Goal: Information Seeking & Learning: Learn about a topic

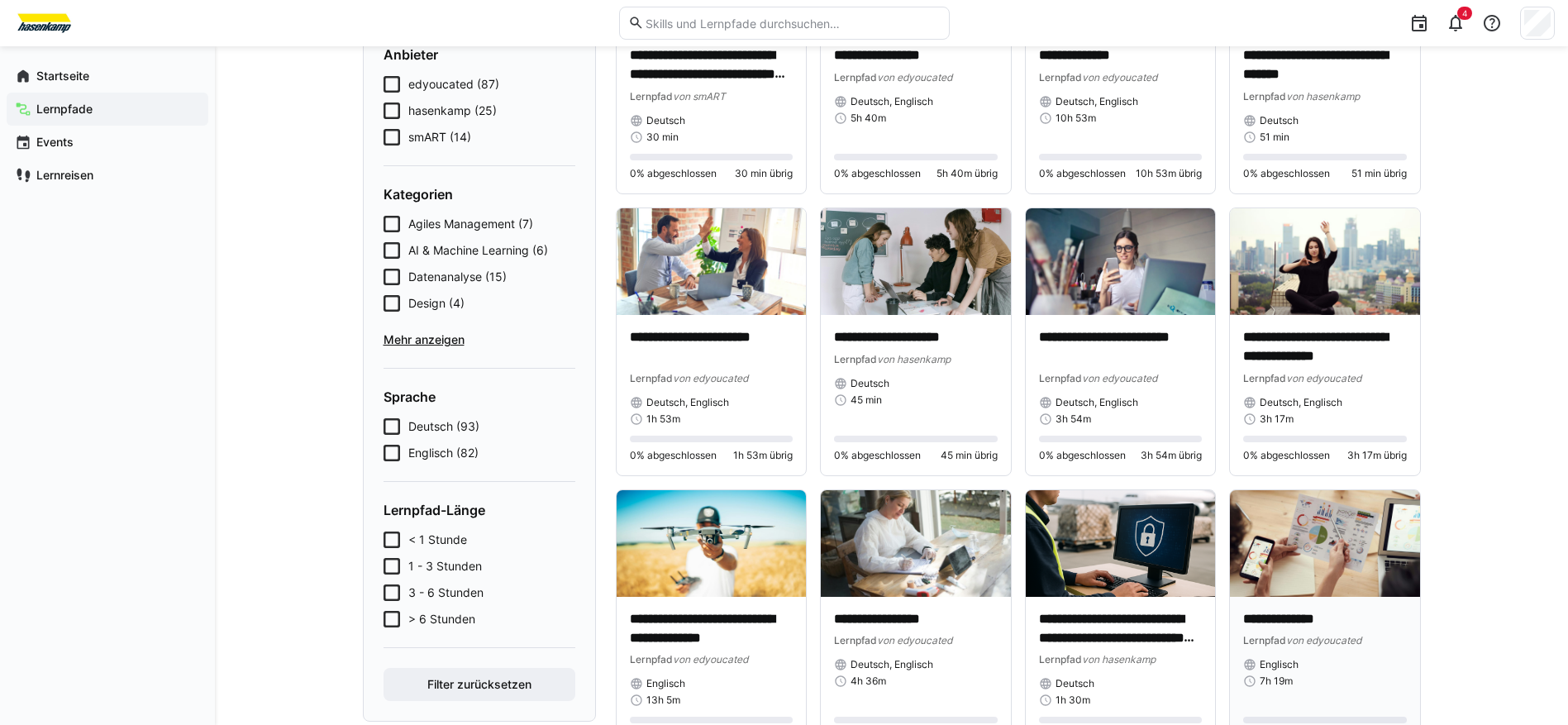
scroll to position [248, 0]
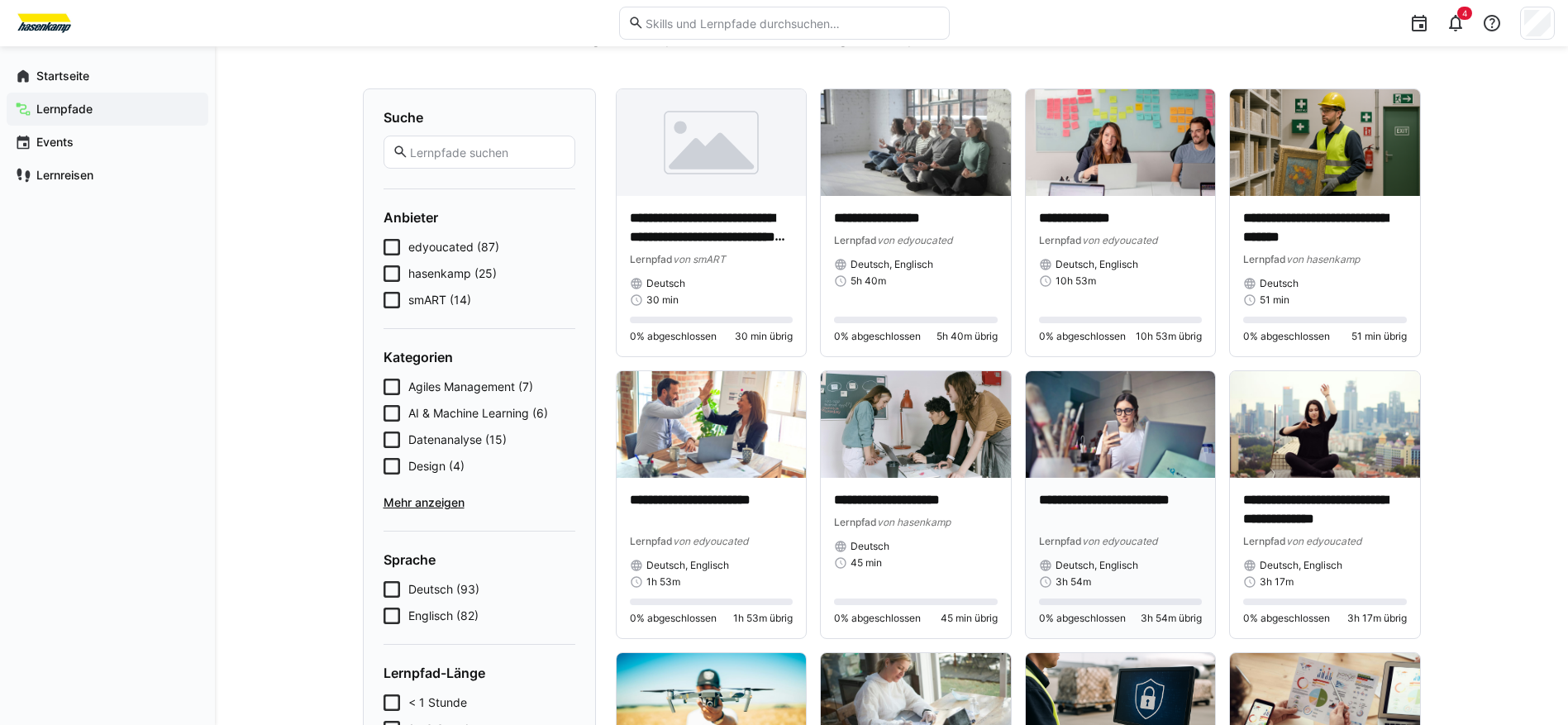
scroll to position [0, 0]
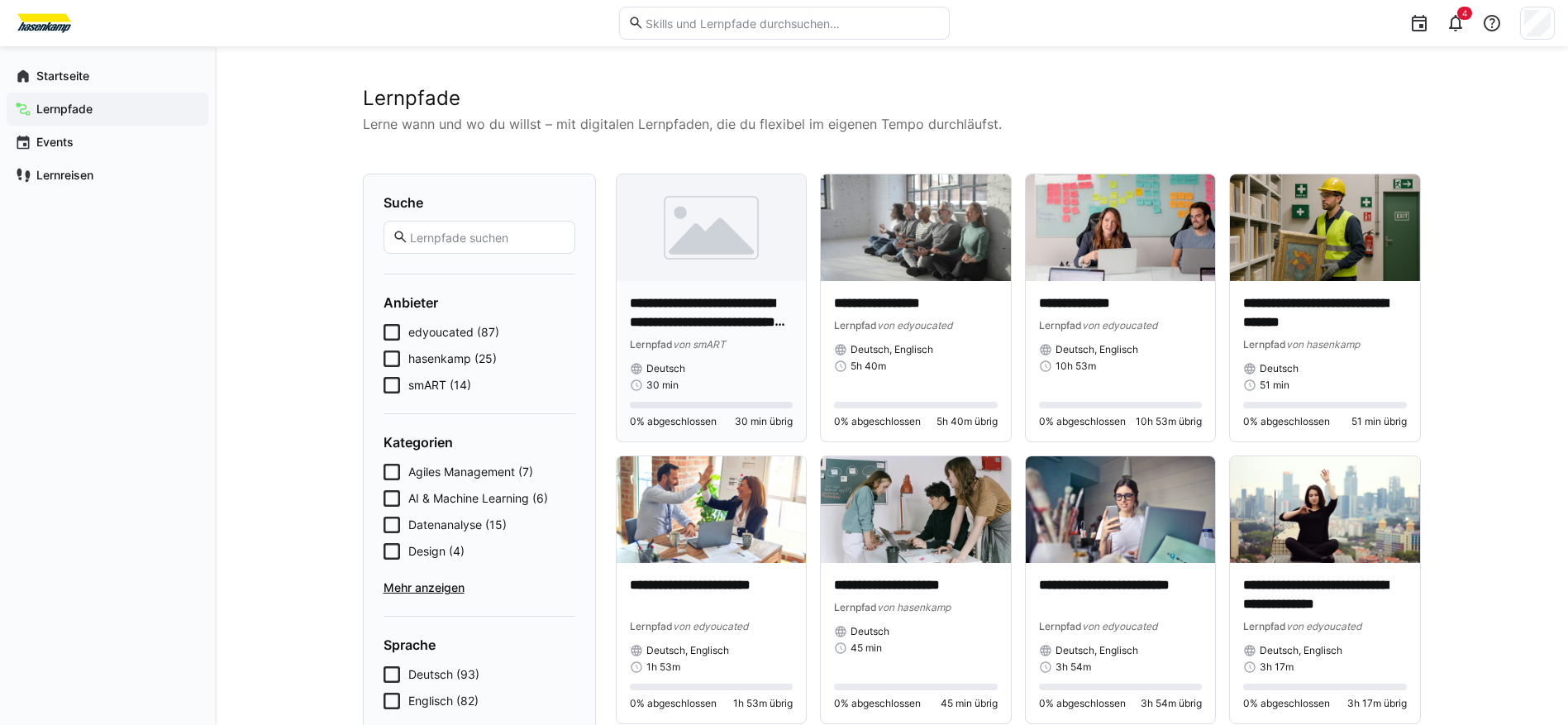
click at [750, 306] on p "**********" at bounding box center [711, 313] width 164 height 38
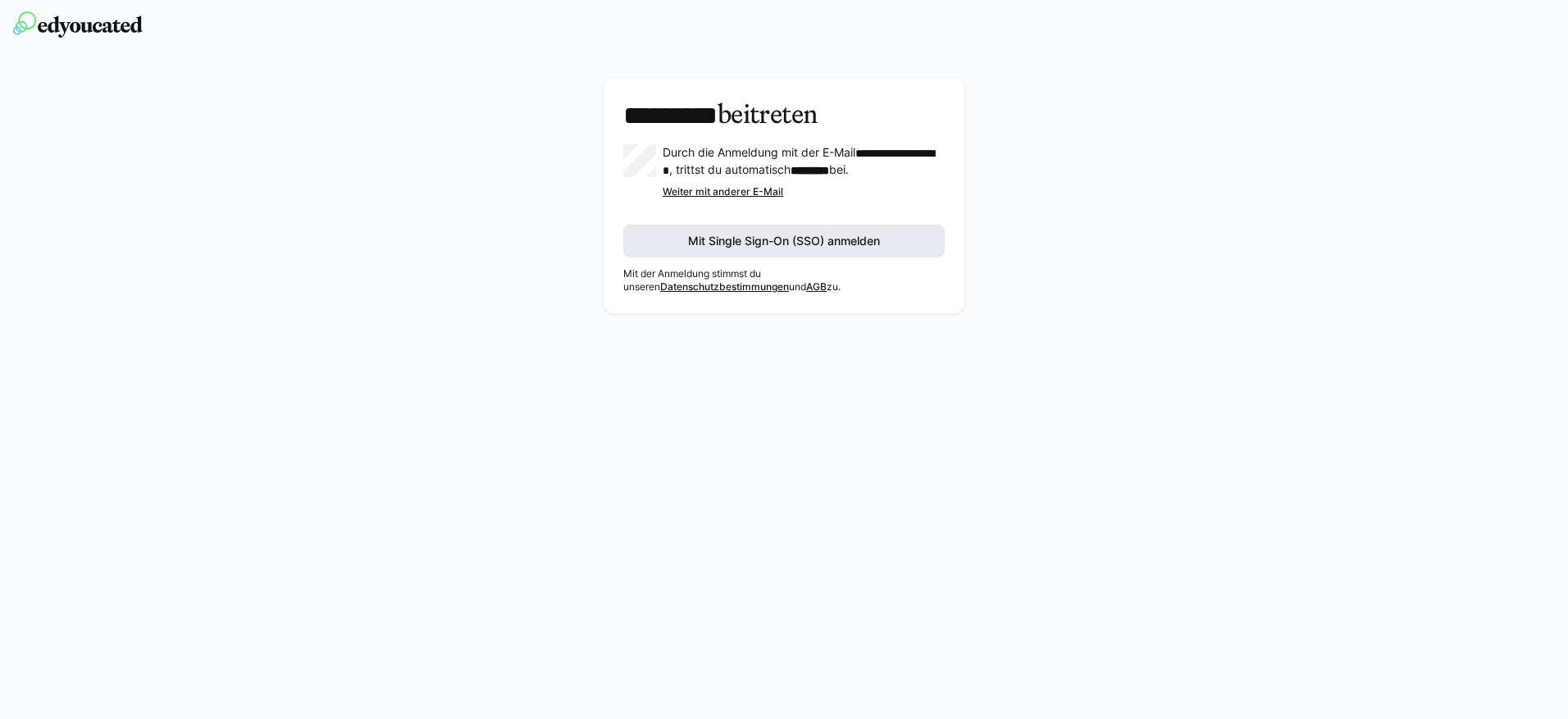
click at [889, 254] on span "Mit Single Sign-On (SSO) anmelden" at bounding box center [784, 241] width 322 height 33
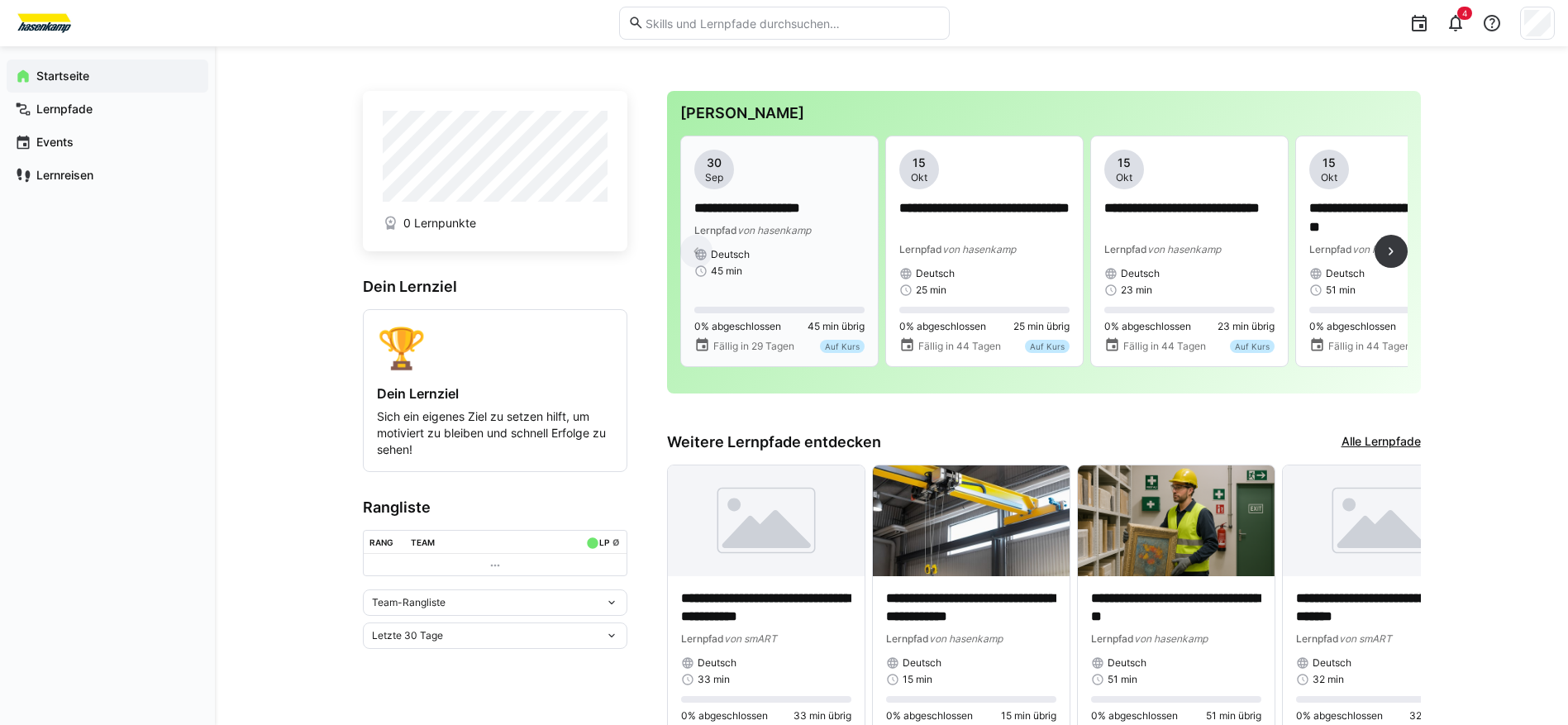
click at [733, 256] on span "Deutsch" at bounding box center [730, 255] width 38 height 13
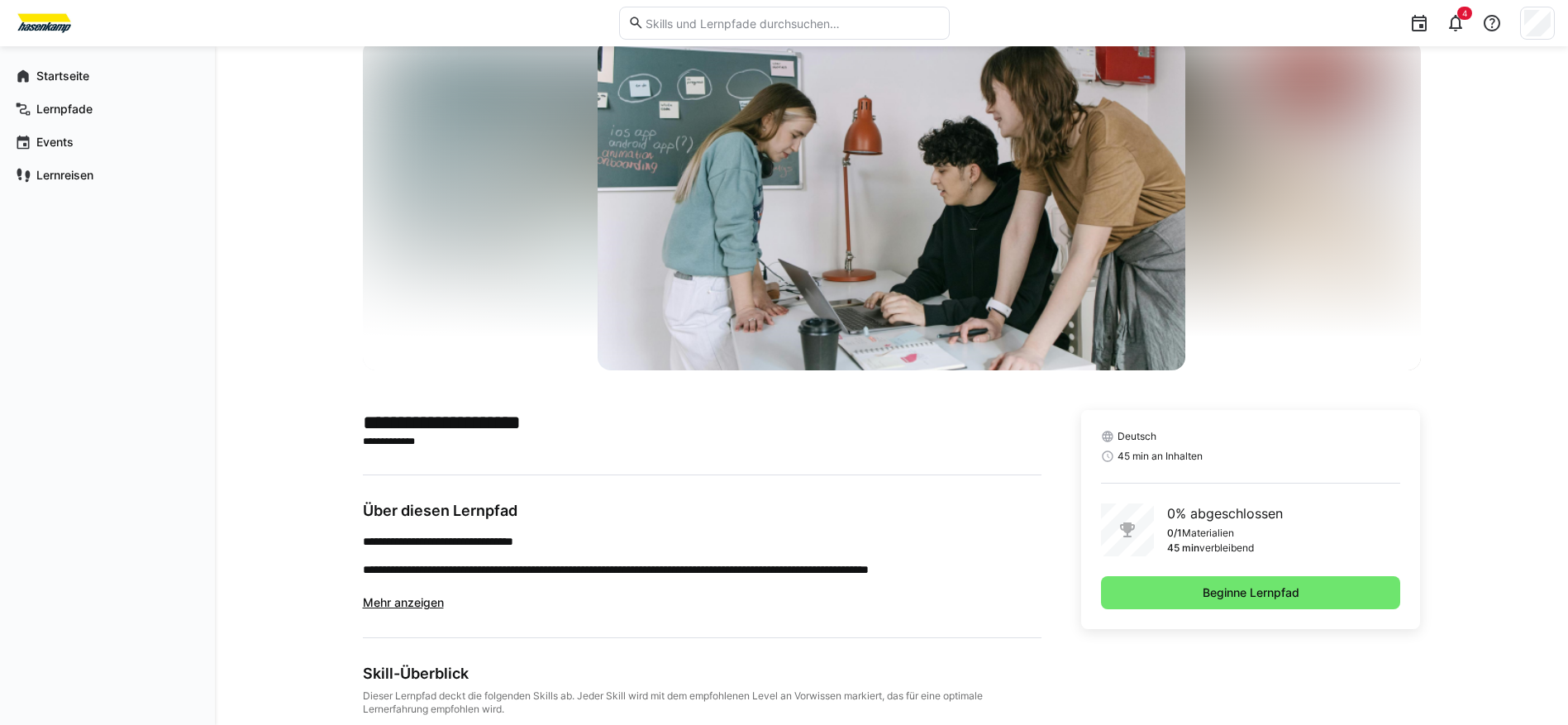
scroll to position [83, 0]
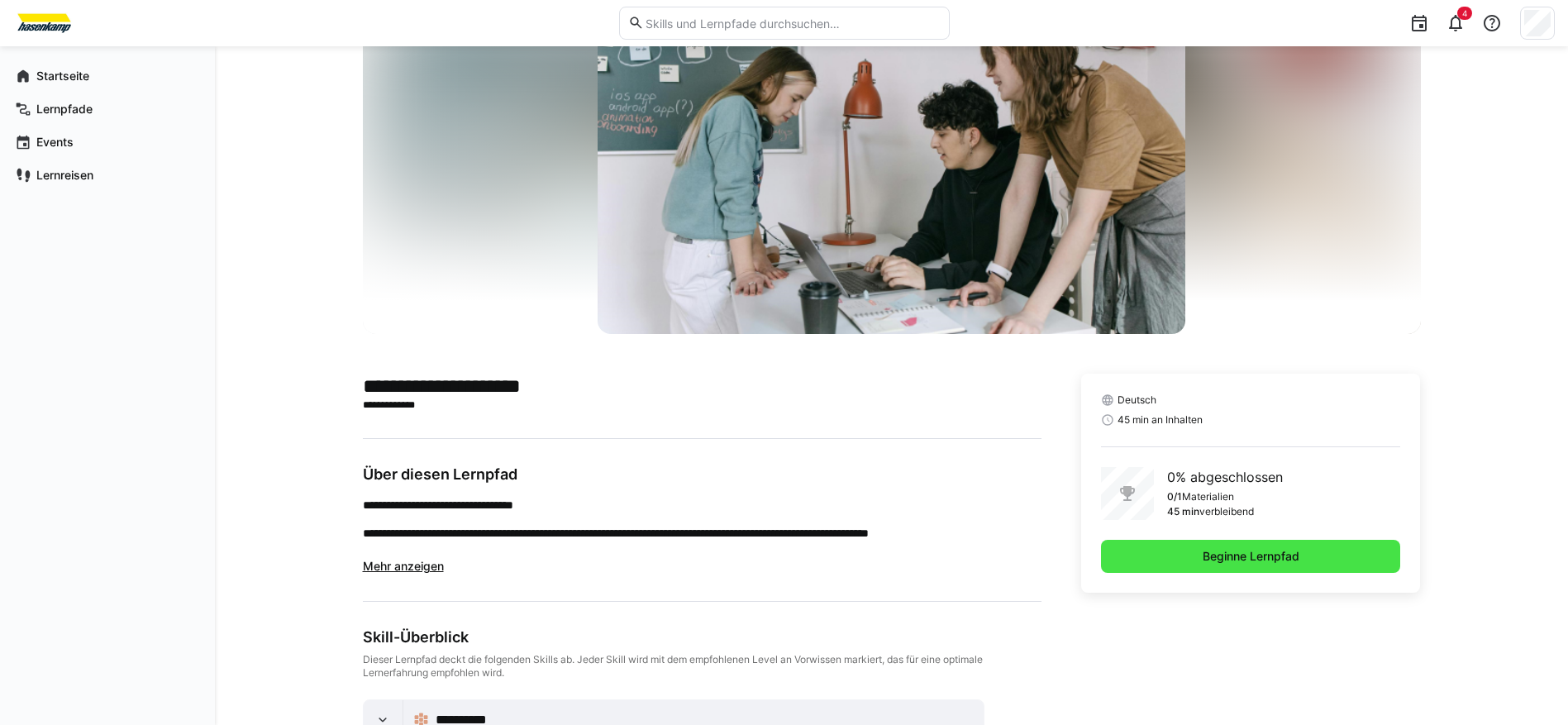
click at [1138, 557] on span "Beginne Lernpfad" at bounding box center [1250, 557] width 300 height 33
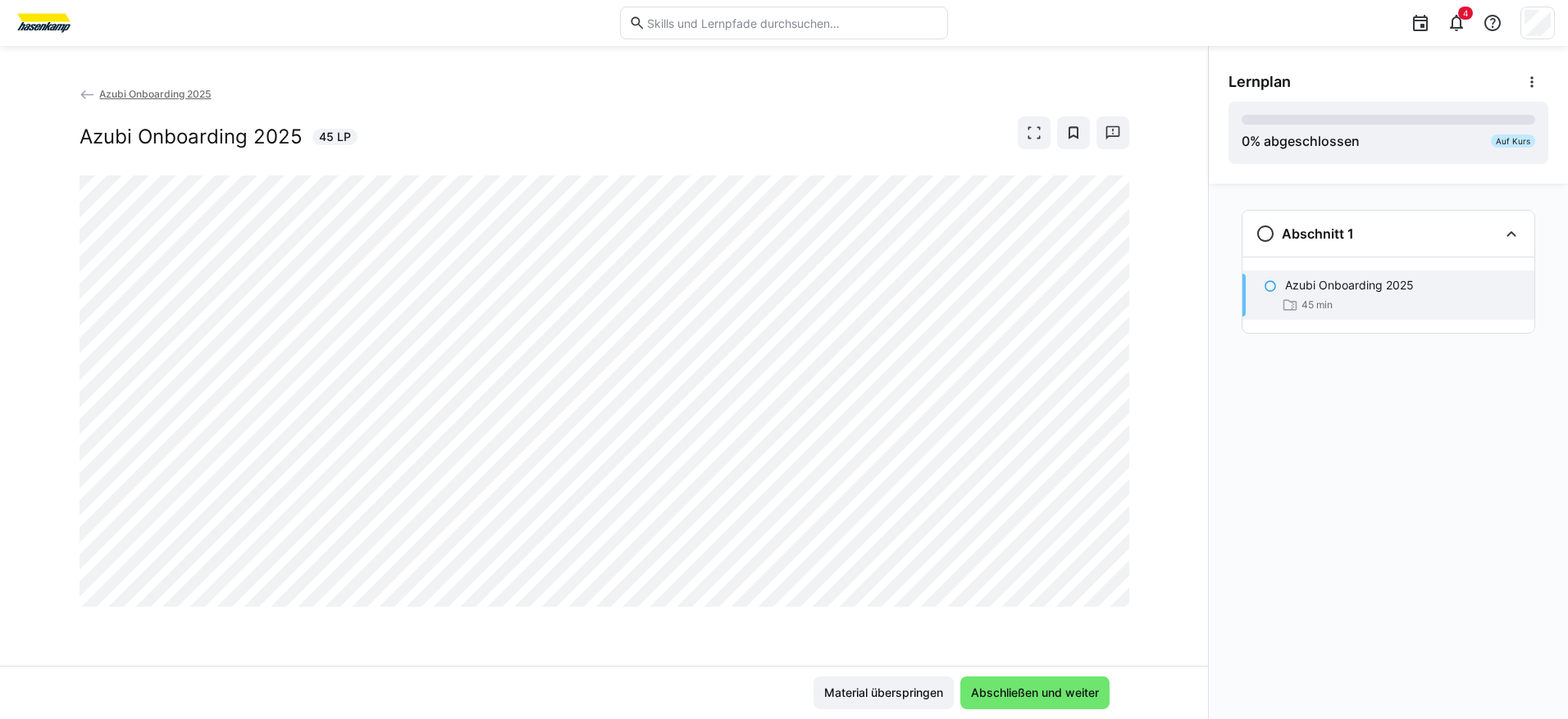
click at [968, 632] on div "Azubi Onboarding 2025 Azubi Onboarding 2025 45 LP" at bounding box center [604, 376] width 1208 height 581
drag, startPoint x: 777, startPoint y: 32, endPoint x: 776, endPoint y: 42, distance: 10.0
click at [1046, 694] on span "Abschließen und weiter" at bounding box center [1035, 693] width 133 height 17
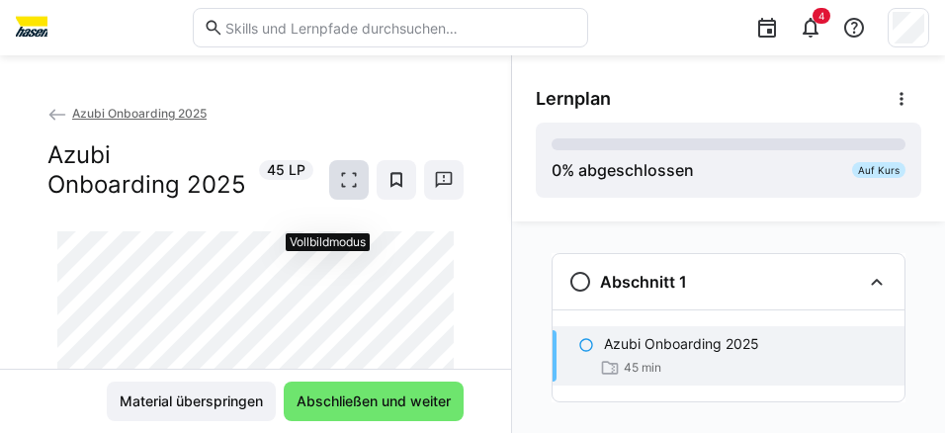
click at [339, 190] on eds-icon at bounding box center [349, 180] width 20 height 20
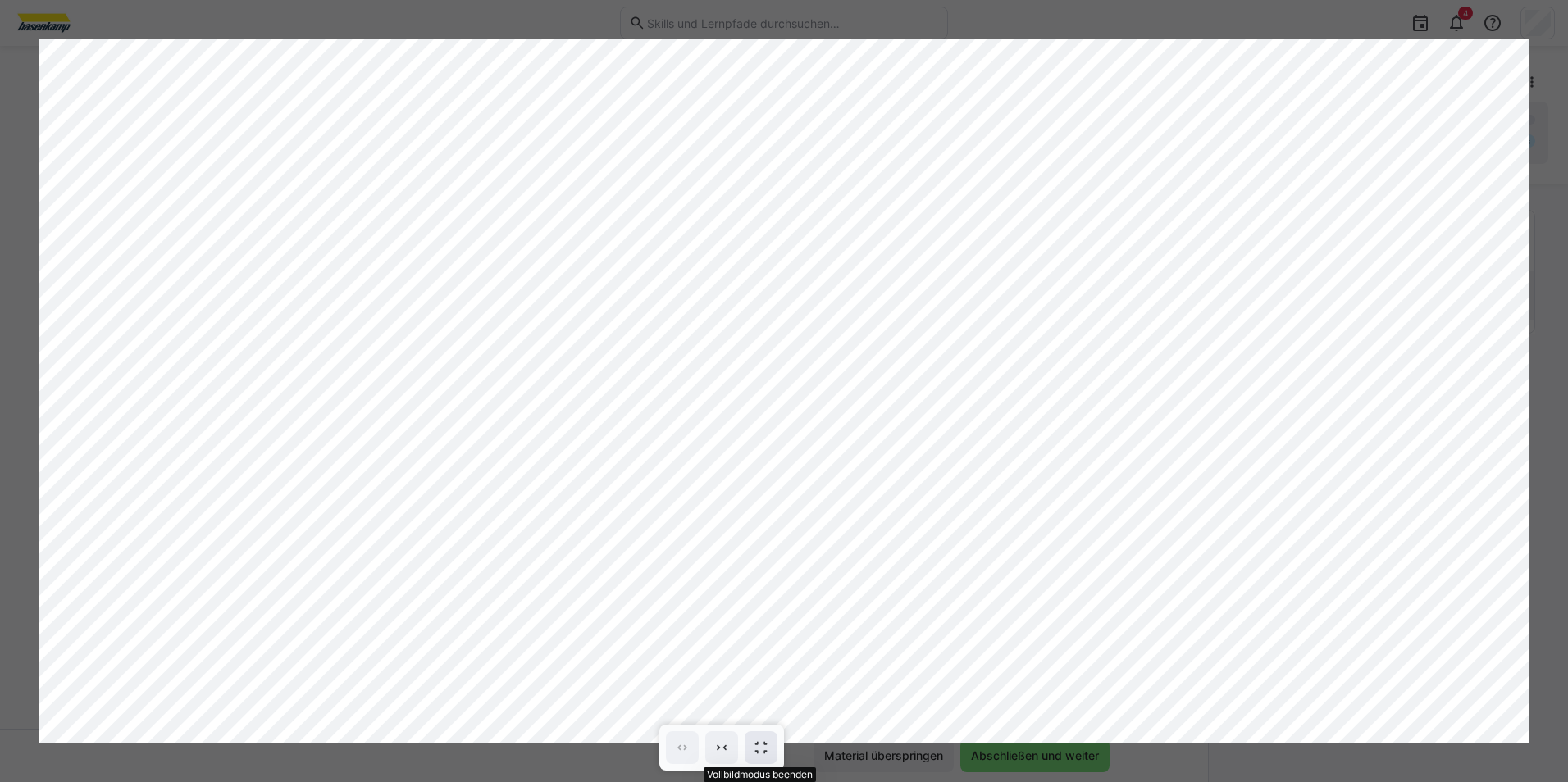
click at [769, 718] on span at bounding box center [762, 748] width 33 height 33
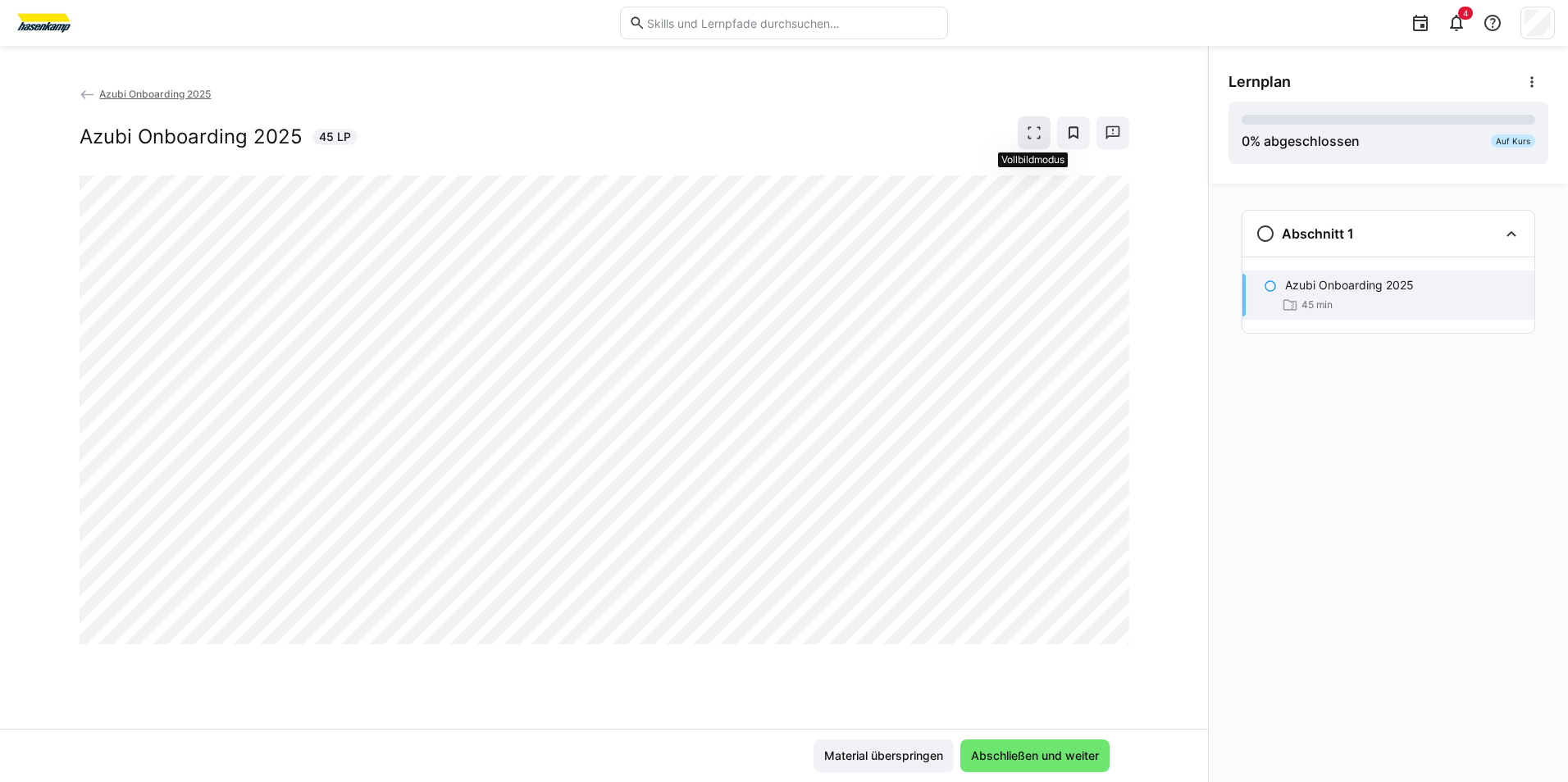
click at [1018, 132] on span at bounding box center [1035, 133] width 33 height 33
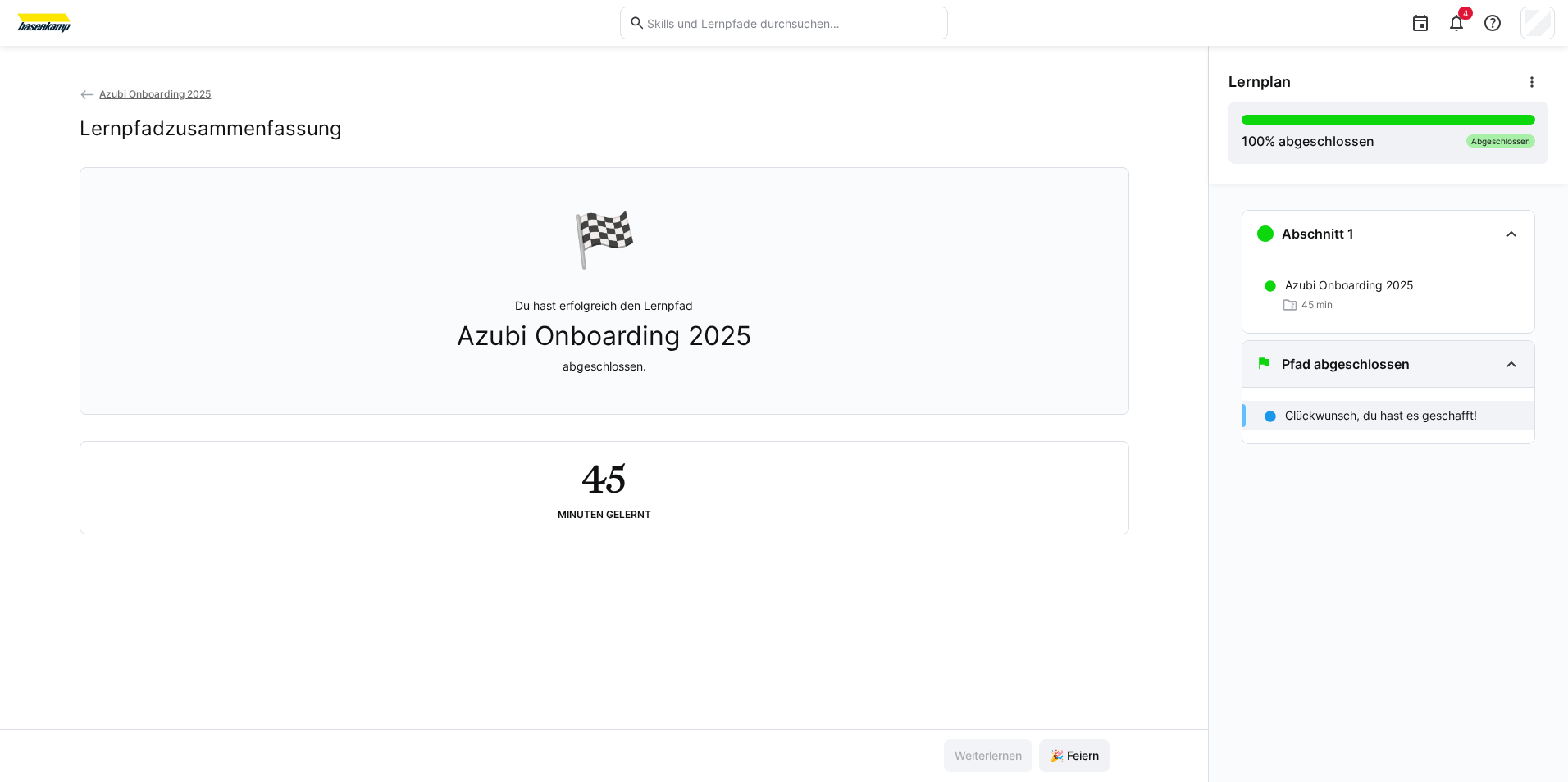
click at [1490, 372] on div "Pfad abgeschlossen" at bounding box center [1377, 364] width 243 height 20
click at [1490, 260] on div "Azubi Onboarding 2025 45 min" at bounding box center [1389, 294] width 292 height 75
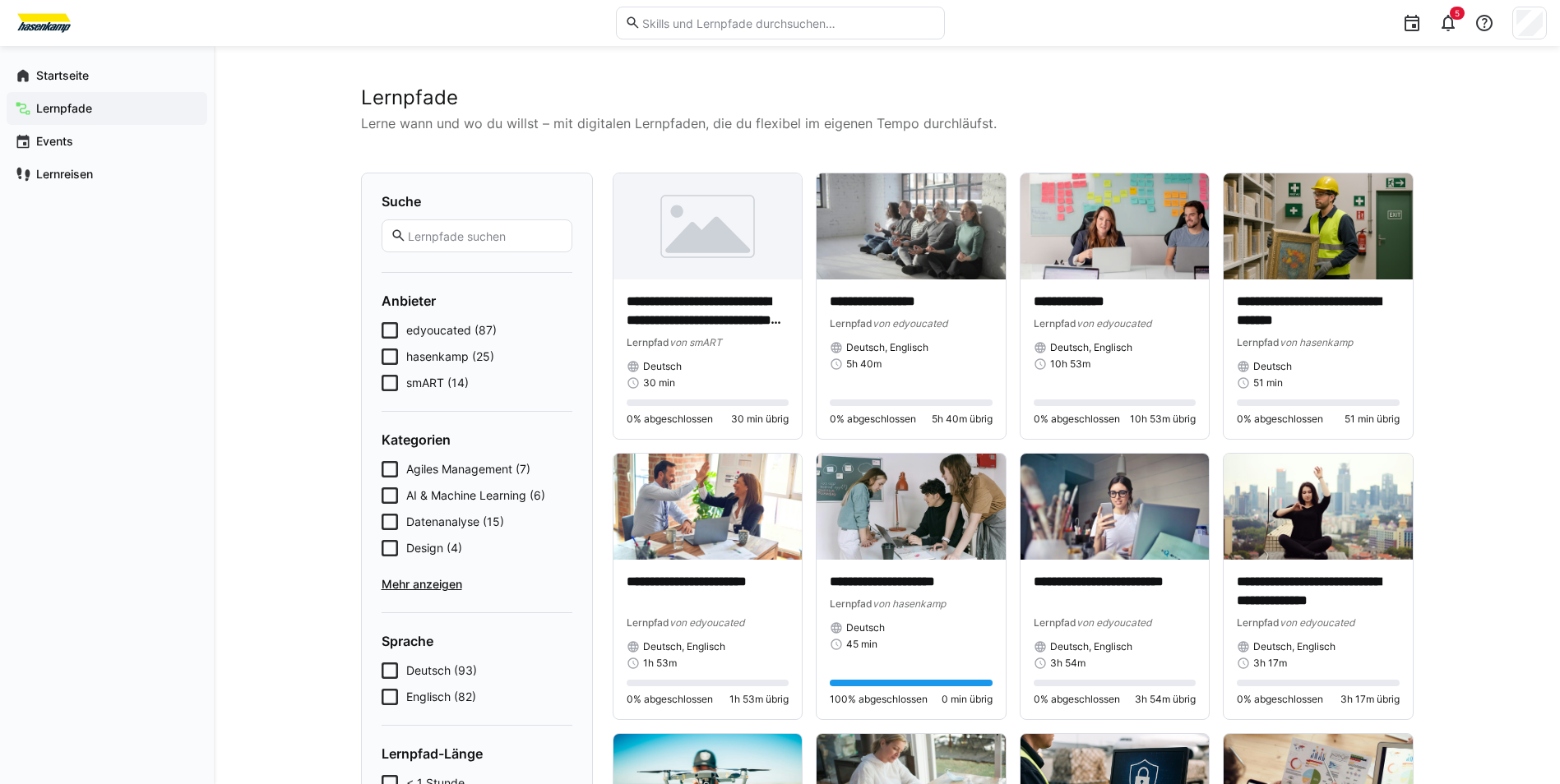
click at [393, 326] on icon at bounding box center [390, 331] width 17 height 17
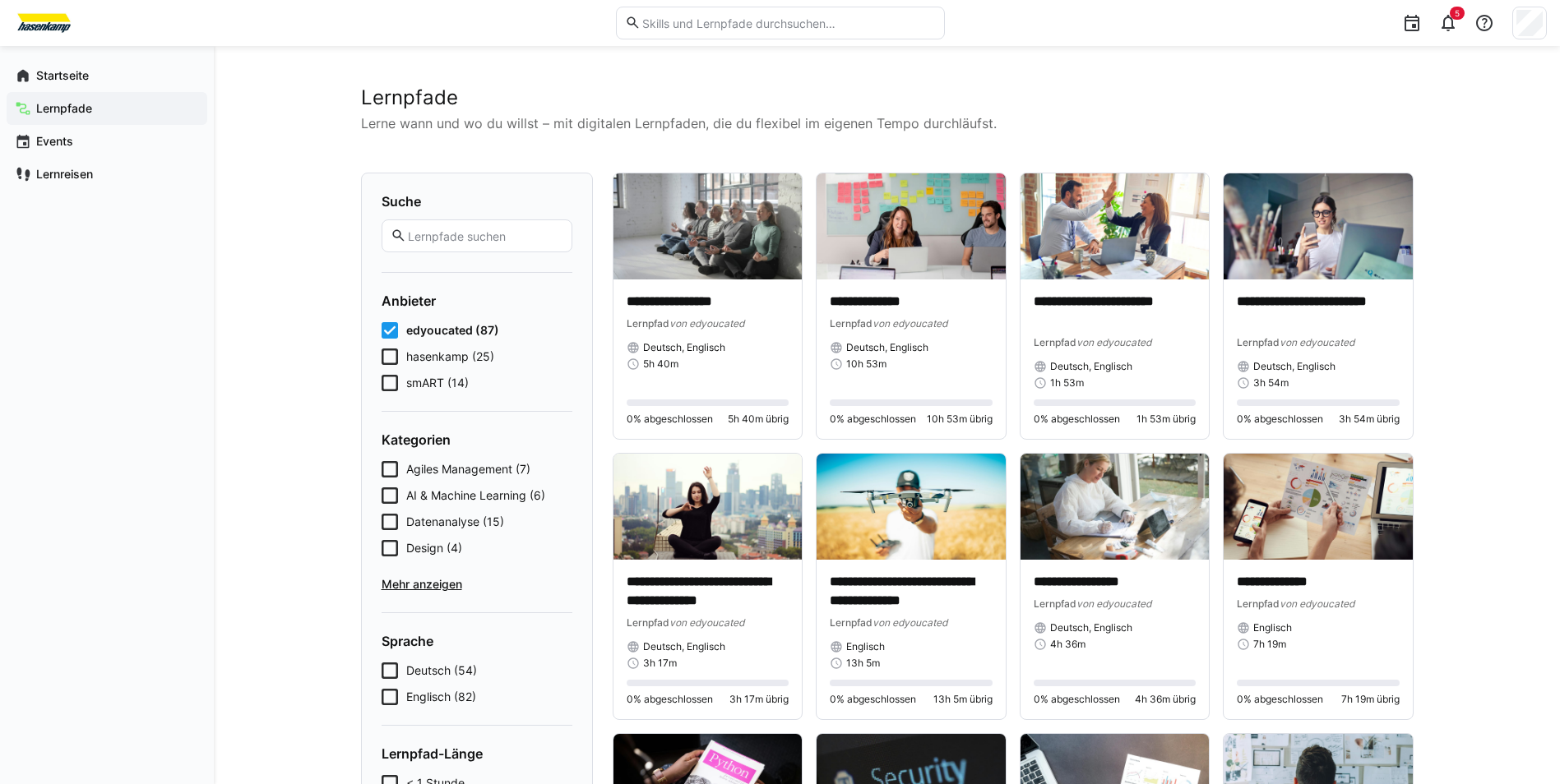
scroll to position [3020, 0]
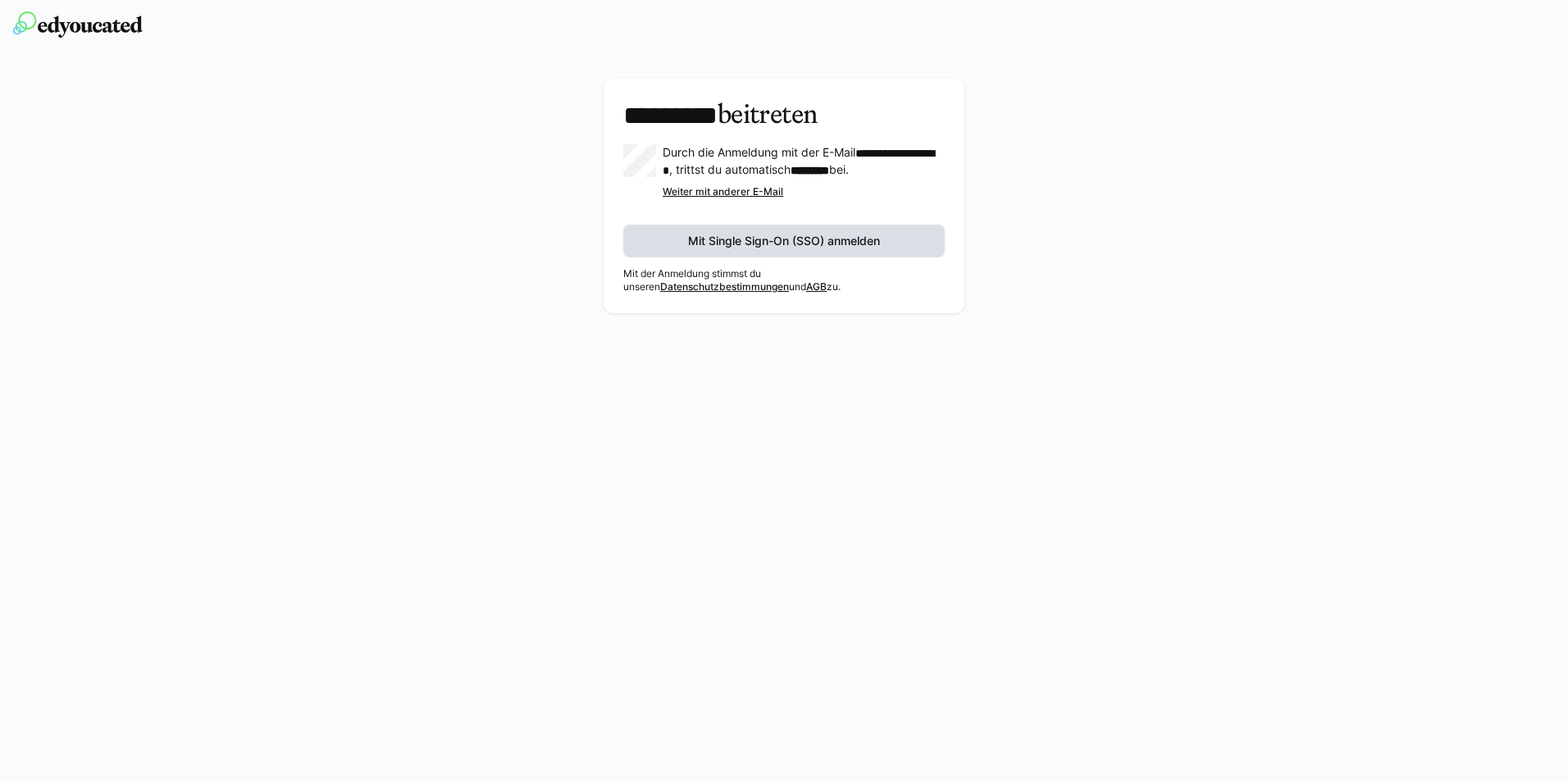
click at [777, 250] on span "Mit Single Sign-On (SSO) anmelden" at bounding box center [784, 241] width 197 height 17
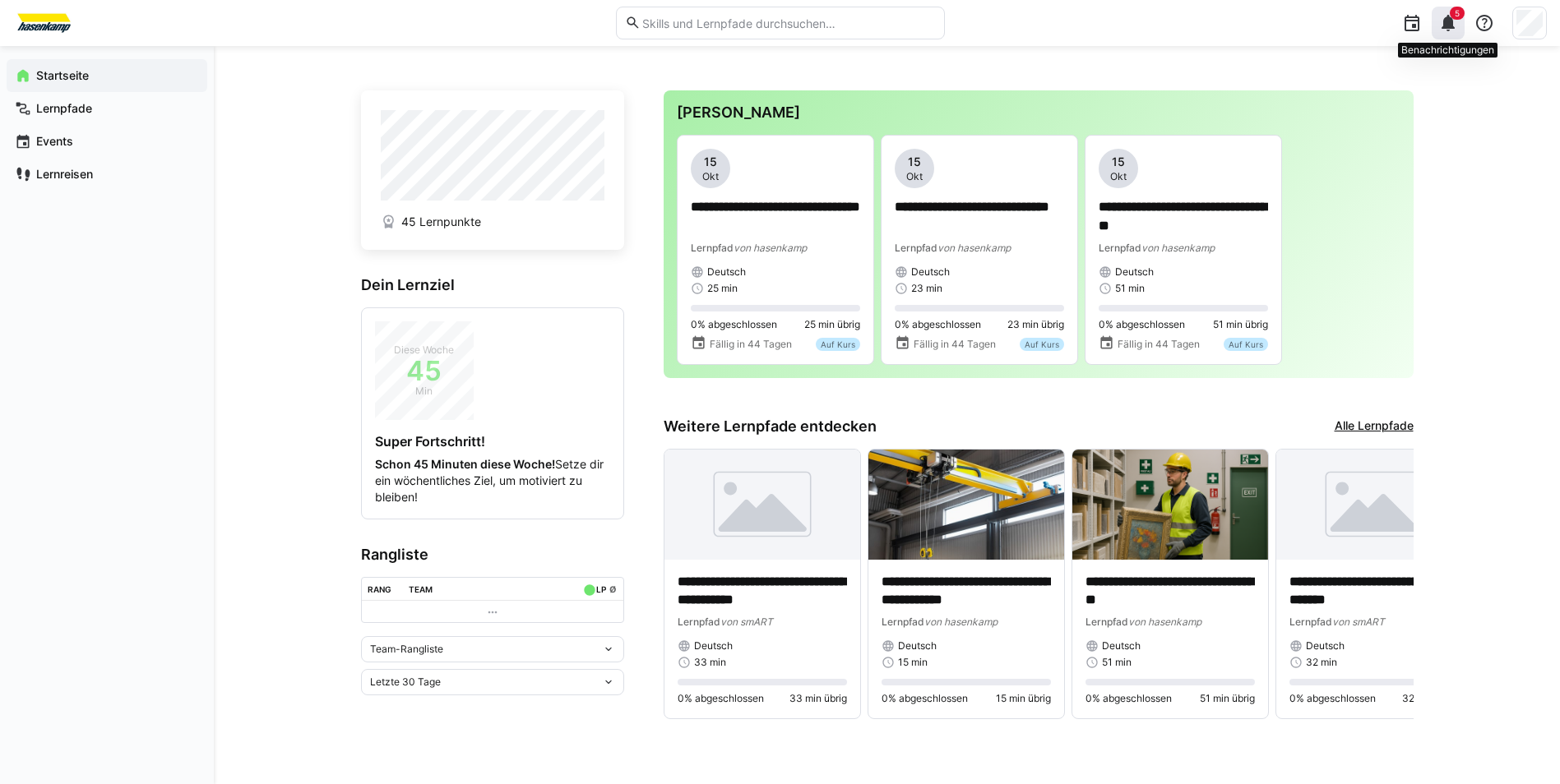
click at [1459, 19] on span "5" at bounding box center [1457, 13] width 15 height 13
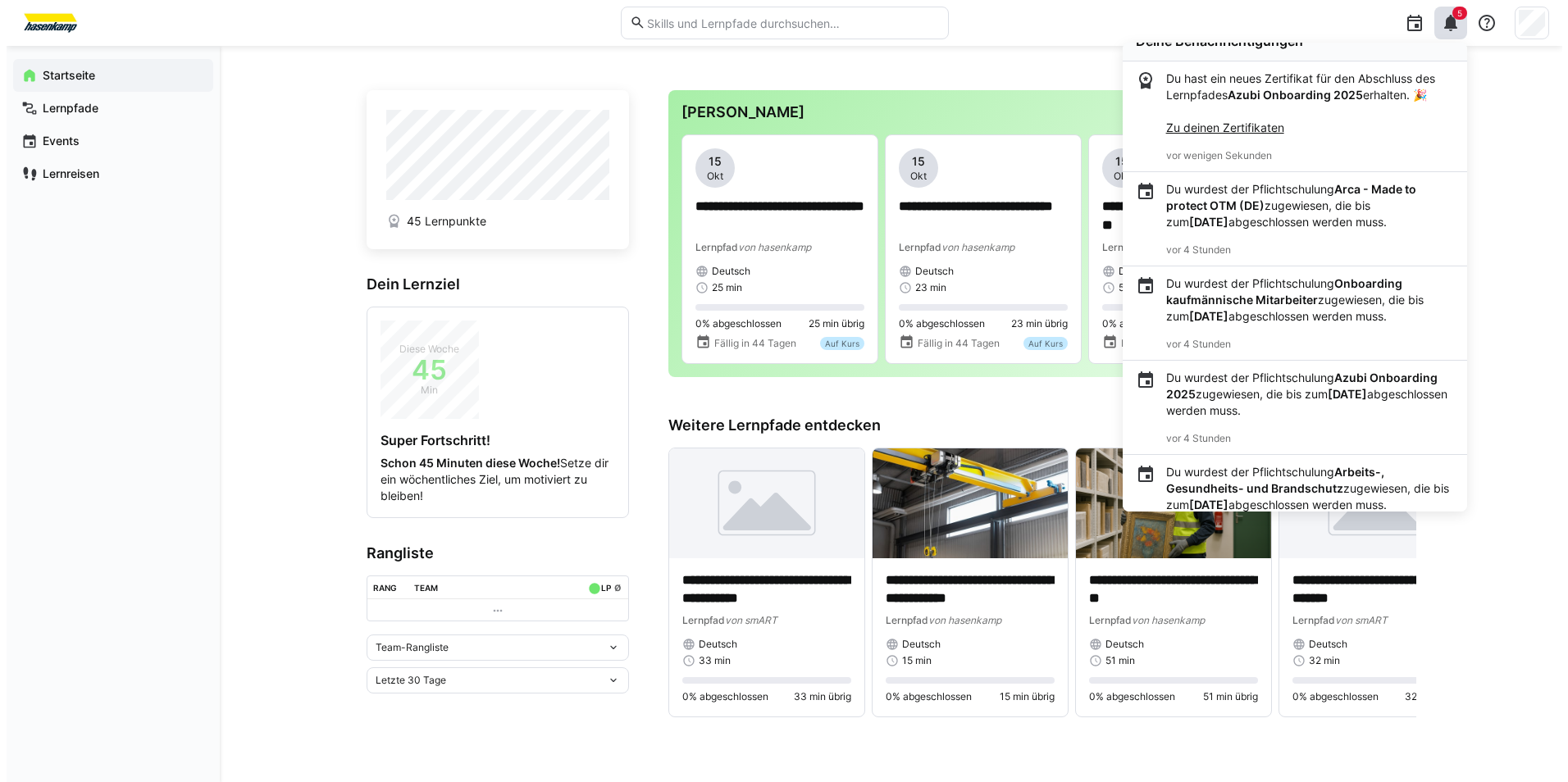
scroll to position [58, 0]
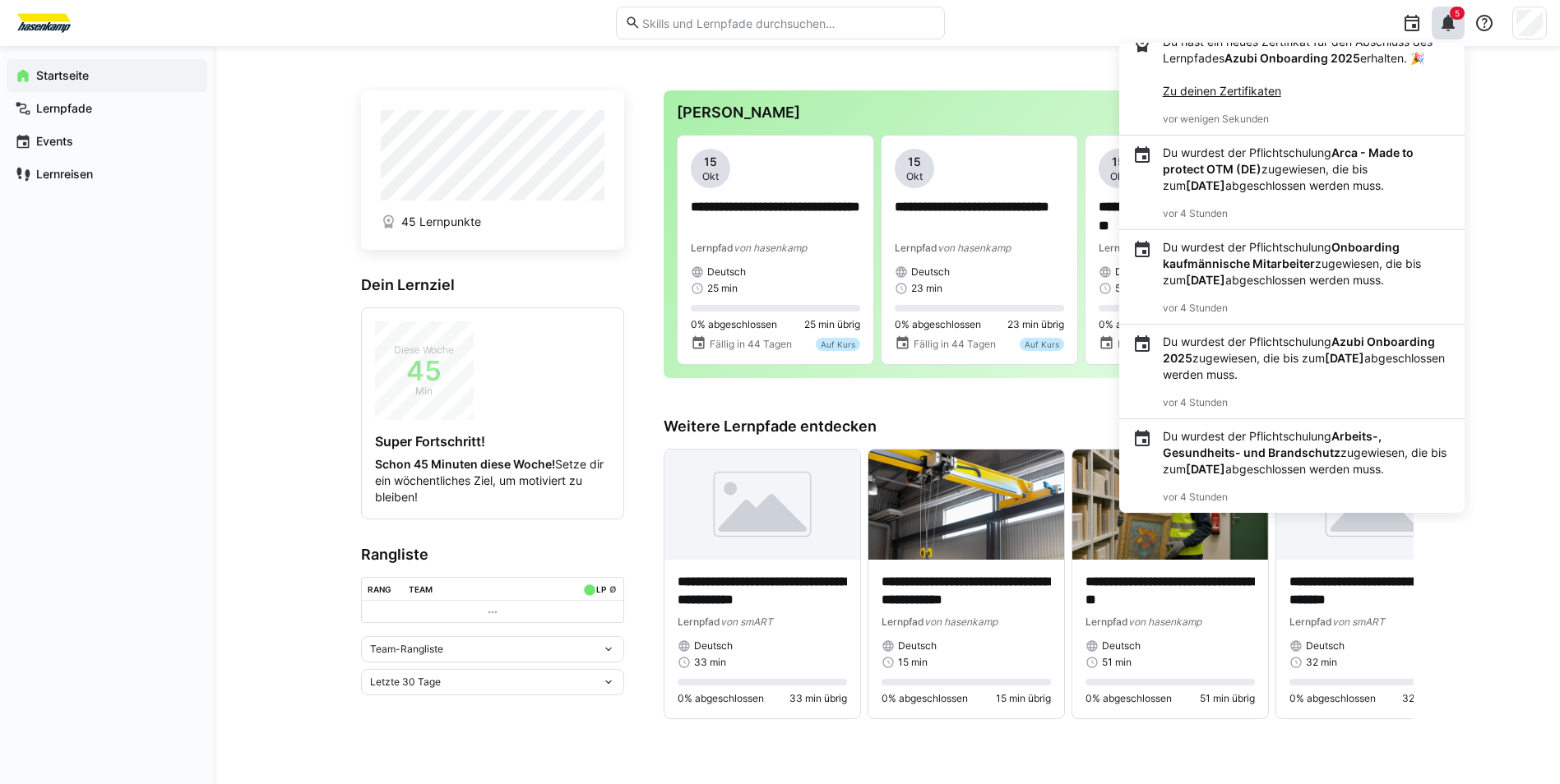
click at [1508, 327] on div "**********" at bounding box center [886, 415] width 1345 height 738
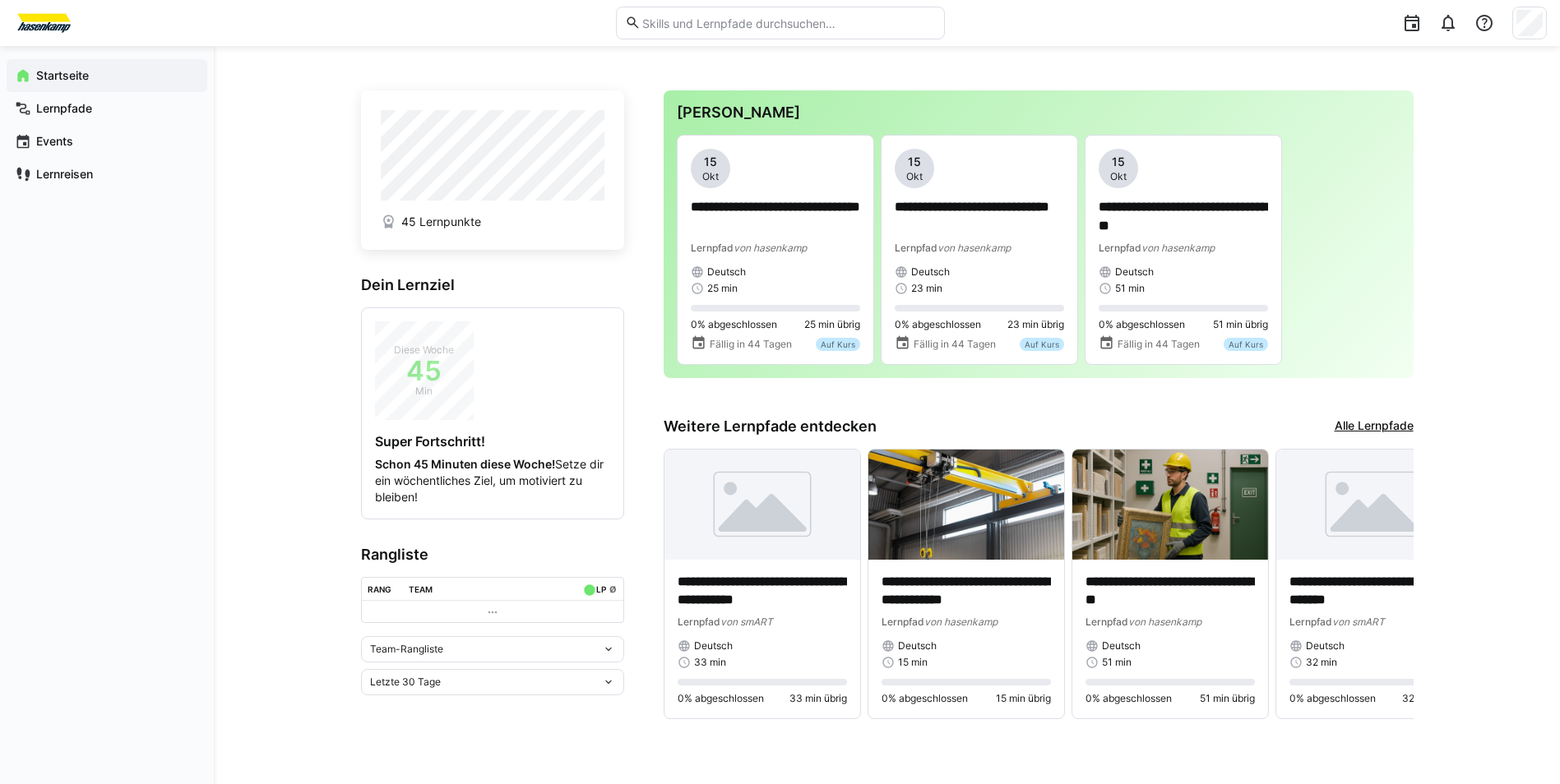
click at [1034, 57] on div "**********" at bounding box center [886, 415] width 1345 height 738
click at [773, 277] on div "Deutsch" at bounding box center [775, 272] width 170 height 13
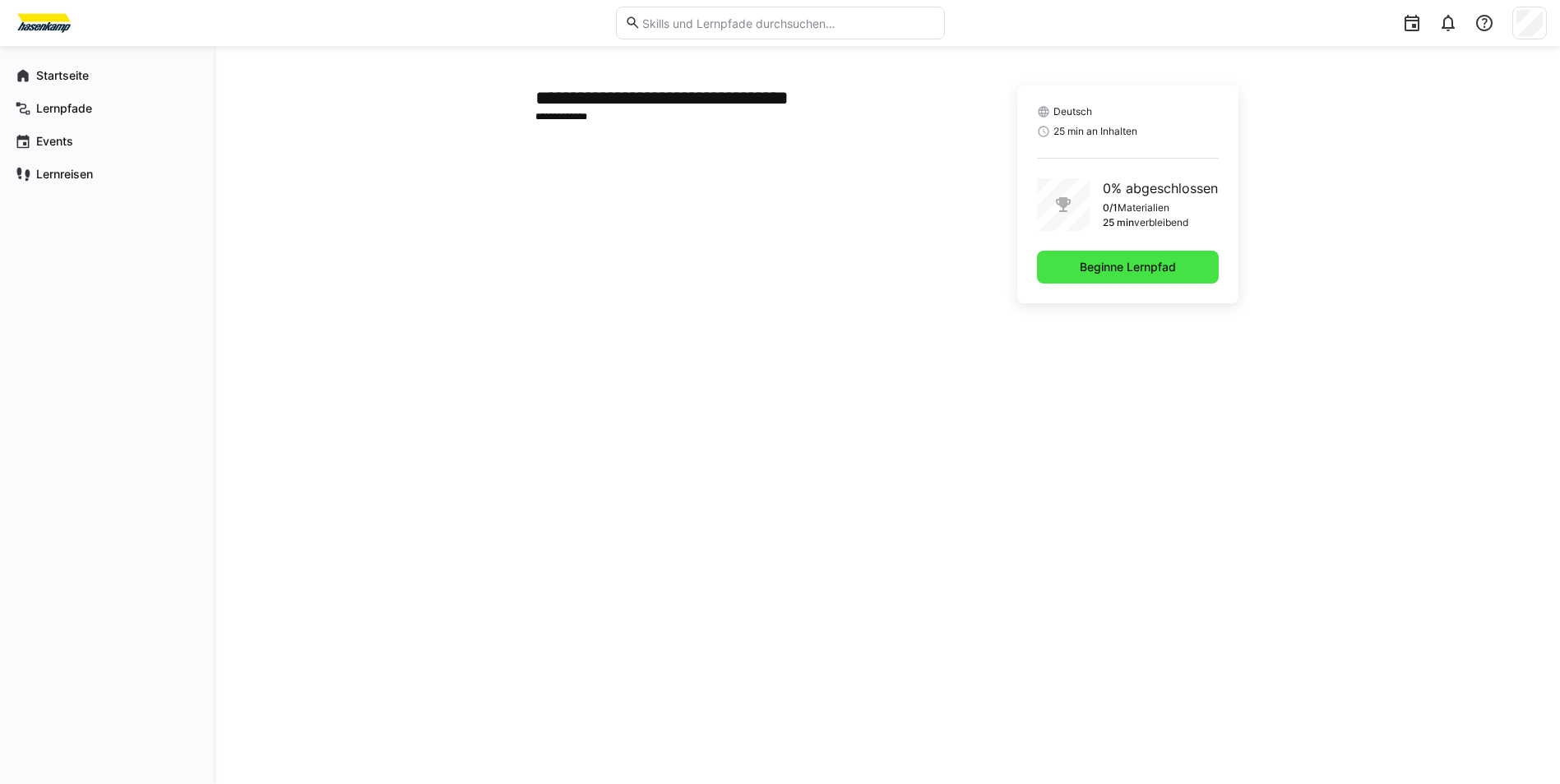
click at [1095, 265] on span "Beginne Lernpfad" at bounding box center [1128, 267] width 101 height 17
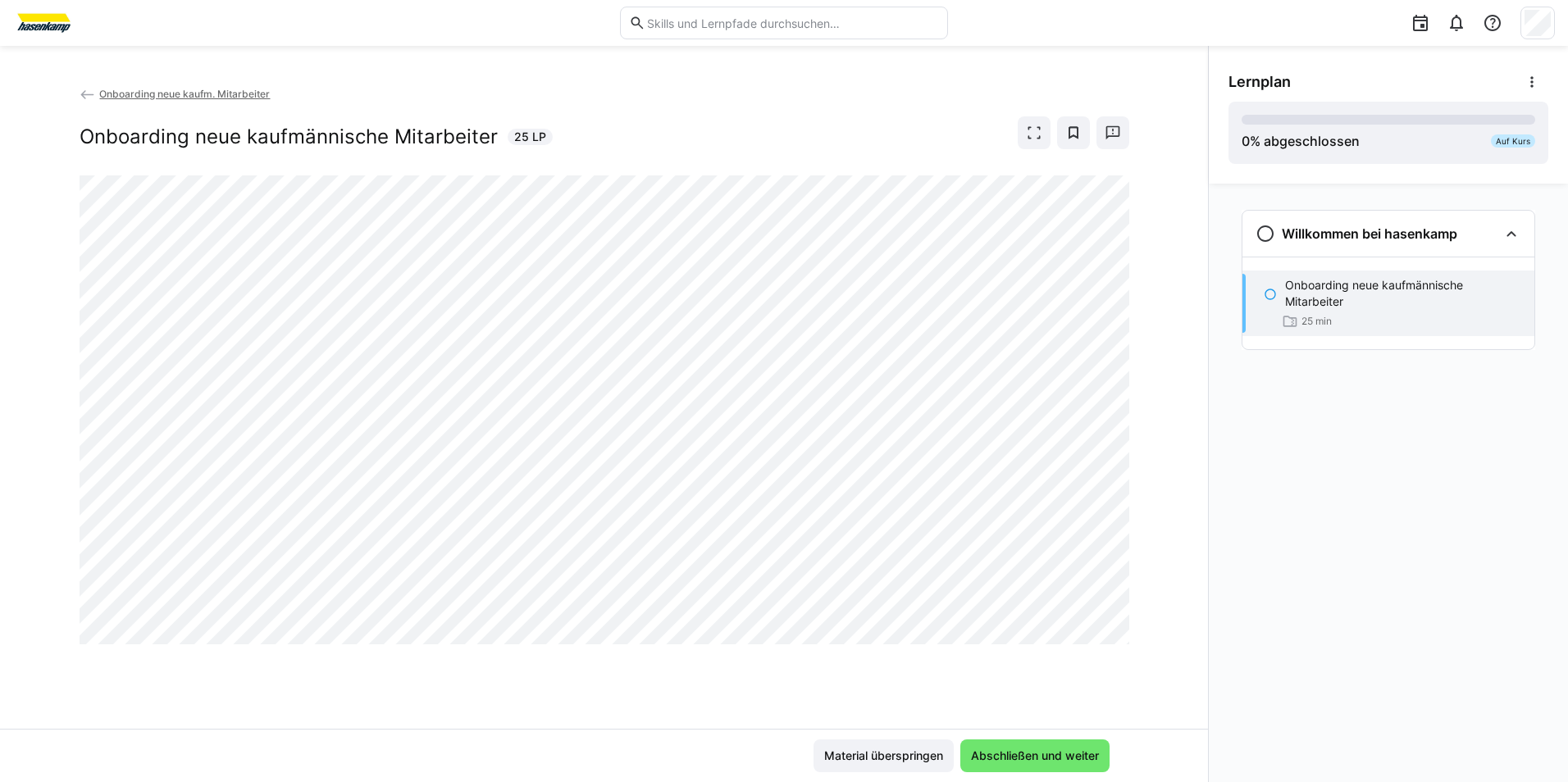
click at [1274, 288] on eds-icon at bounding box center [1271, 294] width 13 height 13
click at [1045, 746] on span "Abschließen und weiter" at bounding box center [1035, 756] width 149 height 33
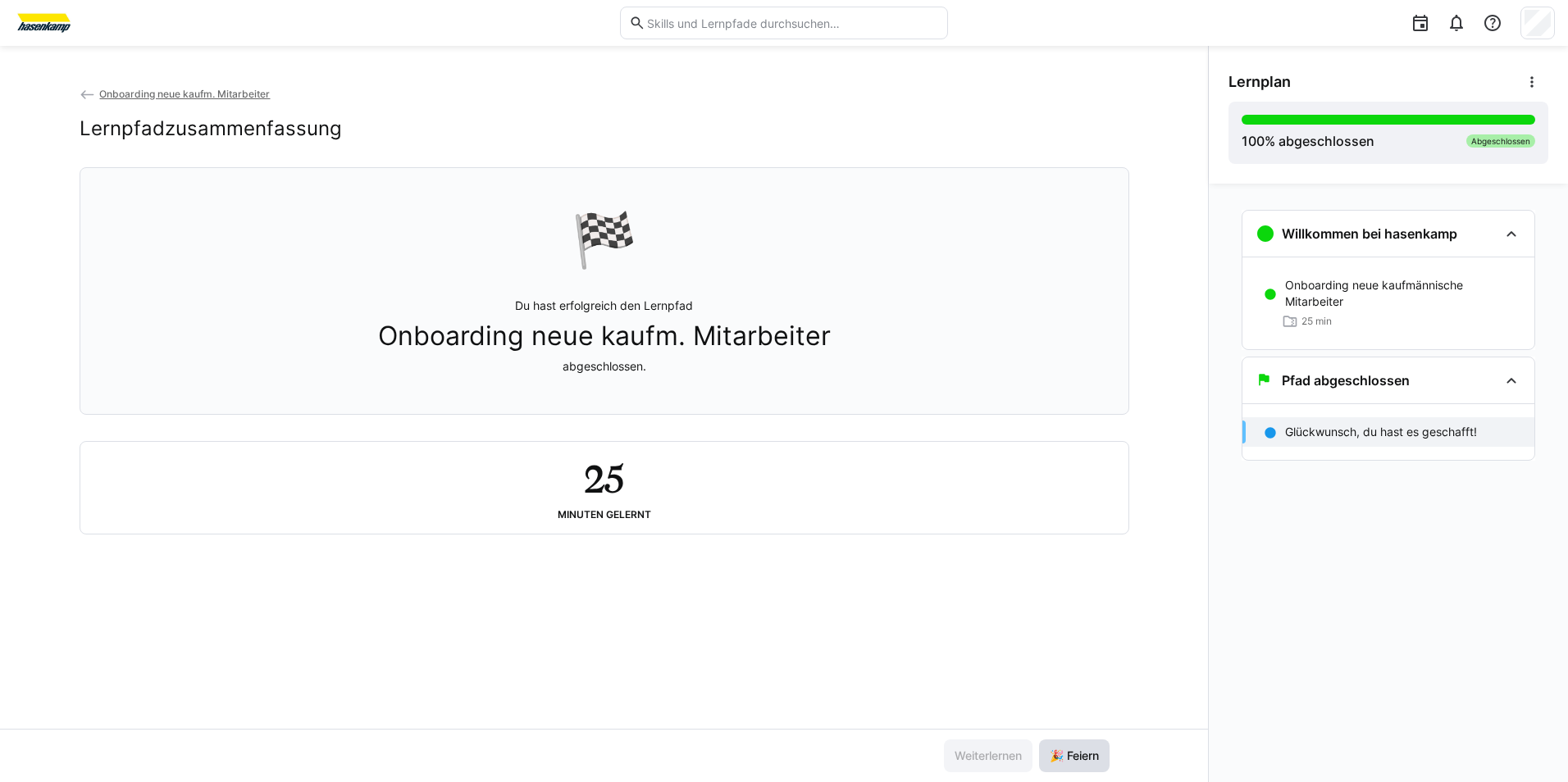
click at [1059, 756] on span "🎉 Feiern" at bounding box center [1074, 756] width 54 height 17
click at [1073, 748] on span "🎉 Feiern" at bounding box center [1074, 756] width 54 height 17
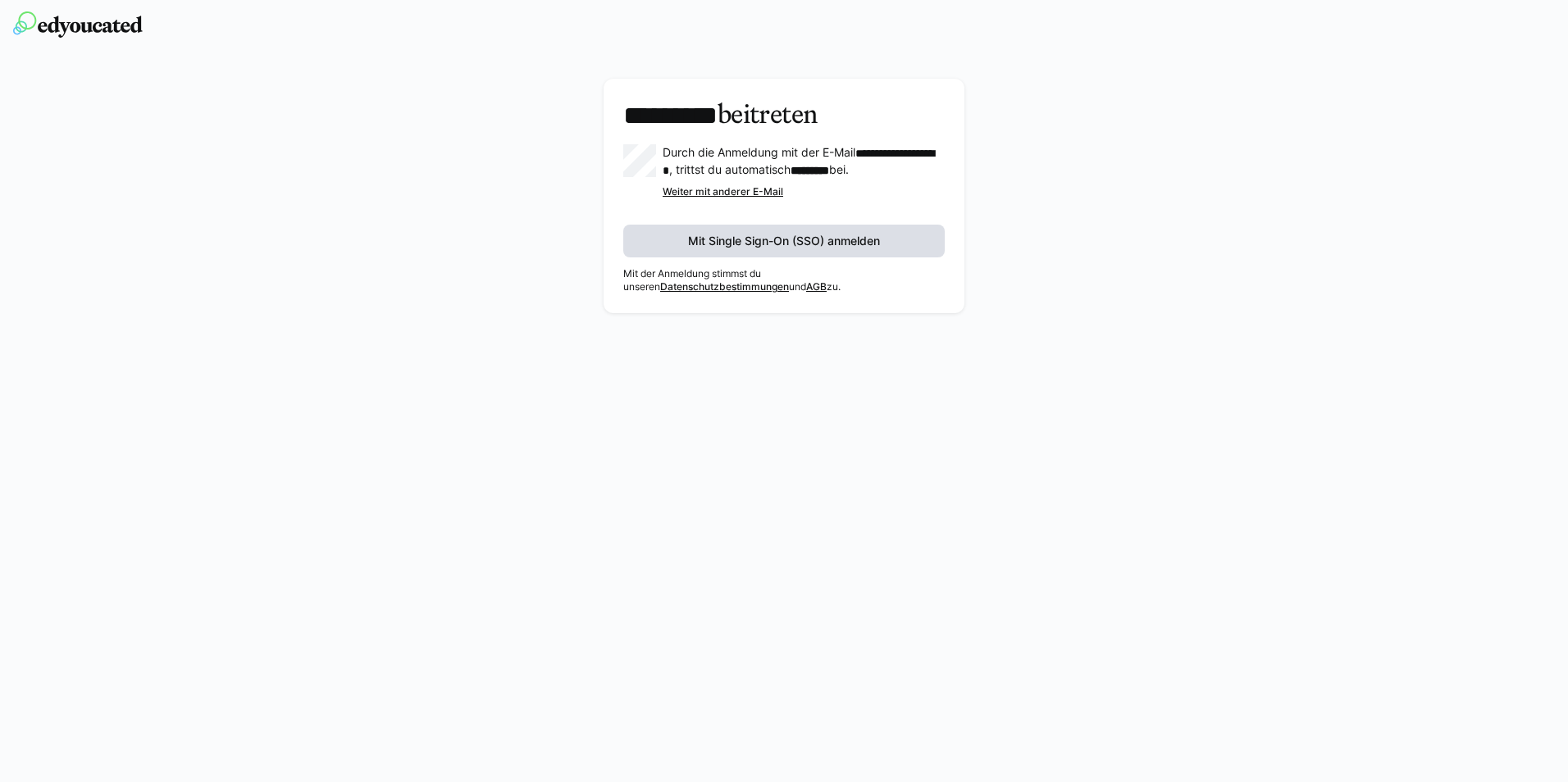
click at [816, 244] on span "Mit Single Sign-On (SSO) anmelden" at bounding box center [784, 241] width 322 height 33
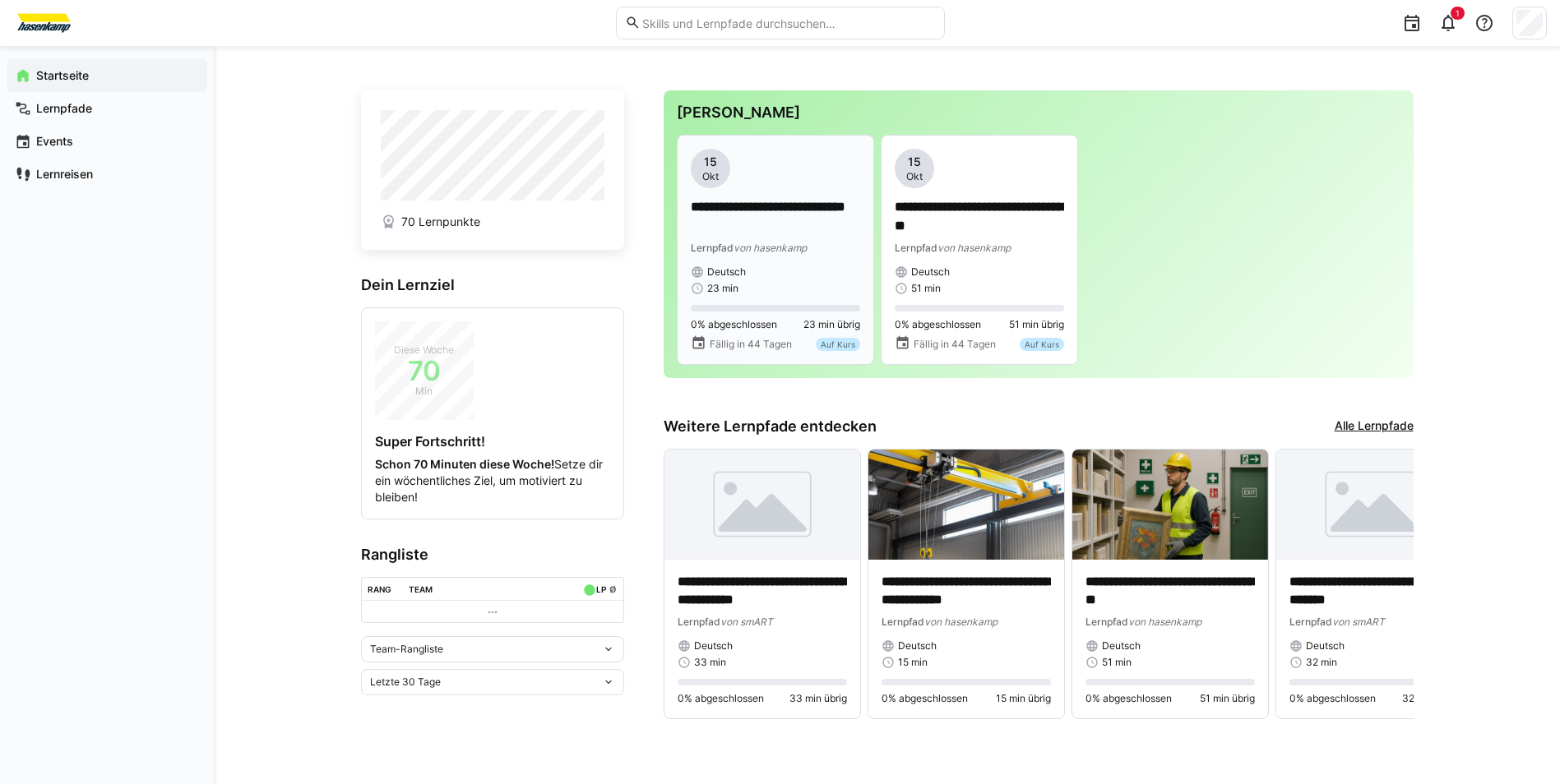
click at [770, 327] on span "0% abgeschlossen" at bounding box center [733, 325] width 86 height 13
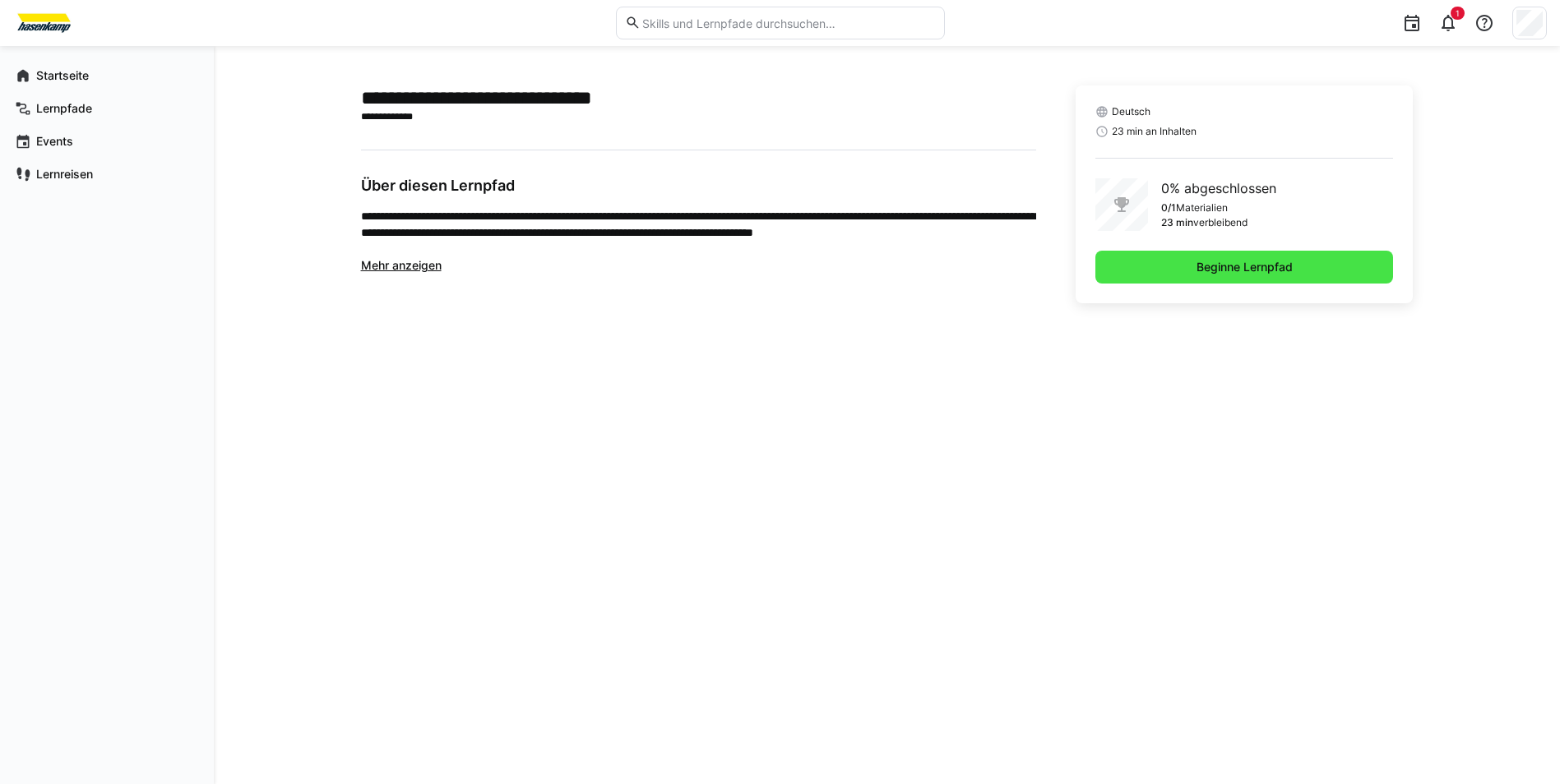
click at [1177, 264] on span "Beginne Lernpfad" at bounding box center [1244, 268] width 299 height 33
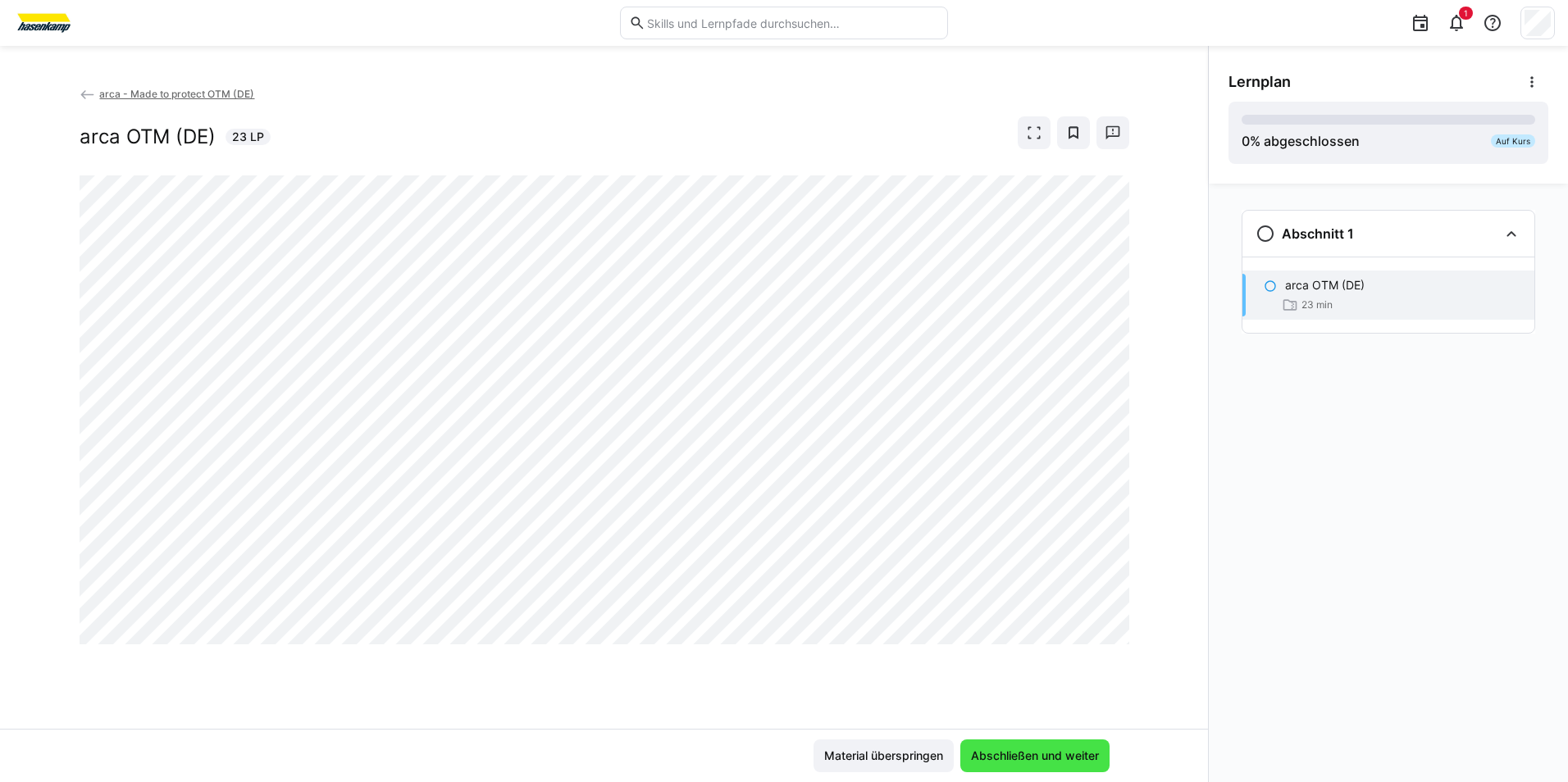
click at [1037, 747] on span "Abschließen und weiter" at bounding box center [1035, 756] width 149 height 33
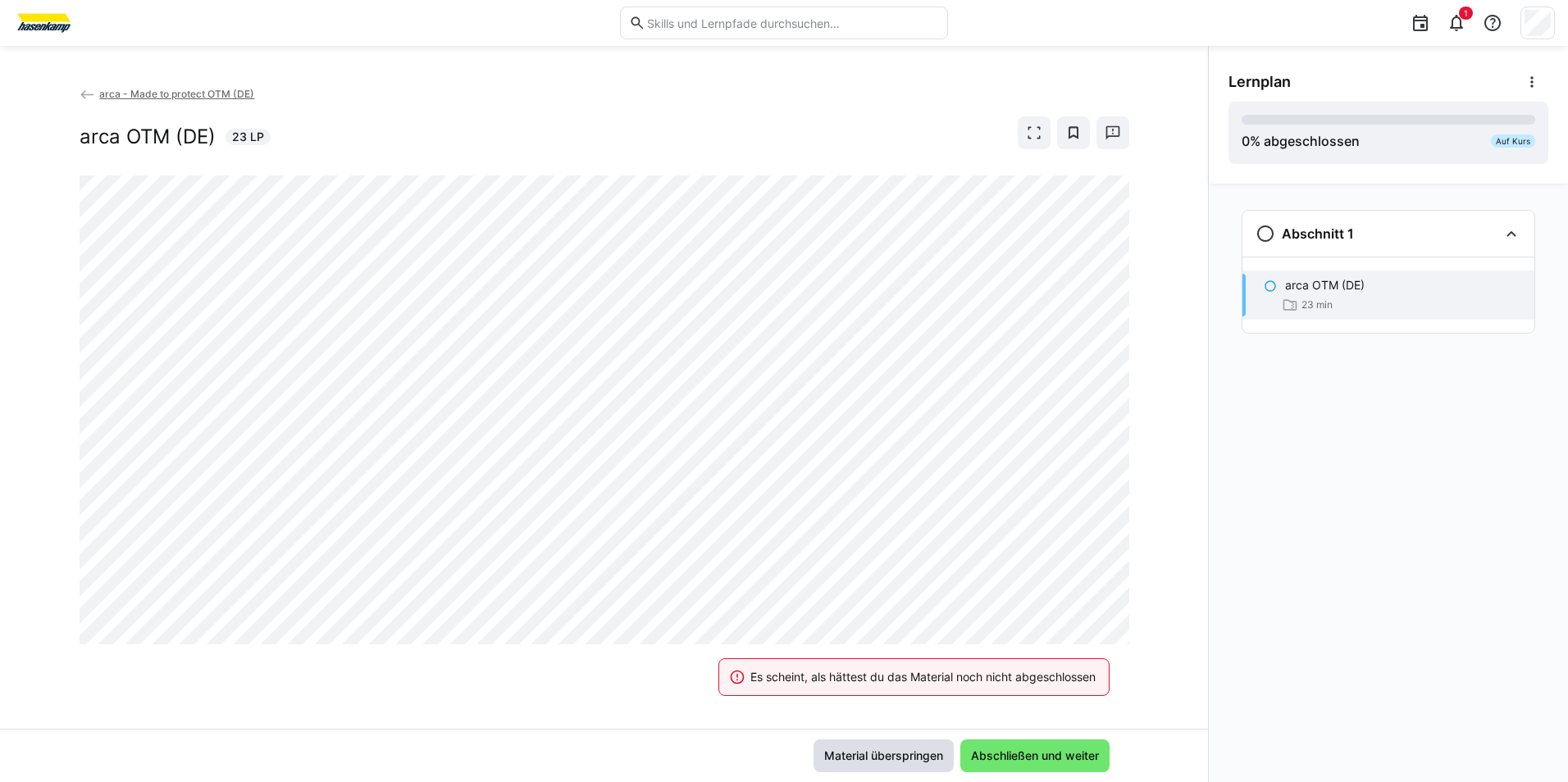
click at [917, 760] on span "Material überspringen" at bounding box center [884, 756] width 124 height 17
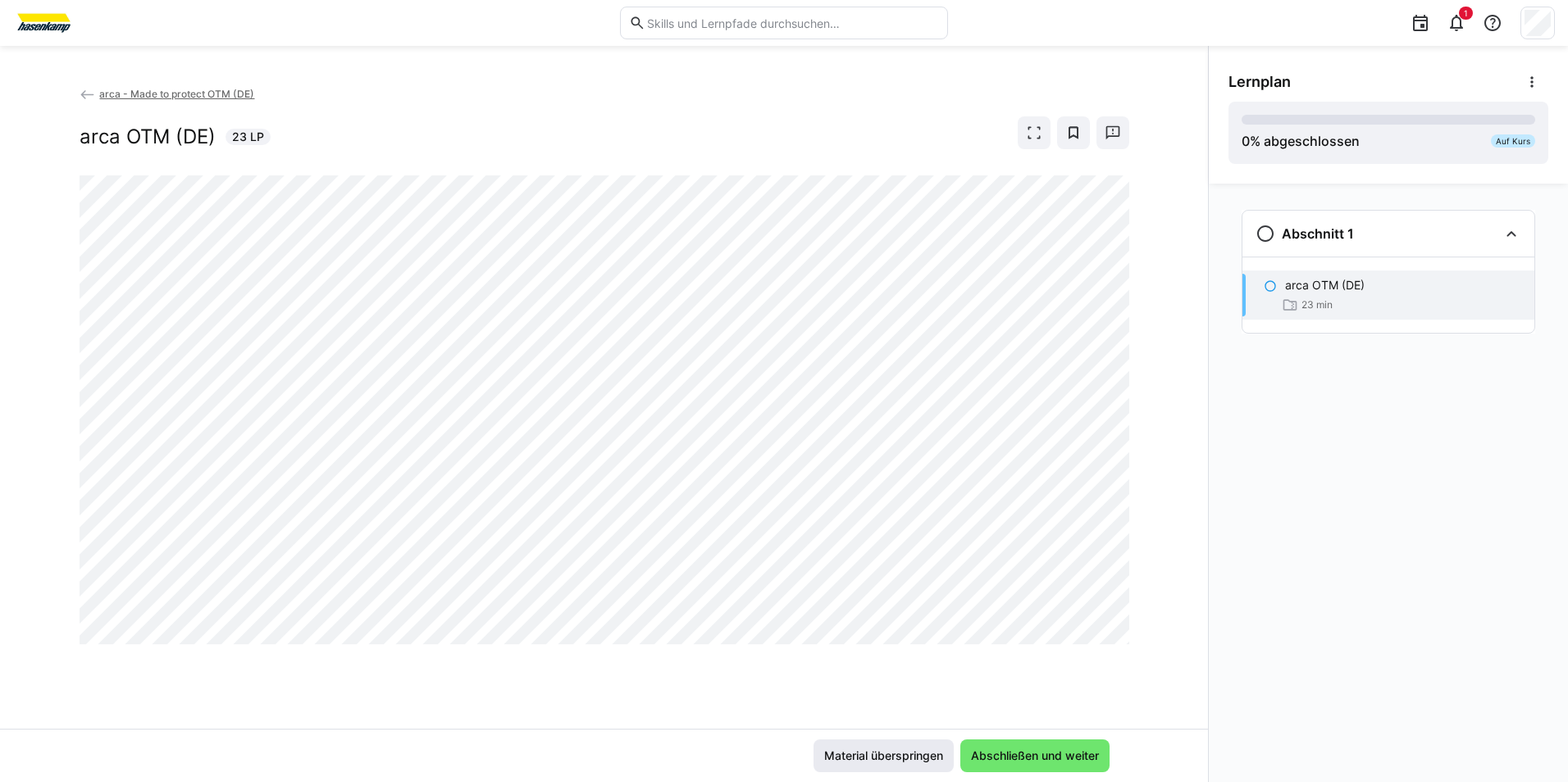
click at [907, 754] on span "Material überspringen" at bounding box center [884, 756] width 124 height 17
click at [90, 93] on eds-icon at bounding box center [88, 95] width 17 height 17
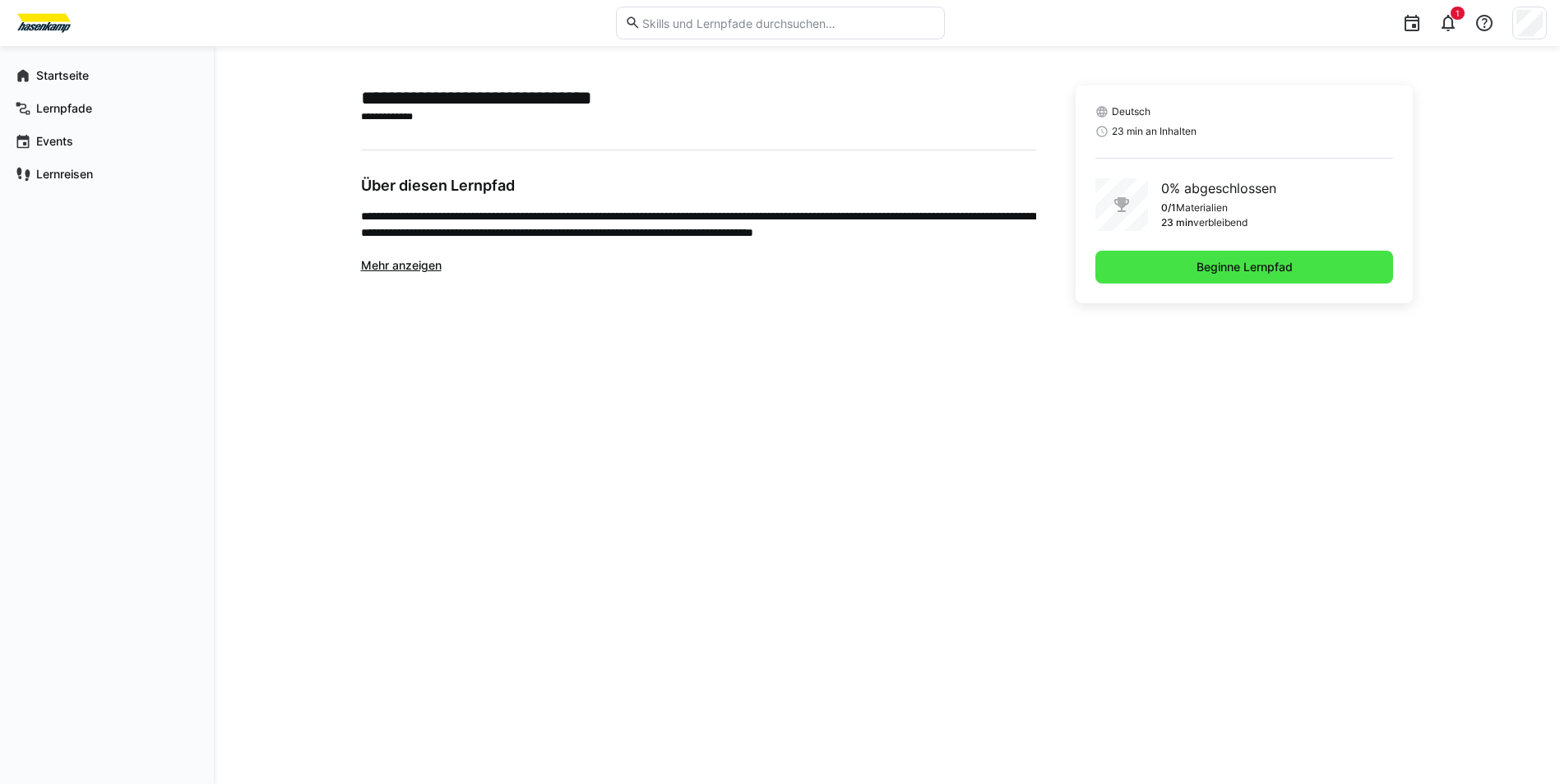
click at [1228, 260] on span "Beginne Lernpfad" at bounding box center [1245, 267] width 101 height 17
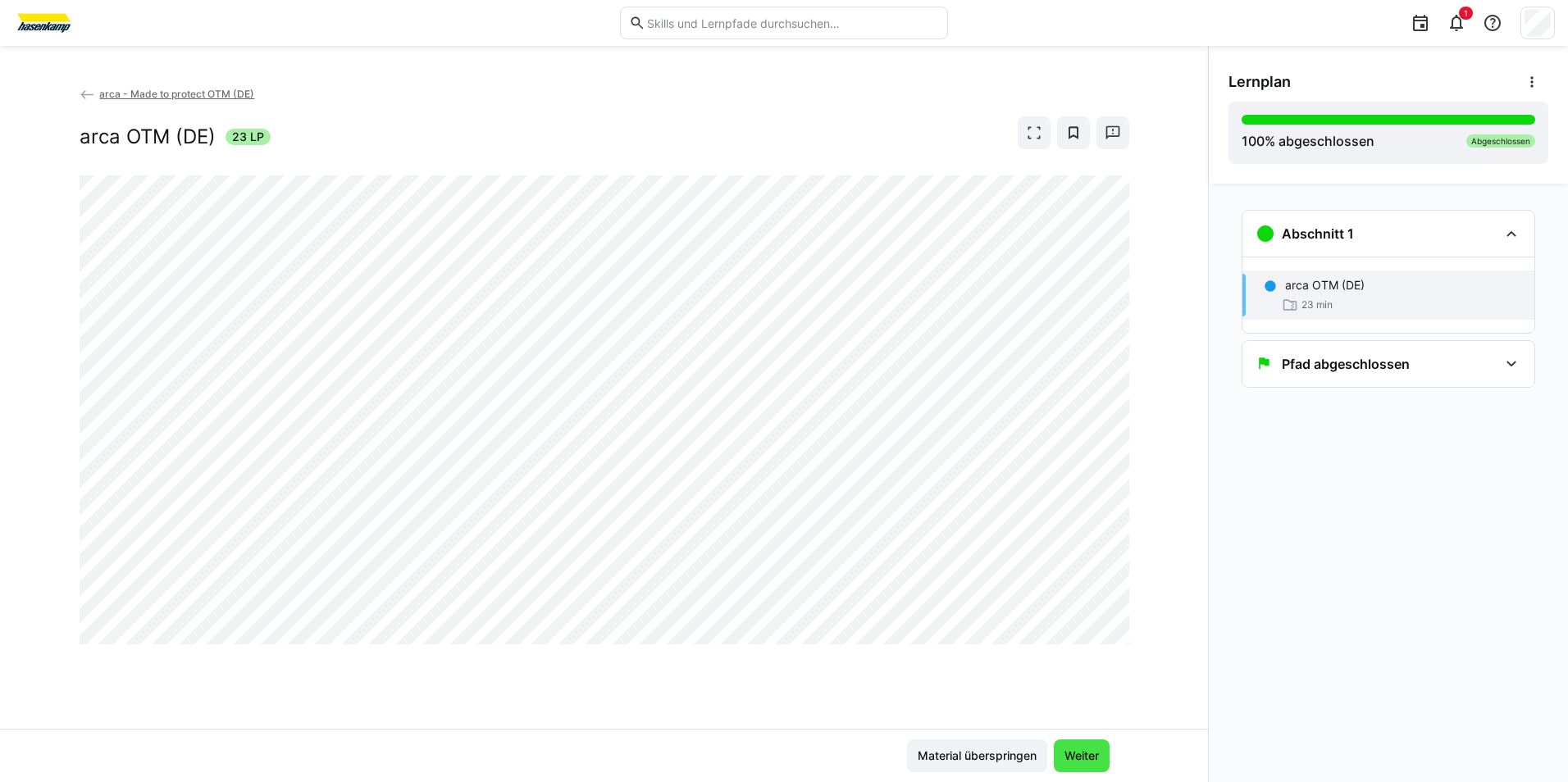
click at [1083, 762] on span "Weiter" at bounding box center [1081, 756] width 39 height 17
click at [1093, 750] on span "Weiter" at bounding box center [1081, 756] width 39 height 17
click at [1453, 9] on div "2" at bounding box center [1457, 23] width 33 height 33
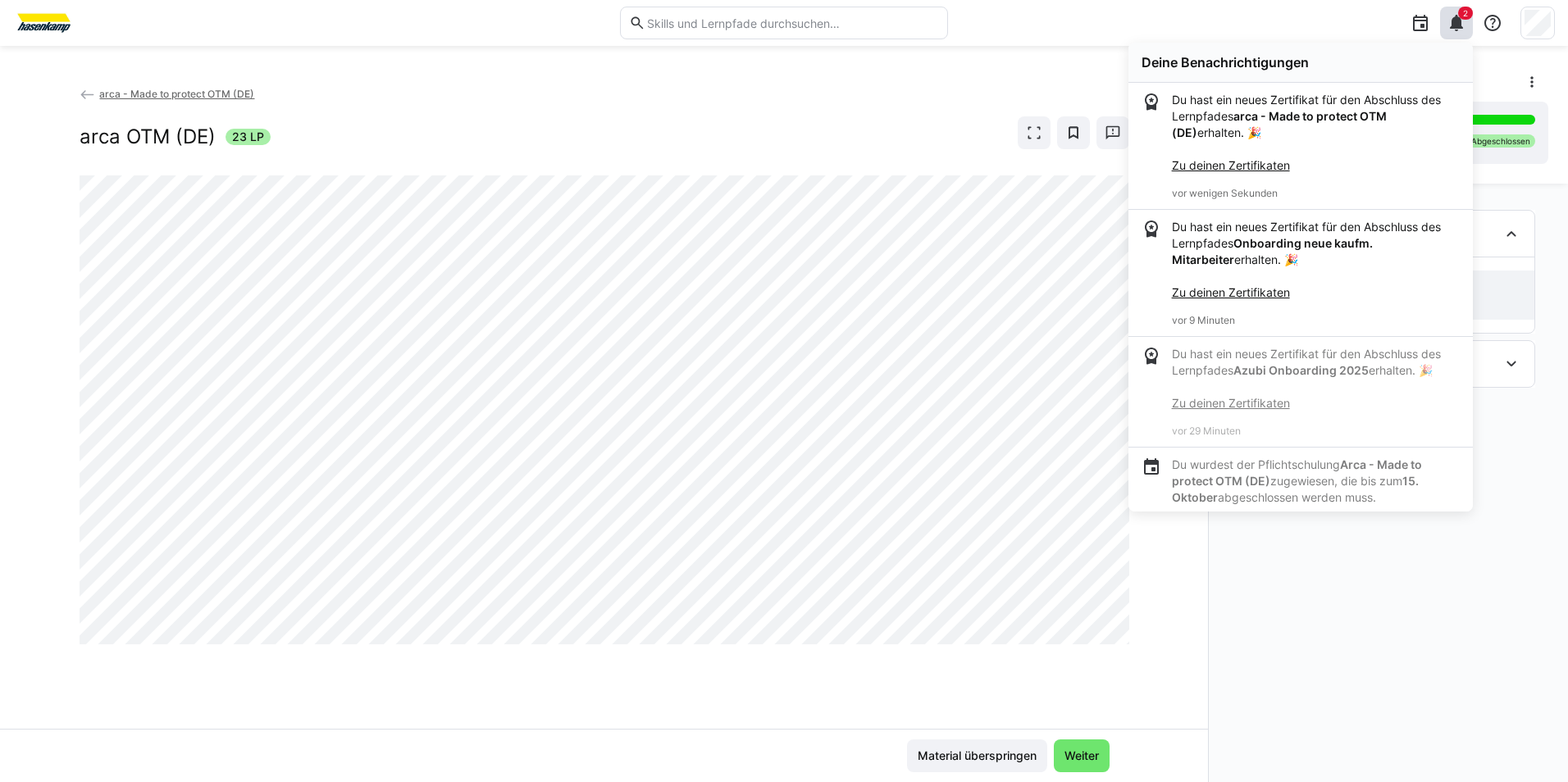
click at [1328, 267] on p "Du hast ein neues Zertifikat für den Abschluss des Lernpfades Onboarding neue k…" at bounding box center [1316, 260] width 288 height 82
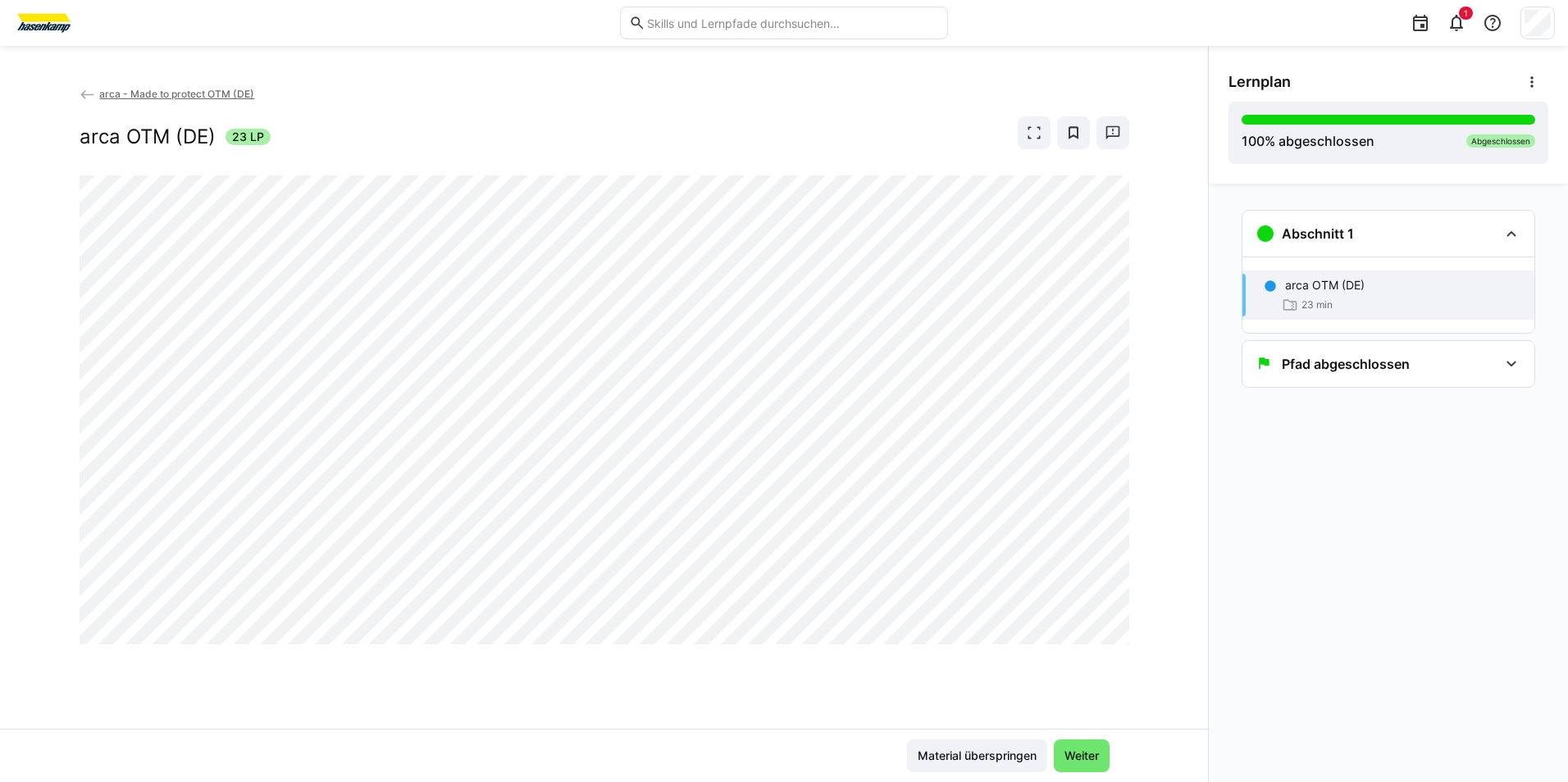
click at [1311, 294] on div "arca OTM (DE) 23 min" at bounding box center [1389, 294] width 292 height 49
click at [1283, 280] on div "arca OTM (DE) 23 min" at bounding box center [1389, 294] width 292 height 49
click at [1071, 746] on span "Weiter" at bounding box center [1081, 756] width 56 height 33
click at [1083, 748] on span "Weiter" at bounding box center [1081, 756] width 39 height 17
click at [1463, 28] on eds-icon at bounding box center [1457, 23] width 20 height 20
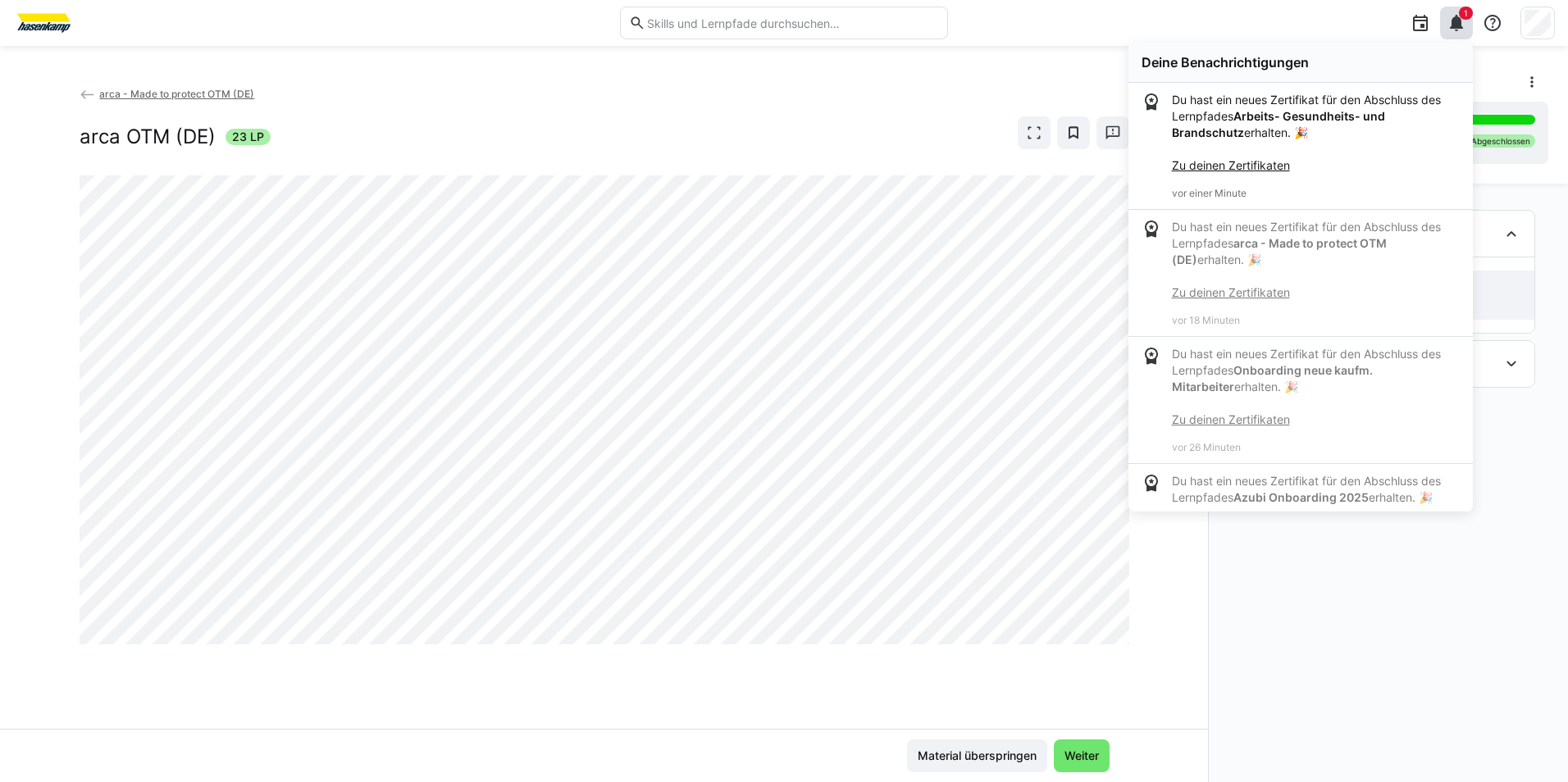
click at [1278, 163] on link "Zu deinen Zertifikaten" at bounding box center [1231, 165] width 118 height 14
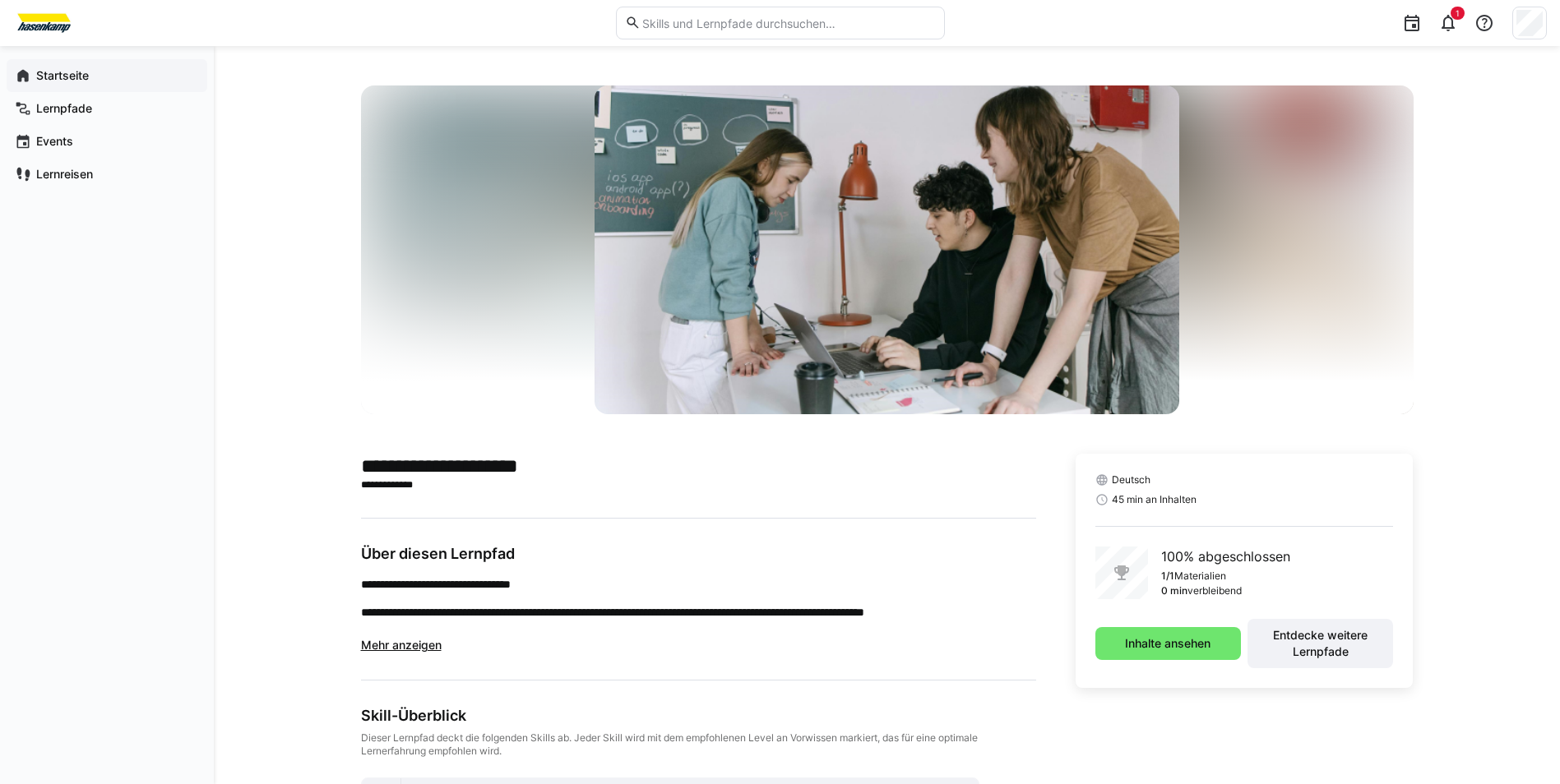
click at [0, 0] on app-navigation-label "Startseite" at bounding box center [0, 0] width 0 height 0
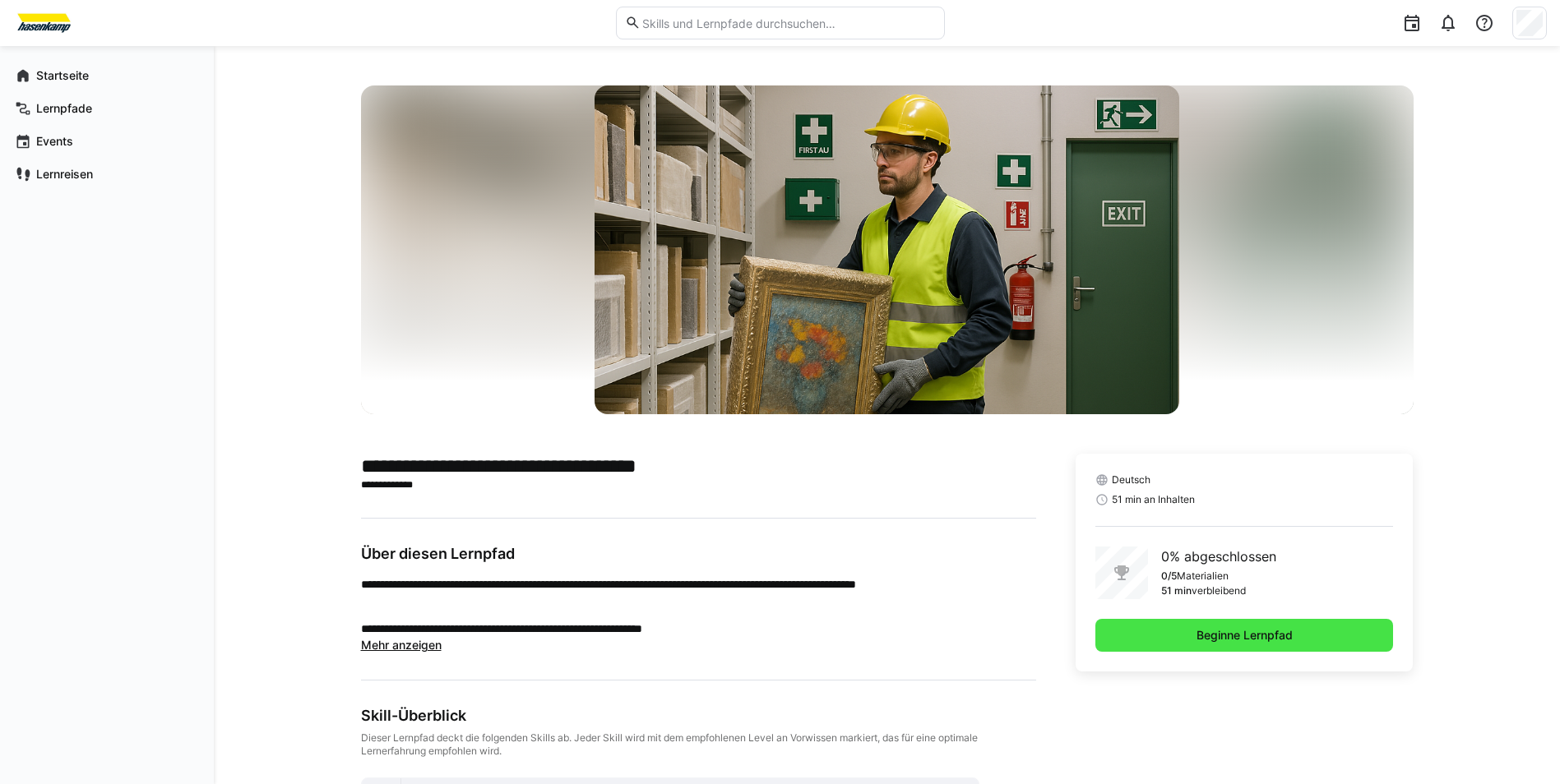
click at [1188, 624] on span "Beginne Lernpfad" at bounding box center [1244, 635] width 299 height 33
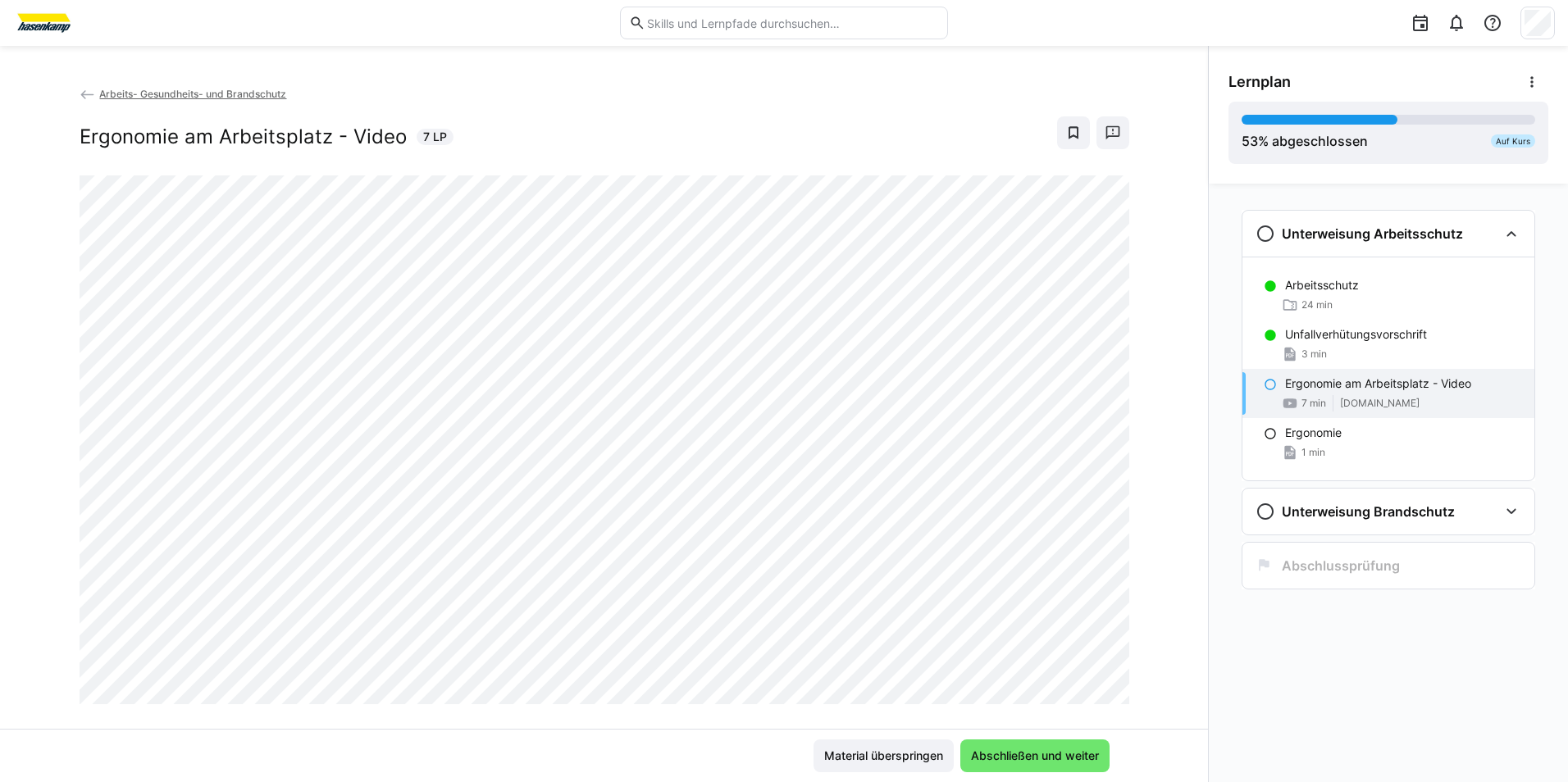
click at [1248, 722] on div "Unterweisung Arbeitsschutz Arbeitsschutz 24 min Unfallverhütungsvorschrift 3 mi…" at bounding box center [1388, 483] width 359 height 599
click at [879, 755] on span "Material überspringen" at bounding box center [884, 756] width 124 height 17
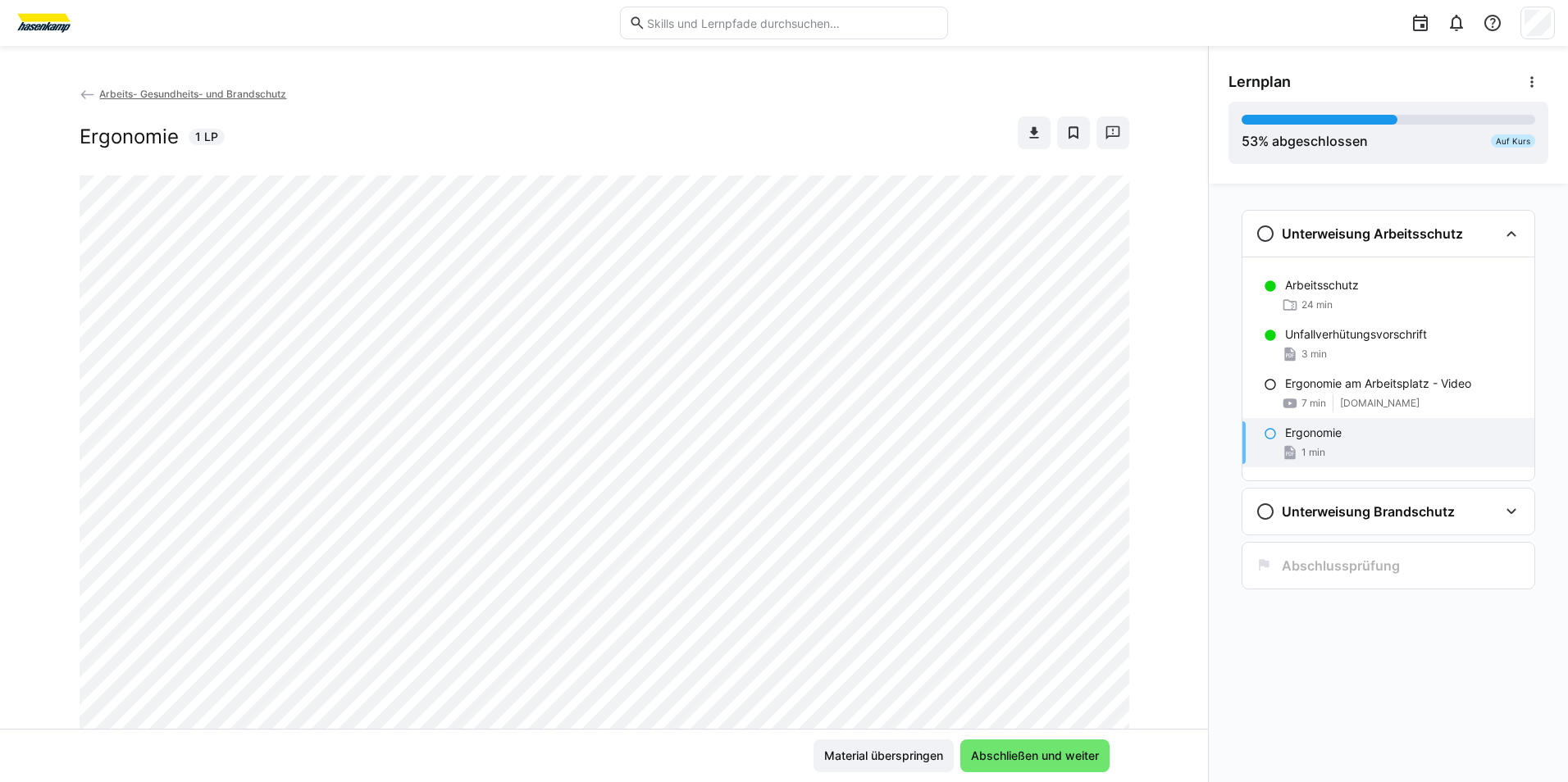
scroll to position [82, 0]
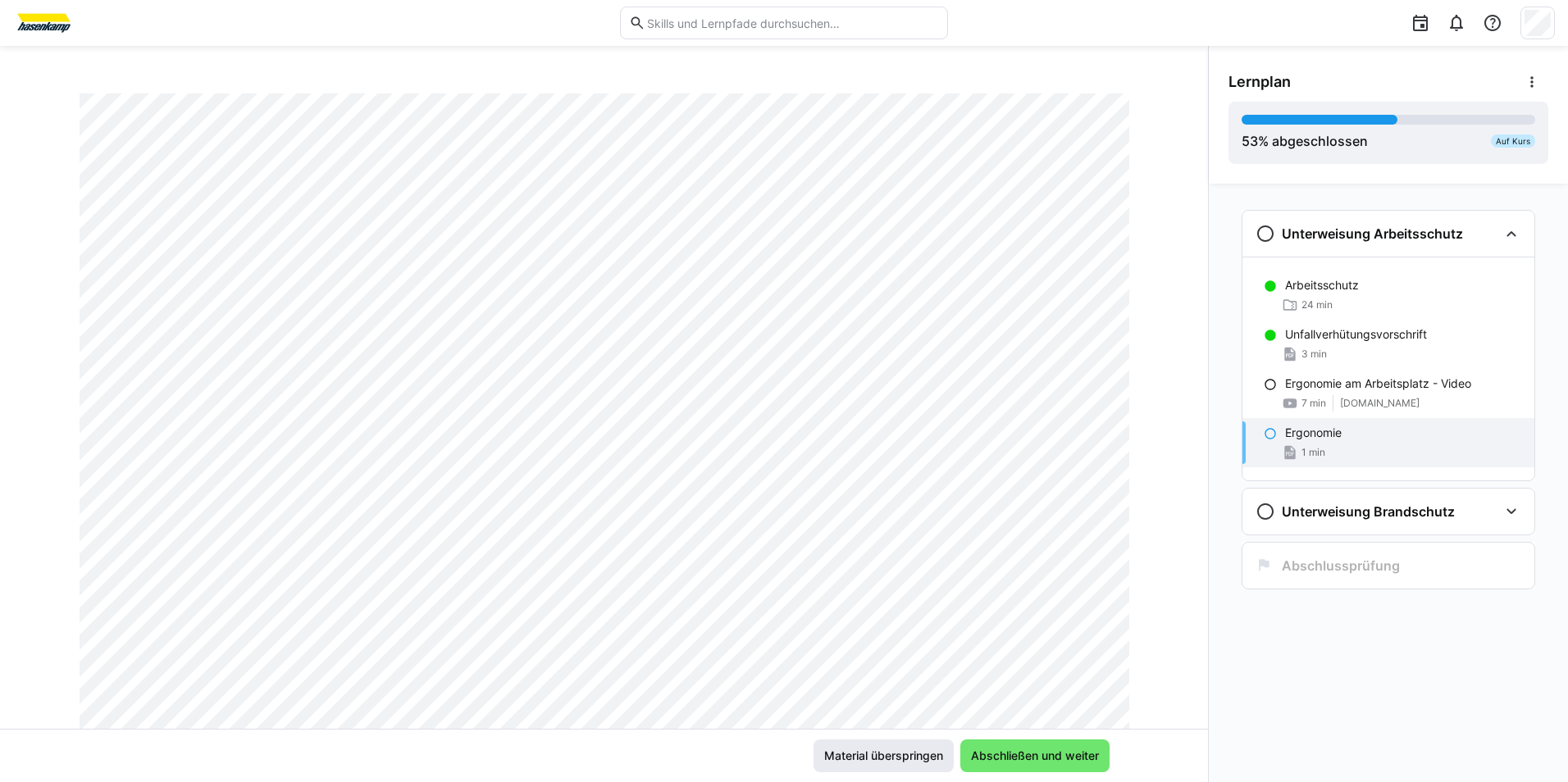
click at [845, 761] on span "Material überspringen" at bounding box center [884, 756] width 124 height 17
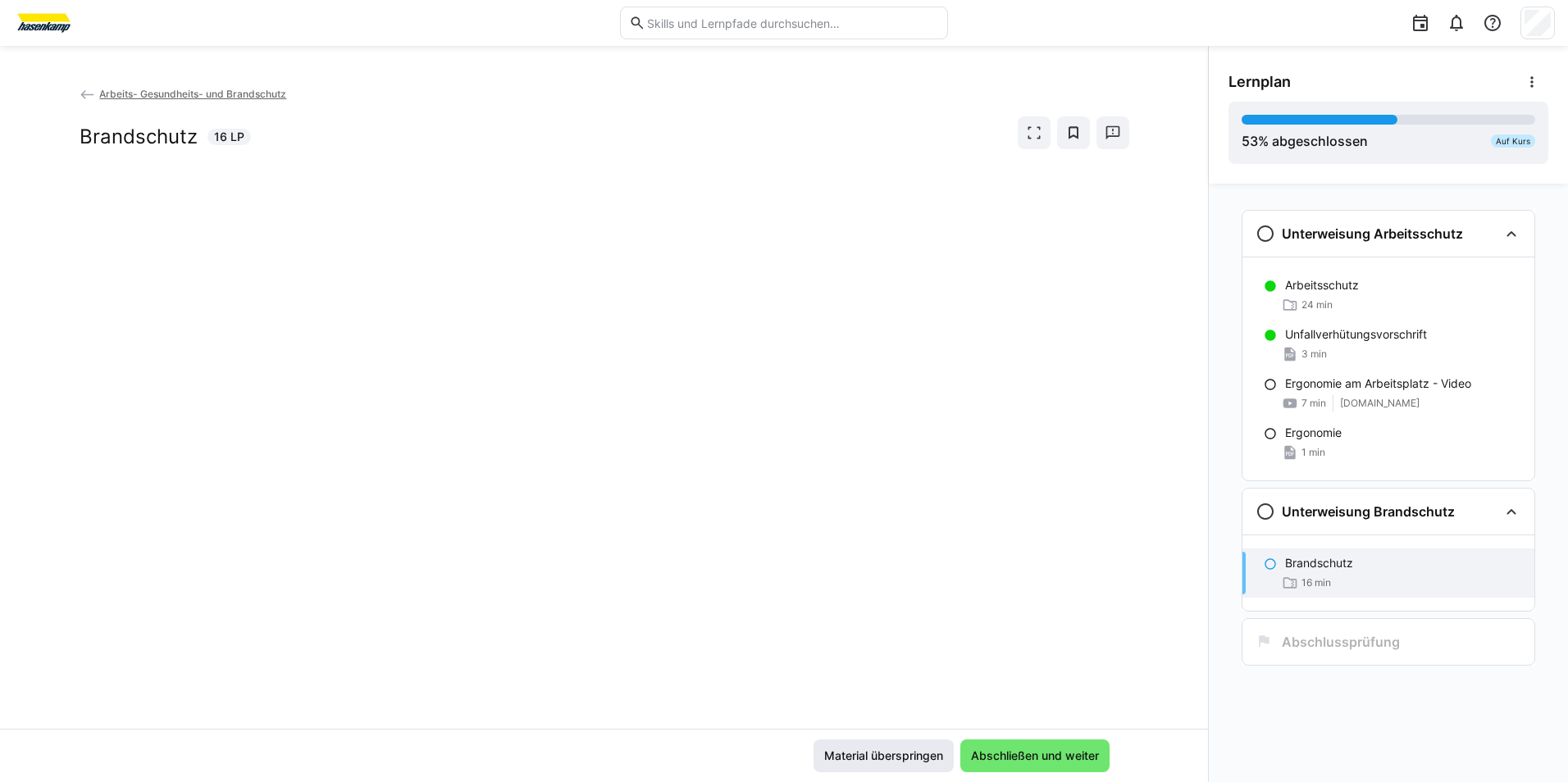
scroll to position [0, 0]
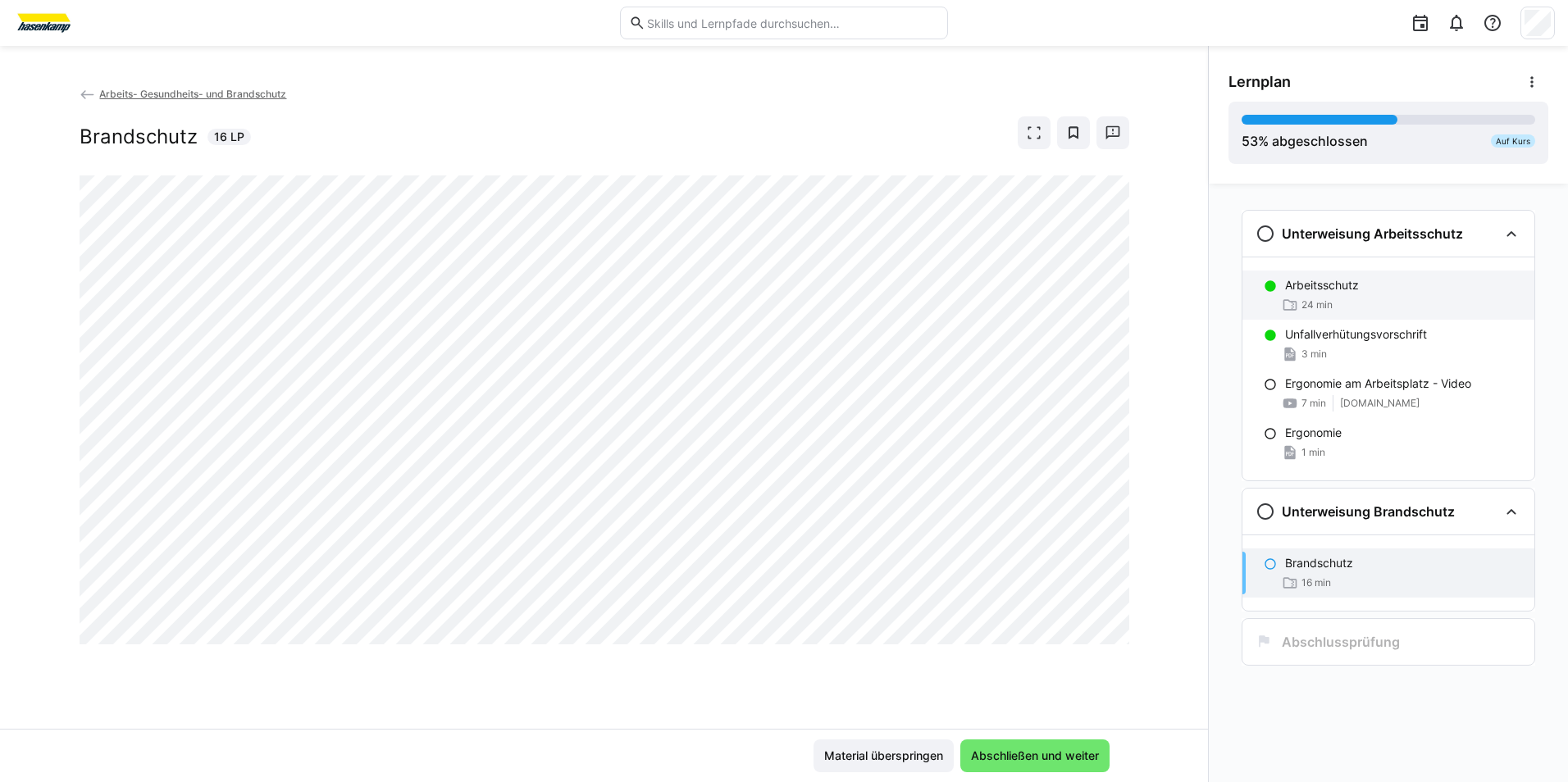
click at [1407, 296] on div "Arbeitsschutz 24 min" at bounding box center [1389, 294] width 292 height 49
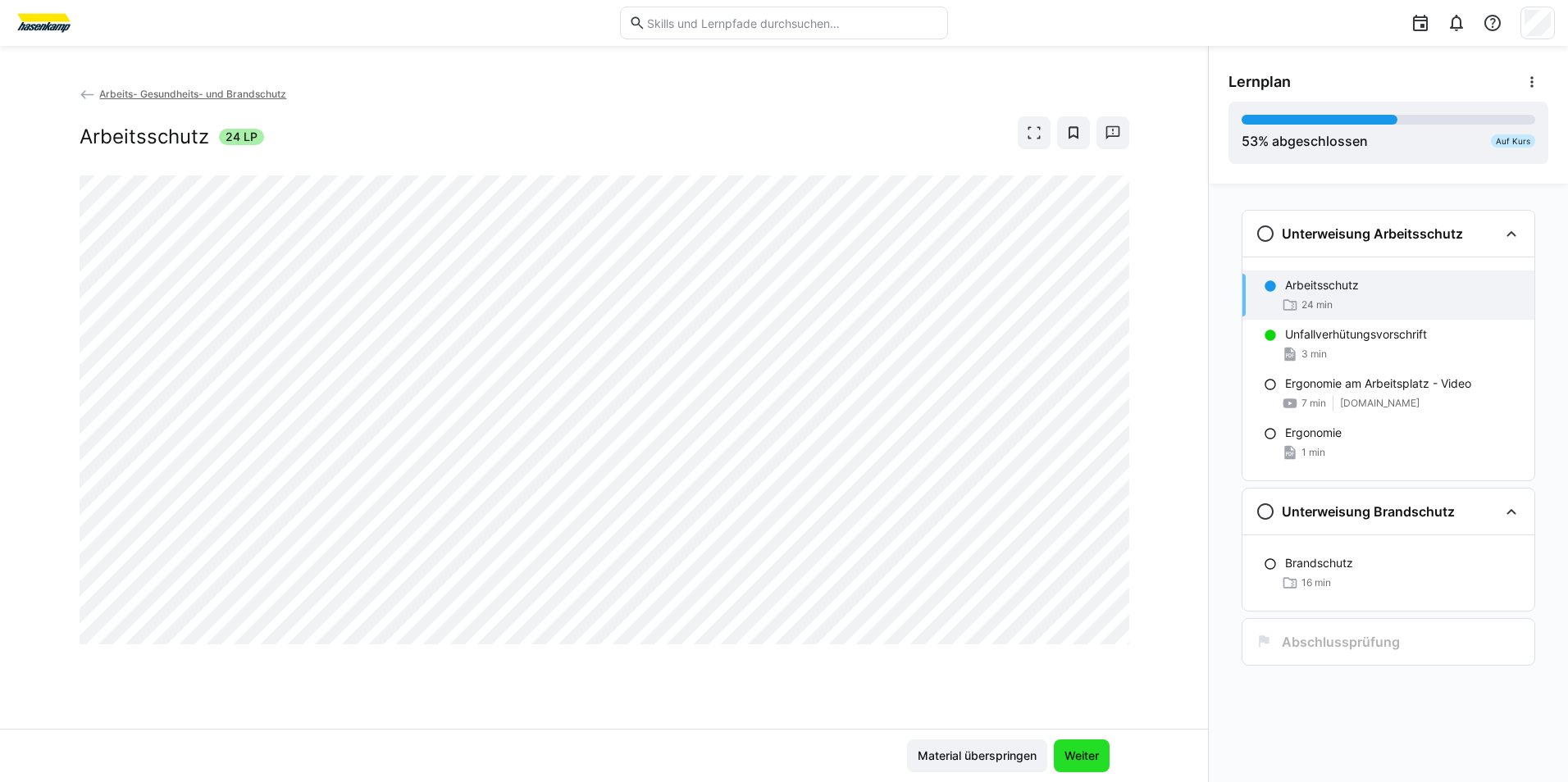
click at [1075, 758] on span "Weiter" at bounding box center [1081, 756] width 39 height 17
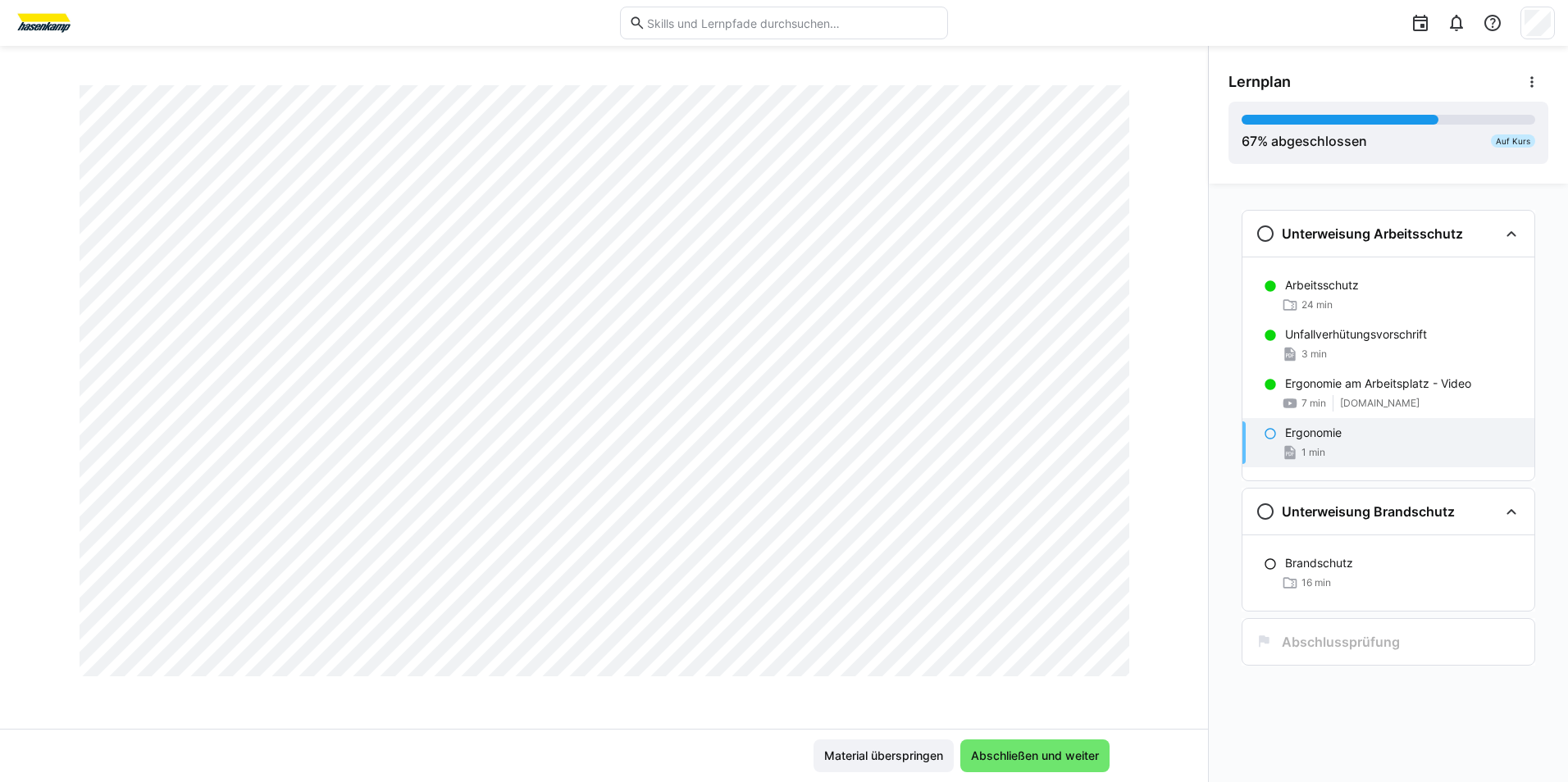
scroll to position [492, 0]
click at [1015, 748] on span "Abschließen und weiter" at bounding box center [1035, 756] width 133 height 17
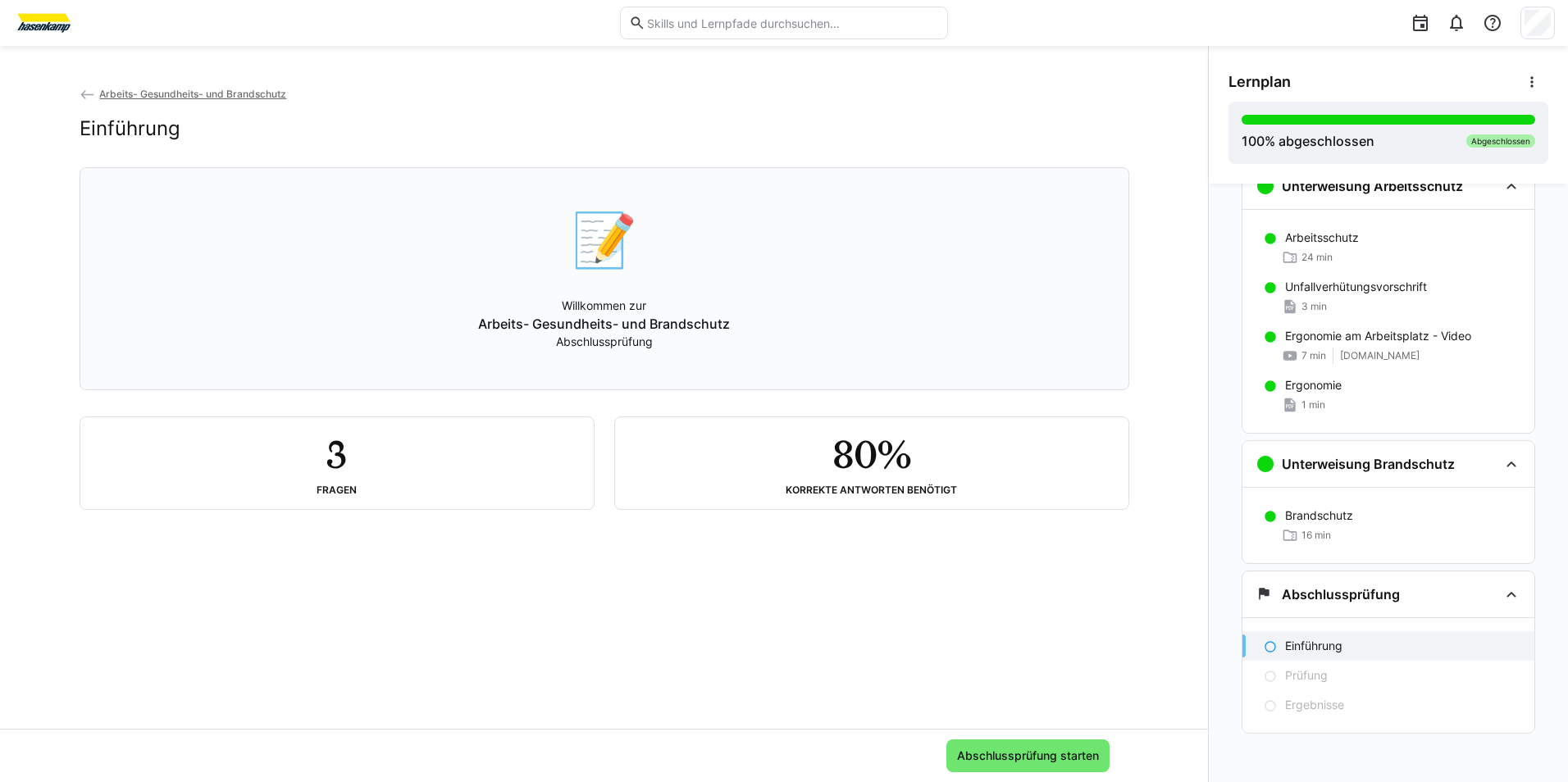
scroll to position [50, 0]
click at [1311, 639] on p "Einführung" at bounding box center [1313, 644] width 57 height 17
click at [1047, 755] on span "Abschlussprüfung starten" at bounding box center [1028, 756] width 147 height 17
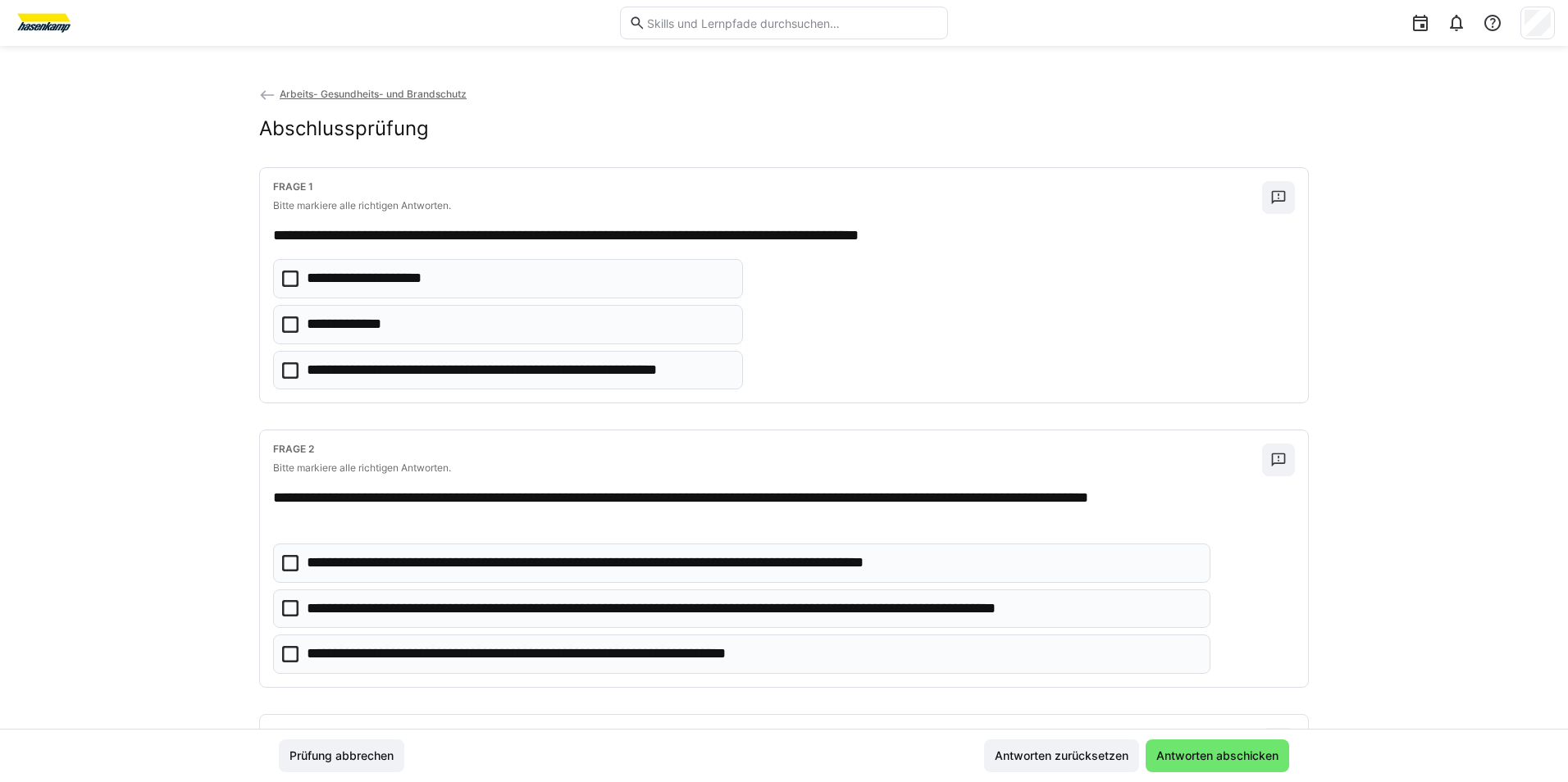
click at [285, 319] on icon at bounding box center [290, 325] width 17 height 17
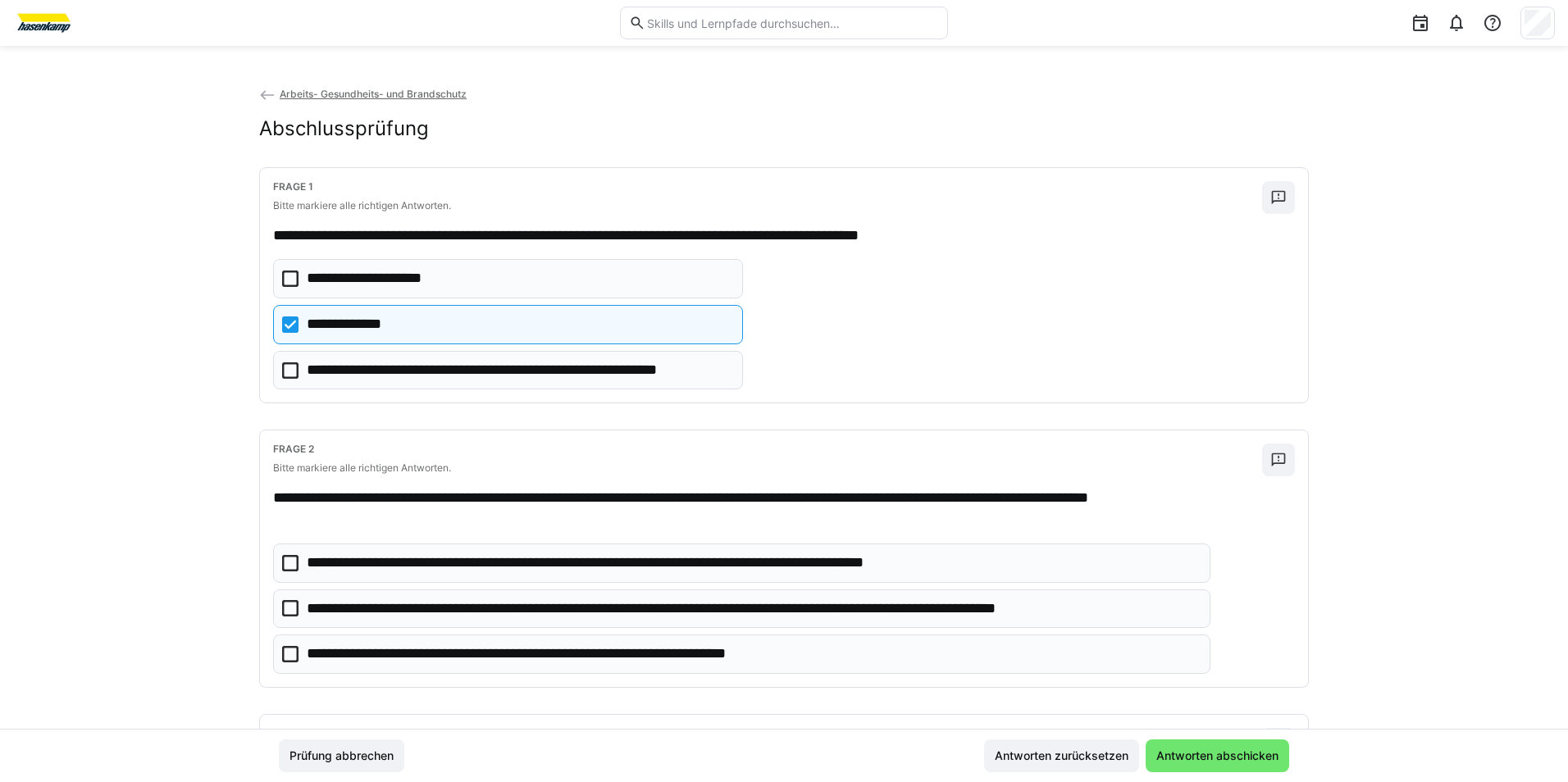
click at [279, 269] on eds-checkbox "**********" at bounding box center [508, 278] width 470 height 39
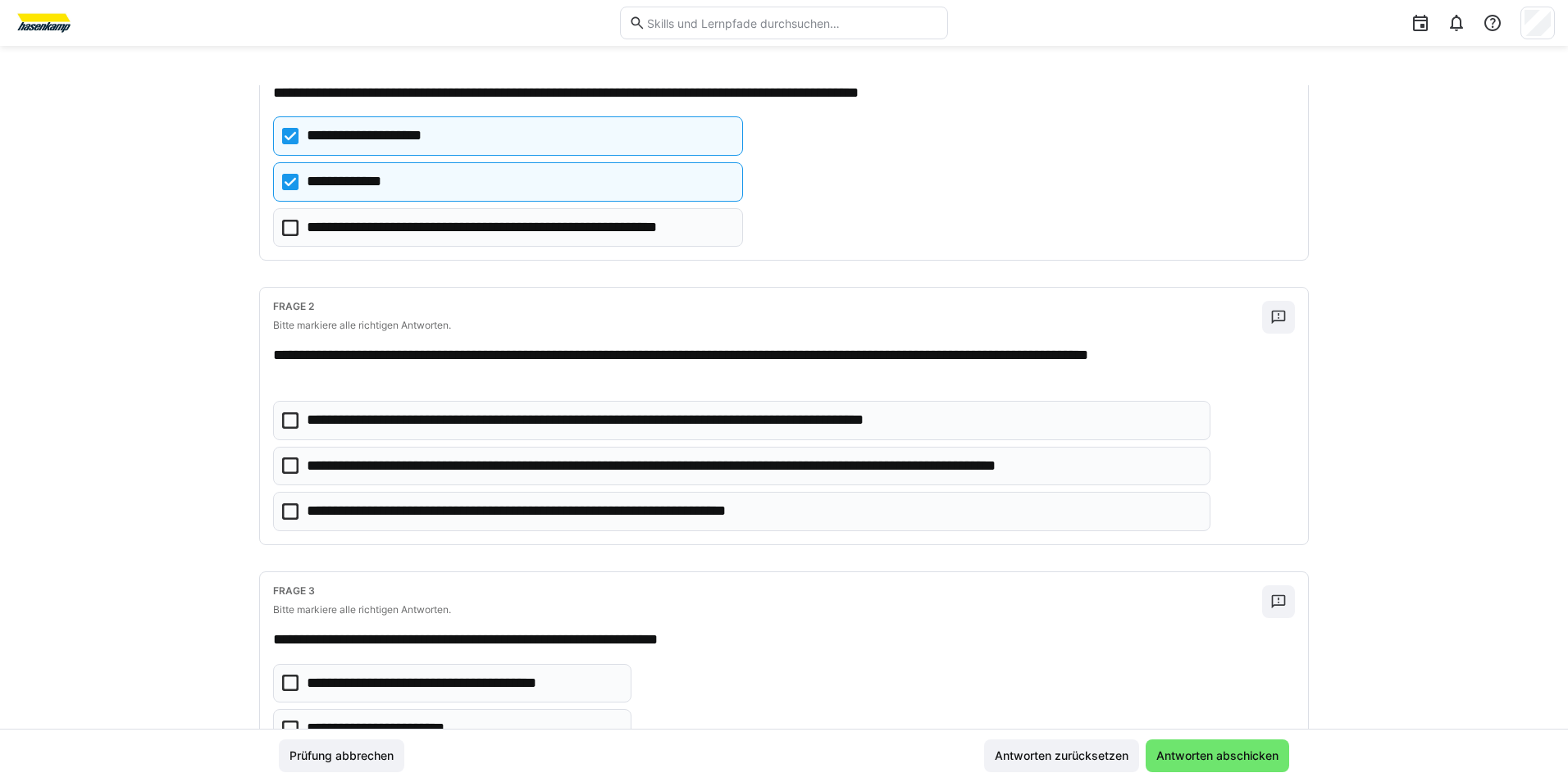
scroll to position [164, 0]
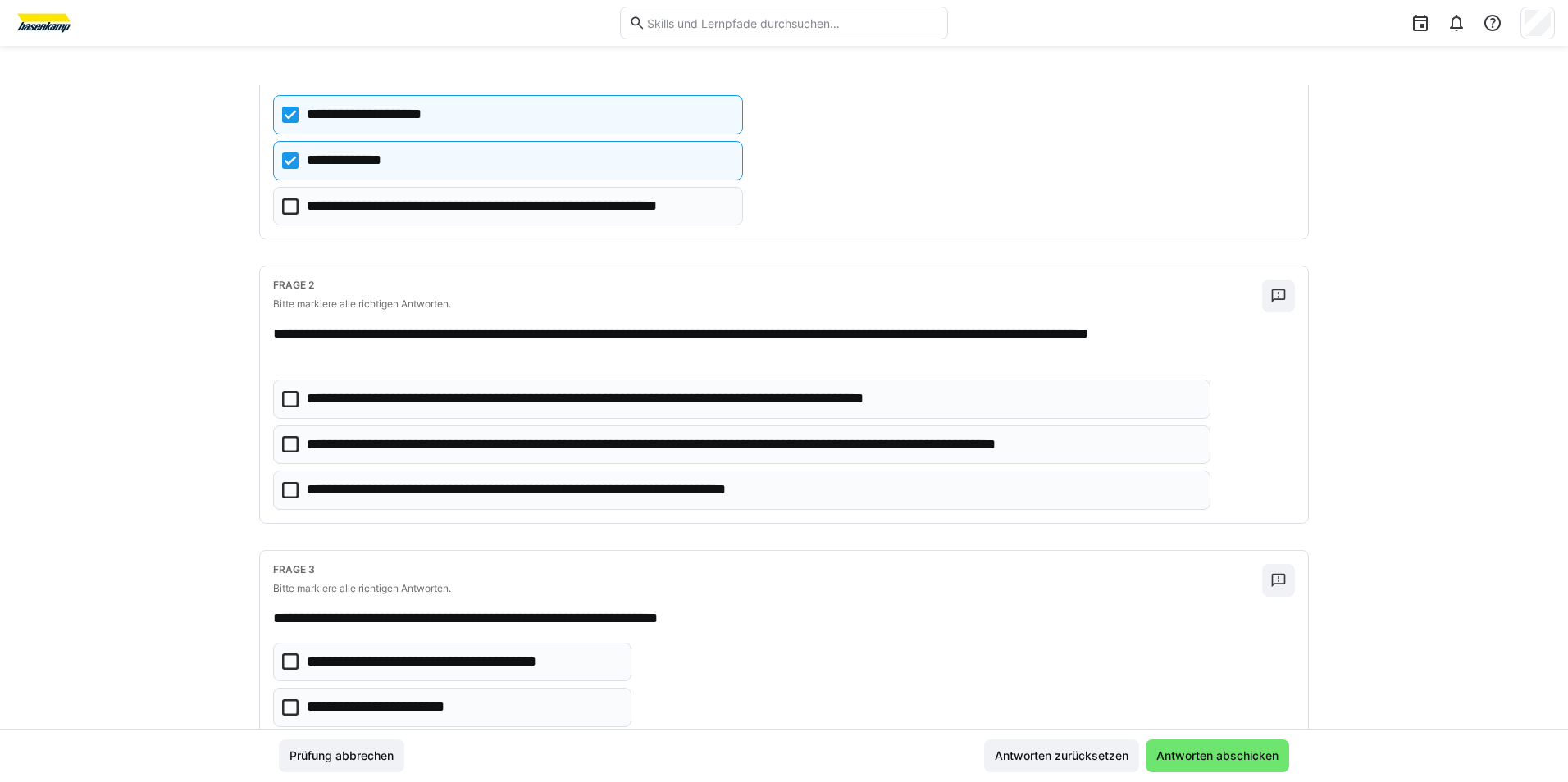
click at [293, 439] on icon at bounding box center [290, 444] width 17 height 17
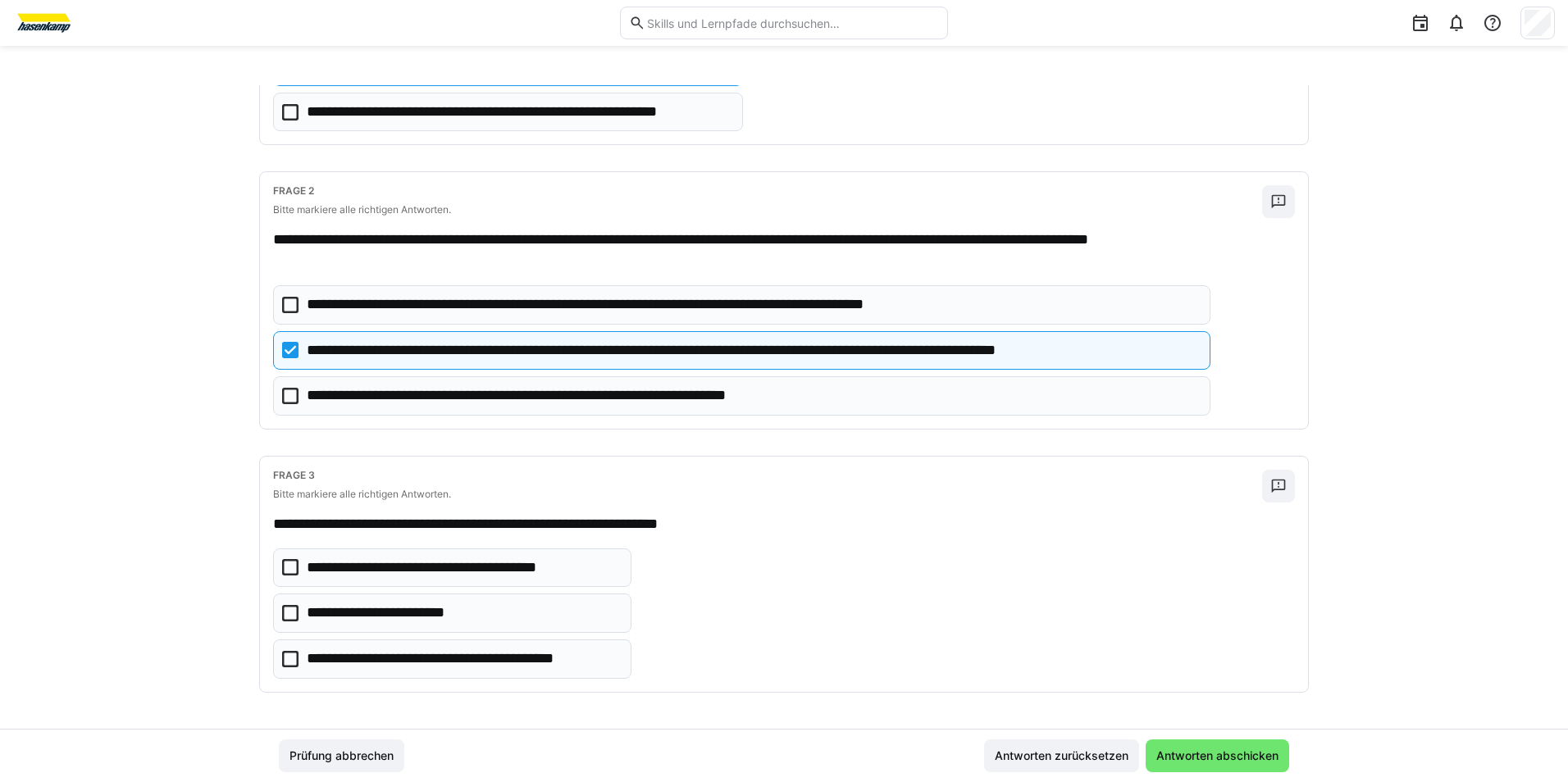
scroll to position [261, 0]
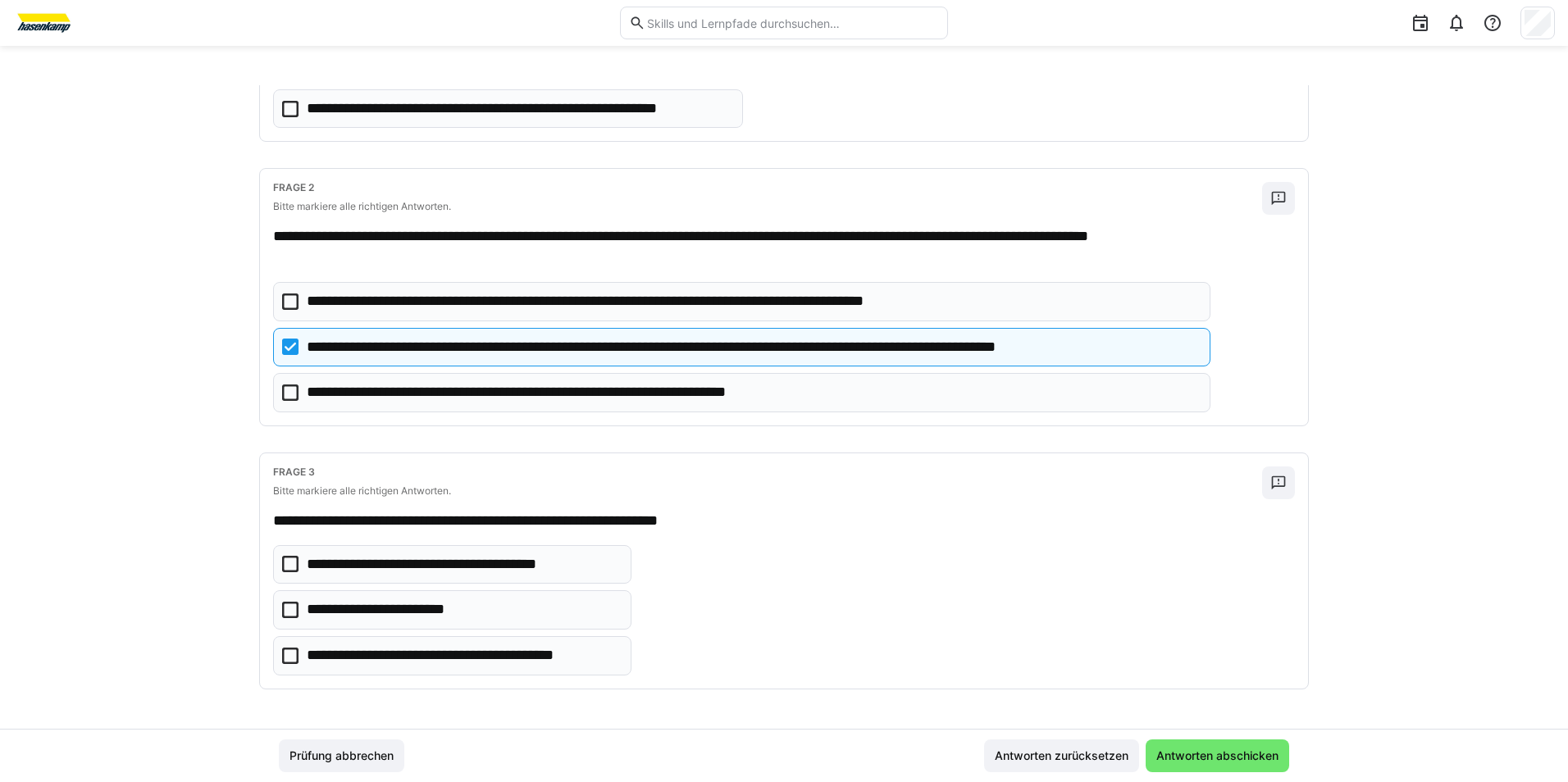
click at [285, 394] on icon at bounding box center [290, 393] width 17 height 17
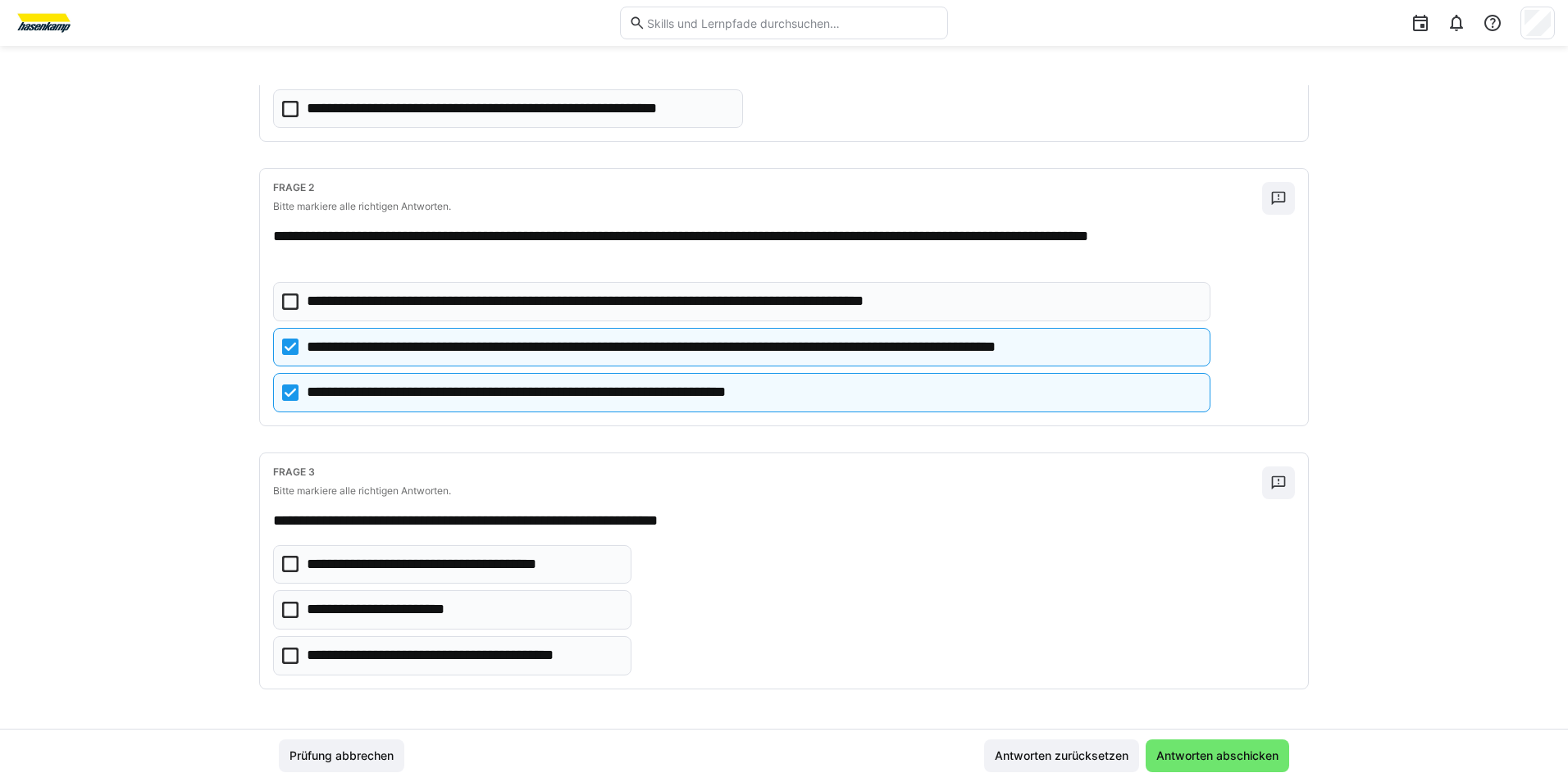
click at [307, 654] on p "**********" at bounding box center [463, 656] width 313 height 22
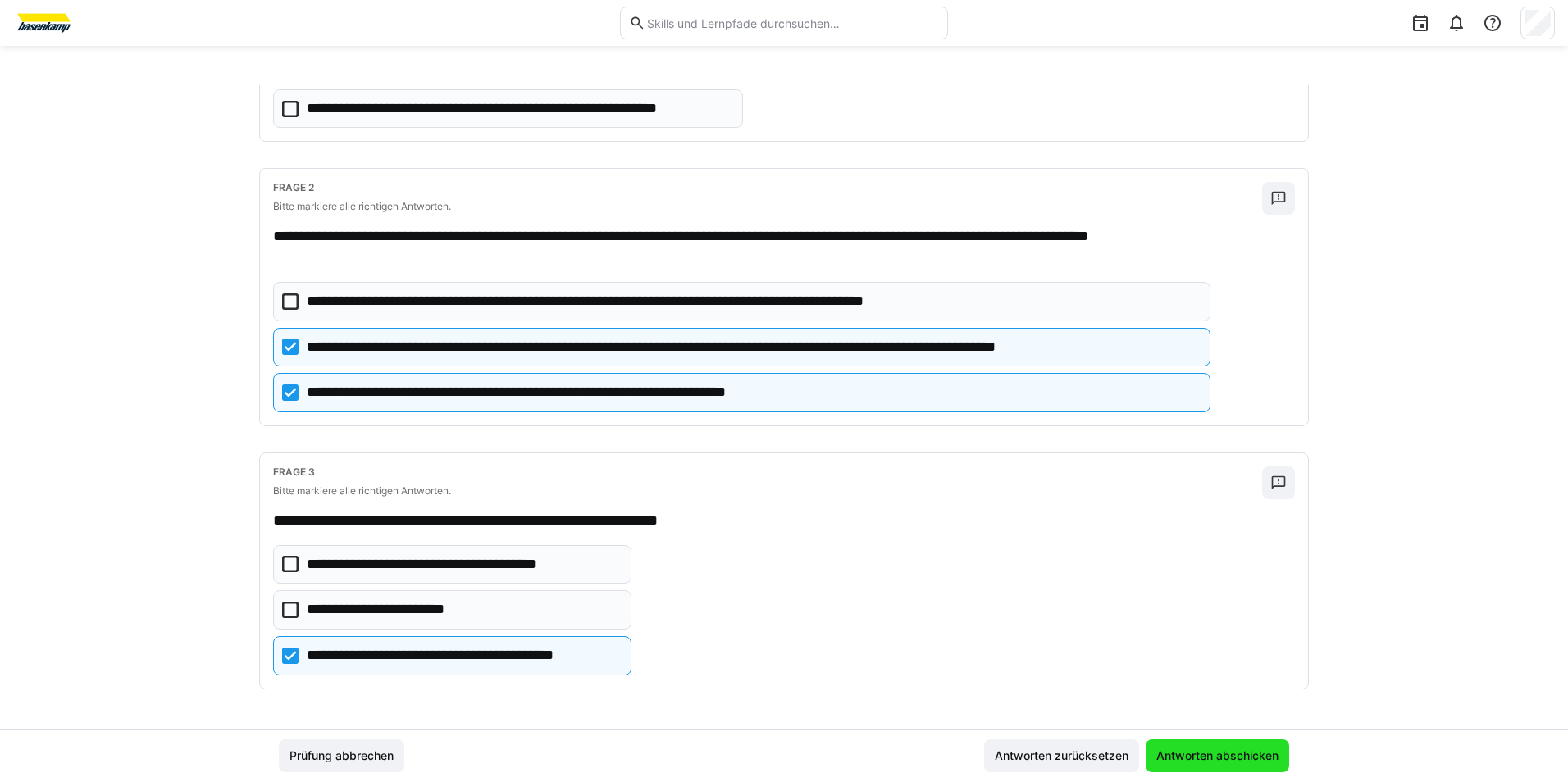
click at [1253, 746] on span "Antworten abschicken" at bounding box center [1217, 756] width 144 height 33
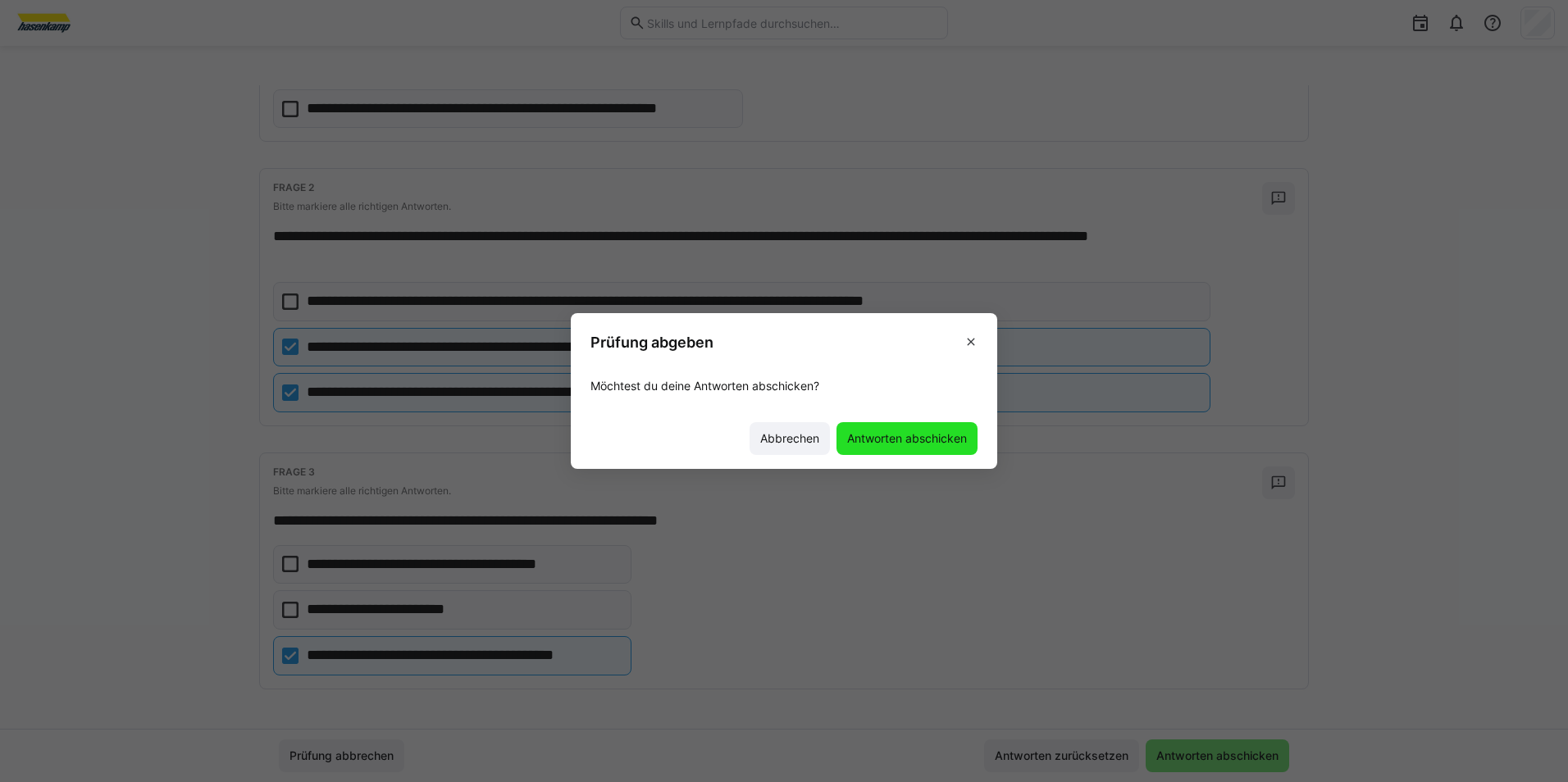
click at [906, 436] on span "Antworten abschicken" at bounding box center [907, 439] width 124 height 17
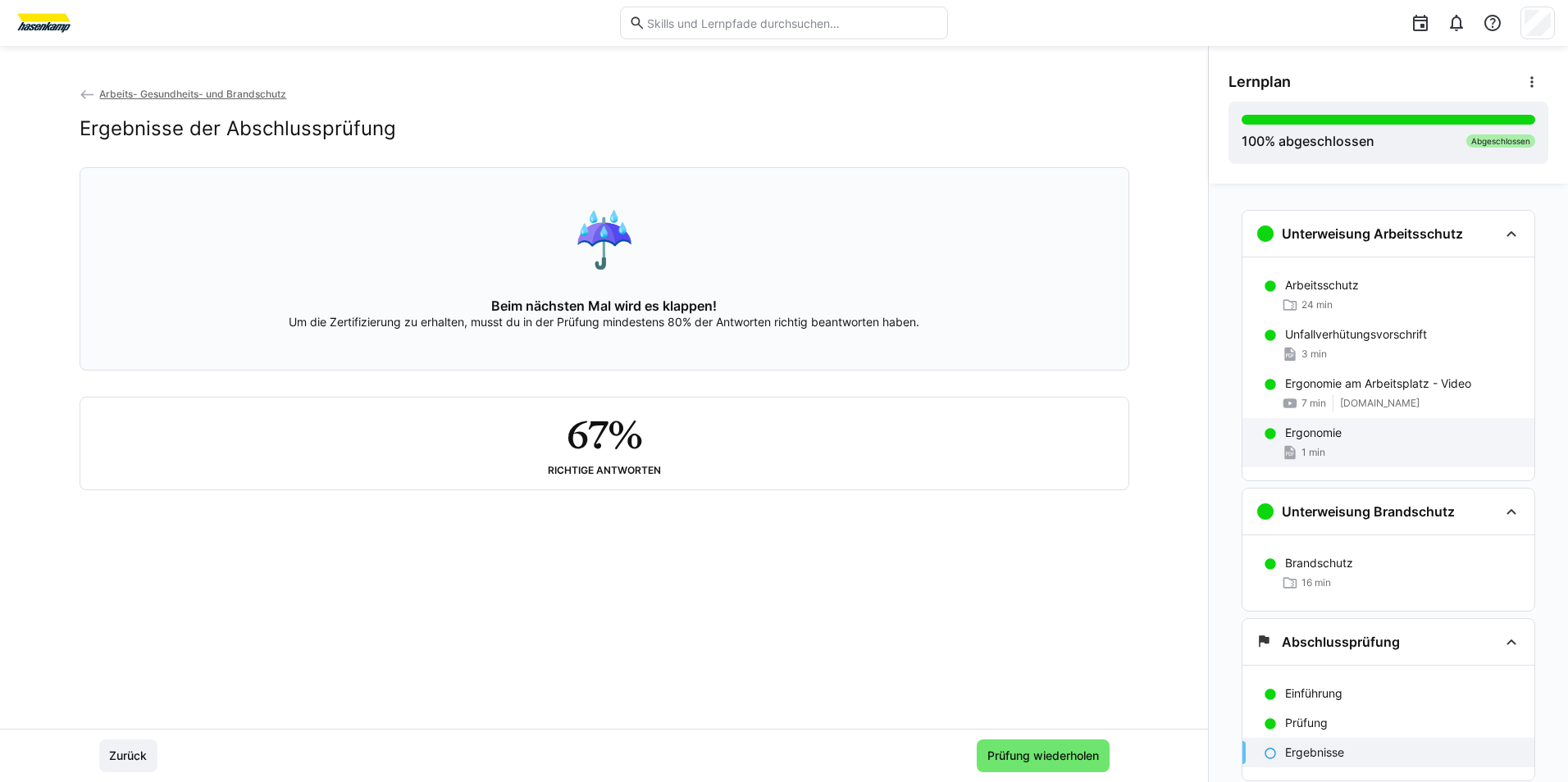
scroll to position [50, 0]
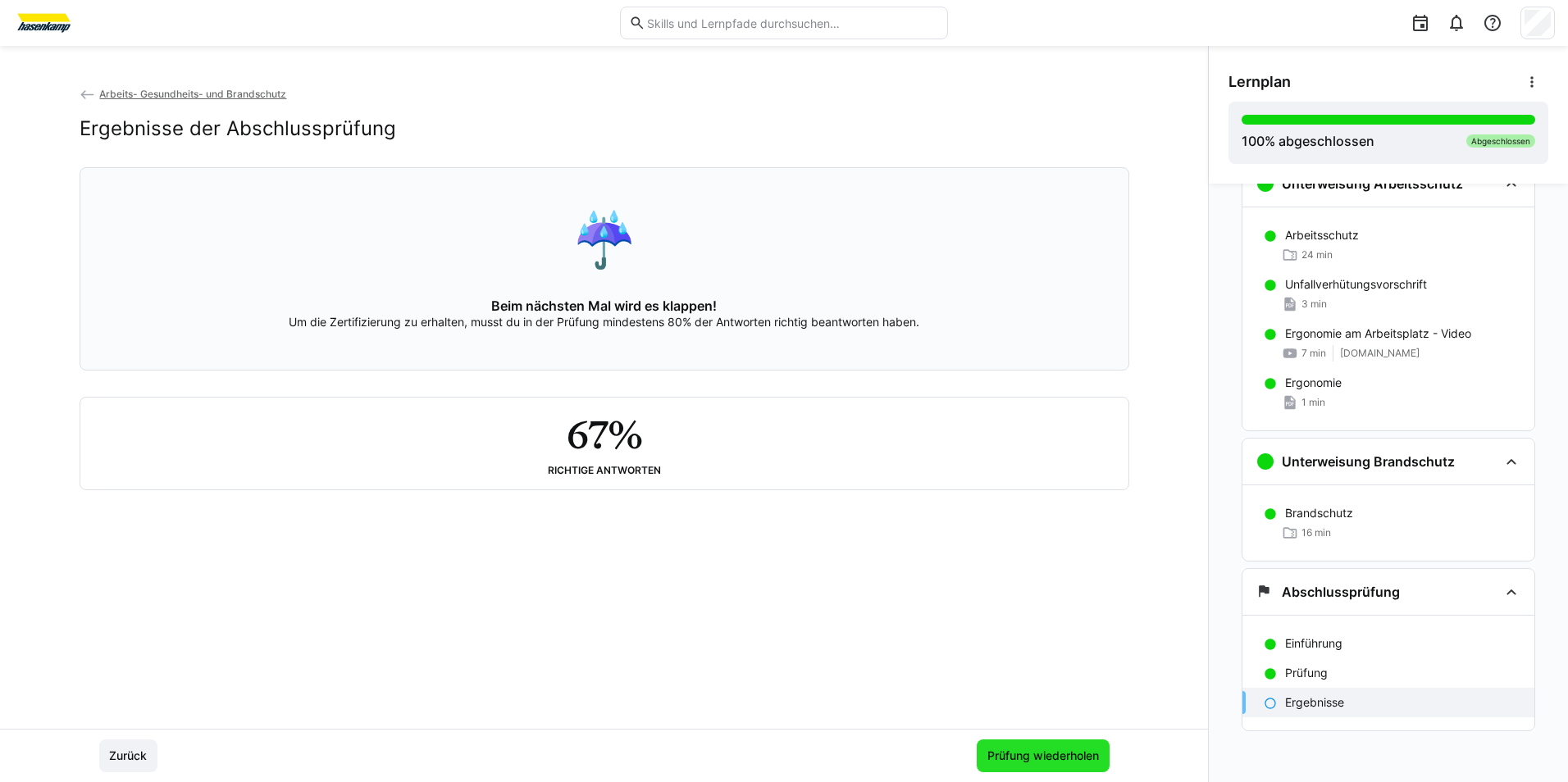
click at [1036, 752] on span "Prüfung wiederholen" at bounding box center [1043, 756] width 116 height 17
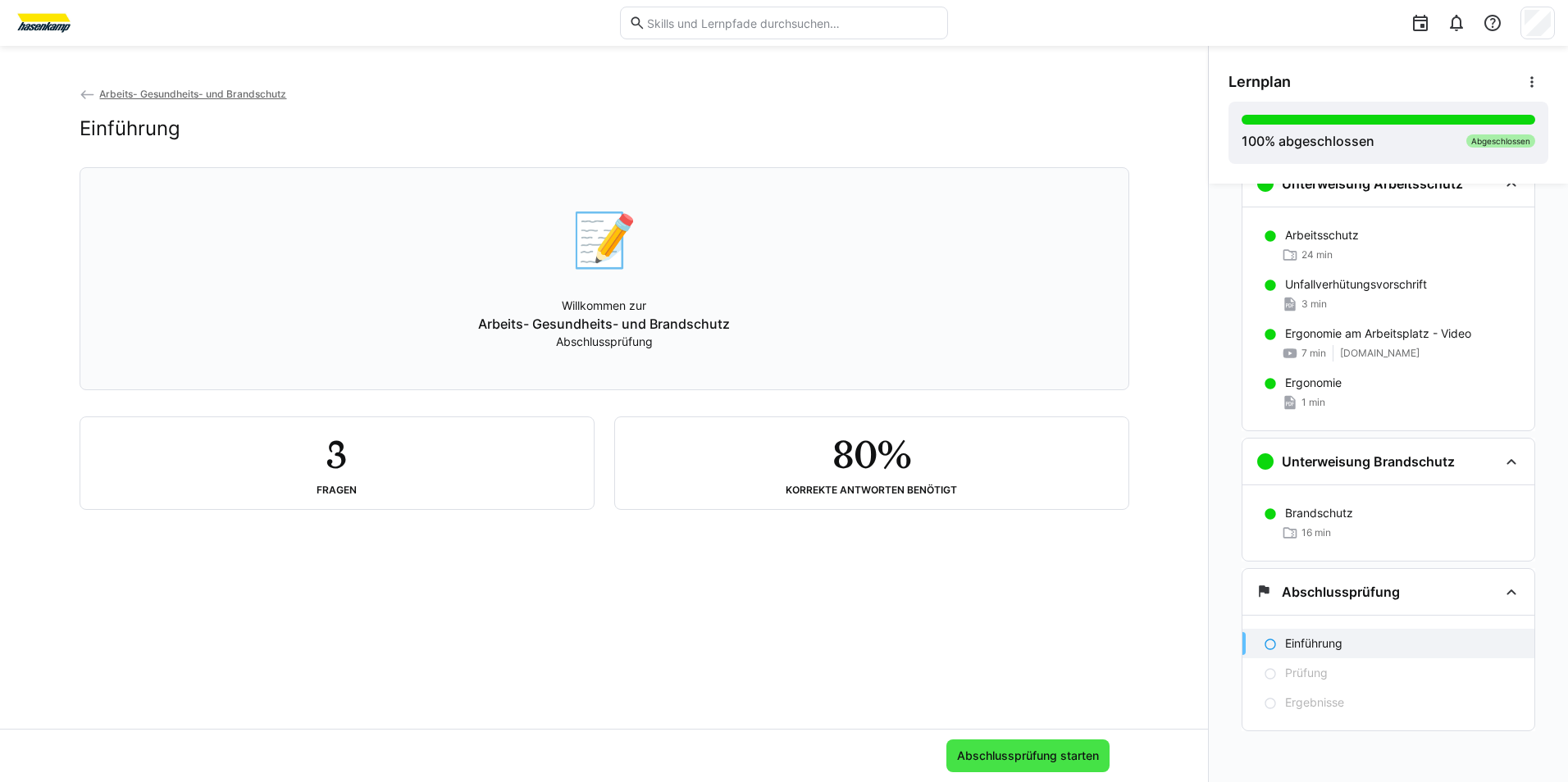
click at [1047, 747] on span "Abschlussprüfung starten" at bounding box center [1028, 756] width 163 height 33
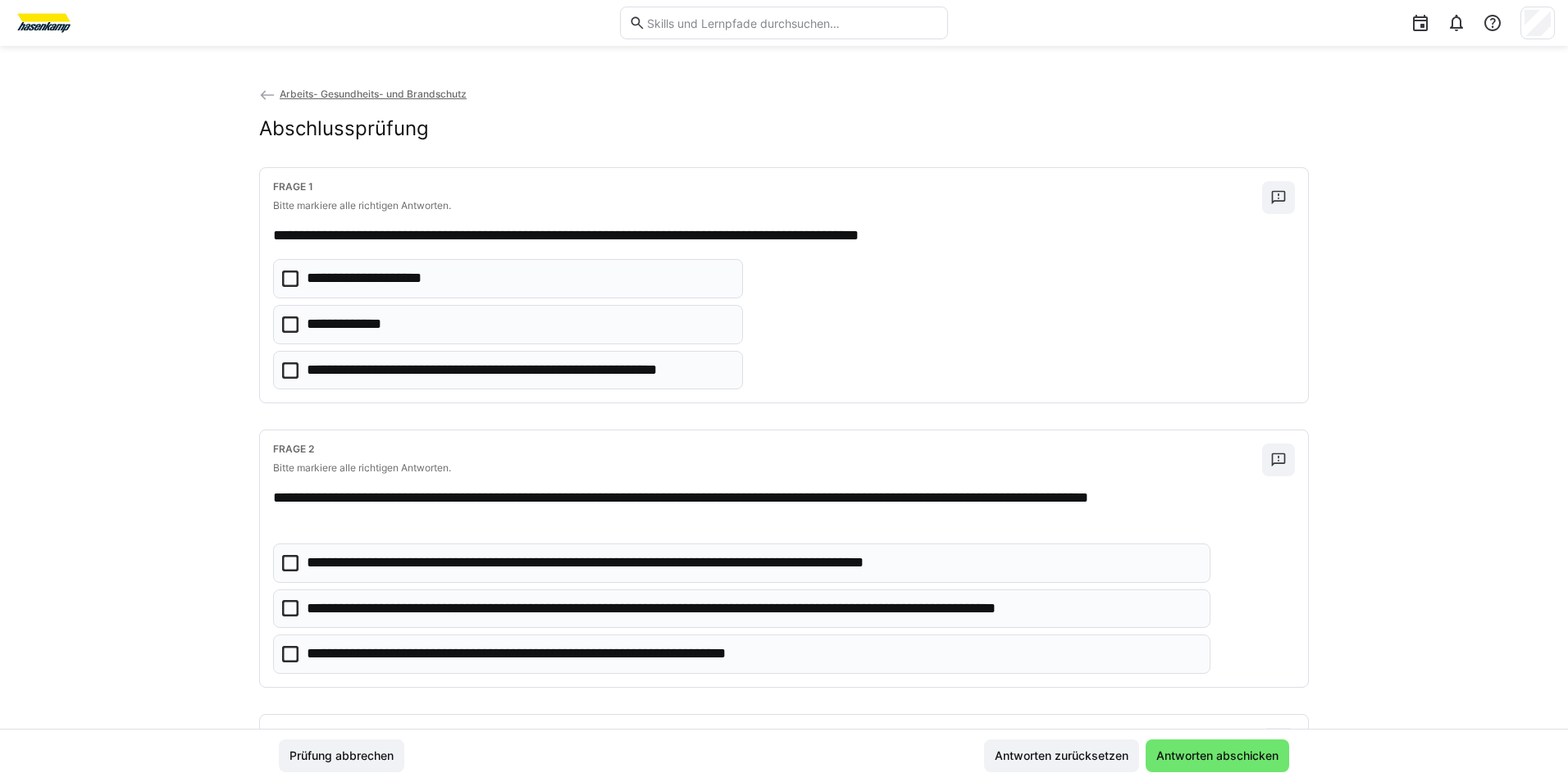
click at [276, 276] on eds-checkbox "**********" at bounding box center [508, 278] width 470 height 39
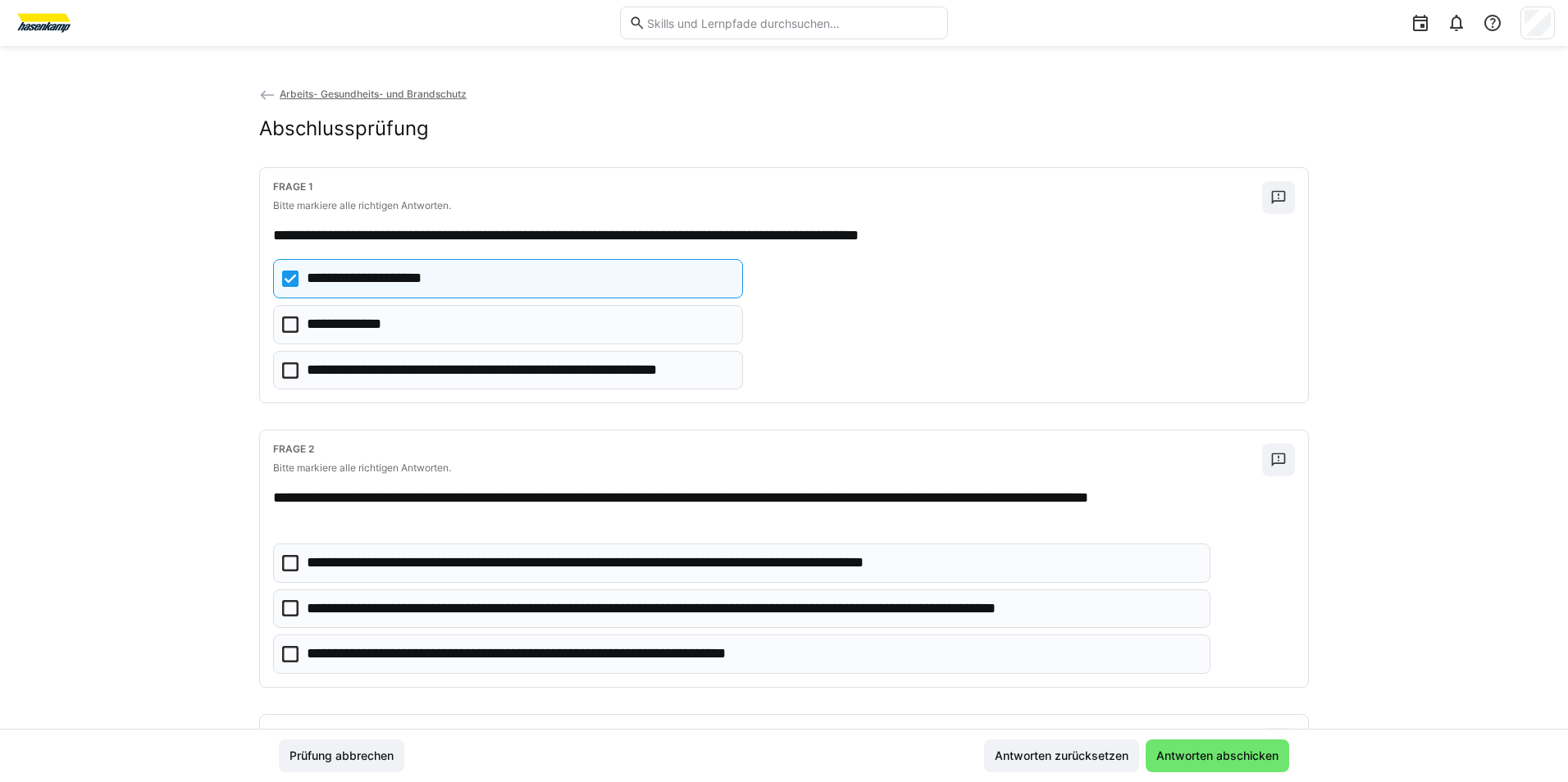
click at [288, 327] on icon at bounding box center [290, 325] width 17 height 17
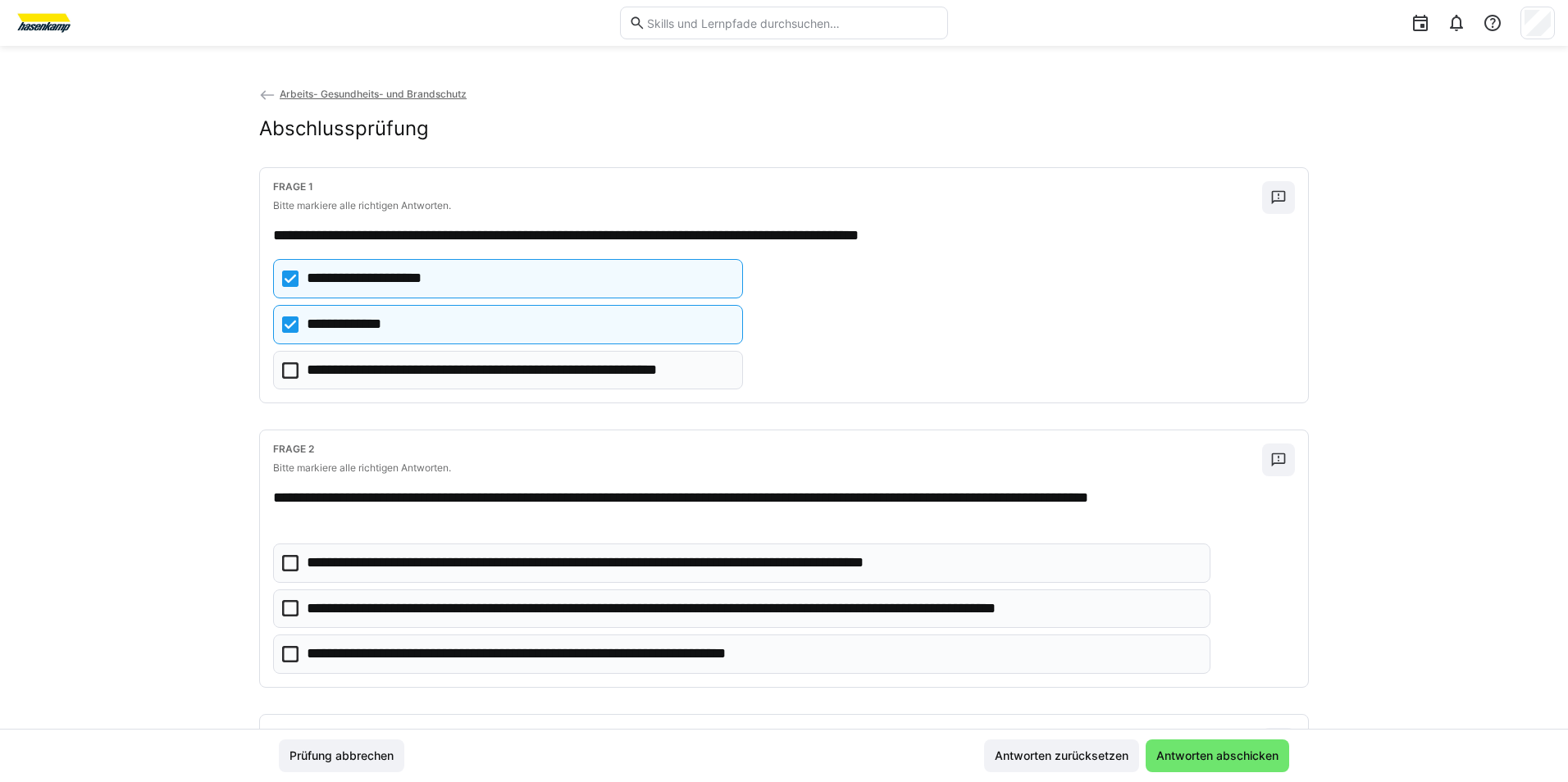
click at [290, 571] on icon at bounding box center [290, 563] width 17 height 17
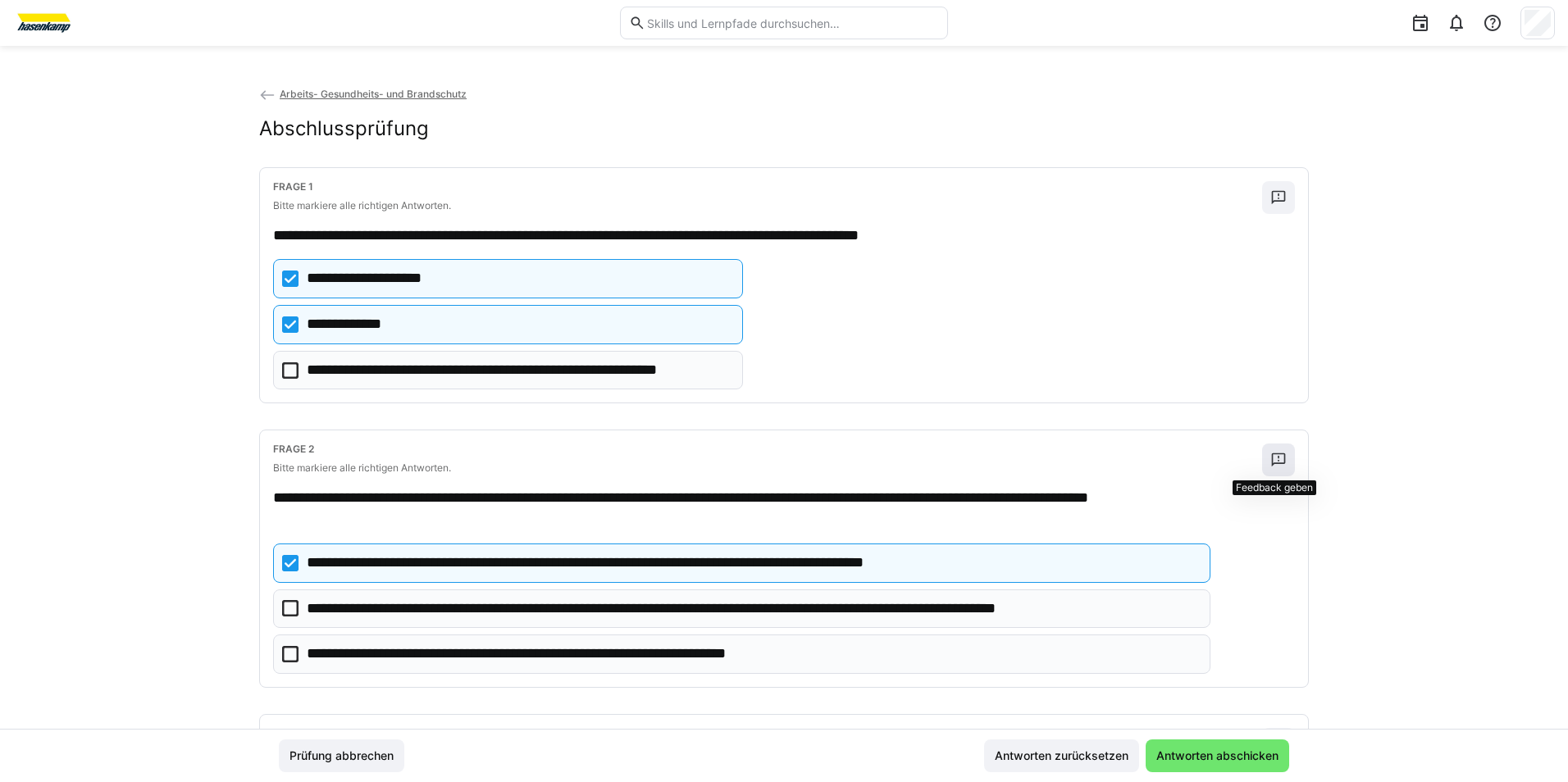
click at [1274, 463] on eds-icon at bounding box center [1278, 460] width 17 height 17
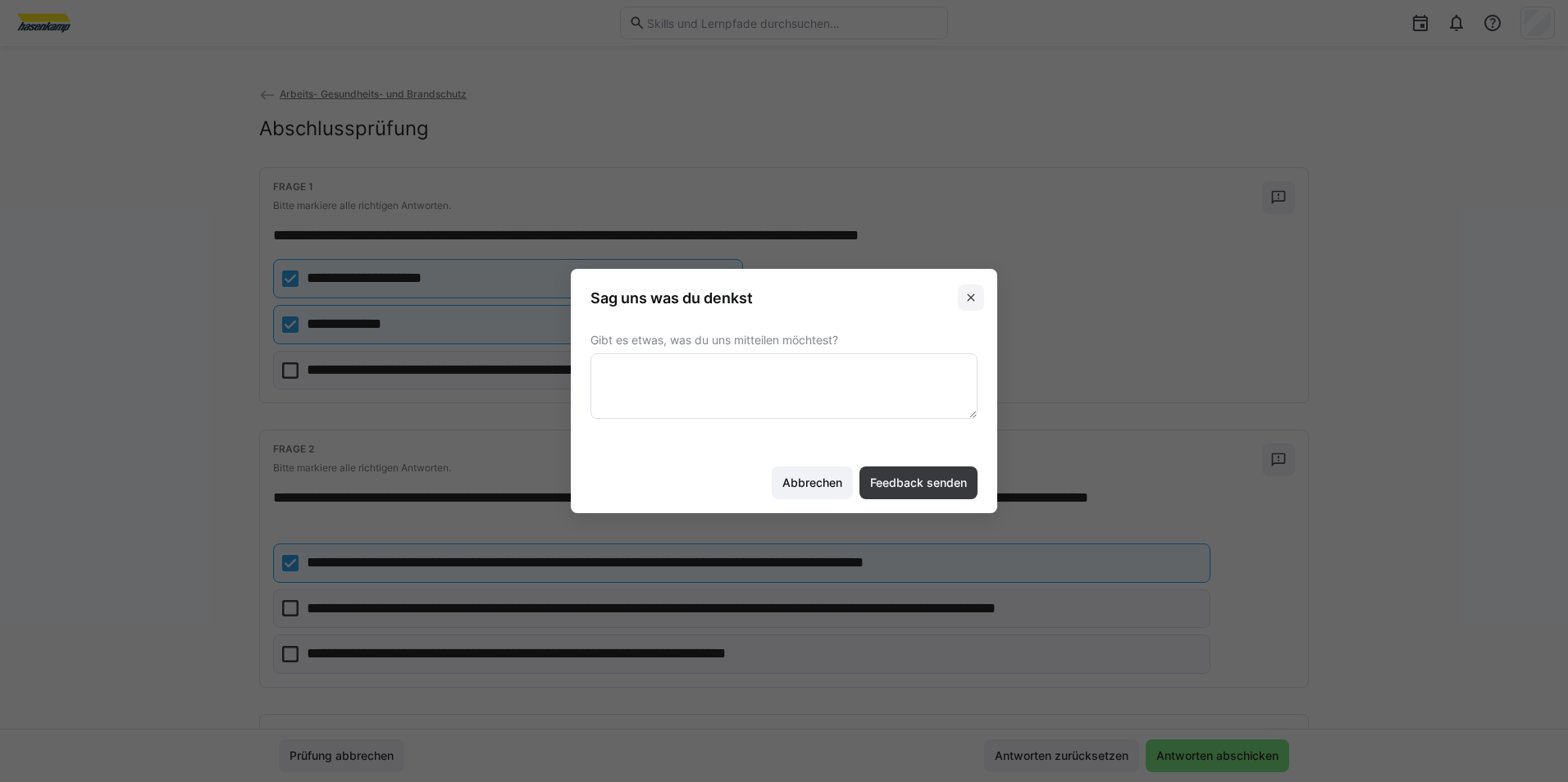
click at [980, 294] on span at bounding box center [971, 298] width 27 height 27
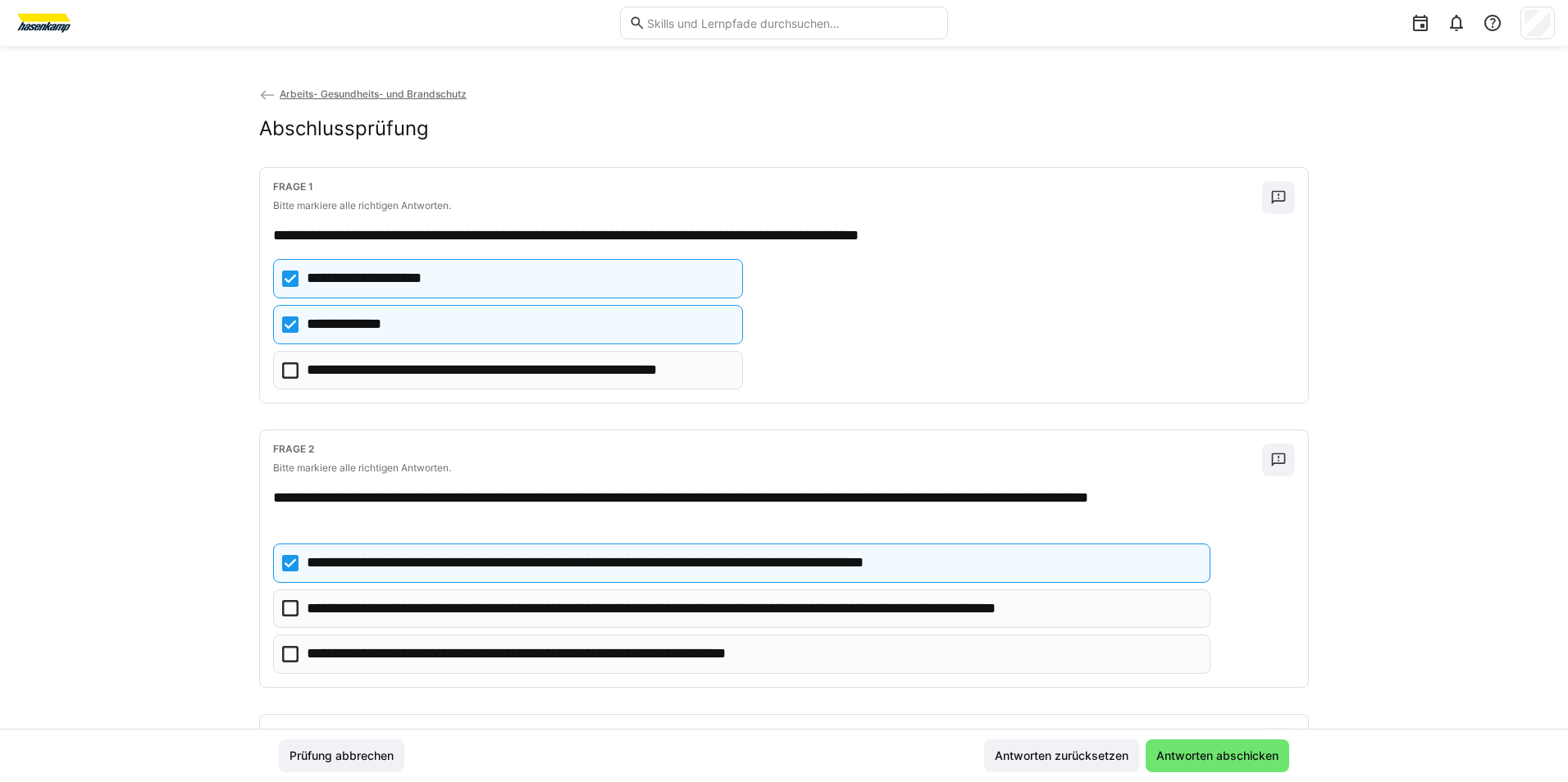
click at [301, 573] on eds-checkbox "**********" at bounding box center [742, 562] width 937 height 39
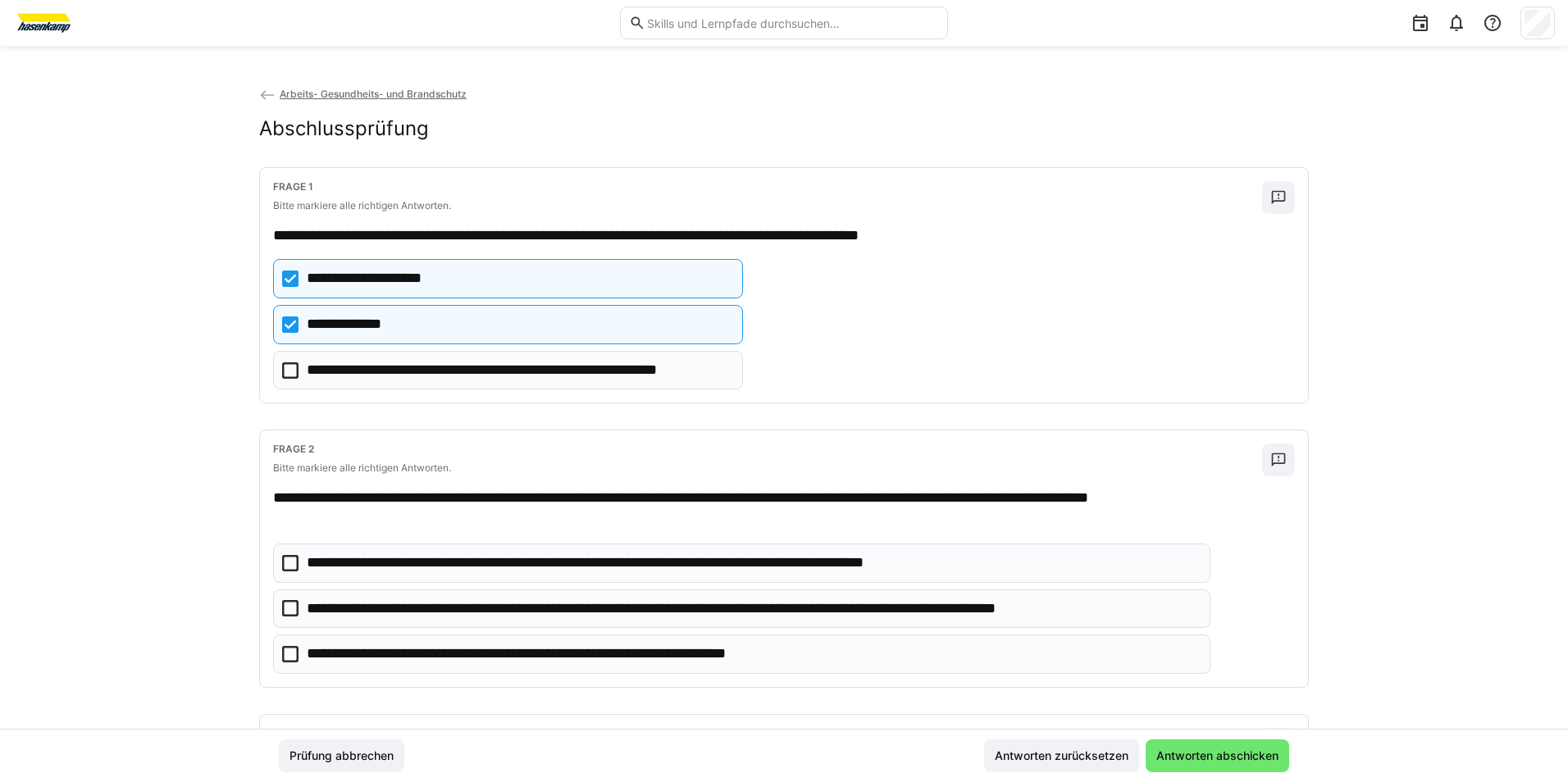
click at [299, 605] on eds-checkbox "**********" at bounding box center [742, 609] width 937 height 39
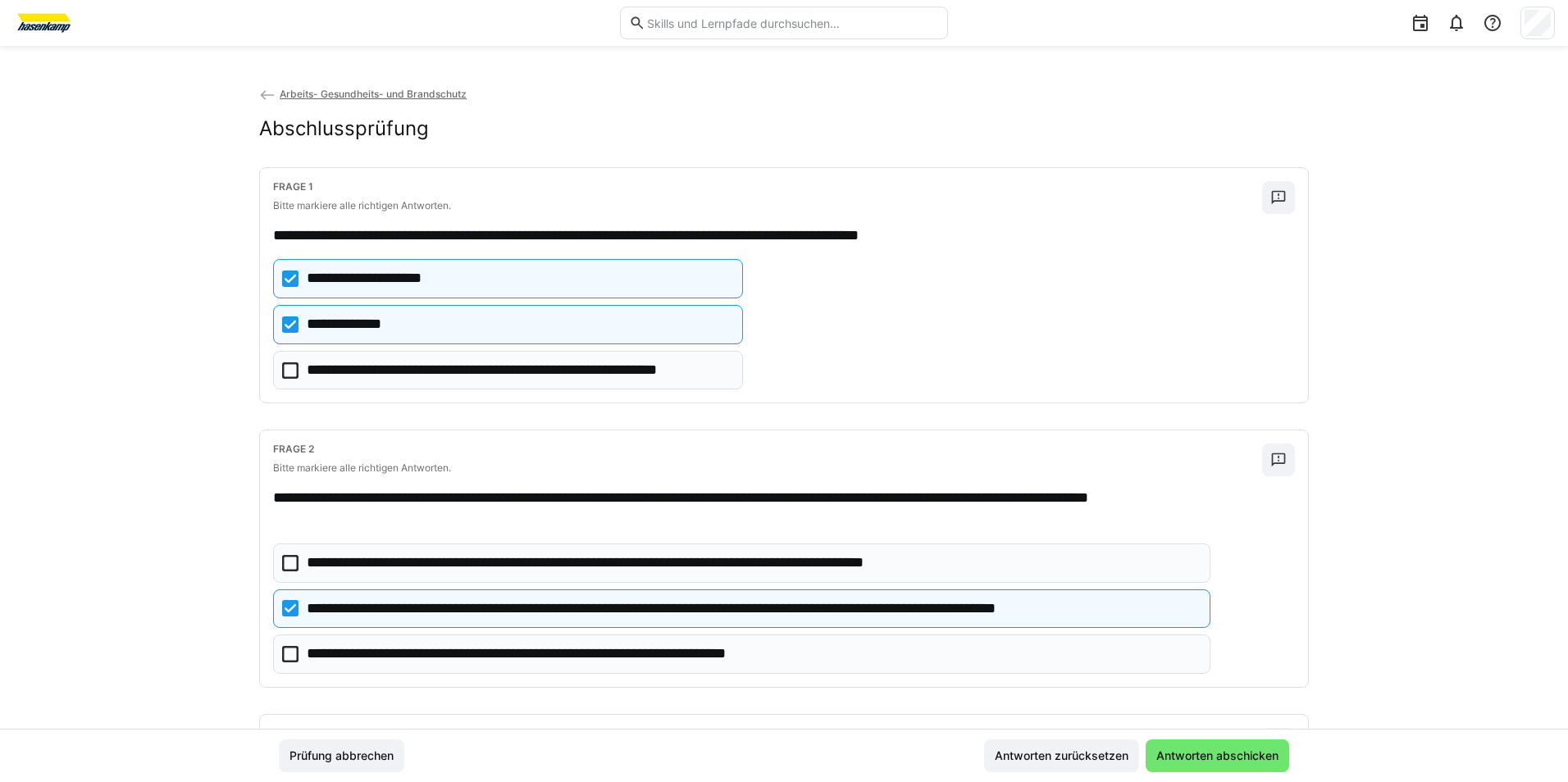
click at [298, 647] on eds-checkbox "**********" at bounding box center [742, 653] width 937 height 39
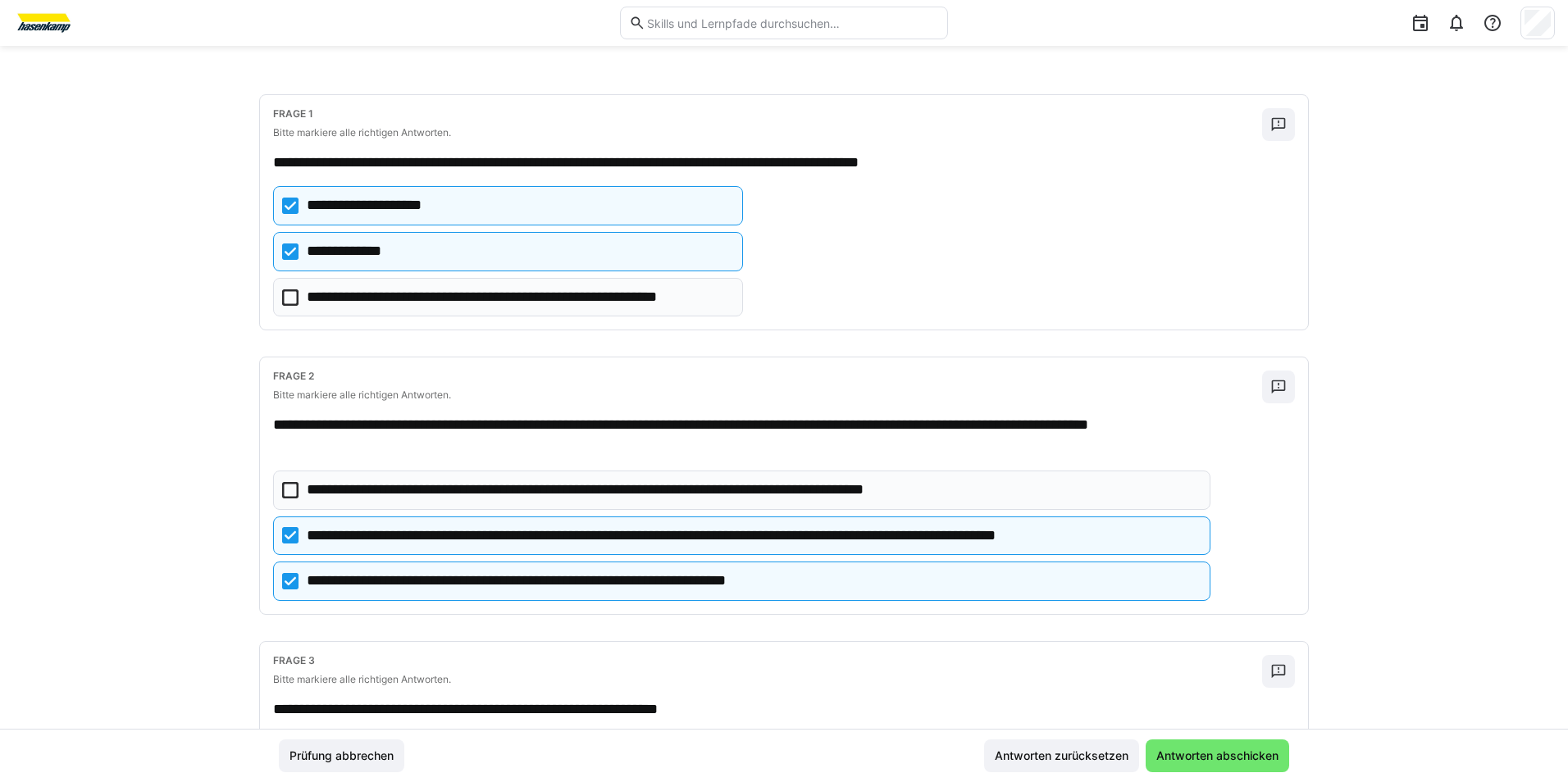
scroll to position [246, 0]
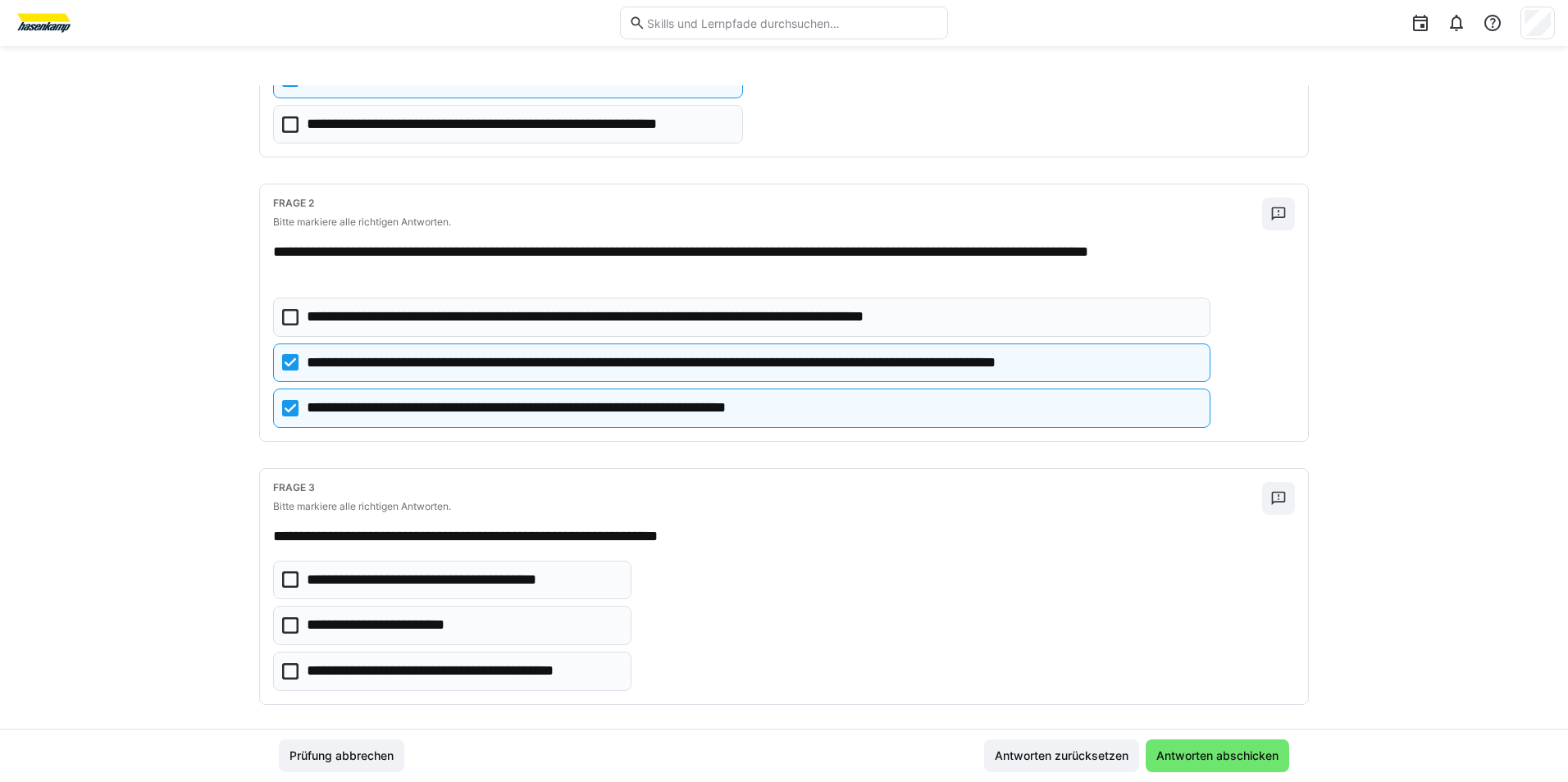
click at [285, 579] on icon at bounding box center [290, 580] width 17 height 17
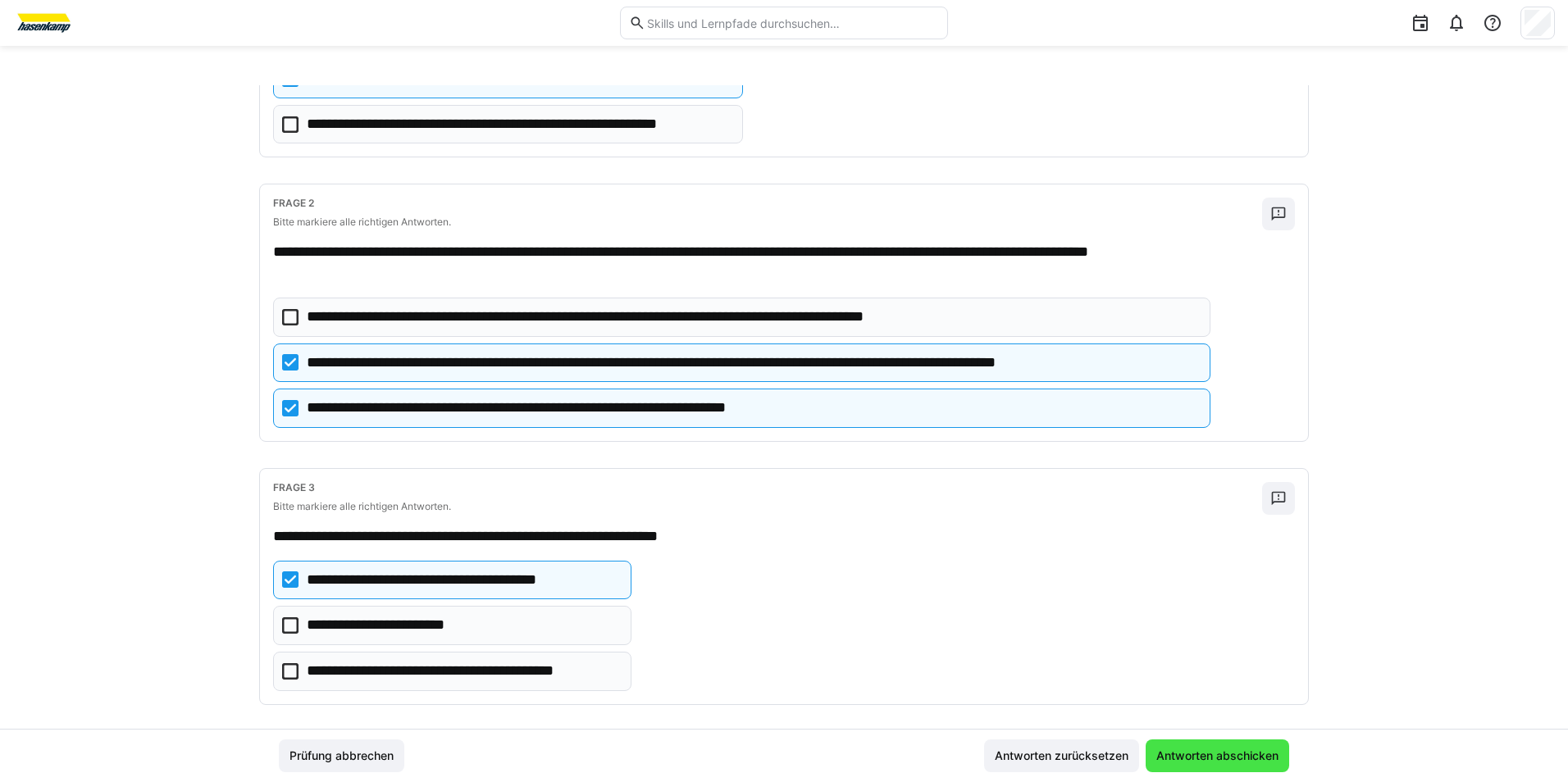
drag, startPoint x: 1216, startPoint y: 683, endPoint x: 1222, endPoint y: 755, distance: 72.2
click at [1222, 755] on span "Antworten abschicken" at bounding box center [1217, 756] width 127 height 17
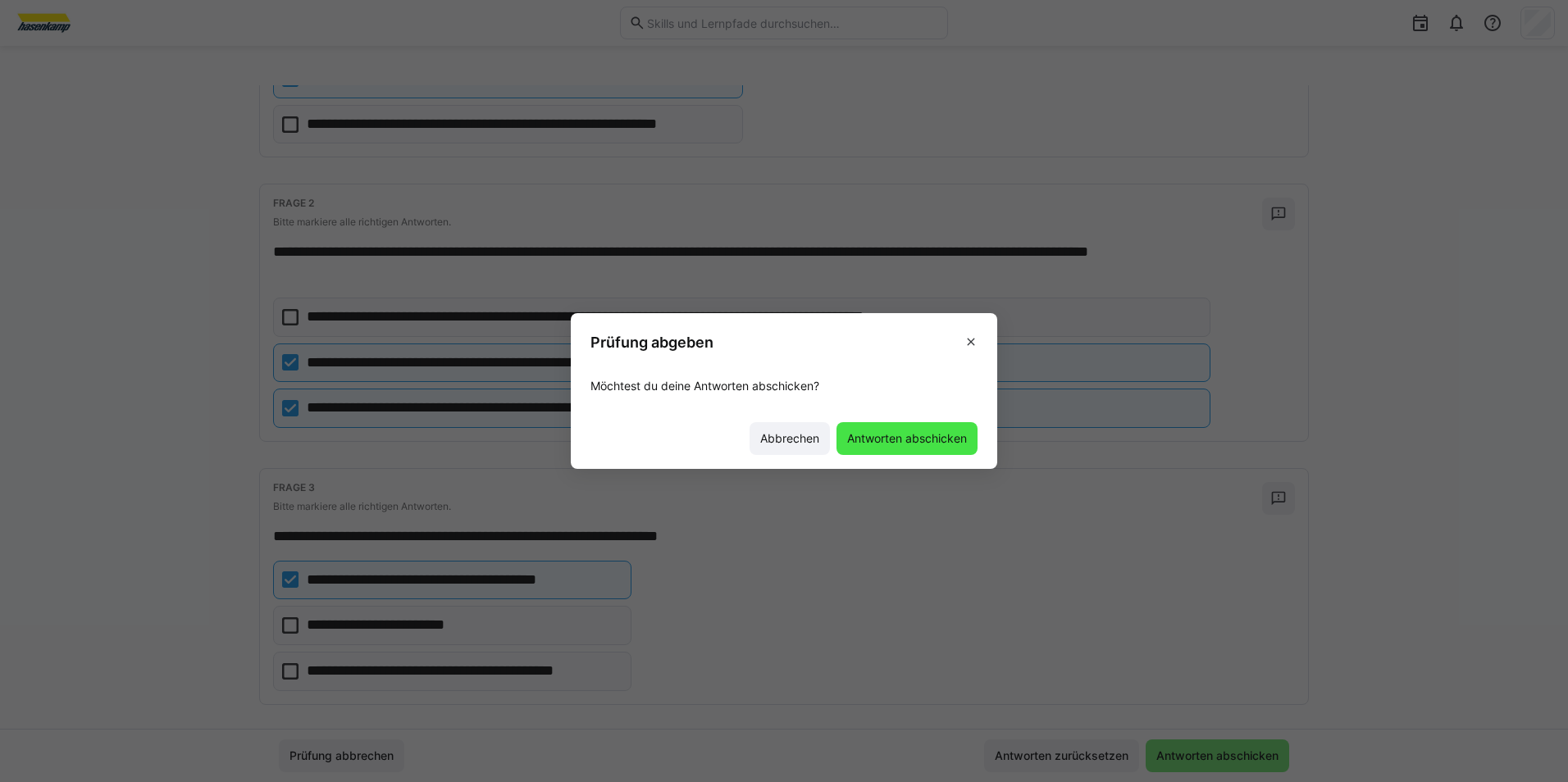
click at [935, 444] on span "Antworten abschicken" at bounding box center [907, 439] width 124 height 17
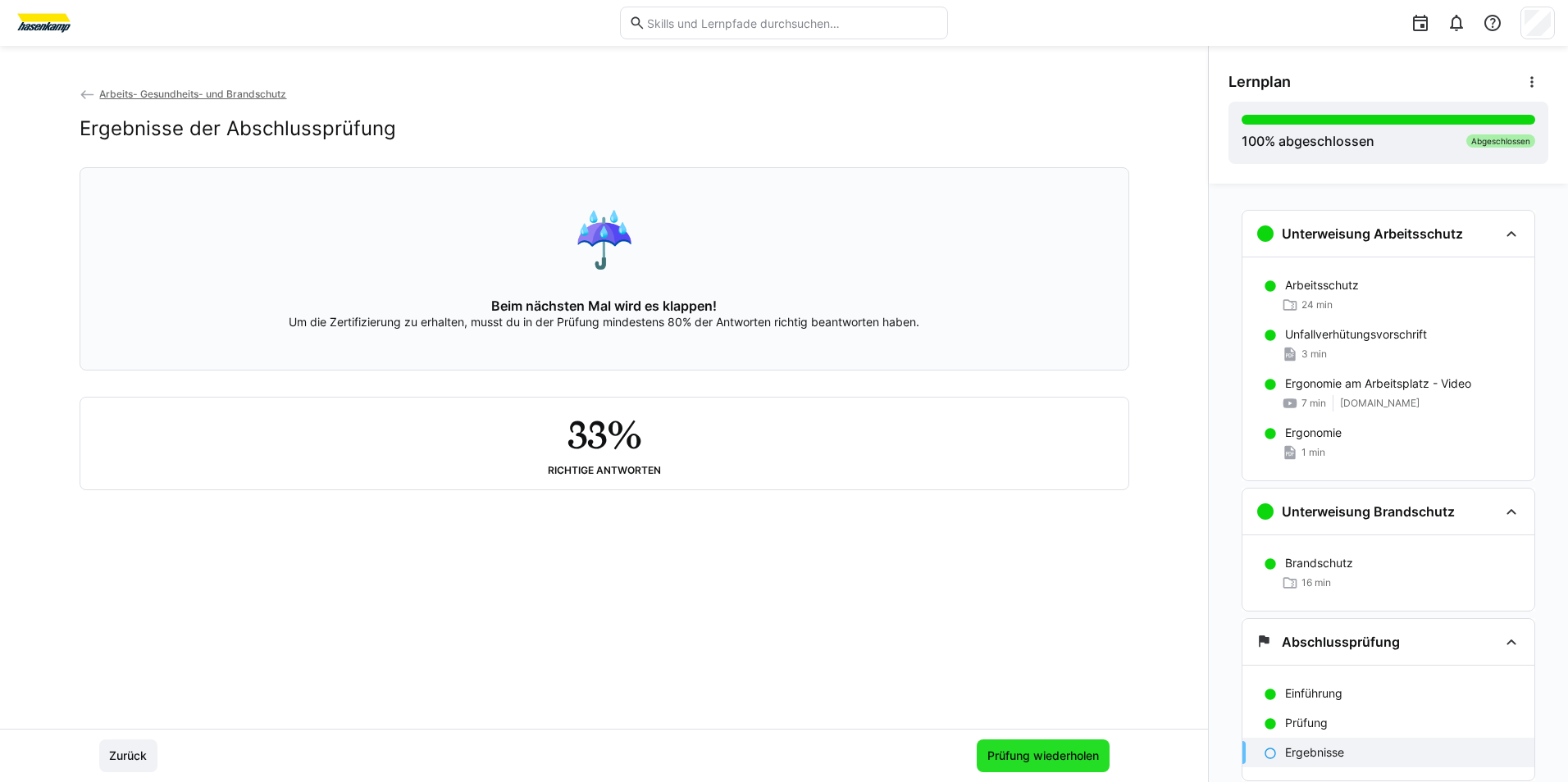
click at [1063, 758] on span "Prüfung wiederholen" at bounding box center [1043, 756] width 116 height 17
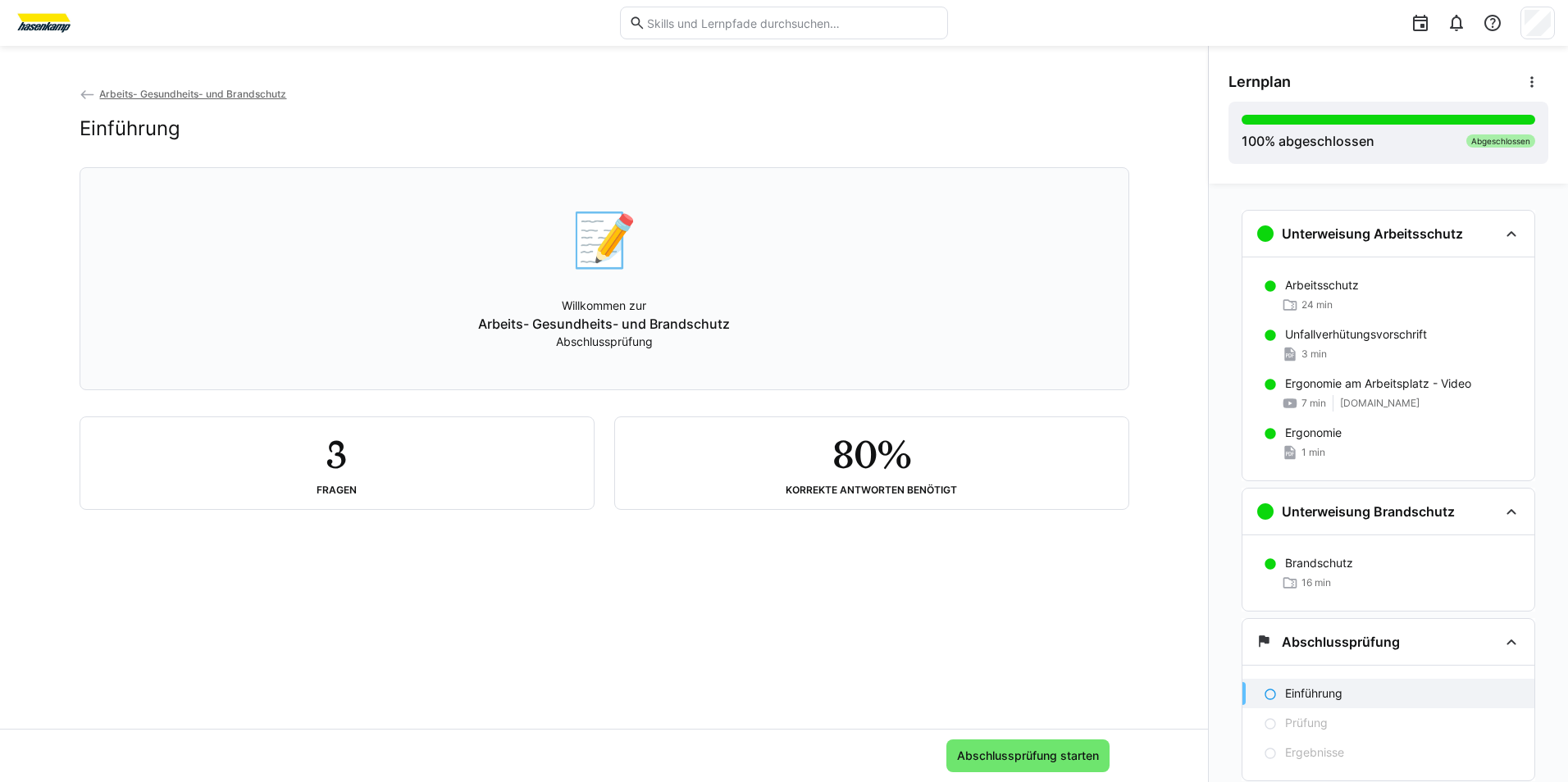
scroll to position [50, 0]
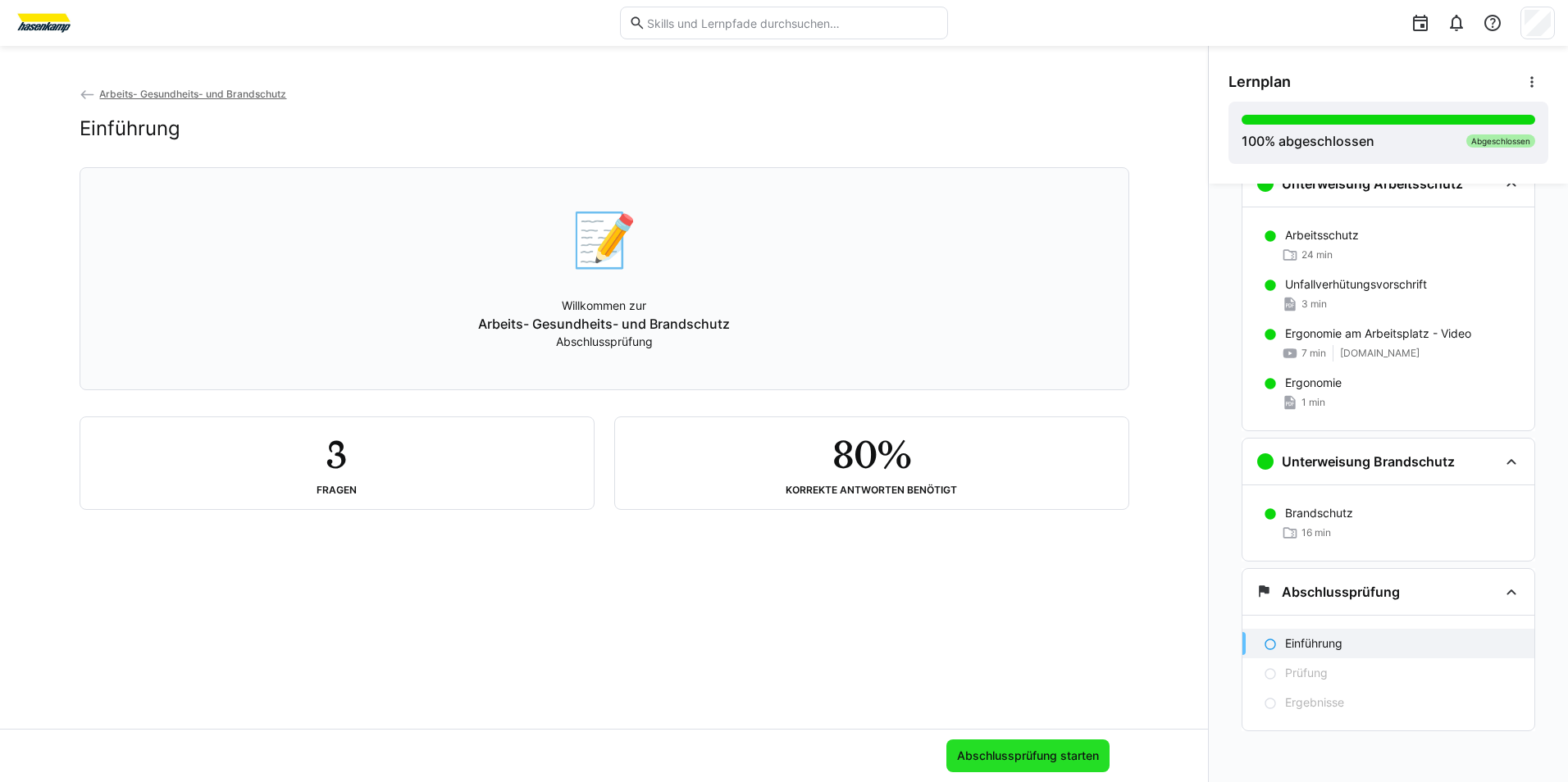
click at [993, 758] on span "Abschlussprüfung starten" at bounding box center [1028, 756] width 147 height 17
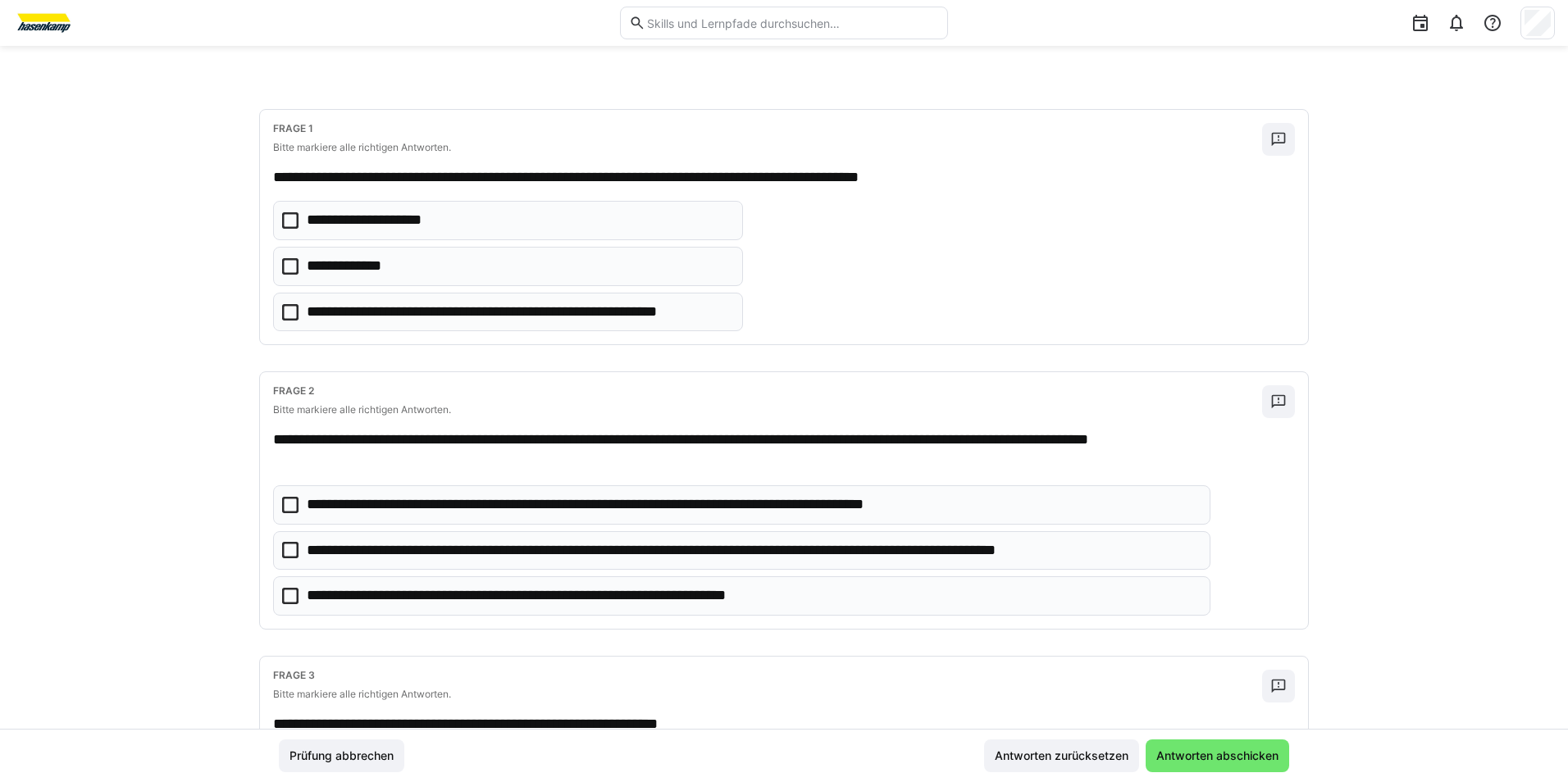
scroll to position [261, 0]
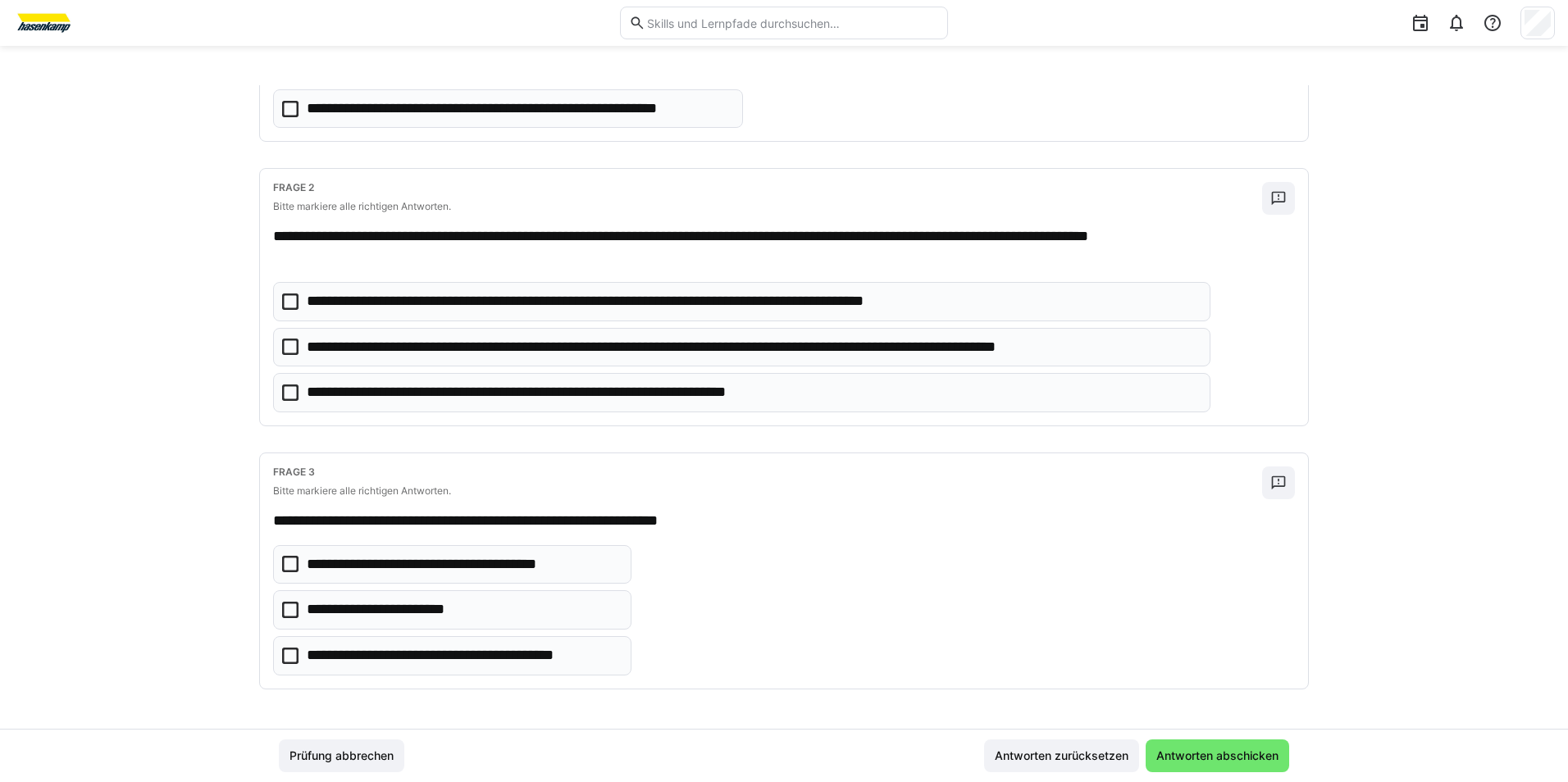
click at [332, 646] on p "**********" at bounding box center [463, 656] width 313 height 22
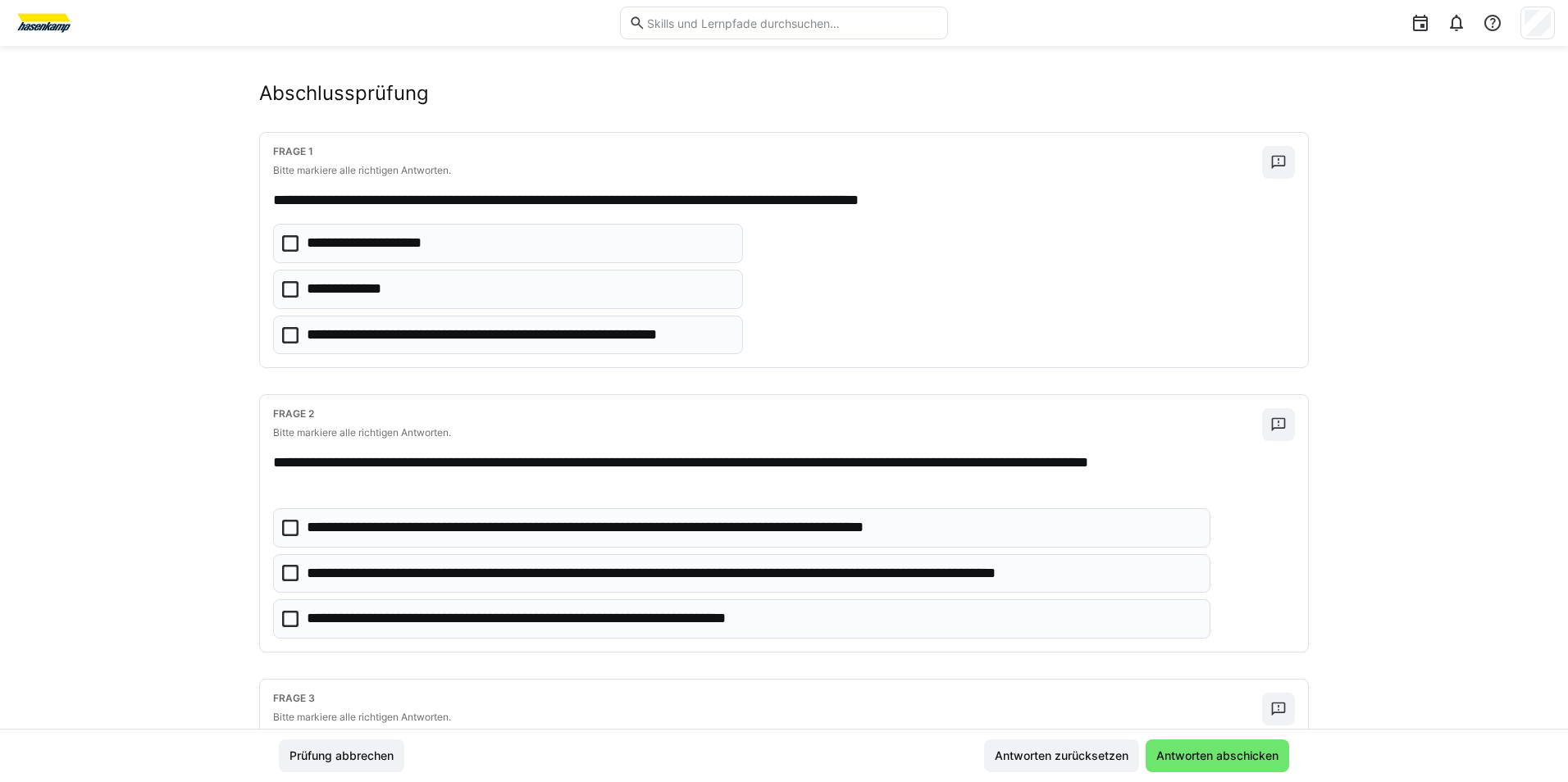
scroll to position [16, 0]
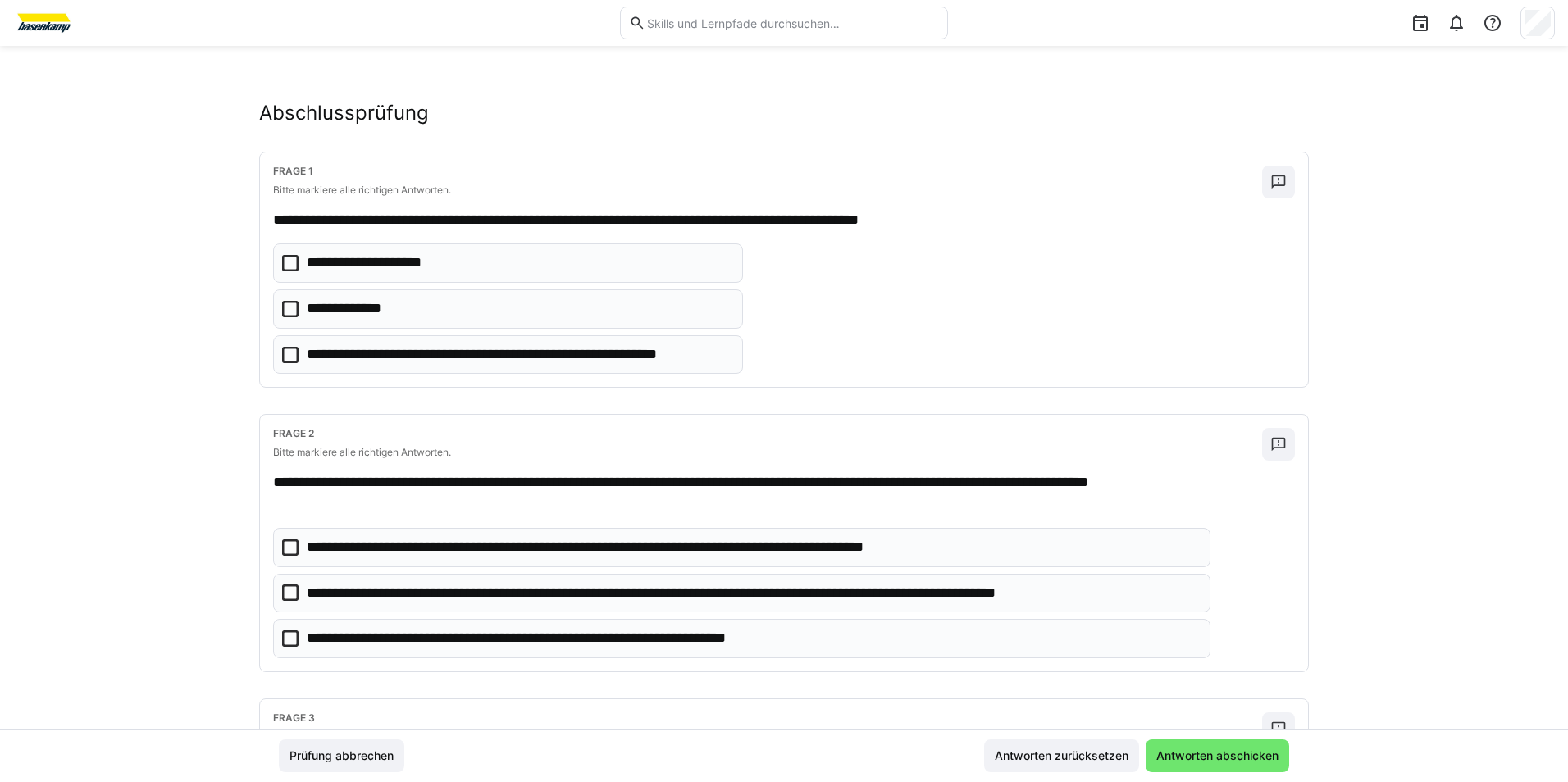
click at [319, 629] on p "**********" at bounding box center [573, 639] width 533 height 22
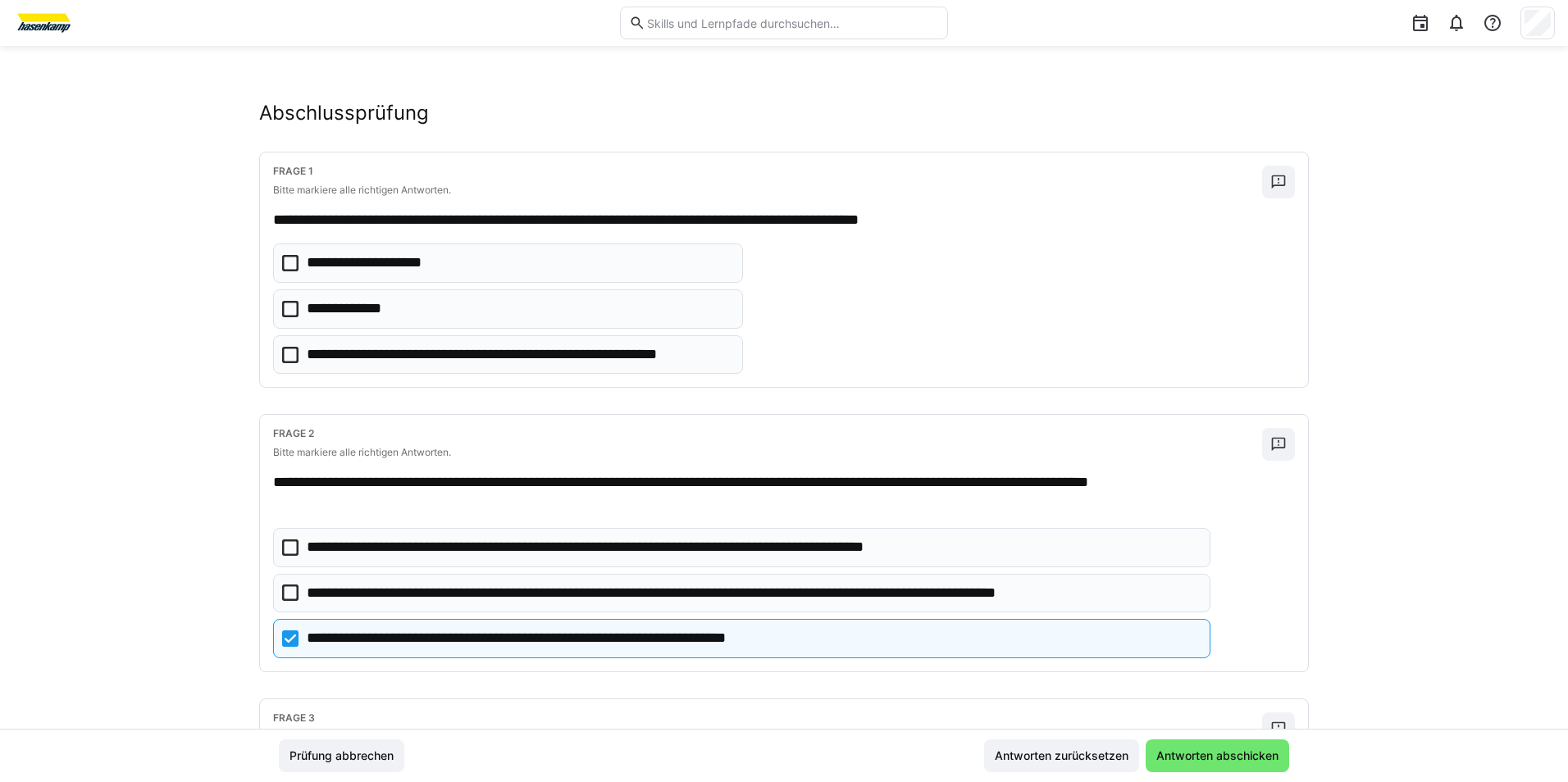
click at [319, 593] on p "**********" at bounding box center [752, 594] width 892 height 22
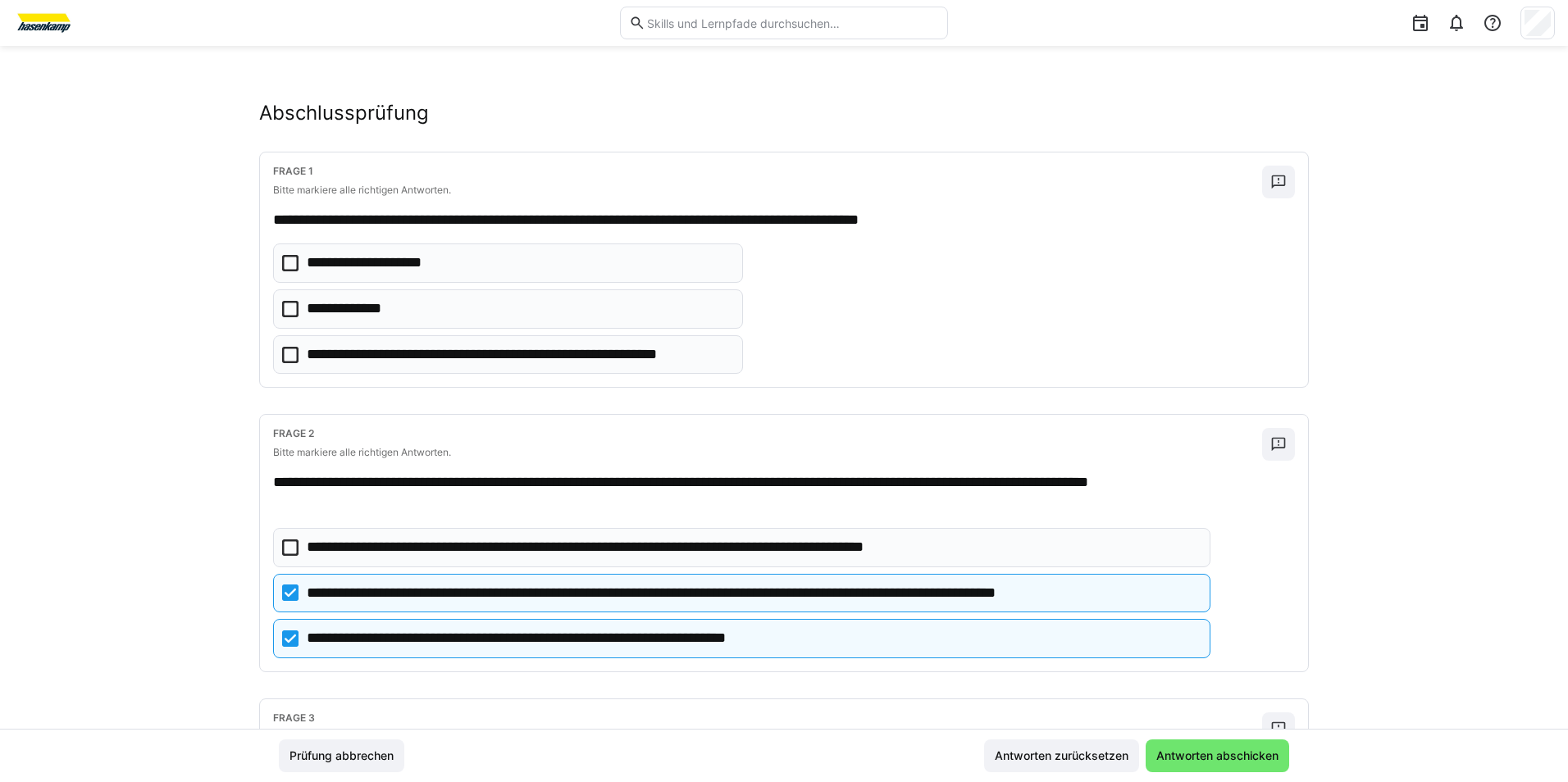
click at [274, 302] on eds-checkbox "**********" at bounding box center [508, 308] width 470 height 39
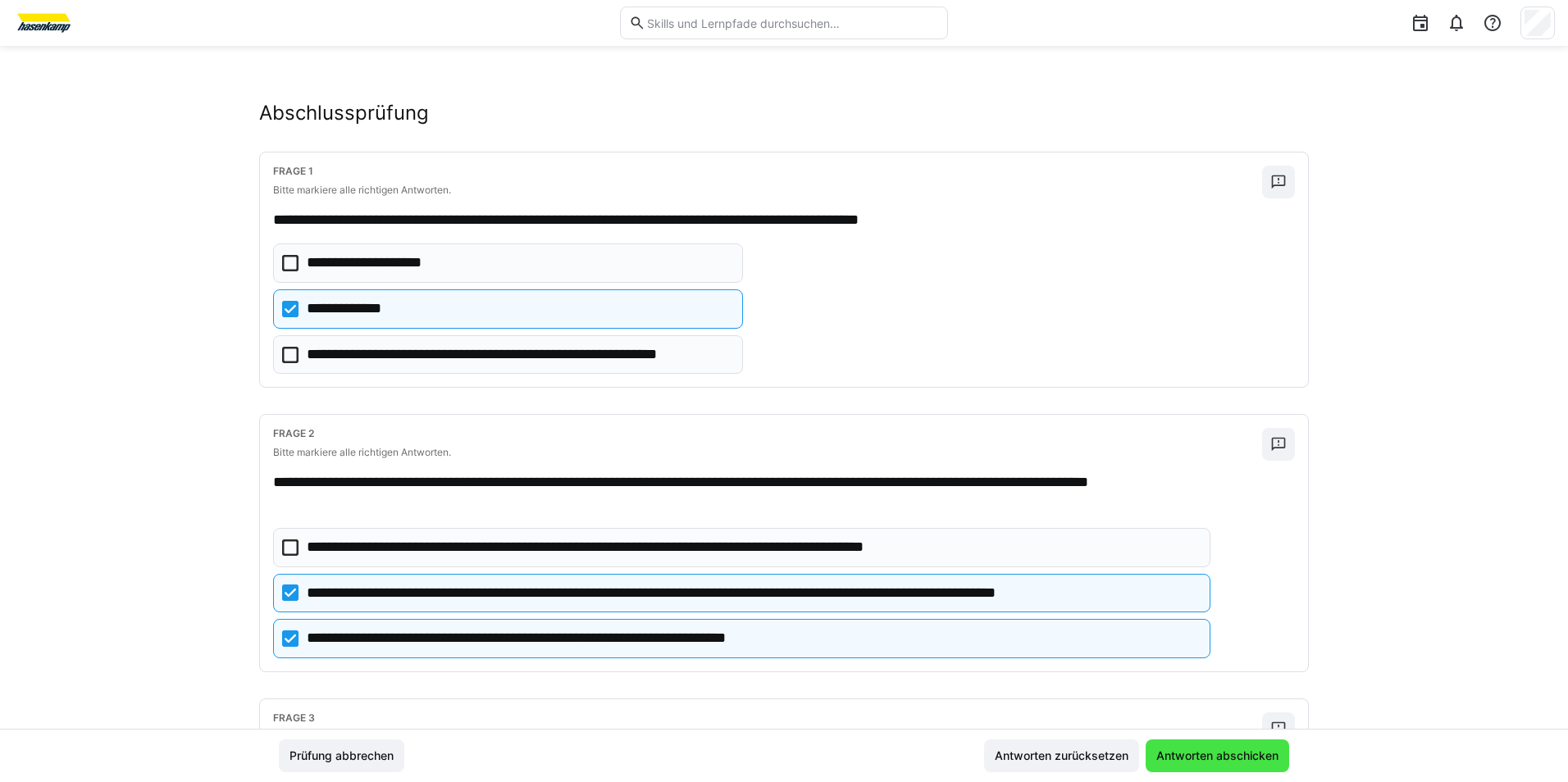
click at [1276, 756] on span "Antworten abschicken" at bounding box center [1217, 756] width 127 height 17
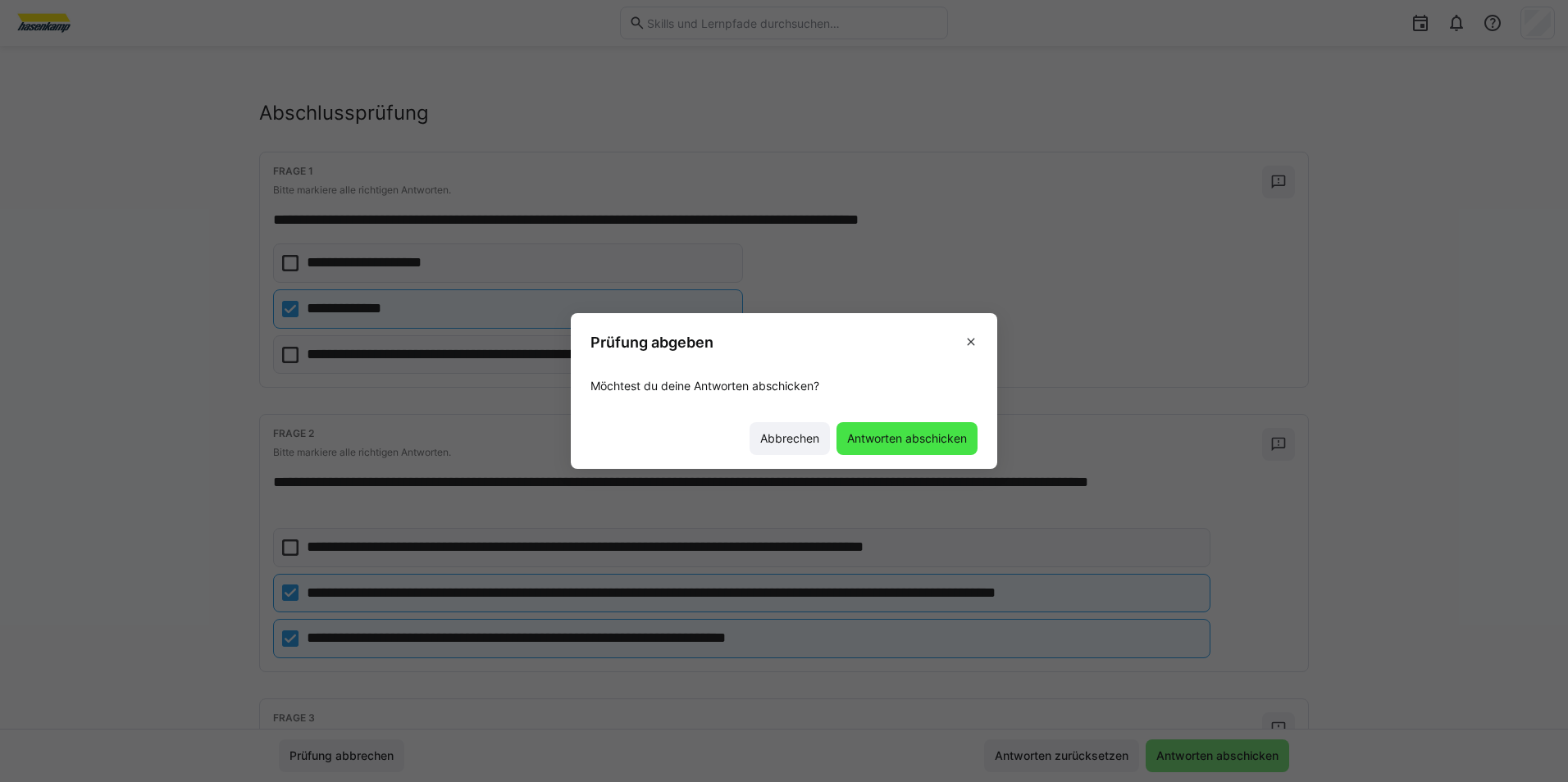
click at [944, 442] on span "Antworten abschicken" at bounding box center [907, 439] width 124 height 17
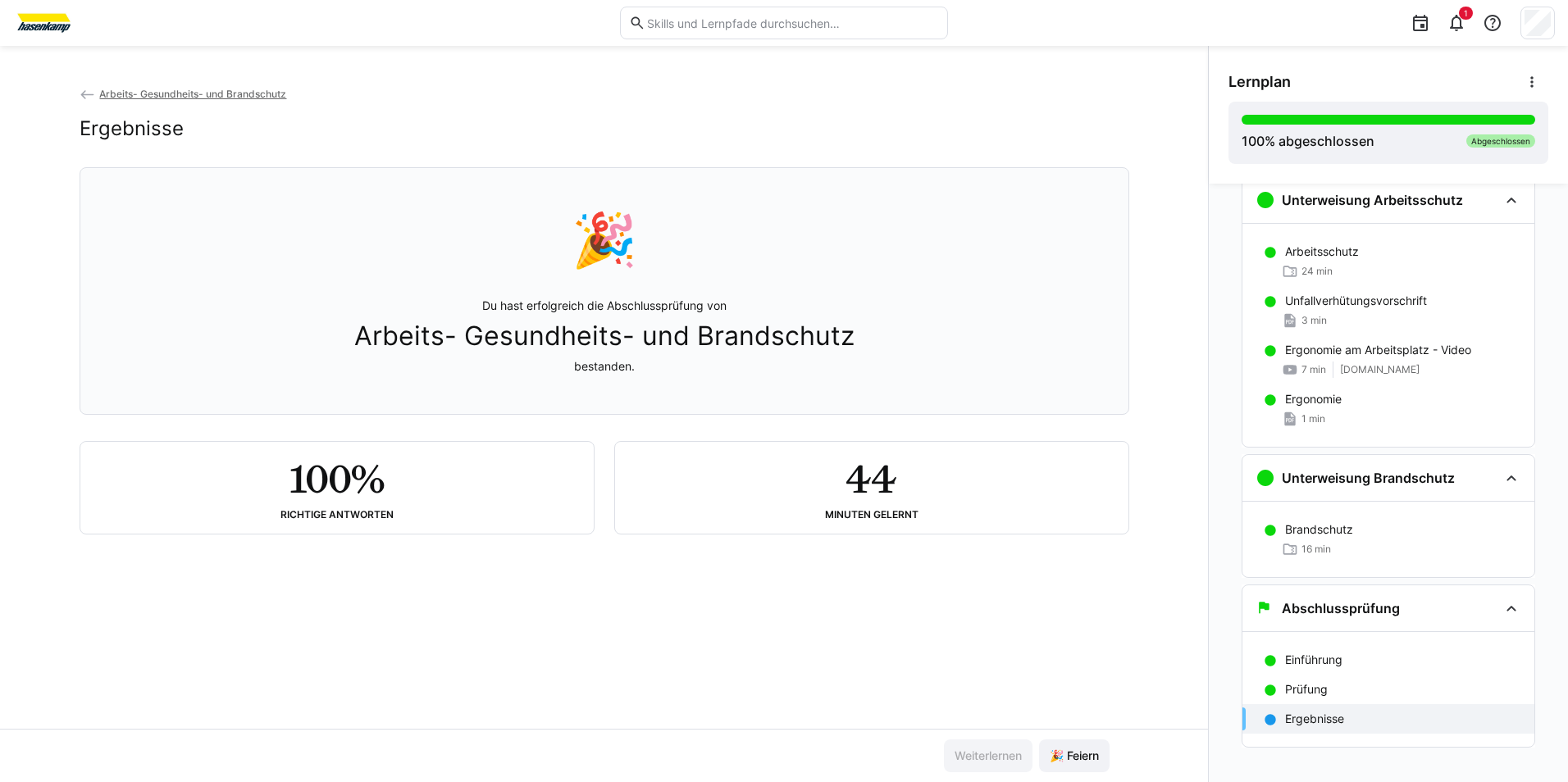
scroll to position [50, 0]
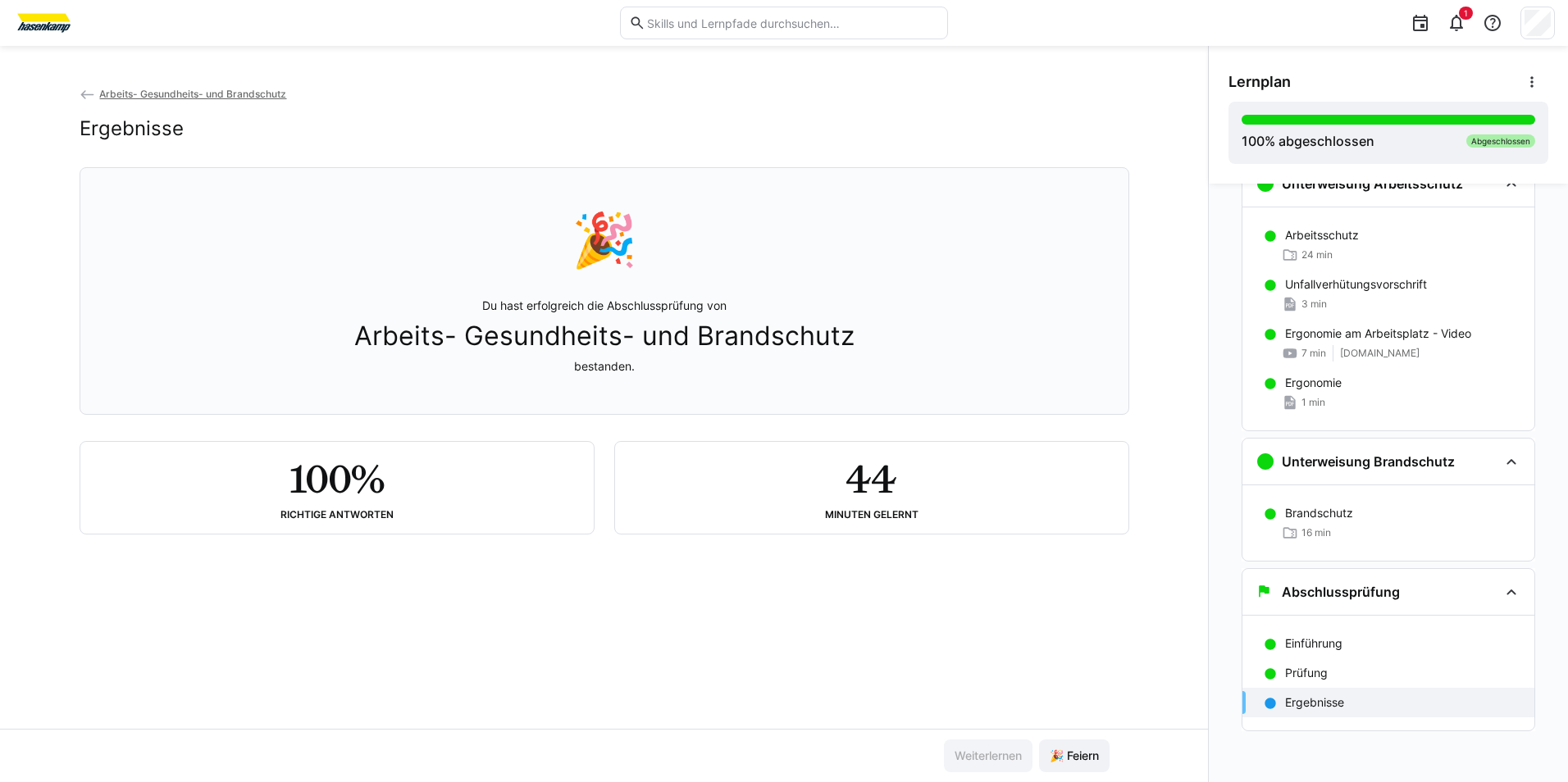
click at [1301, 694] on p "Ergebnisse" at bounding box center [1314, 702] width 59 height 17
click at [899, 512] on div "44 Minuten gelernt" at bounding box center [871, 488] width 487 height 66
click at [635, 343] on span "Arbeits- Gesundheits- und Brandschutz" at bounding box center [604, 337] width 500 height 32
click at [1474, 122] on div at bounding box center [1389, 119] width 294 height 10
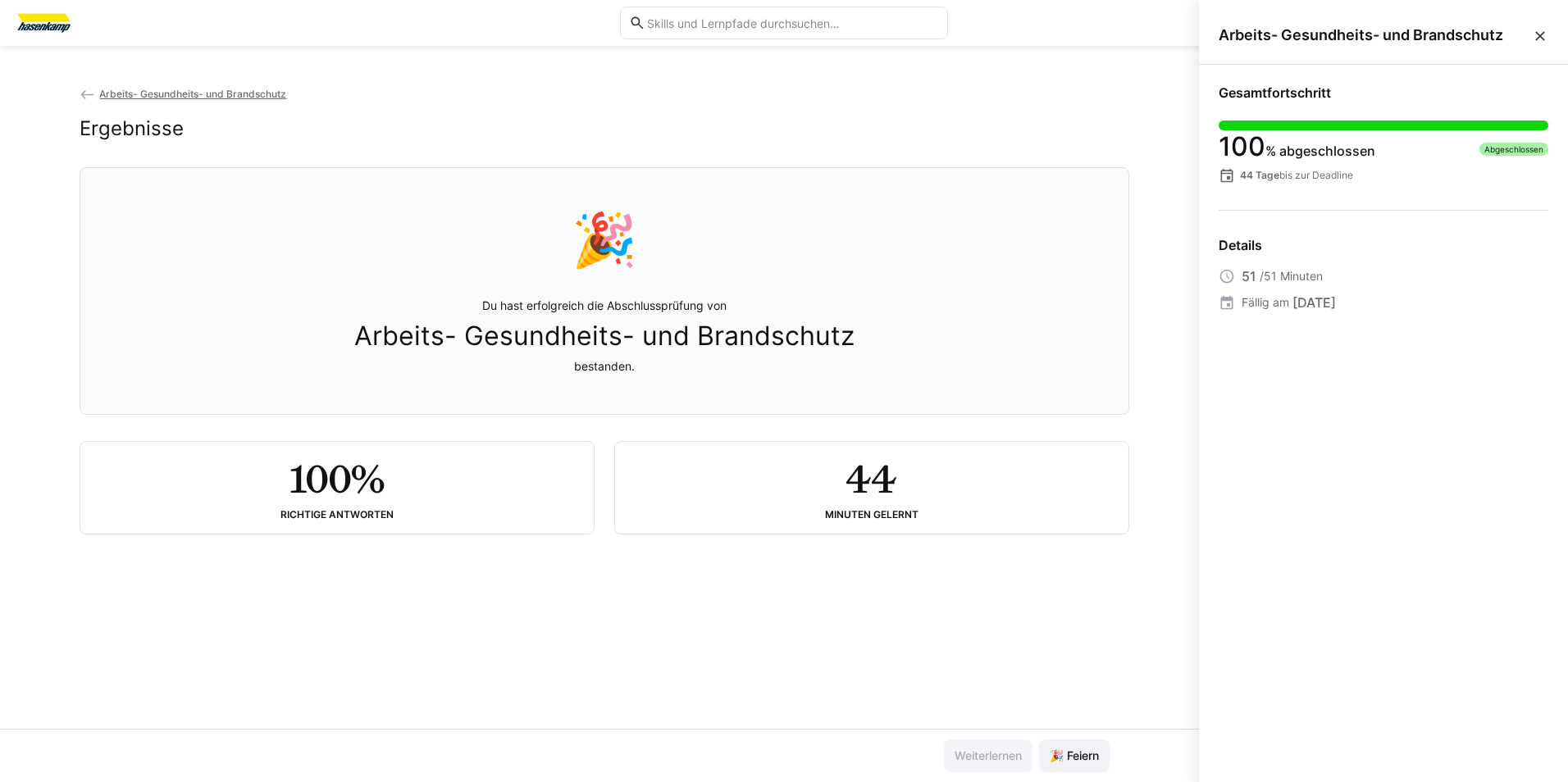
click at [1551, 30] on div "Arbeits- Gesundheits- und Brandschutz" at bounding box center [1383, 36] width 369 height 58
click at [1538, 32] on eds-icon at bounding box center [1541, 36] width 17 height 17
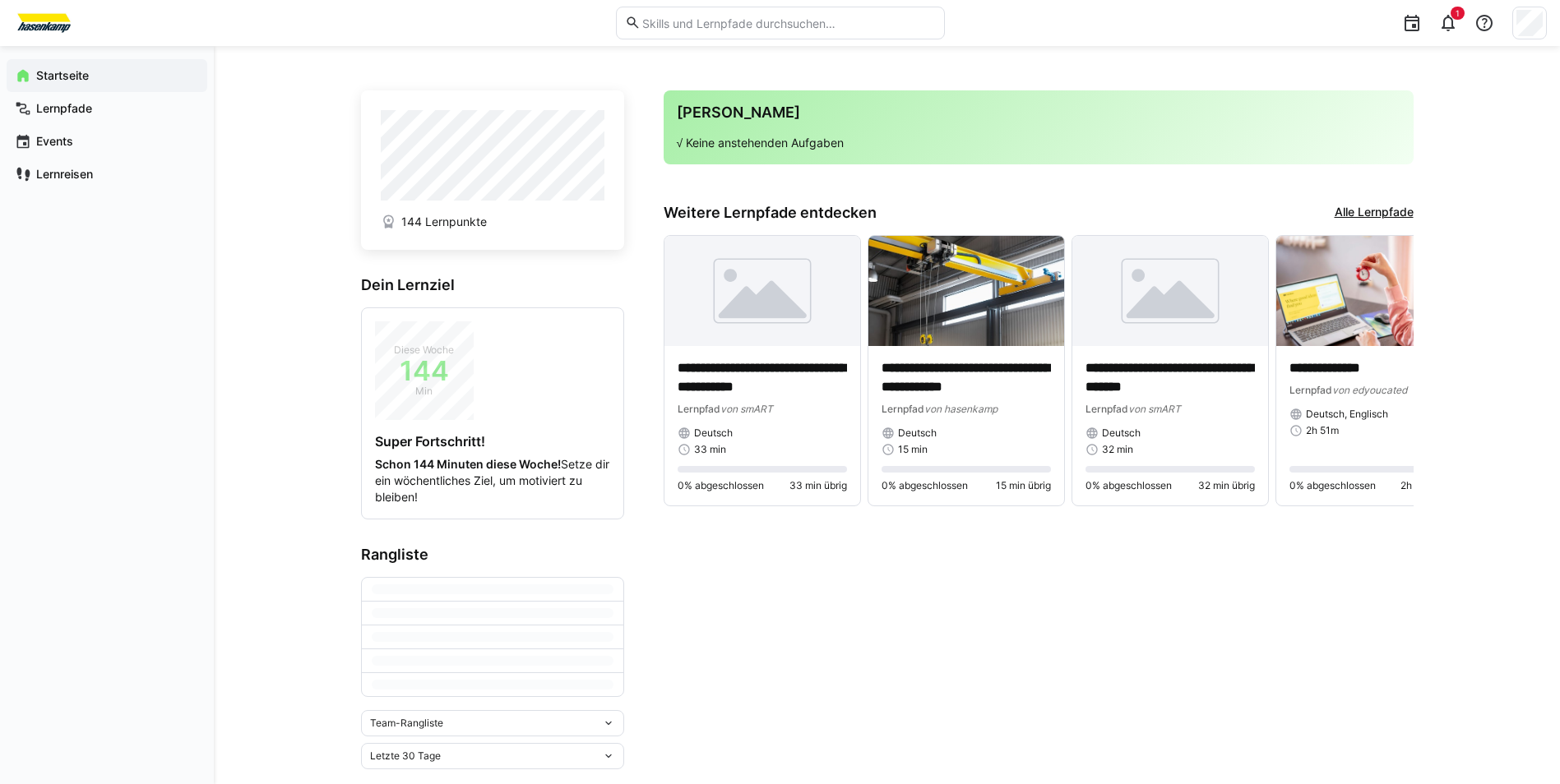
click at [800, 136] on p "√ Keine anstehenden Aufgaben" at bounding box center [1039, 143] width 723 height 17
click at [935, 136] on p "√ Keine anstehenden Aufgaben" at bounding box center [1039, 143] width 723 height 17
click at [500, 616] on td at bounding box center [492, 612] width 261 height 22
click at [532, 642] on div "Team-Rangliste" at bounding box center [492, 649] width 263 height 27
click at [532, 642] on div "Team-Rangliste Team-Rangliste Individuelle Rangliste" at bounding box center [492, 649] width 263 height 27
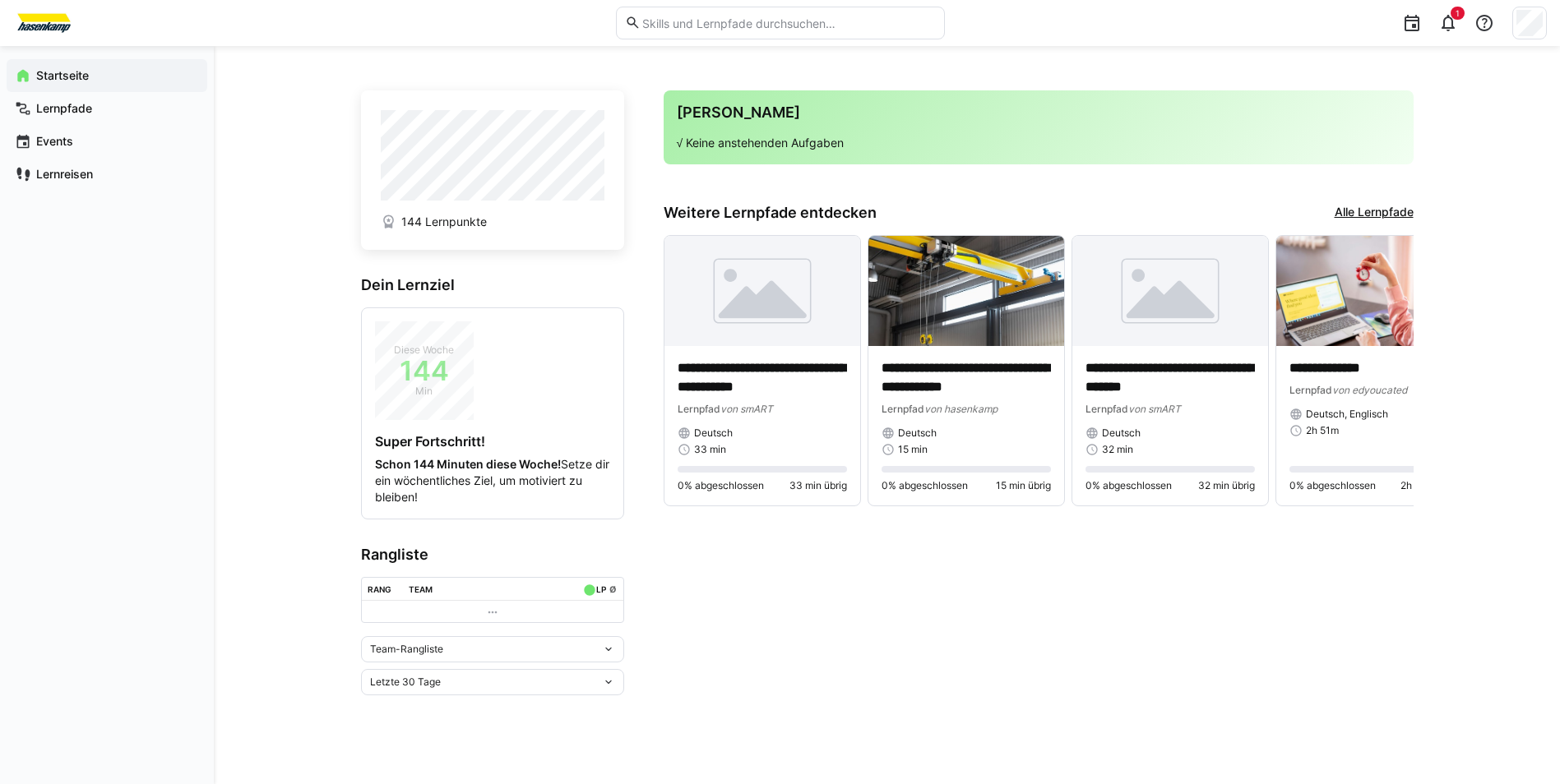
click at [536, 674] on div "Letzte 30 Tage" at bounding box center [492, 683] width 263 height 27
click at [536, 674] on div "Letzte 30 Tage Letzte 7 Tage Letzte 30 Tage Letzte 90 Tage Letztes Jahr Gesamt" at bounding box center [492, 683] width 263 height 27
click at [1446, 10] on div "1" at bounding box center [1448, 23] width 33 height 33
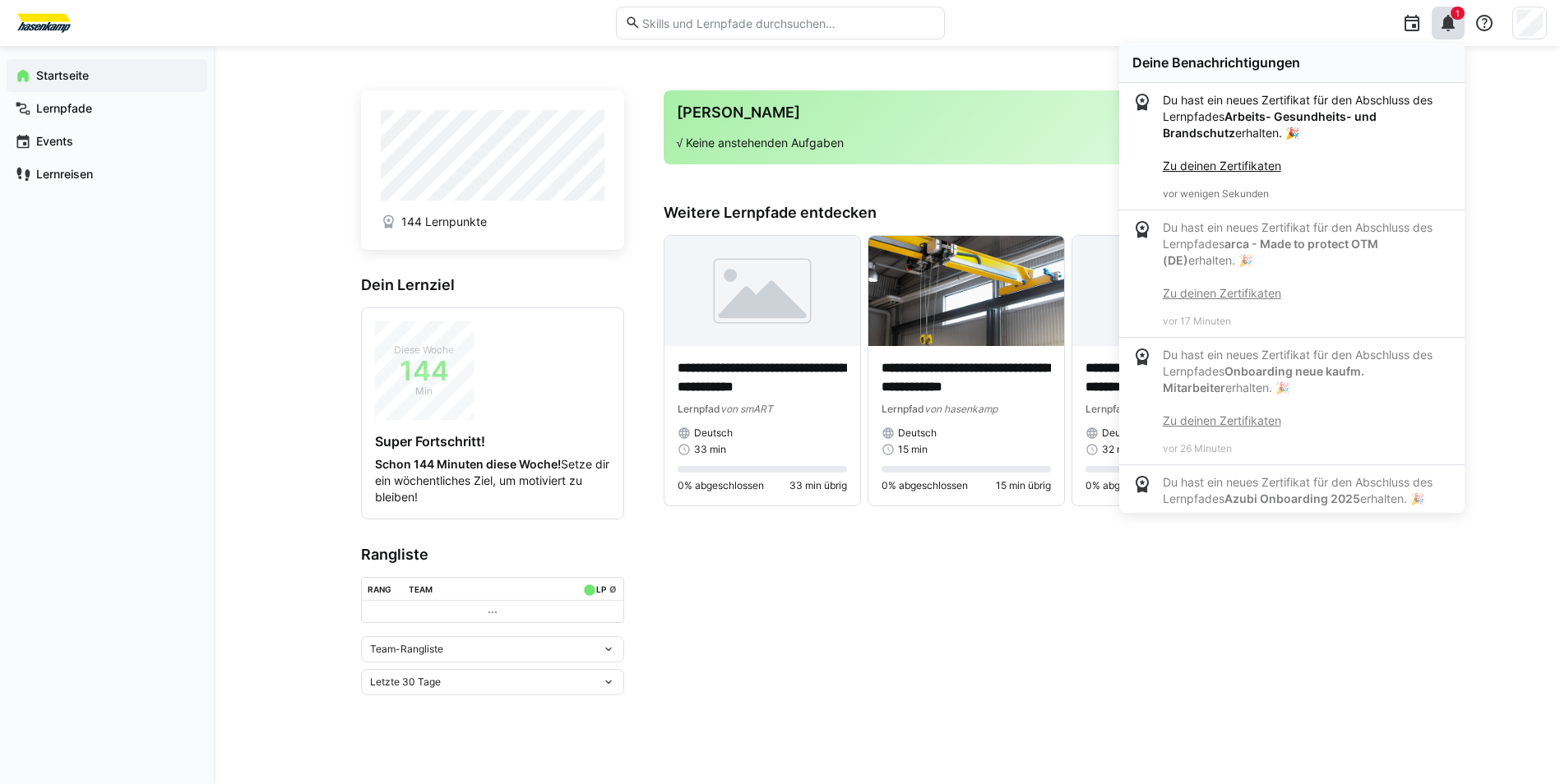
click at [1222, 166] on link "Zu deinen Zertifikaten" at bounding box center [1222, 165] width 118 height 14
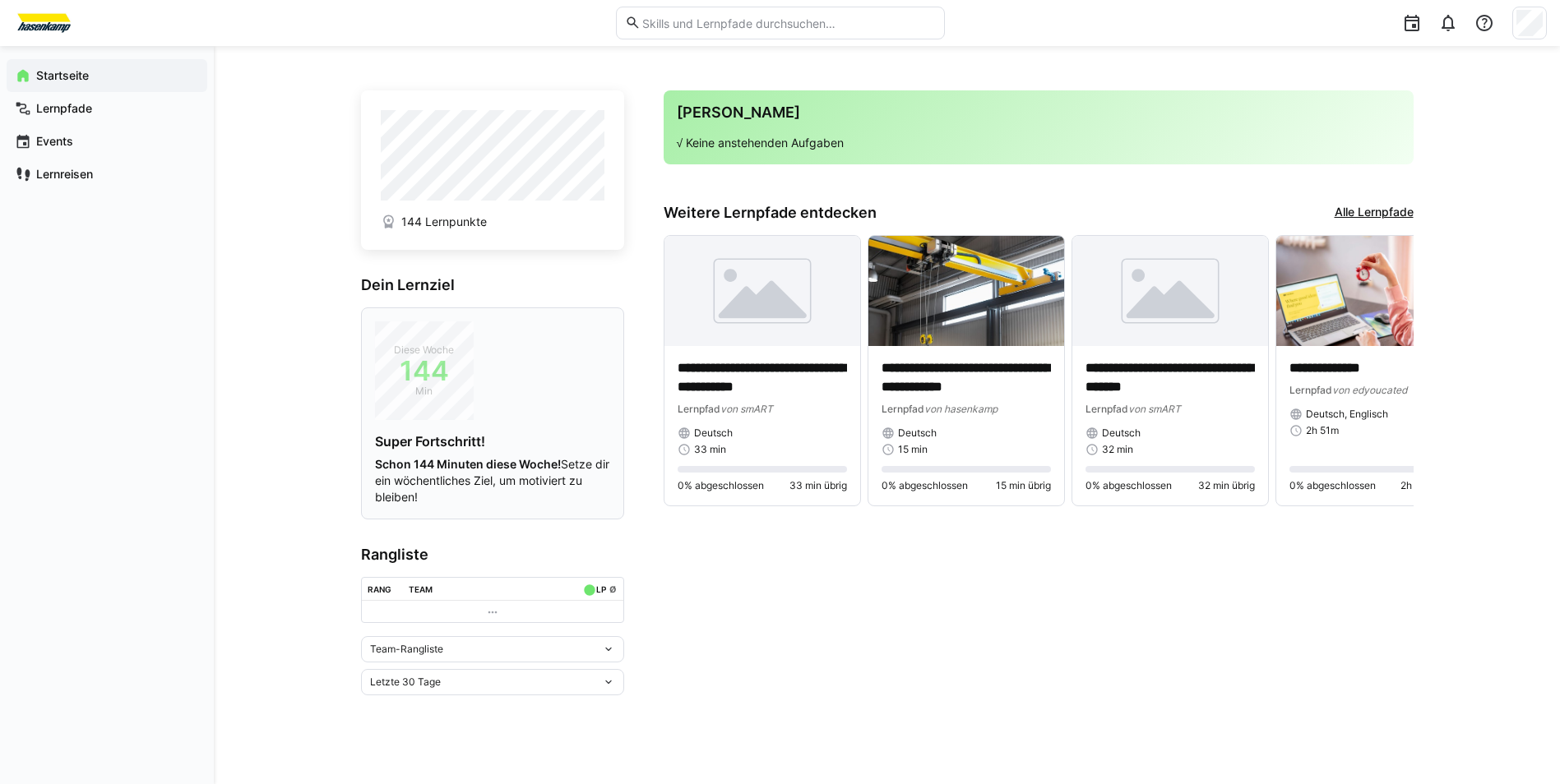
click at [544, 488] on p "Schon 144 Minuten diese Woche! Setze dir ein wöchentliches Ziel, um motiviert z…" at bounding box center [492, 481] width 235 height 49
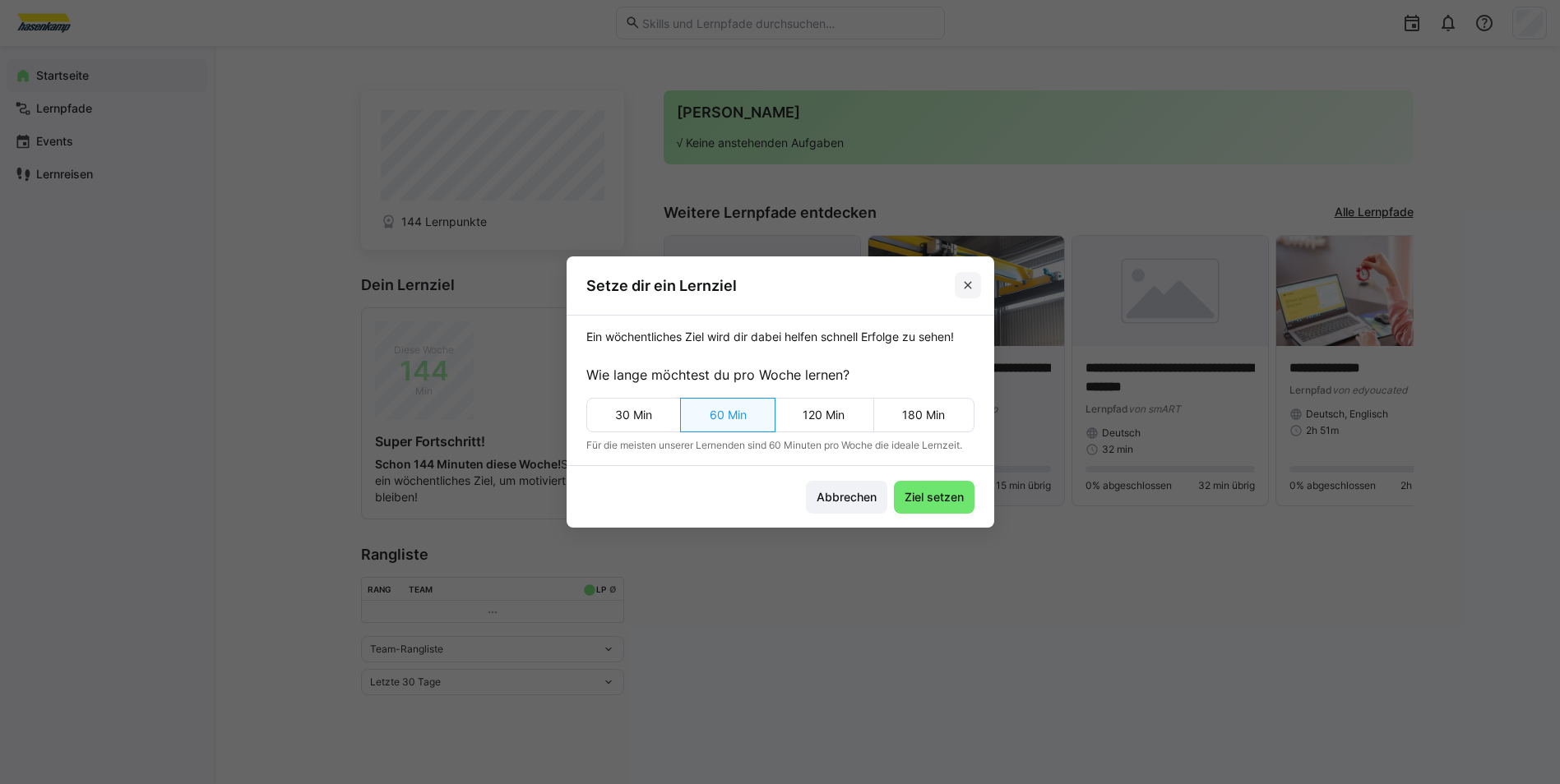
drag, startPoint x: 974, startPoint y: 277, endPoint x: 914, endPoint y: 303, distance: 65.4
click at [973, 277] on span at bounding box center [968, 285] width 27 height 27
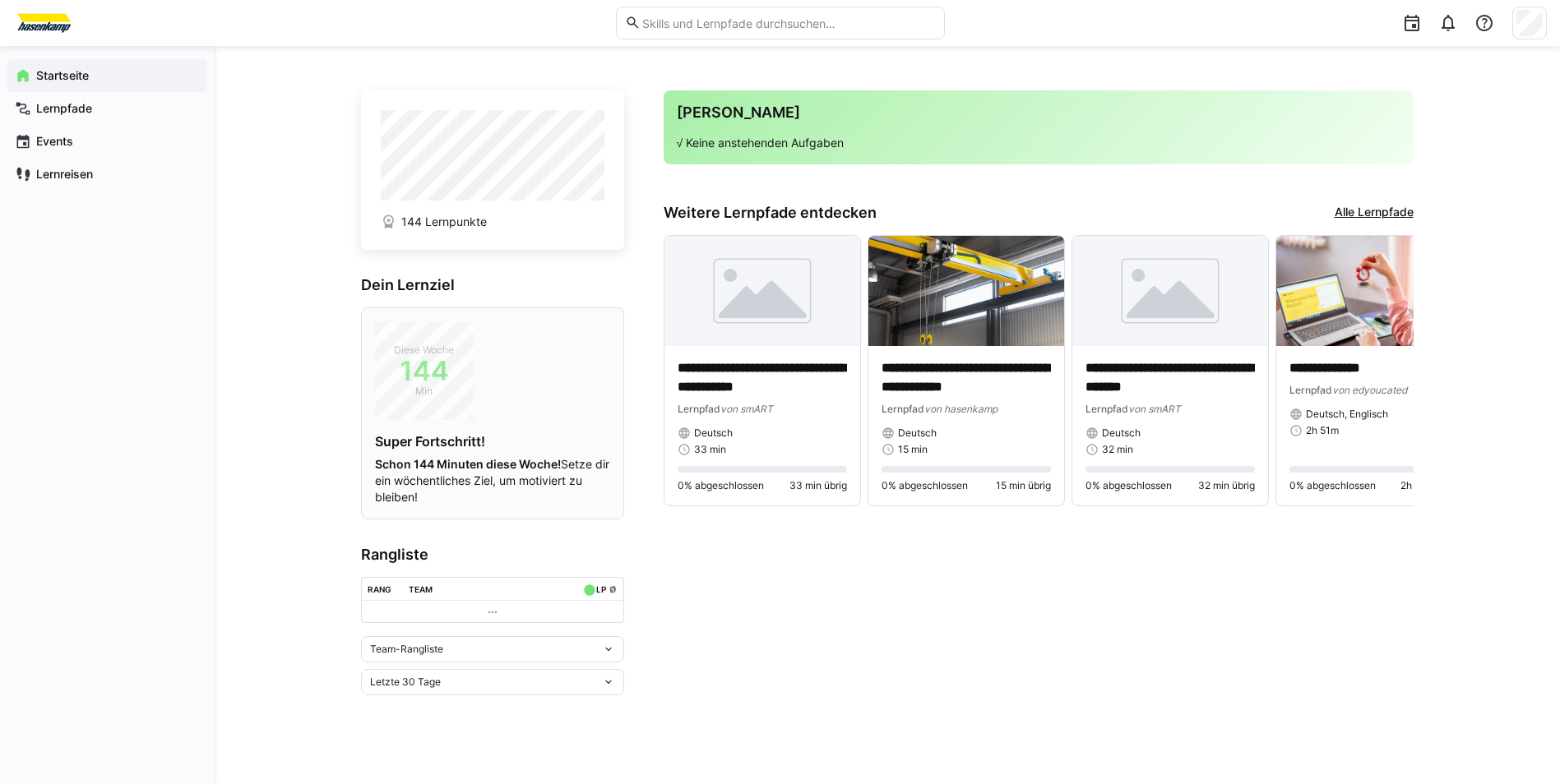
click at [384, 383] on span "Min" at bounding box center [424, 392] width 99 height 17
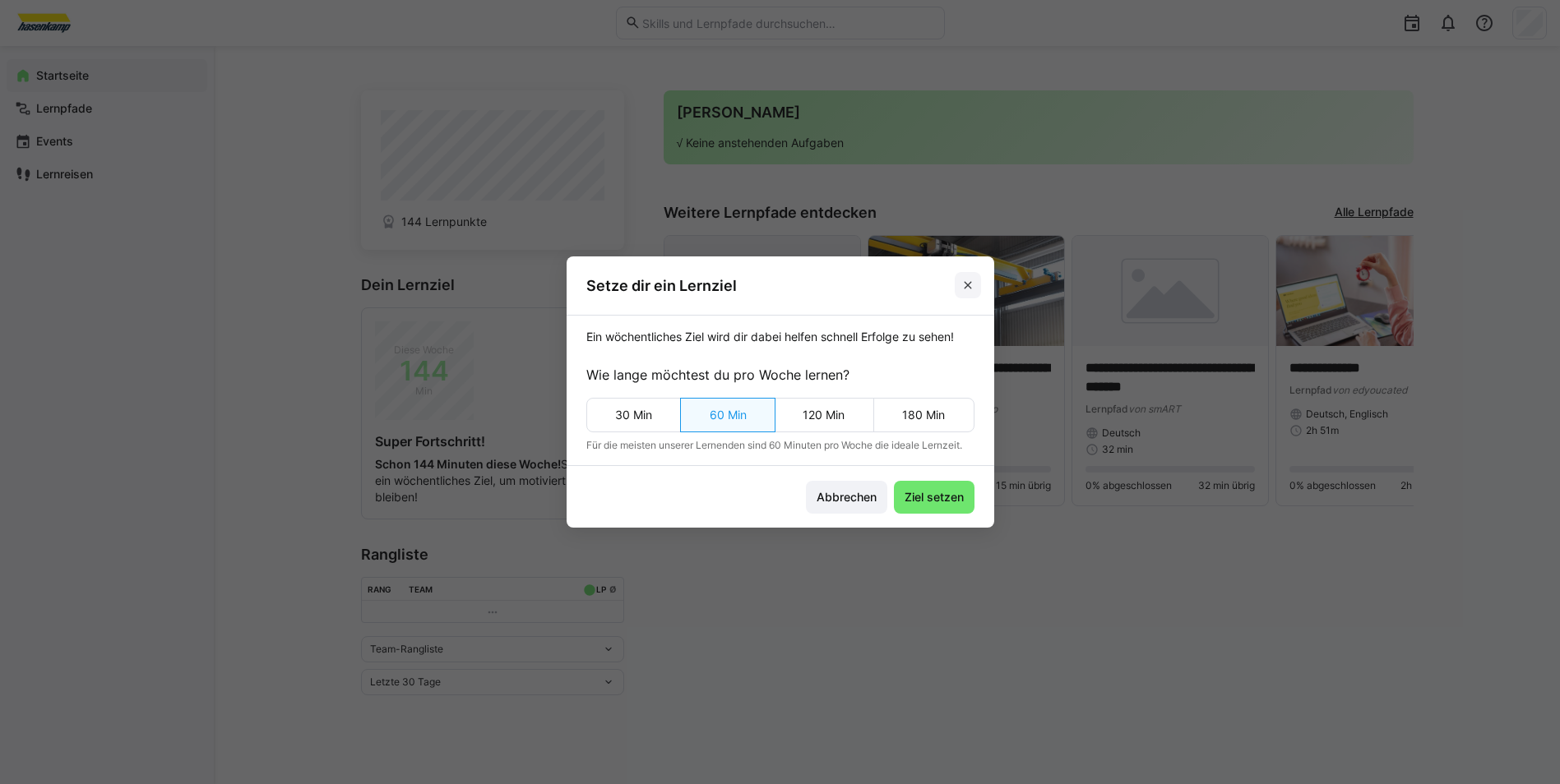
click at [979, 293] on span at bounding box center [968, 285] width 27 height 27
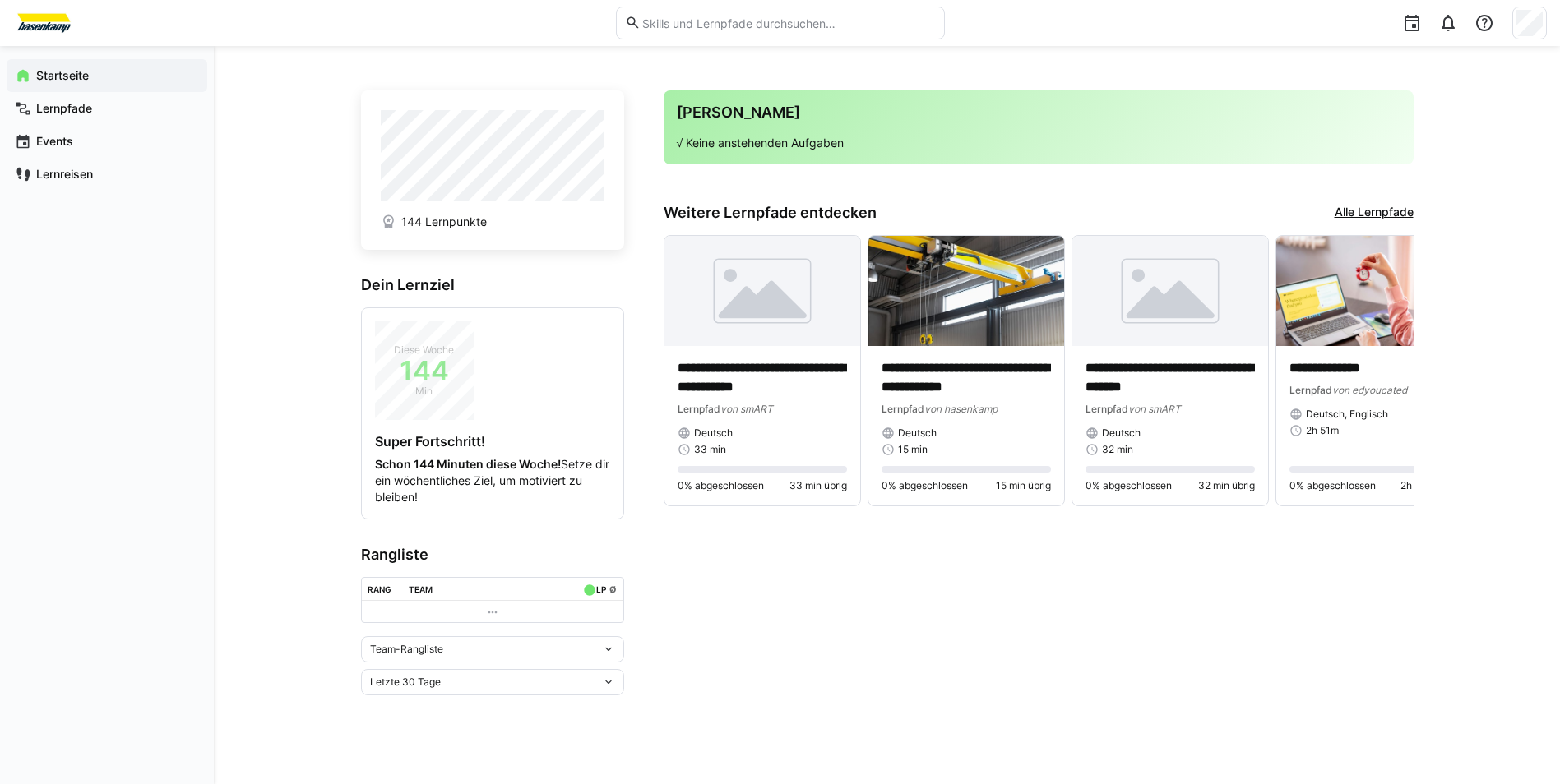
click at [1395, 207] on link "Alle Lernpfade" at bounding box center [1374, 213] width 79 height 18
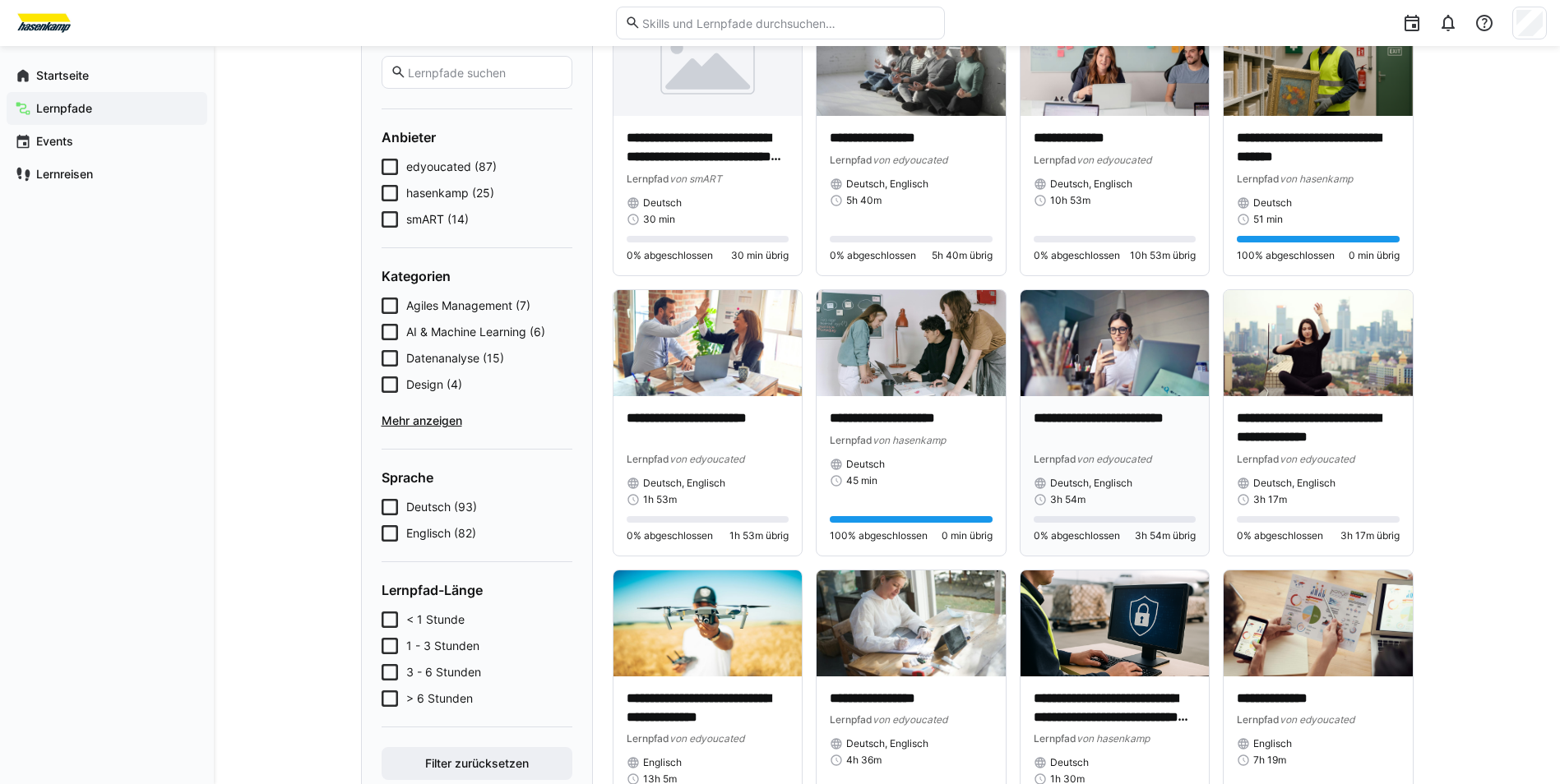
scroll to position [165, 0]
click at [952, 423] on p "**********" at bounding box center [911, 417] width 163 height 19
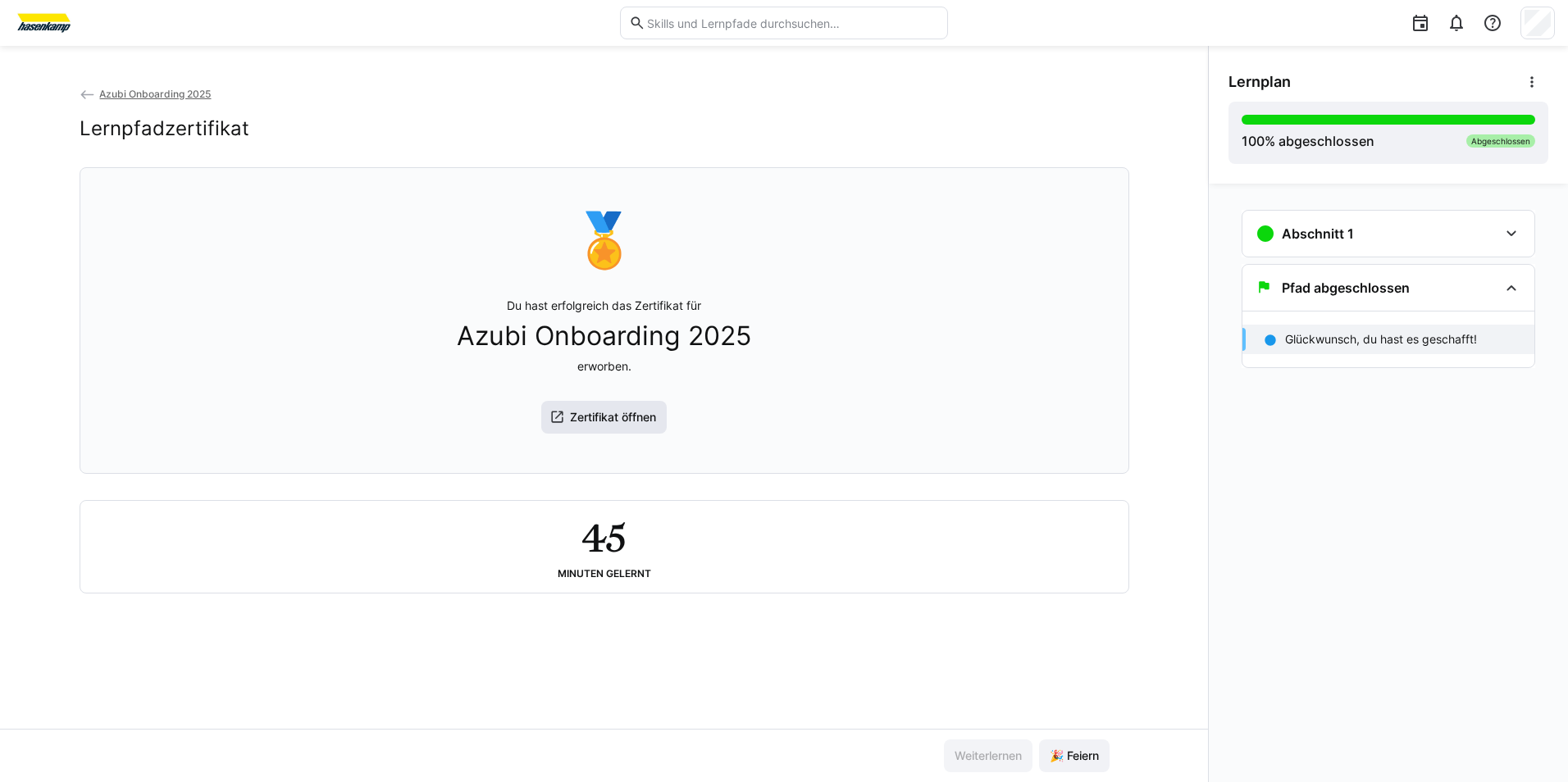
click at [624, 415] on span "Zertifikat öffnen" at bounding box center [613, 417] width 91 height 17
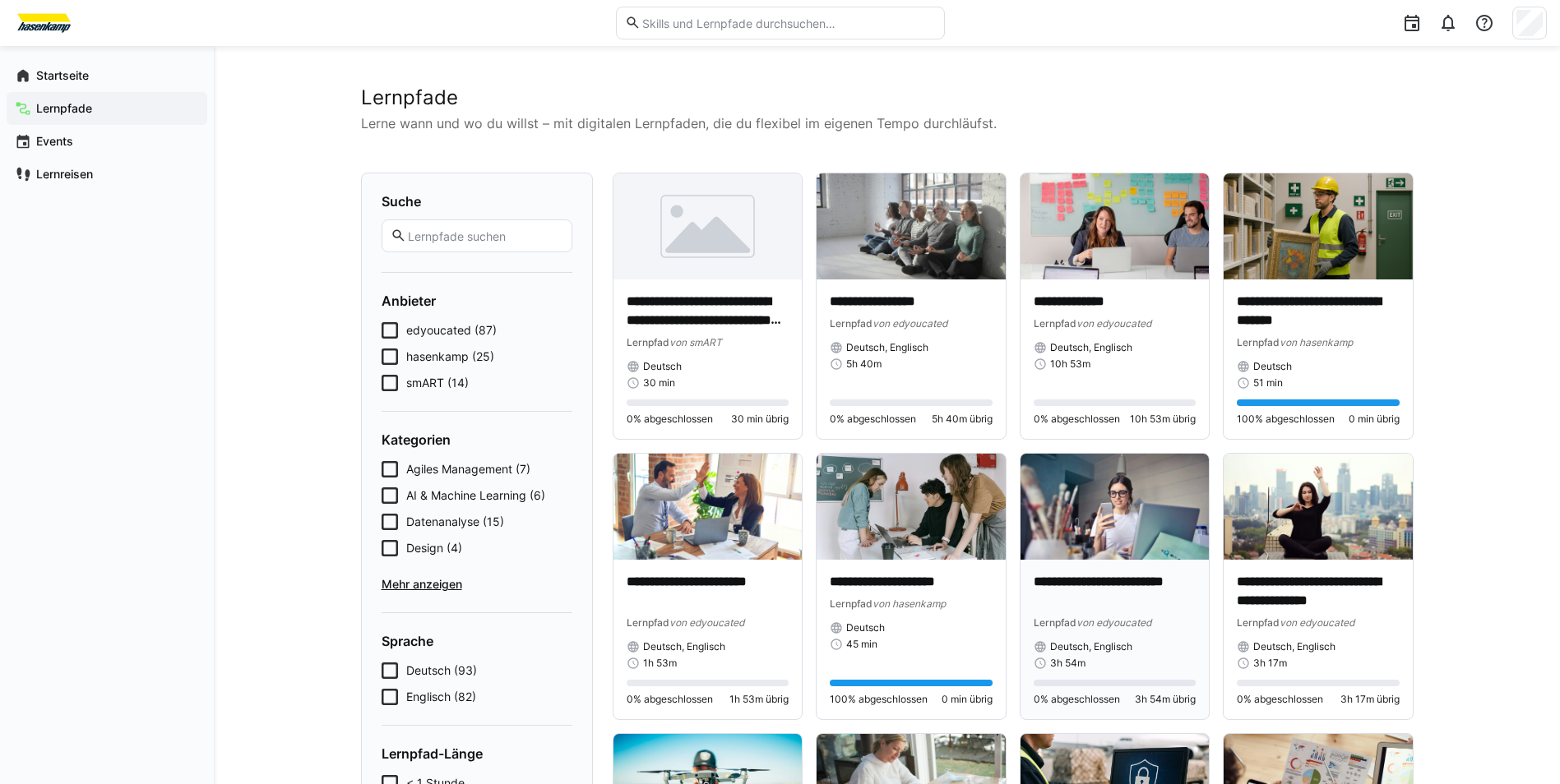
click at [1118, 563] on div "**********" at bounding box center [1114, 639] width 189 height 160
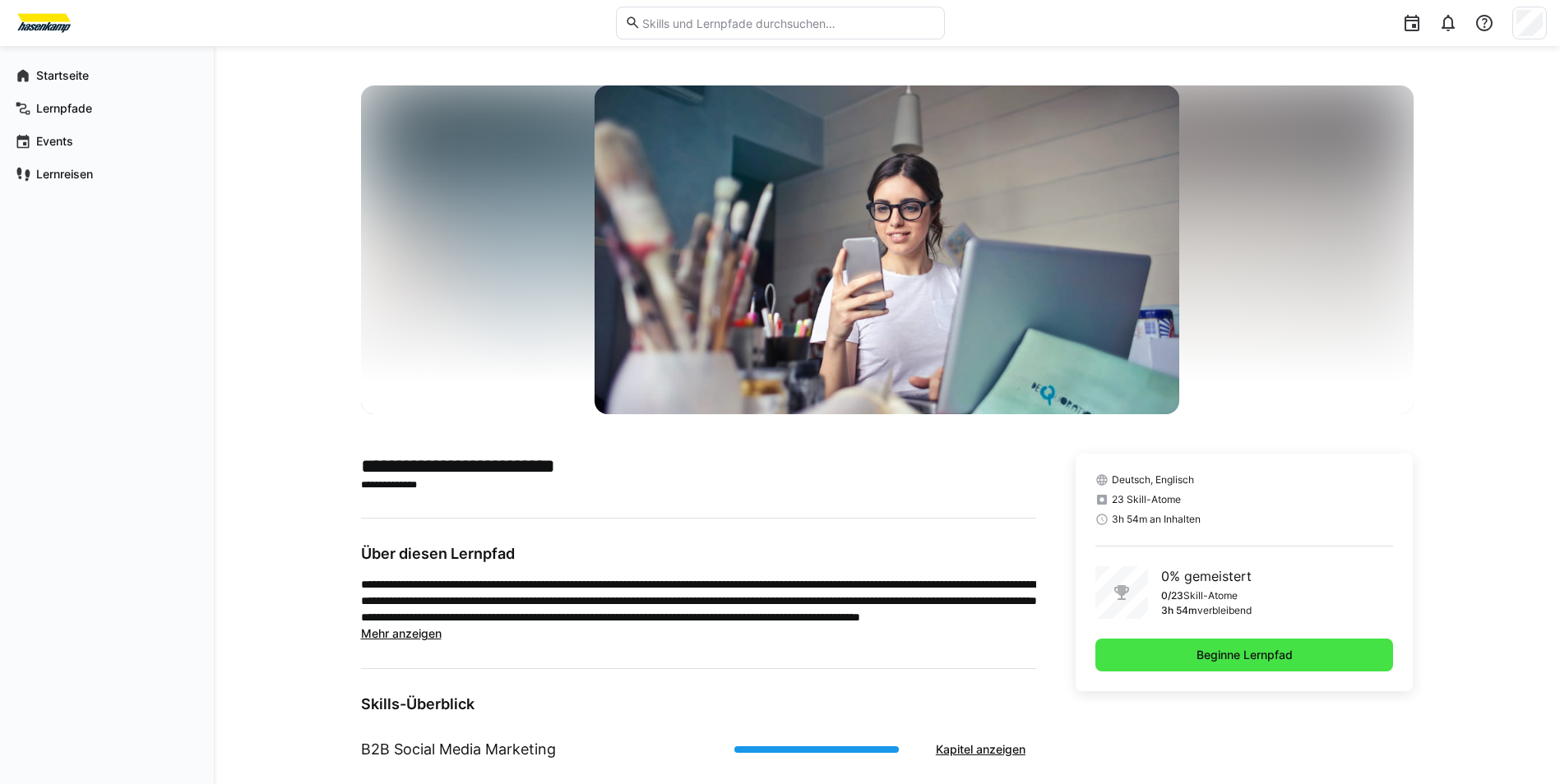
click at [1135, 640] on span "Beginne Lernpfad" at bounding box center [1244, 655] width 299 height 33
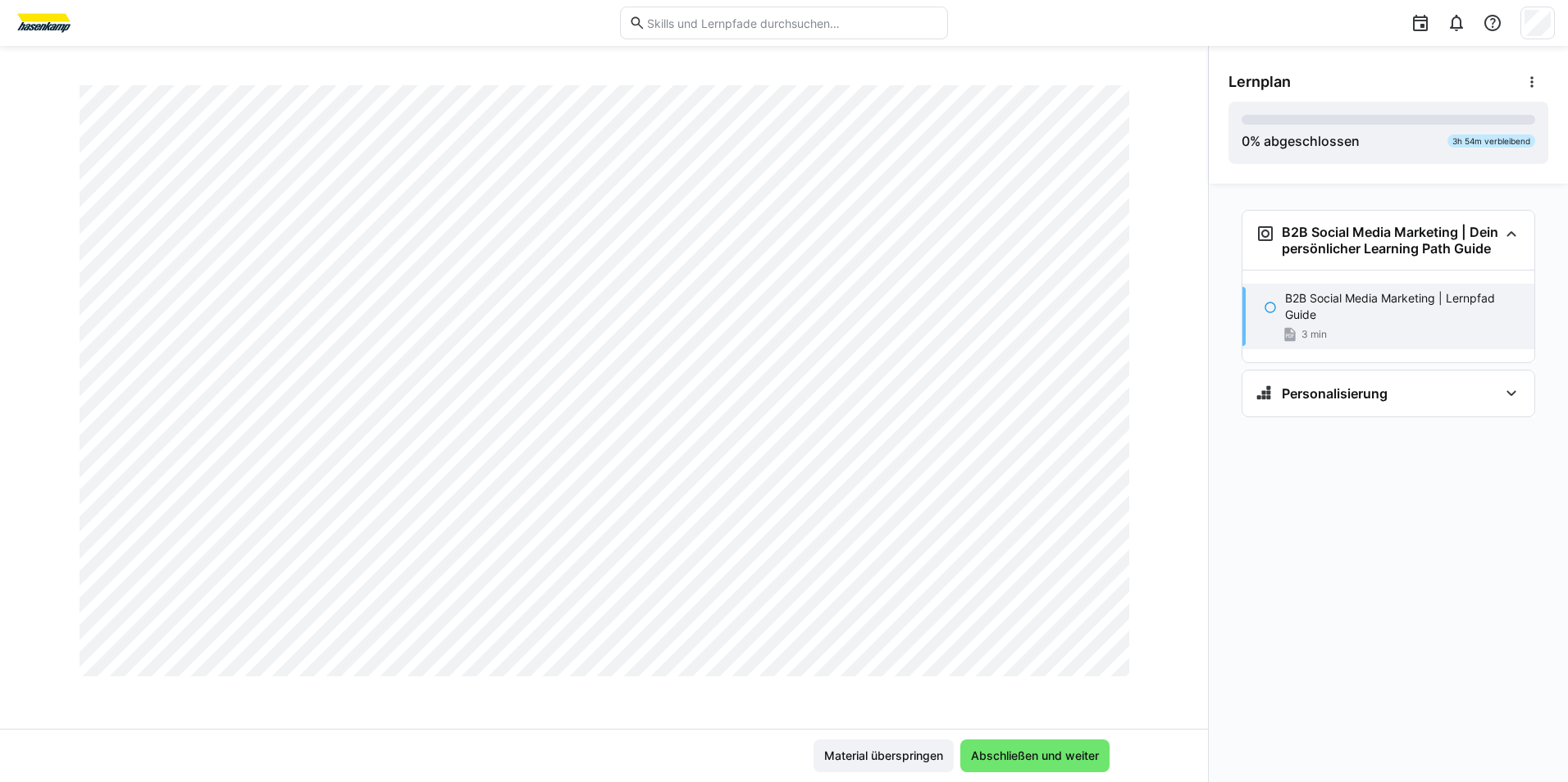
scroll to position [939, 0]
click at [929, 745] on span "Material überspringen" at bounding box center [884, 756] width 140 height 33
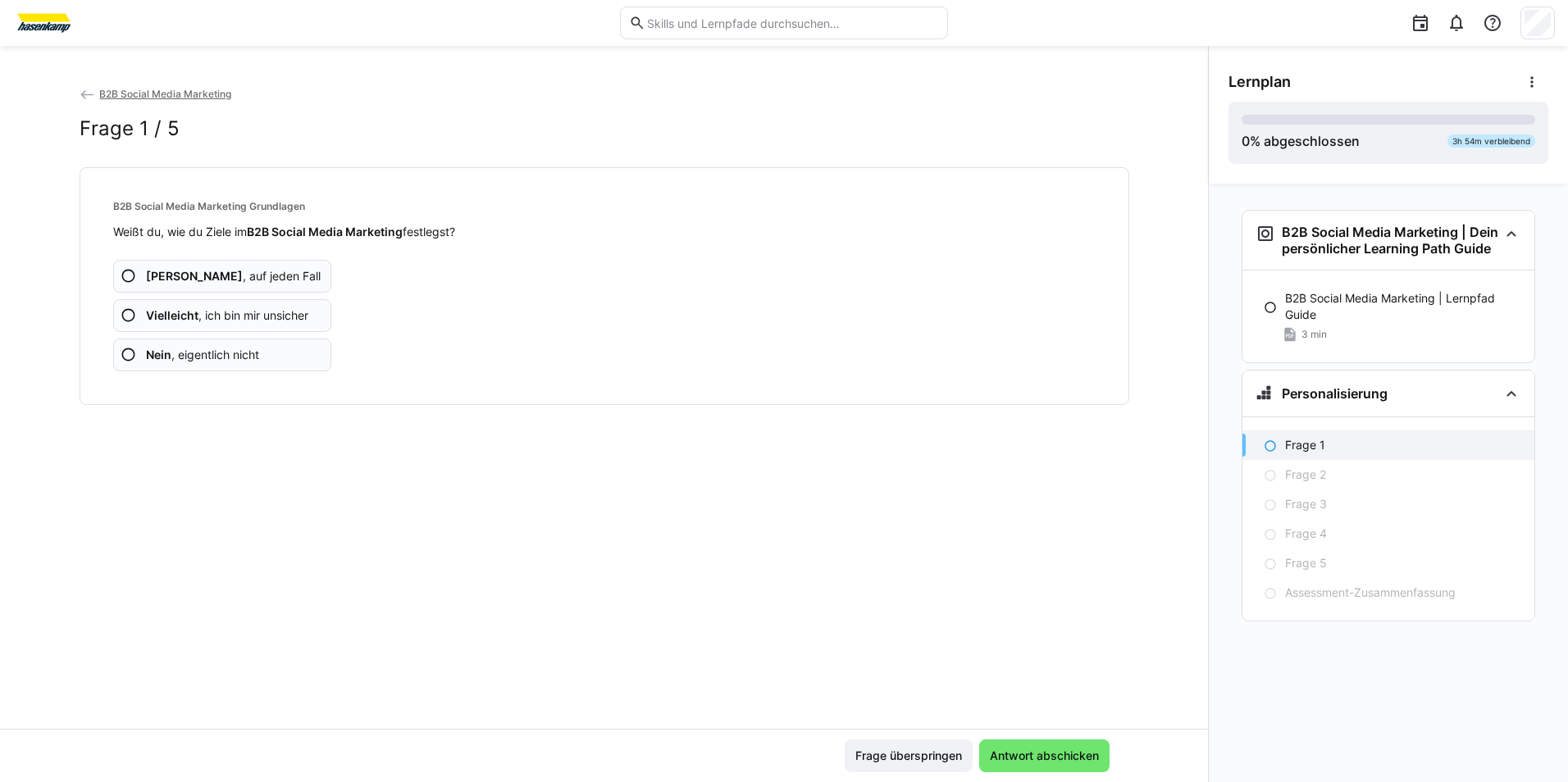
click at [135, 350] on eds-icon at bounding box center [129, 355] width 17 height 17
click at [251, 353] on span "Nein , eigentlich nicht" at bounding box center [202, 355] width 113 height 17
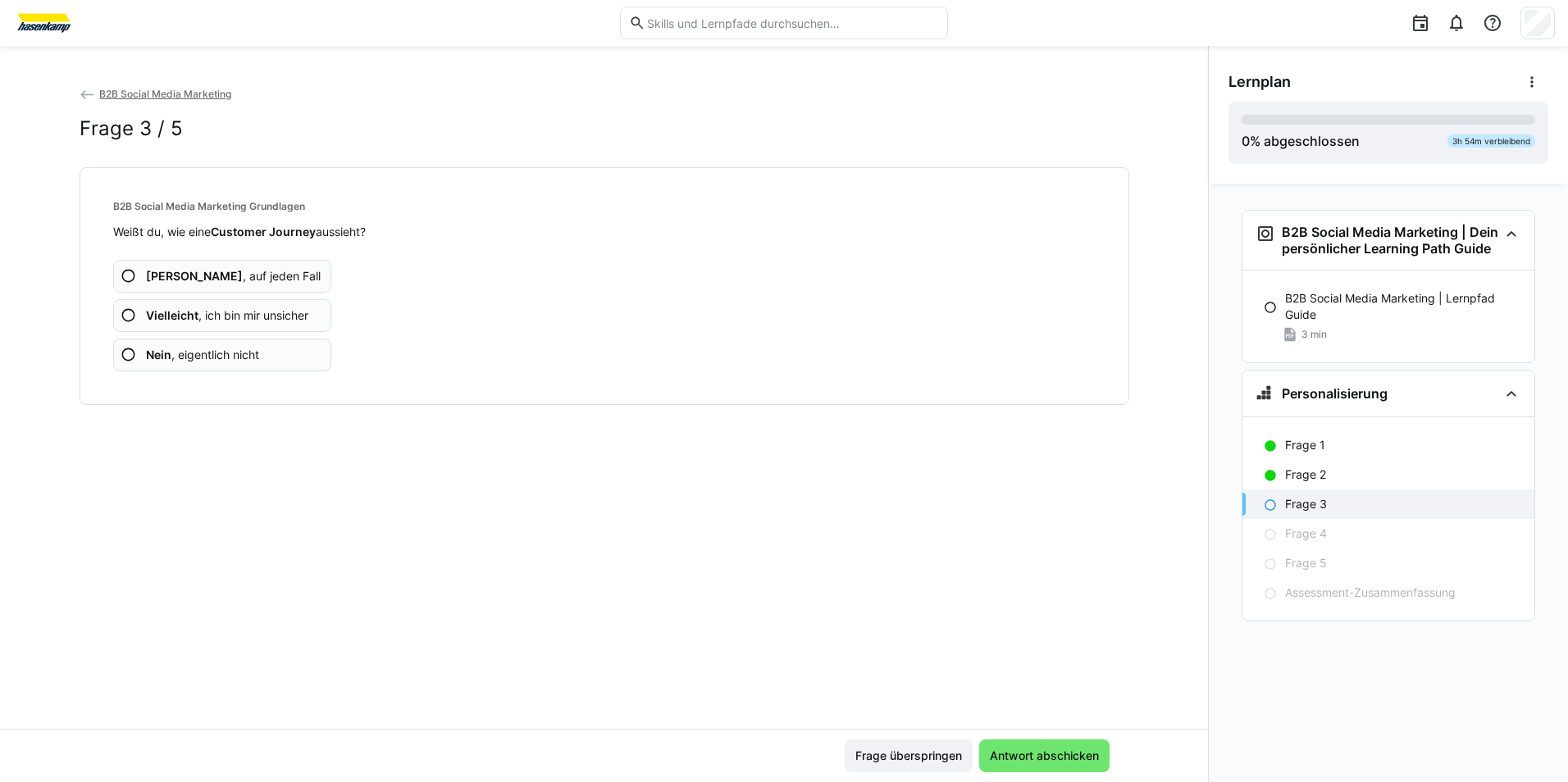
click at [231, 308] on span "Vielleicht , ich bin mir unsicher" at bounding box center [227, 316] width 163 height 17
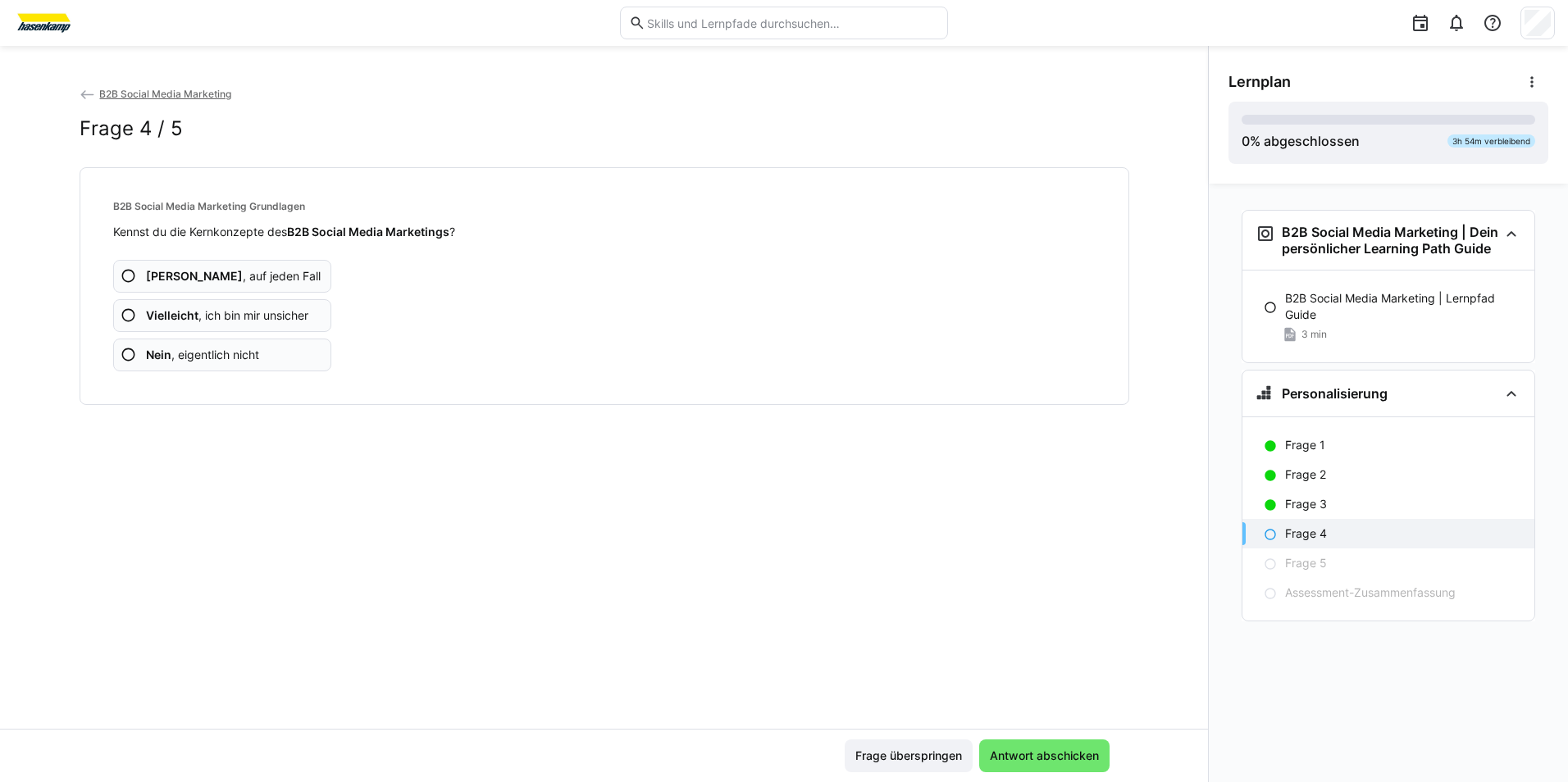
click at [246, 353] on span "Nein , eigentlich nicht" at bounding box center [202, 355] width 113 height 17
click at [259, 358] on span "Nein , eigentlich nicht" at bounding box center [202, 355] width 113 height 17
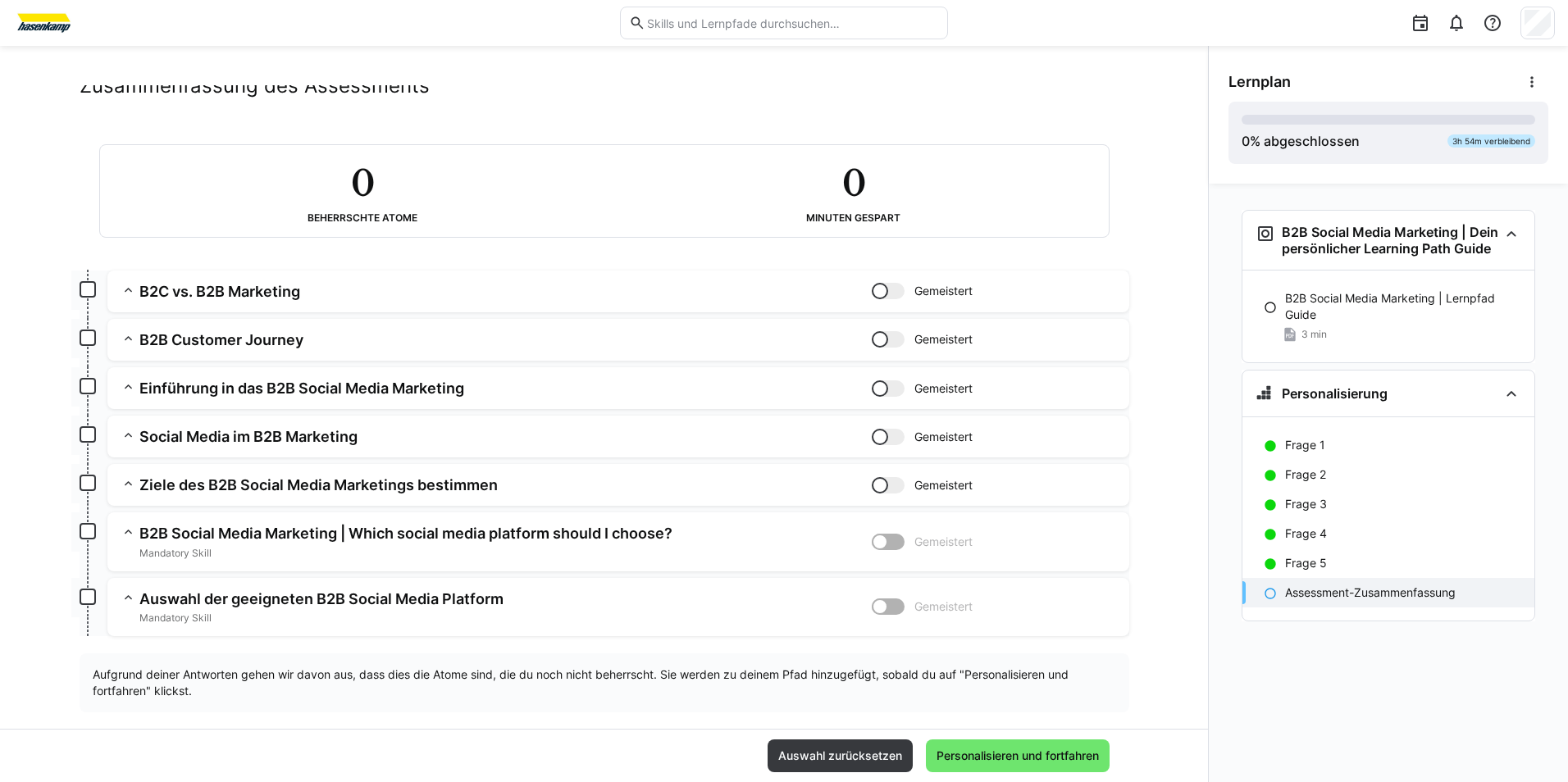
scroll to position [66, 0]
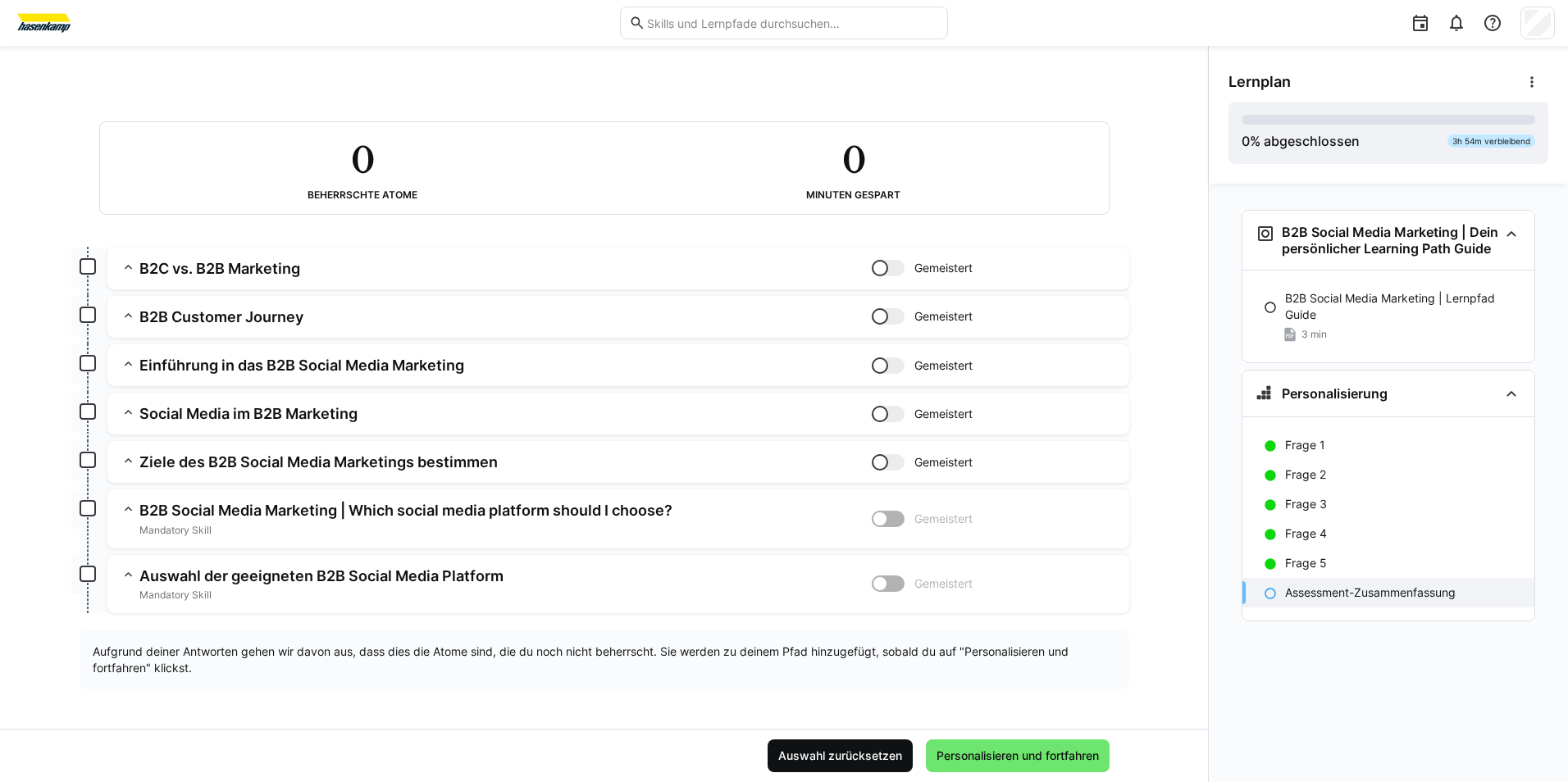
click at [833, 749] on span "Auswahl zurücksetzen" at bounding box center [840, 756] width 129 height 17
click at [839, 745] on span "Auswahl zurücksetzen" at bounding box center [840, 756] width 145 height 33
click at [954, 760] on span "Personalisieren und fortfahren" at bounding box center [1018, 756] width 168 height 17
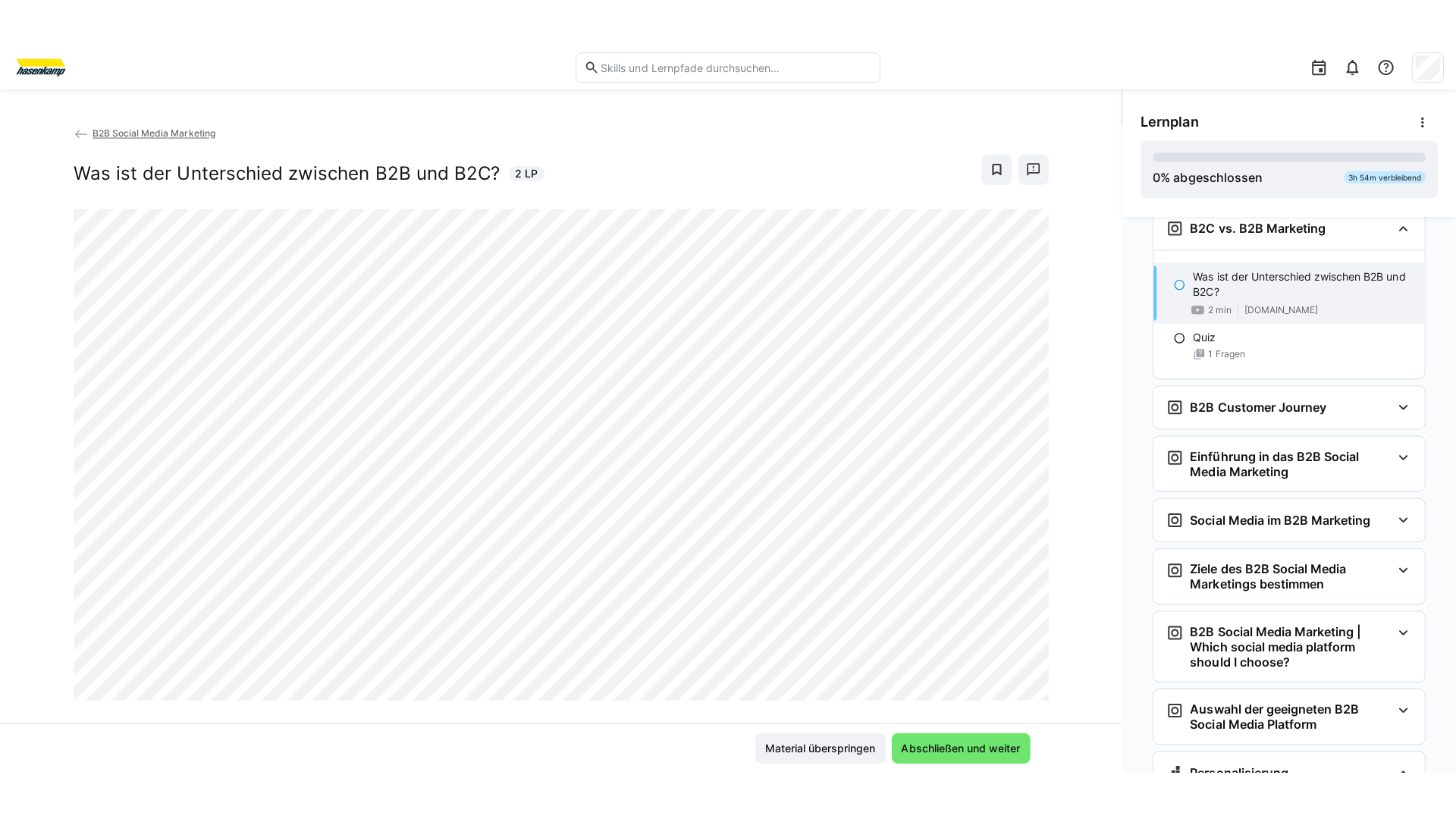
scroll to position [237, 0]
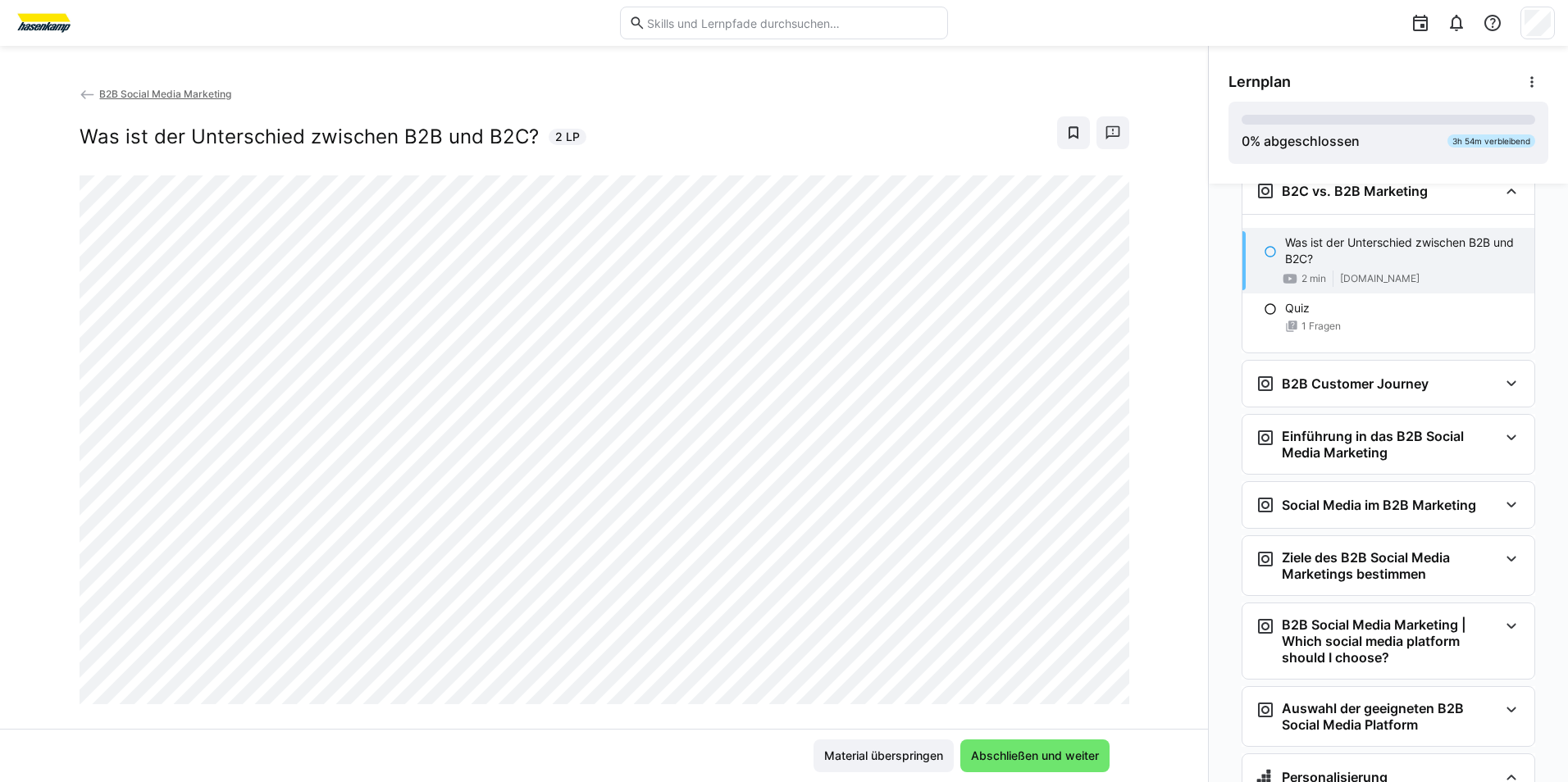
click at [723, 747] on div "Material überspringen Abschließen und weiter" at bounding box center [605, 756] width 1010 height 33
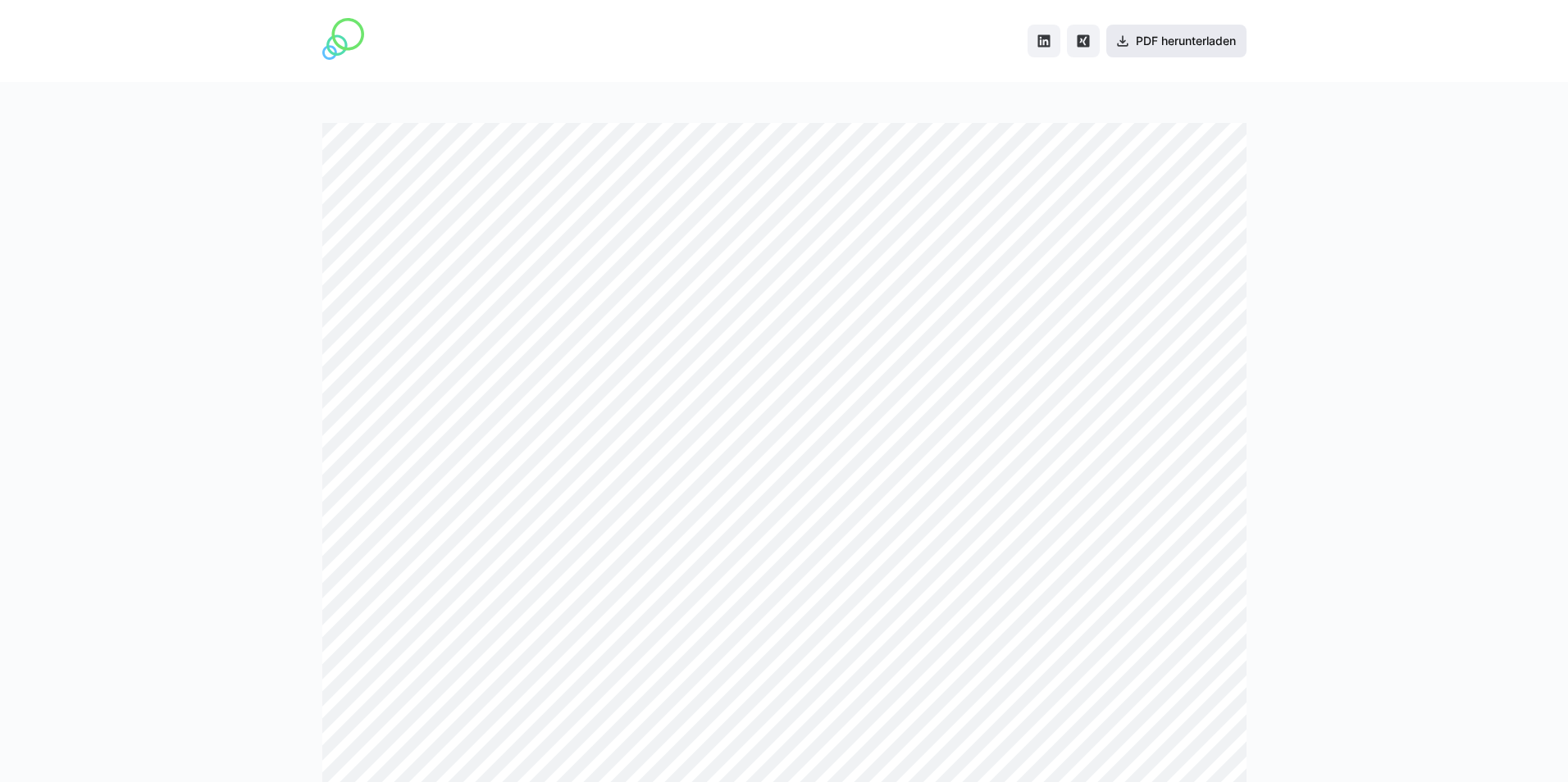
click at [1219, 41] on span "PDF herunterladen" at bounding box center [1186, 41] width 105 height 17
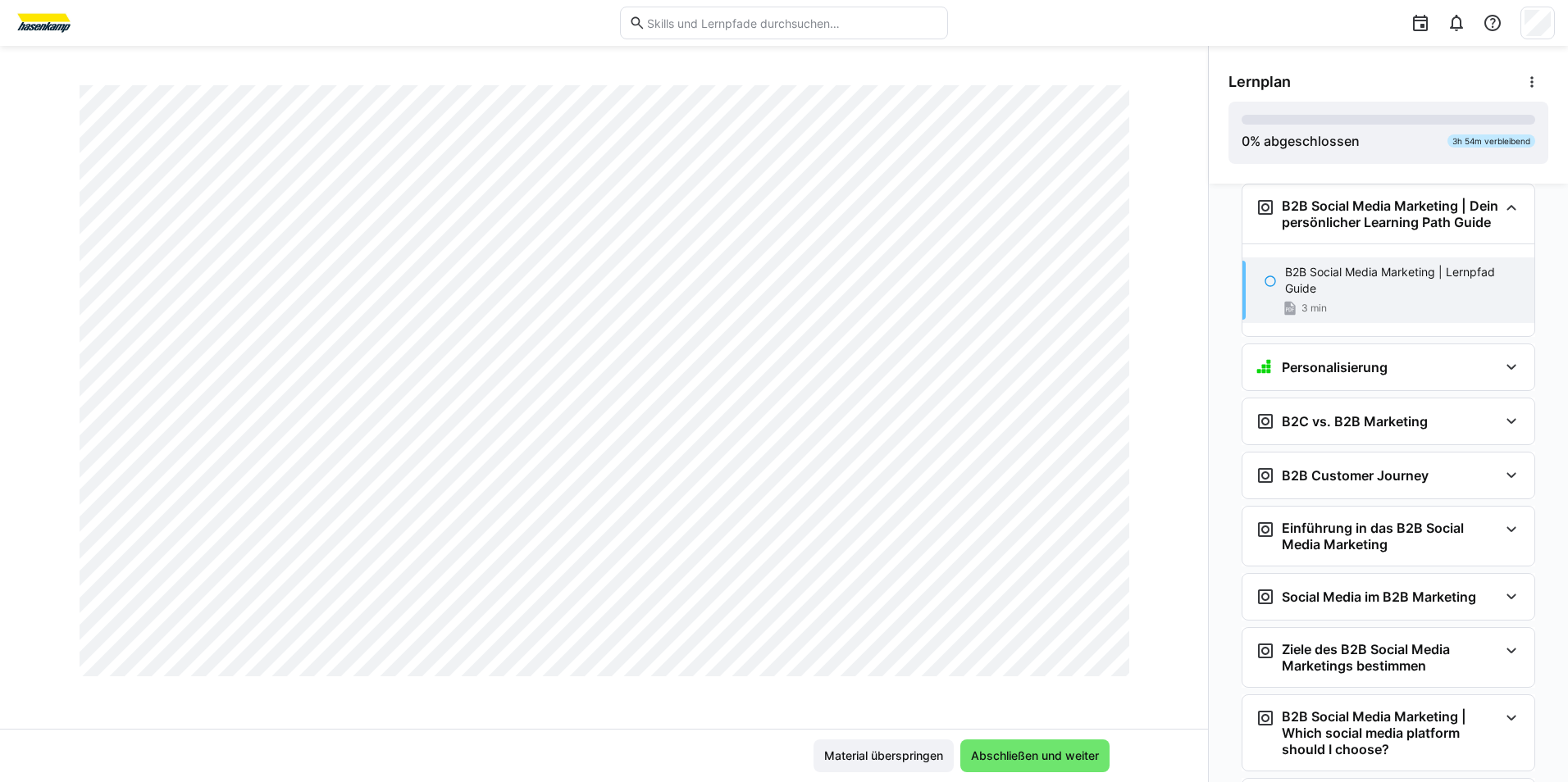
scroll to position [738, 0]
click at [1009, 760] on span "Abschließen und weiter" at bounding box center [1035, 756] width 133 height 17
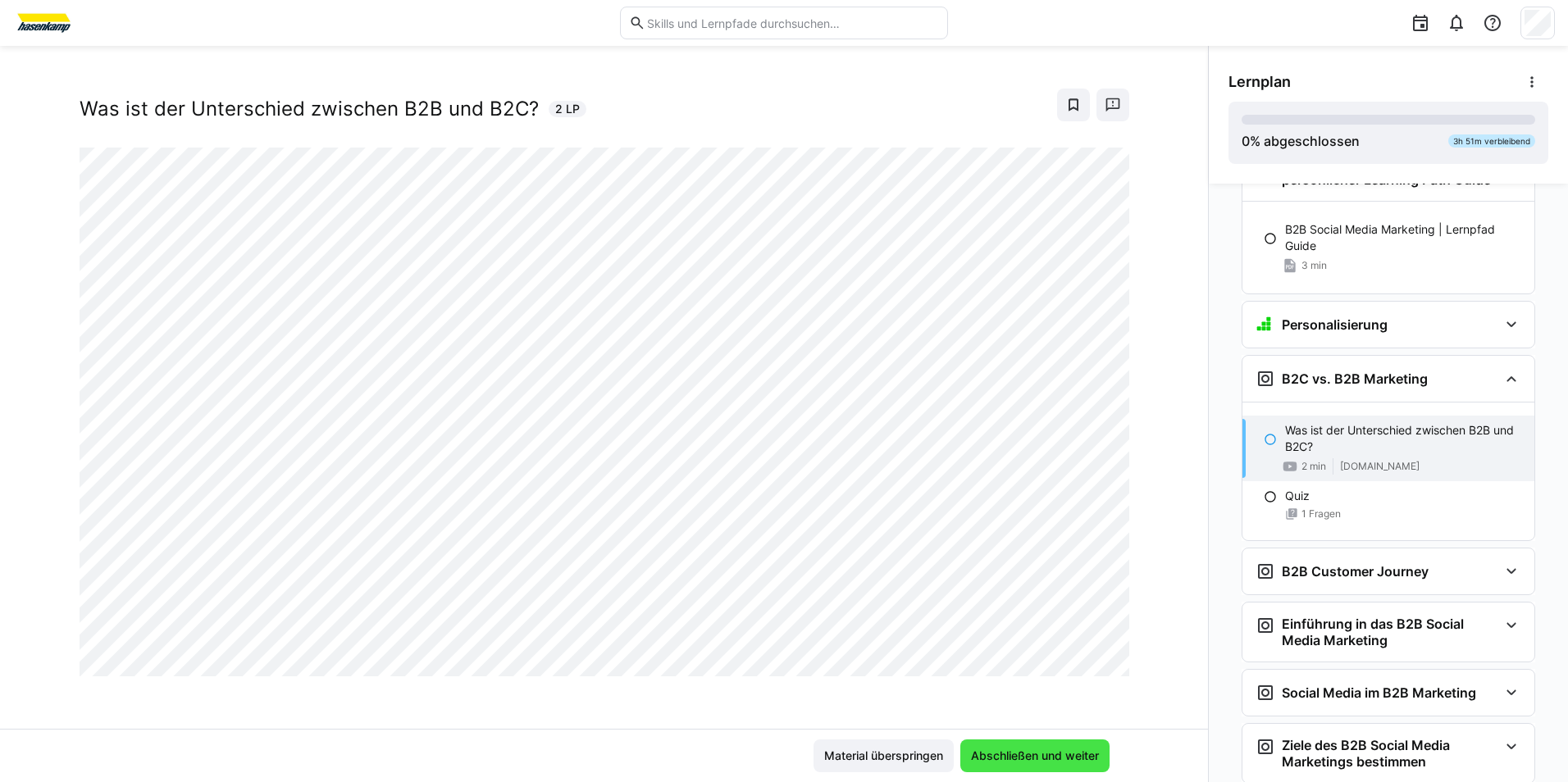
scroll to position [204, 0]
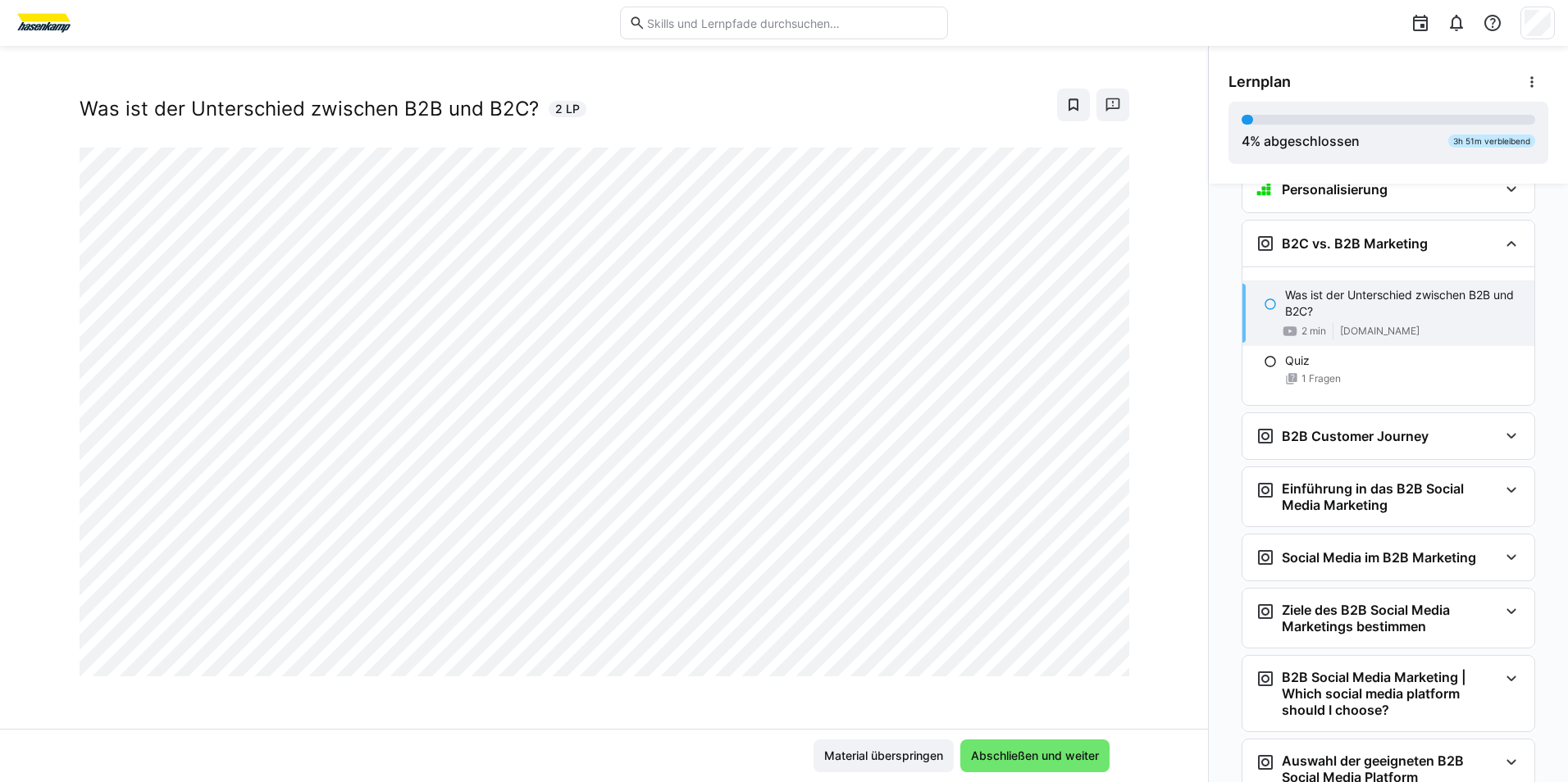
click at [1097, 51] on div "B2B Social Media Marketing Was ist der Unterschied zwischen B2B und B2C? 2 LP M…" at bounding box center [604, 414] width 1208 height 736
click at [1268, 311] on eds-icon at bounding box center [1271, 304] width 13 height 13
click at [996, 755] on span "Abschließen und weiter" at bounding box center [1035, 756] width 133 height 17
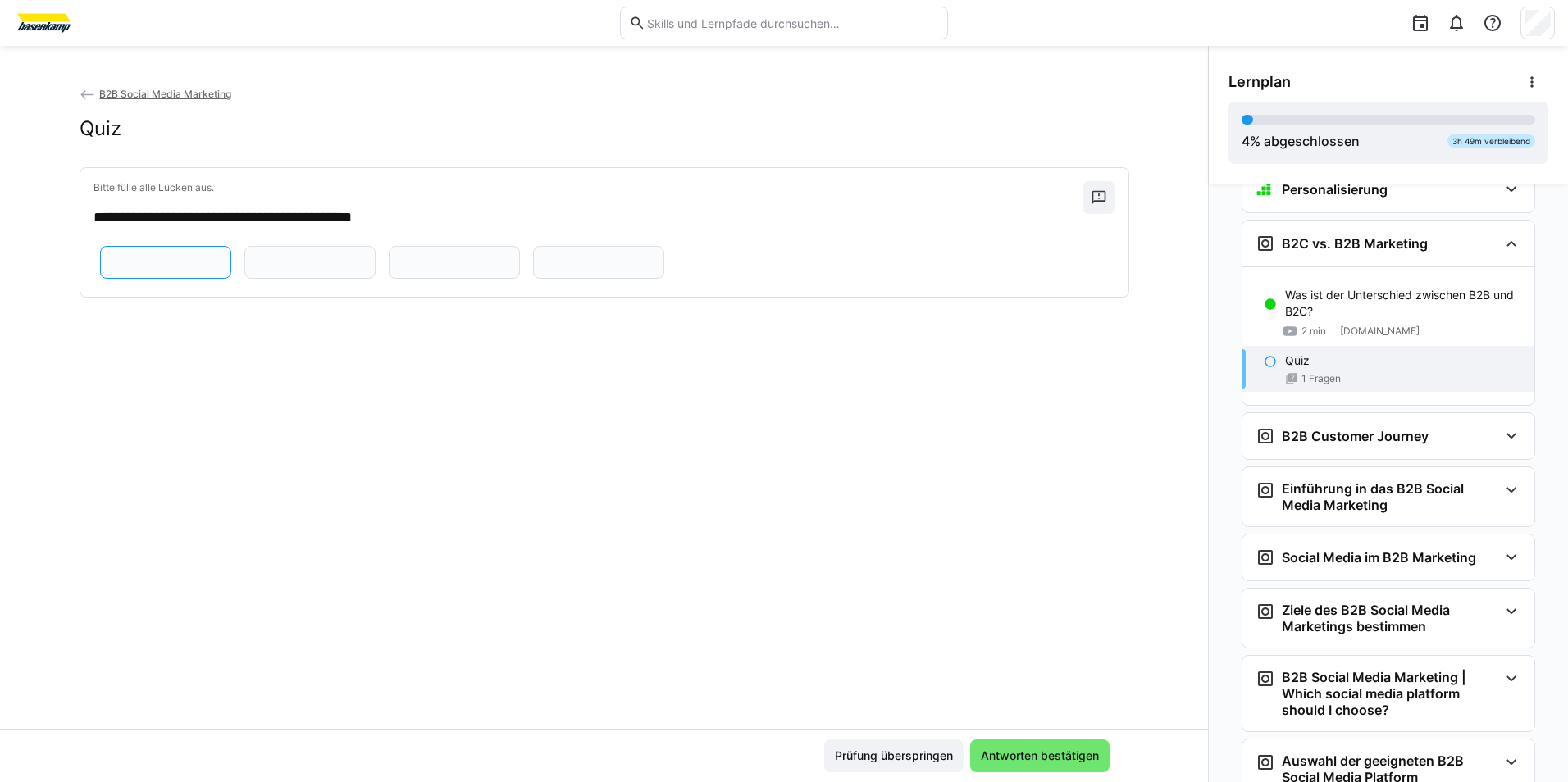
click at [222, 259] on input "text" at bounding box center [165, 262] width 113 height 15
type input "*"
type input "**********"
click at [367, 257] on input "text" at bounding box center [310, 262] width 113 height 15
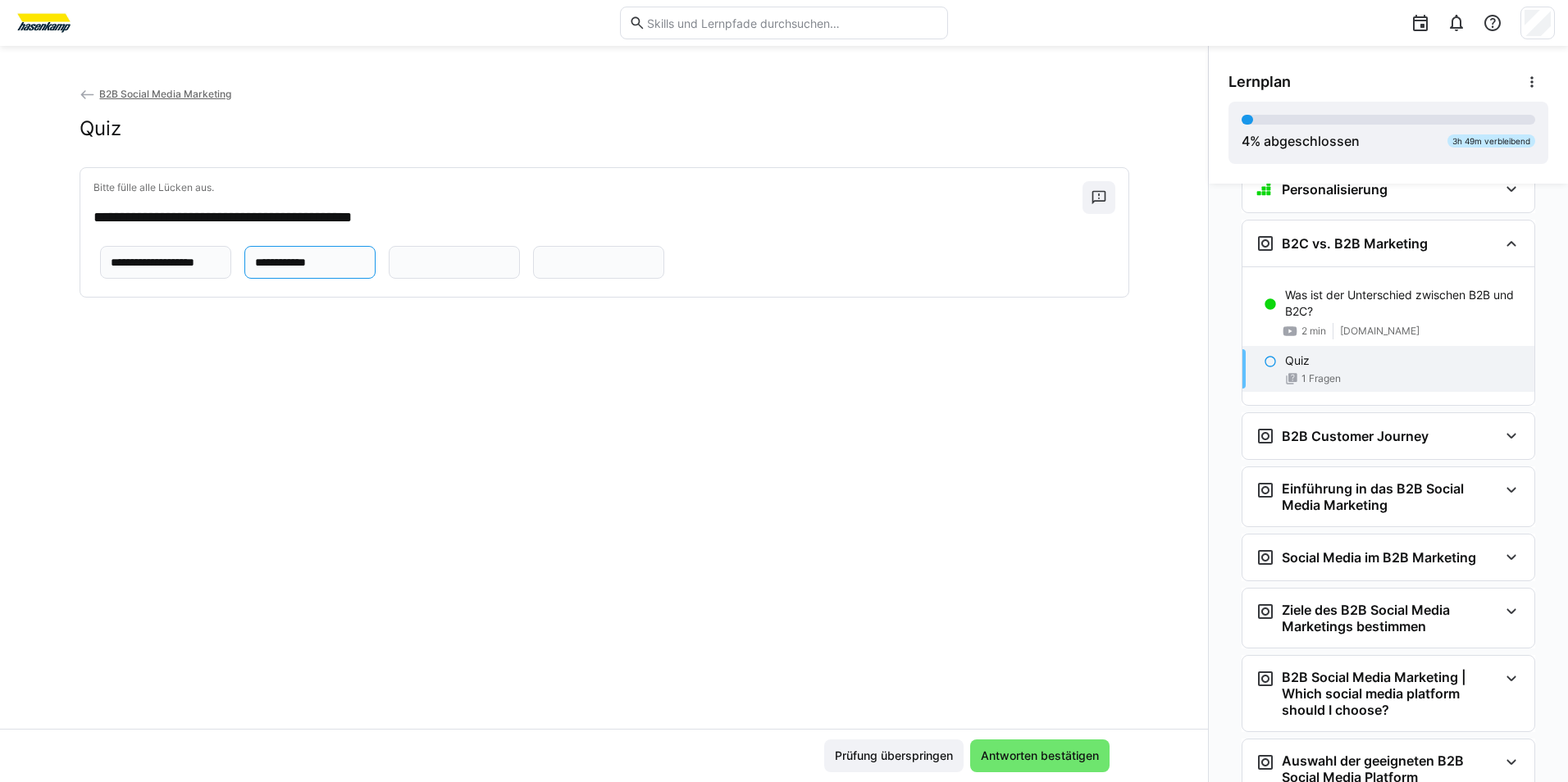
type input "**********"
click at [398, 270] on input "text" at bounding box center [455, 262] width 113 height 15
type input "**********"
click at [587, 270] on input "text" at bounding box center [599, 262] width 113 height 15
type input "******"
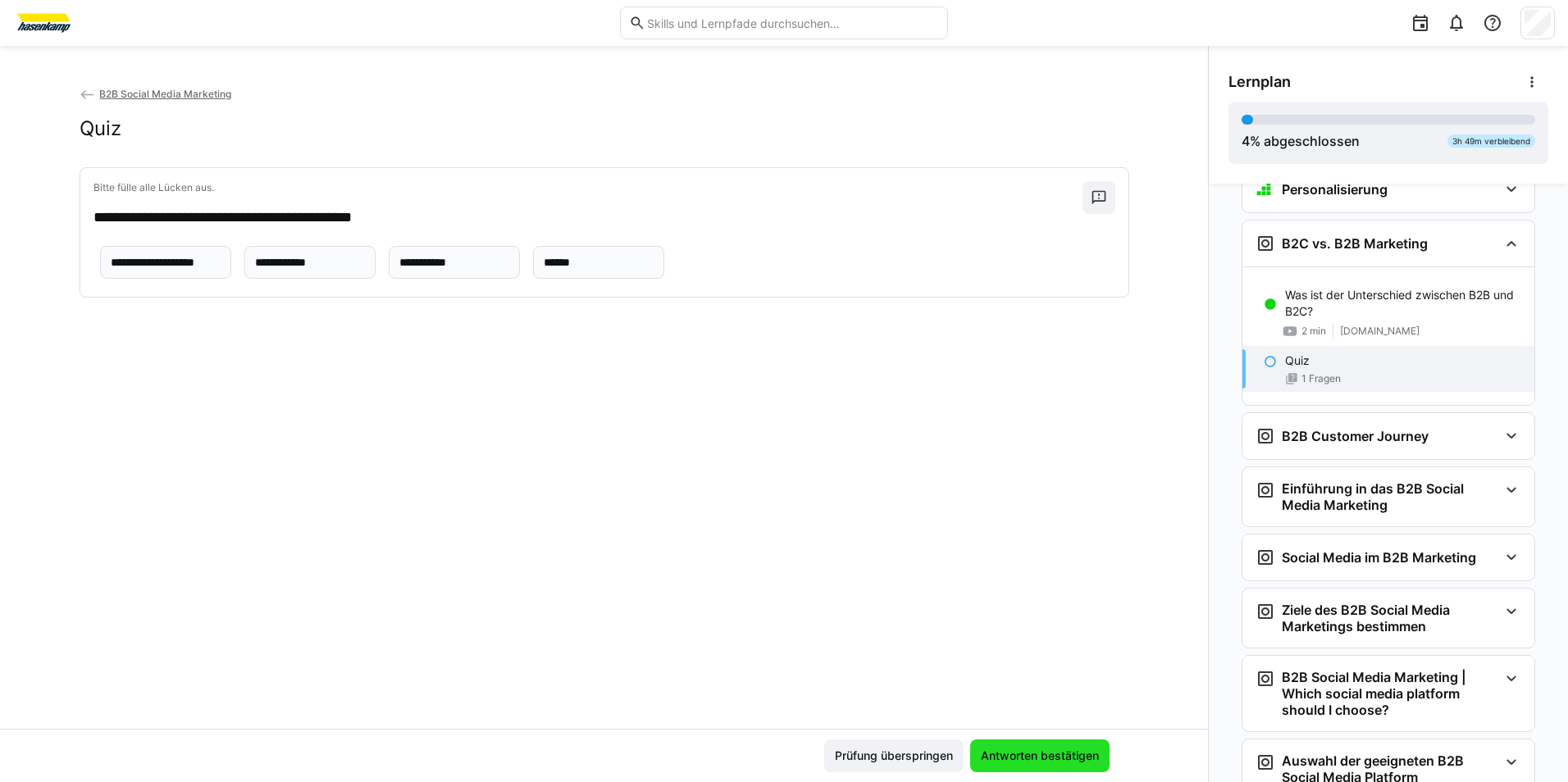
click at [1075, 753] on span "Antworten bestätigen" at bounding box center [1040, 756] width 123 height 17
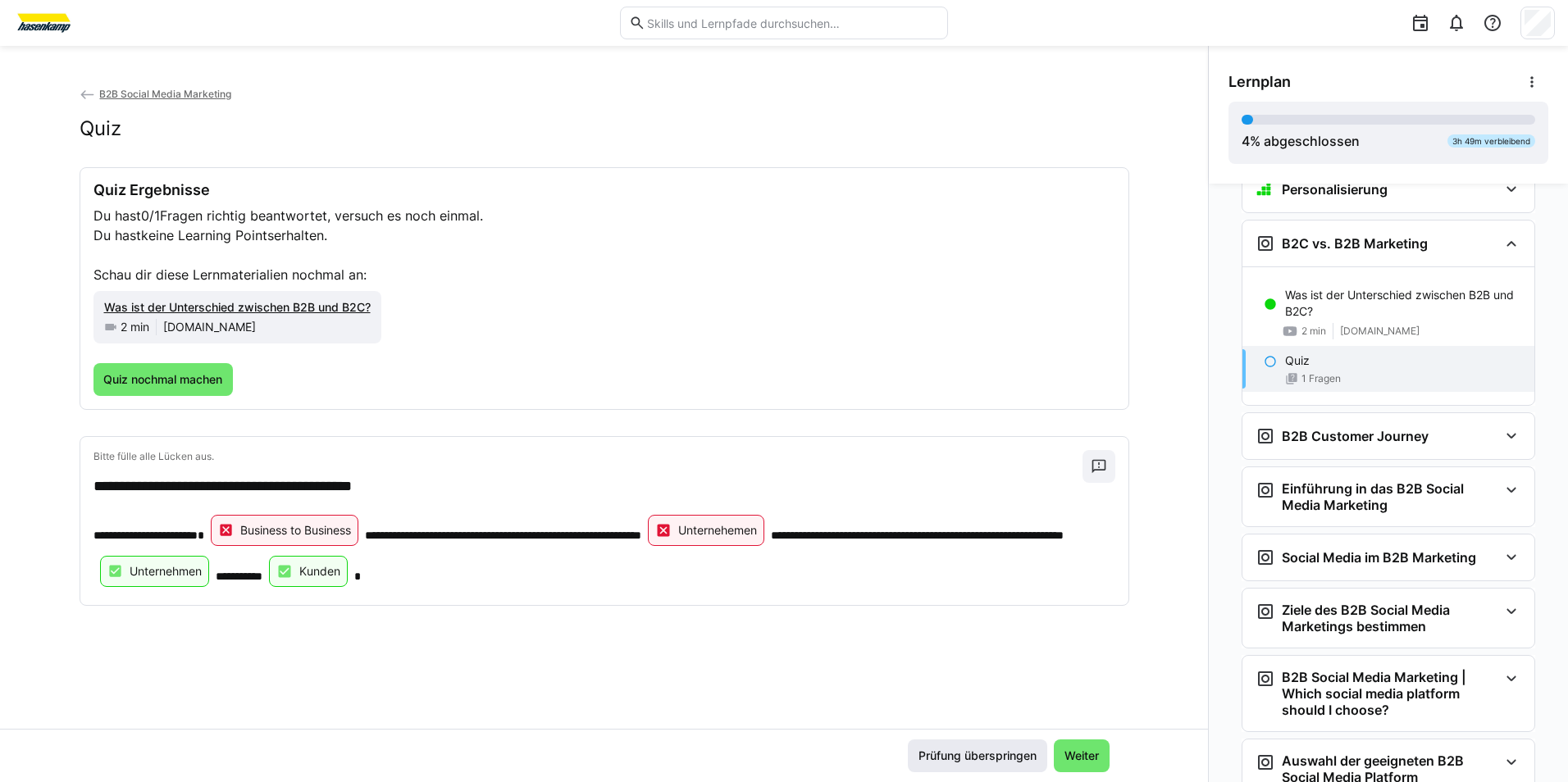
click at [992, 757] on span "Prüfung überspringen" at bounding box center [977, 756] width 123 height 17
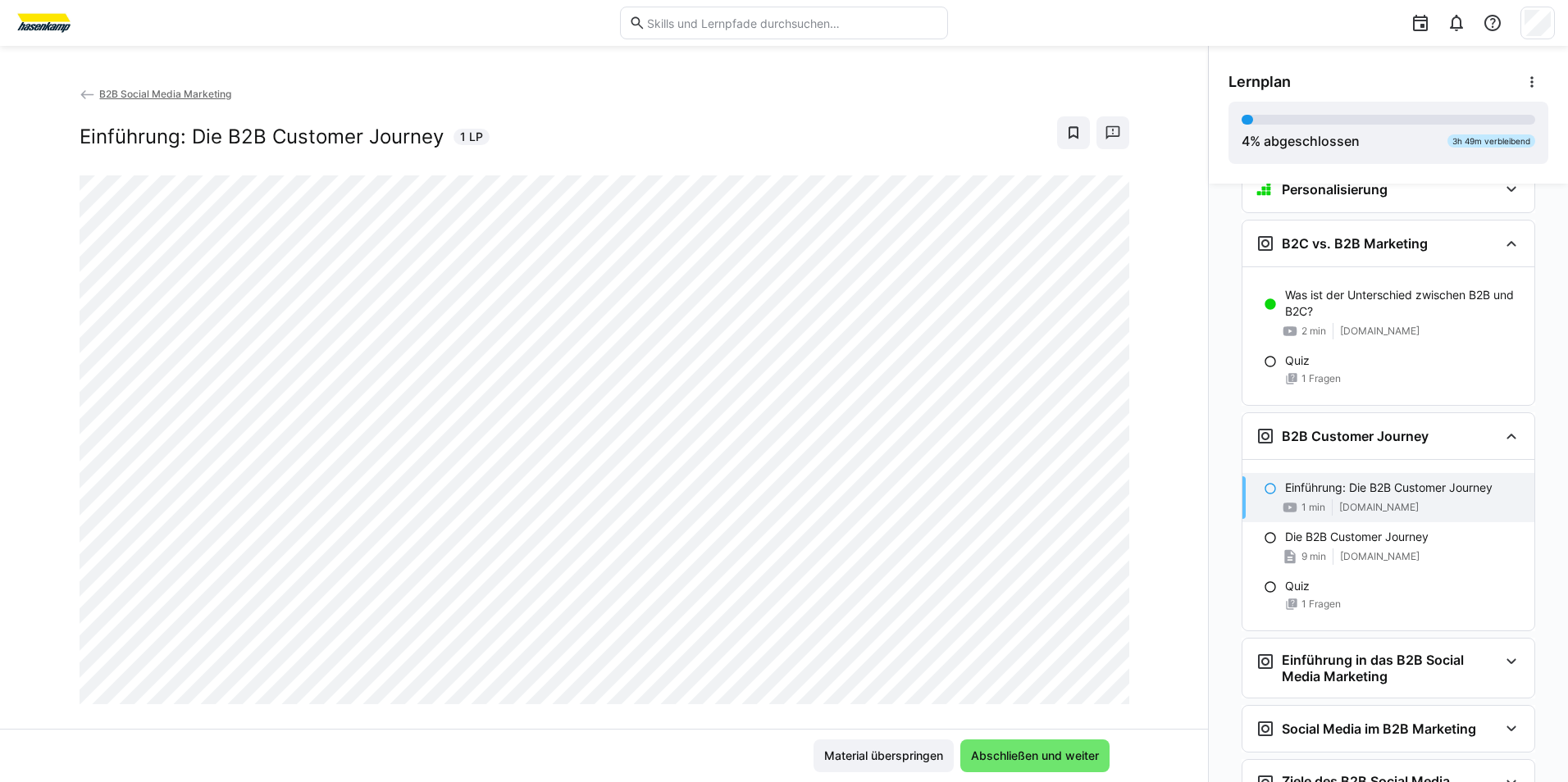
scroll to position [342, 0]
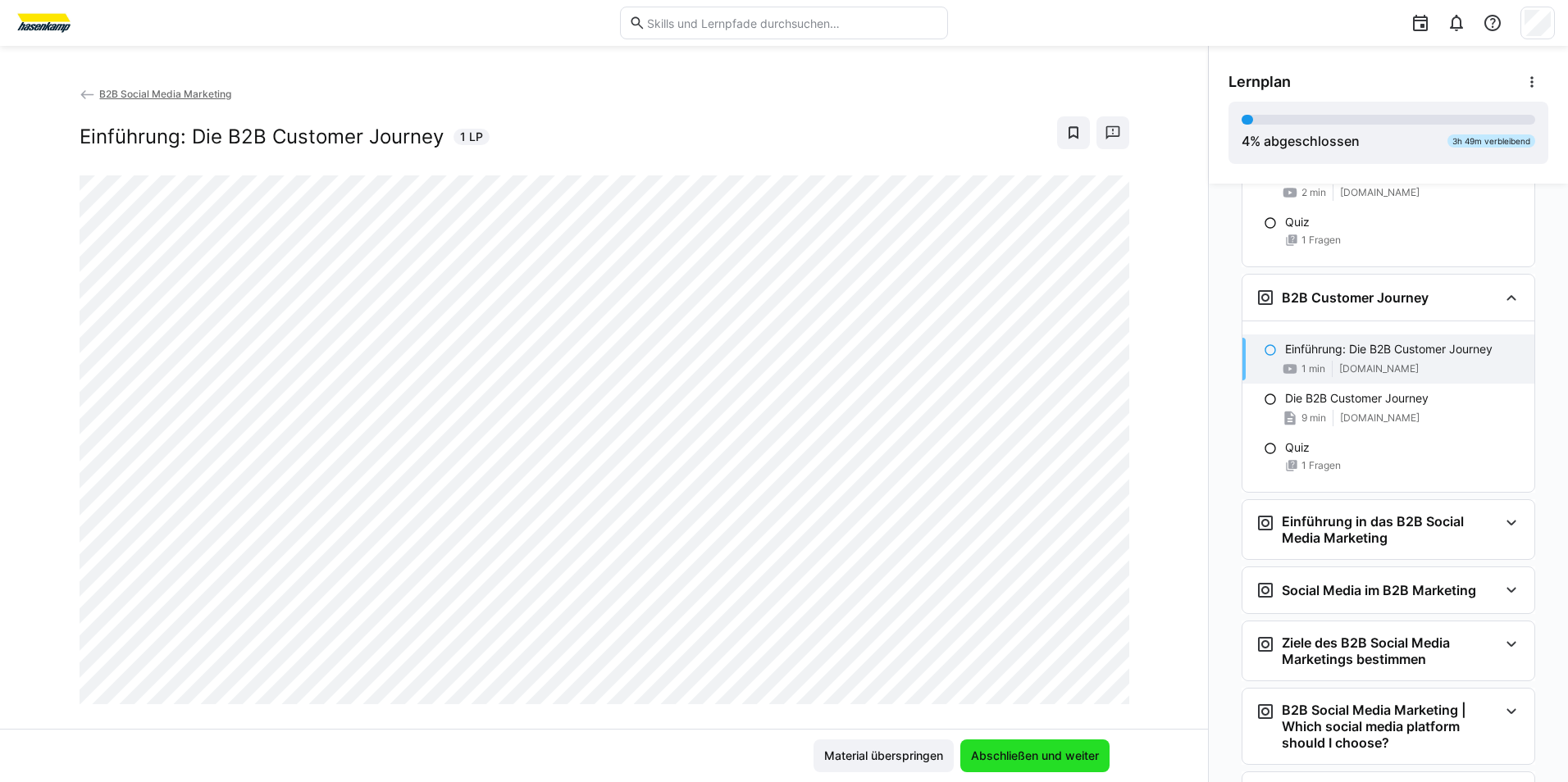
click at [1015, 747] on span "Abschließen und weiter" at bounding box center [1035, 756] width 149 height 33
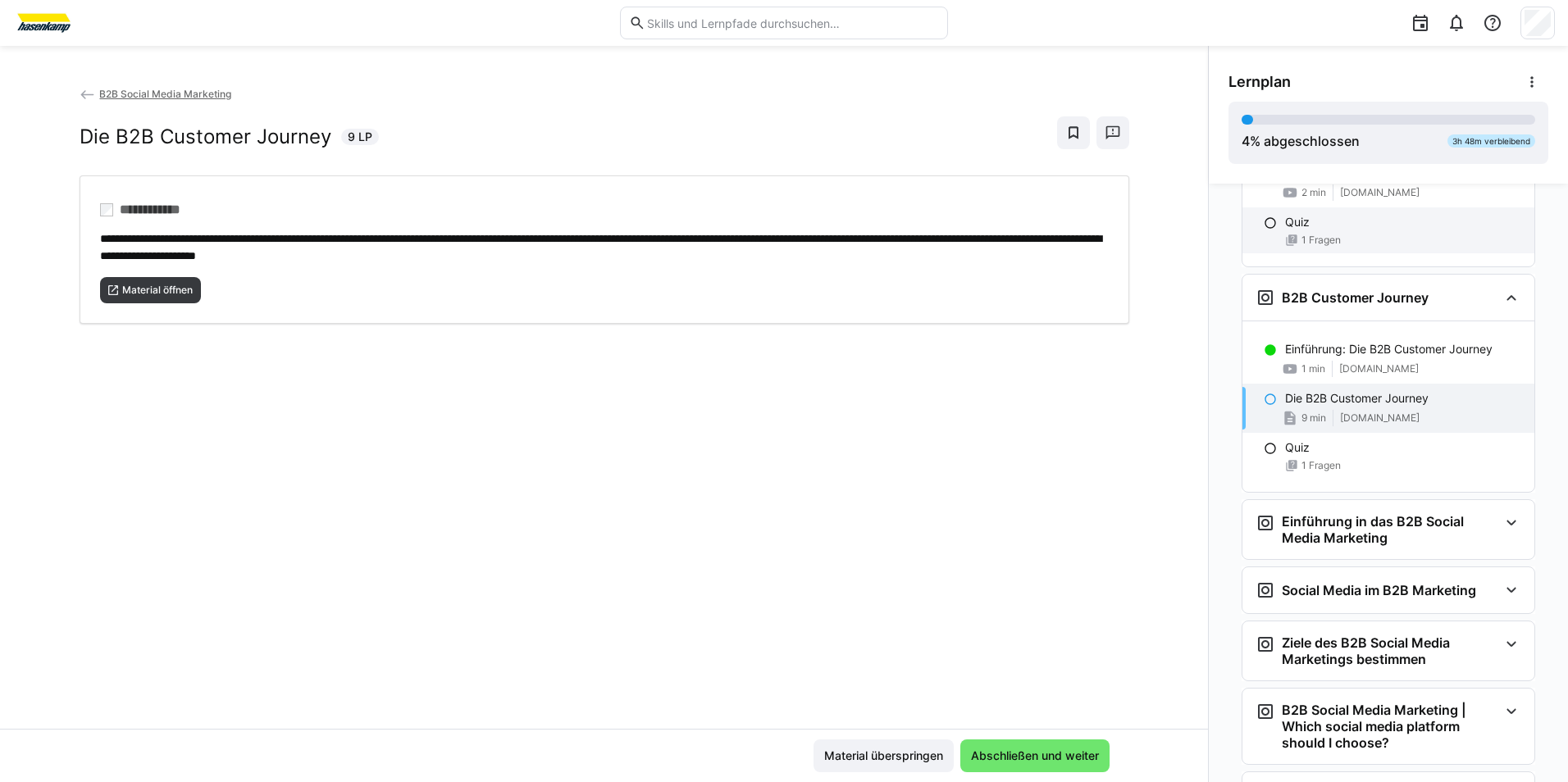
click at [1335, 231] on div "Quiz" at bounding box center [1403, 222] width 236 height 17
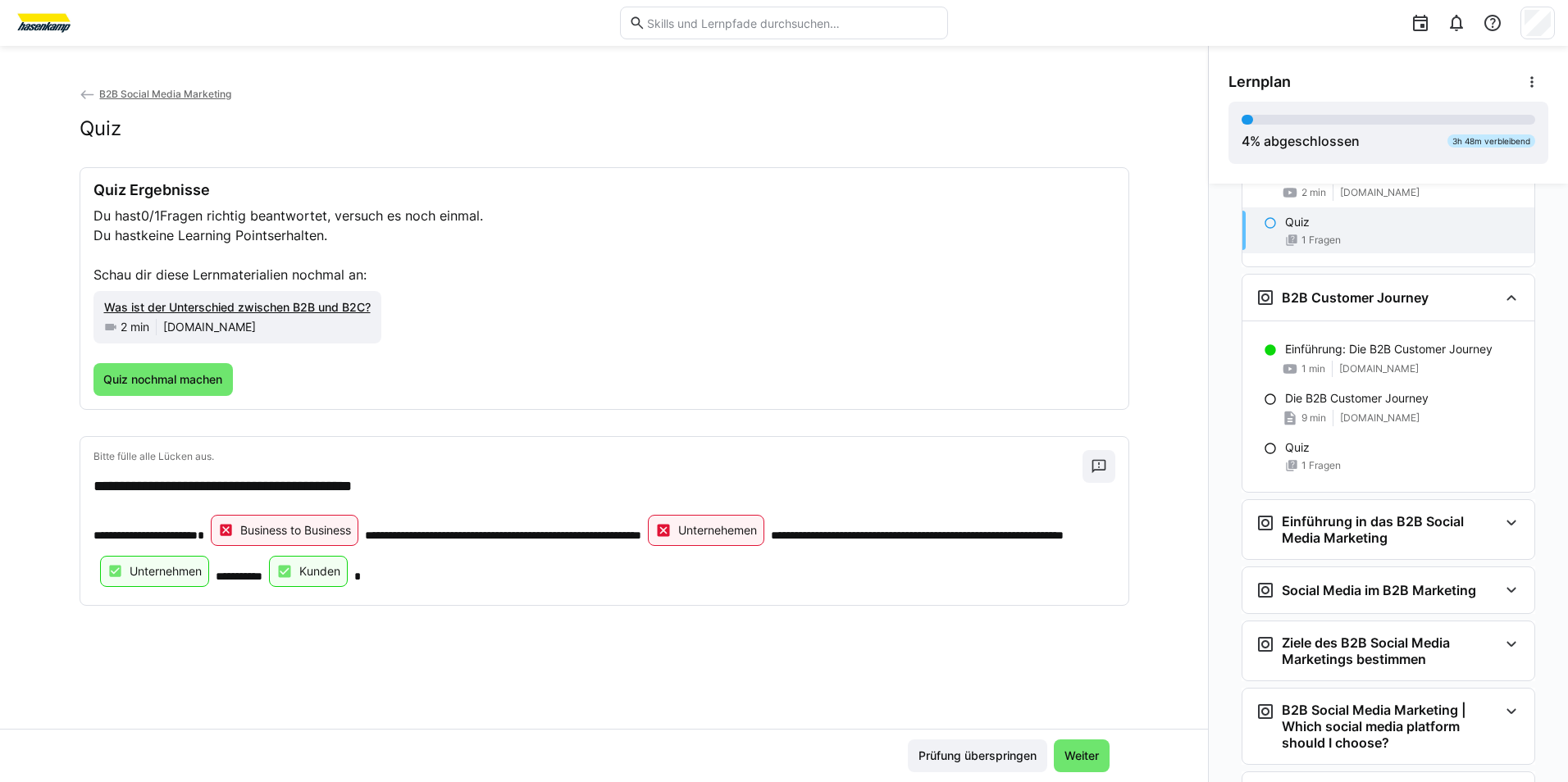
scroll to position [256, 0]
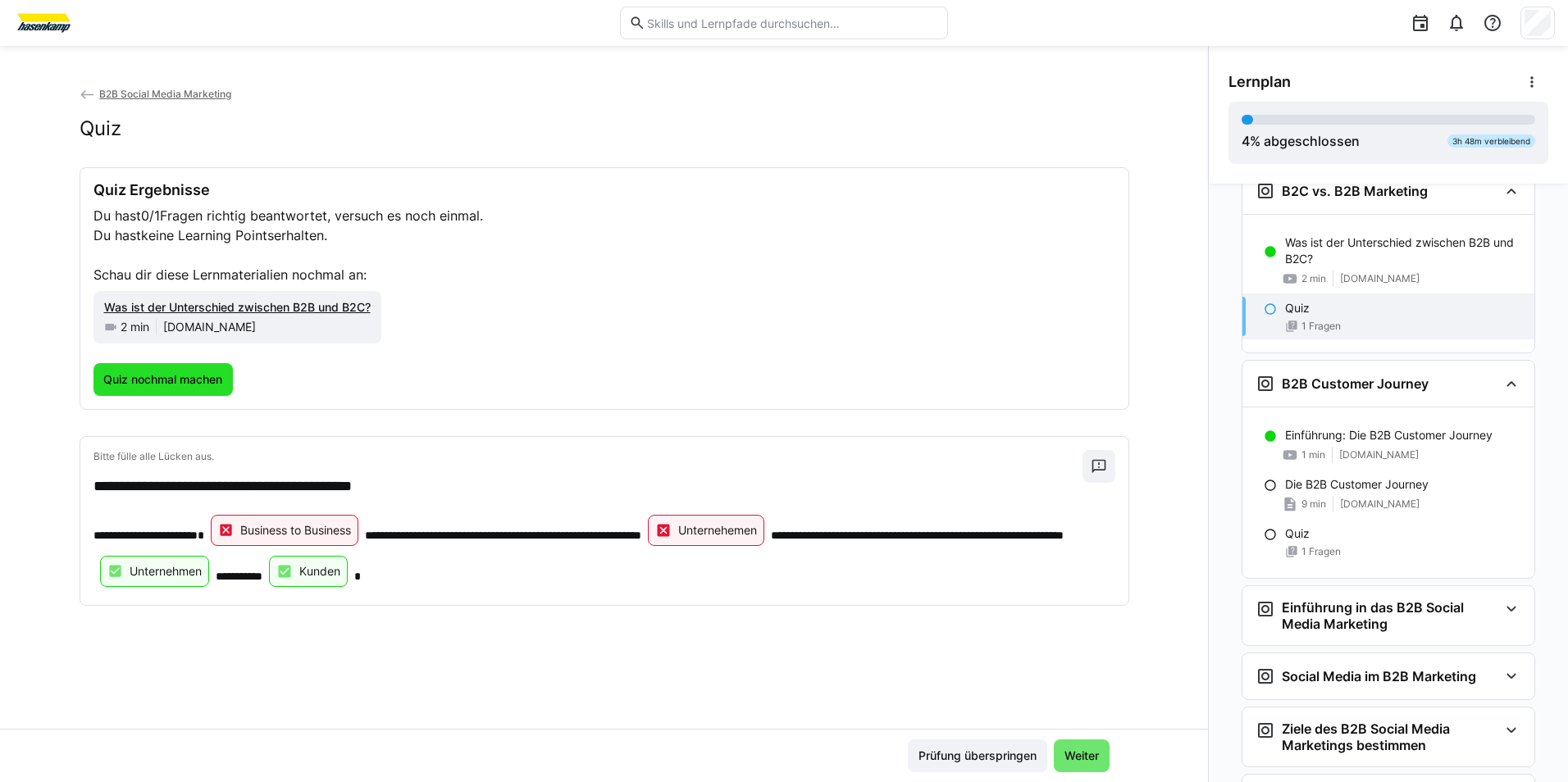
click at [149, 372] on span "Quiz nochmal machen" at bounding box center [163, 380] width 124 height 17
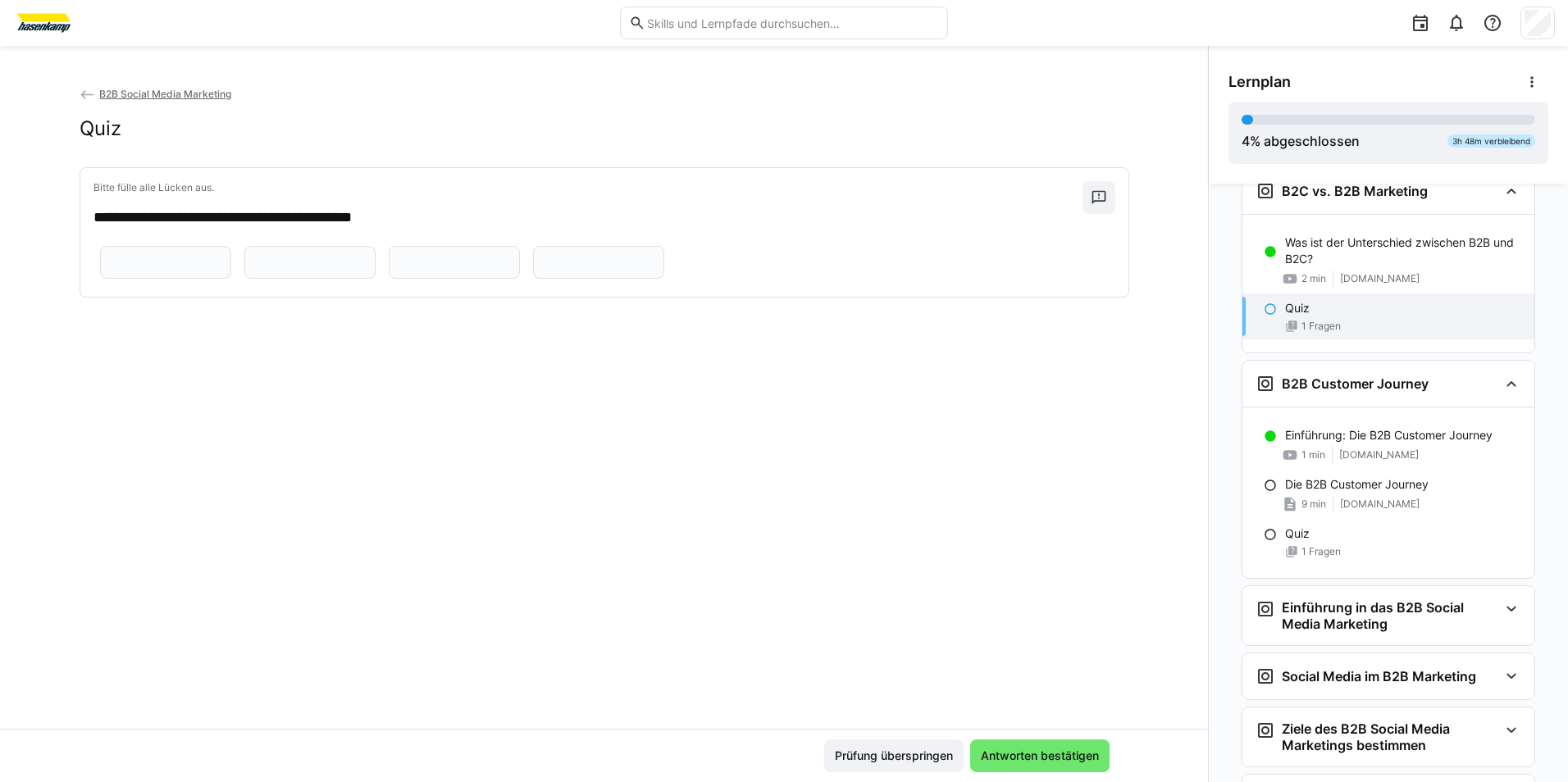
click at [231, 254] on eds-input at bounding box center [166, 263] width 131 height 33
type input "********"
click at [367, 267] on input "text" at bounding box center [310, 262] width 113 height 15
type input "**********"
click at [398, 270] on input "text" at bounding box center [455, 262] width 113 height 15
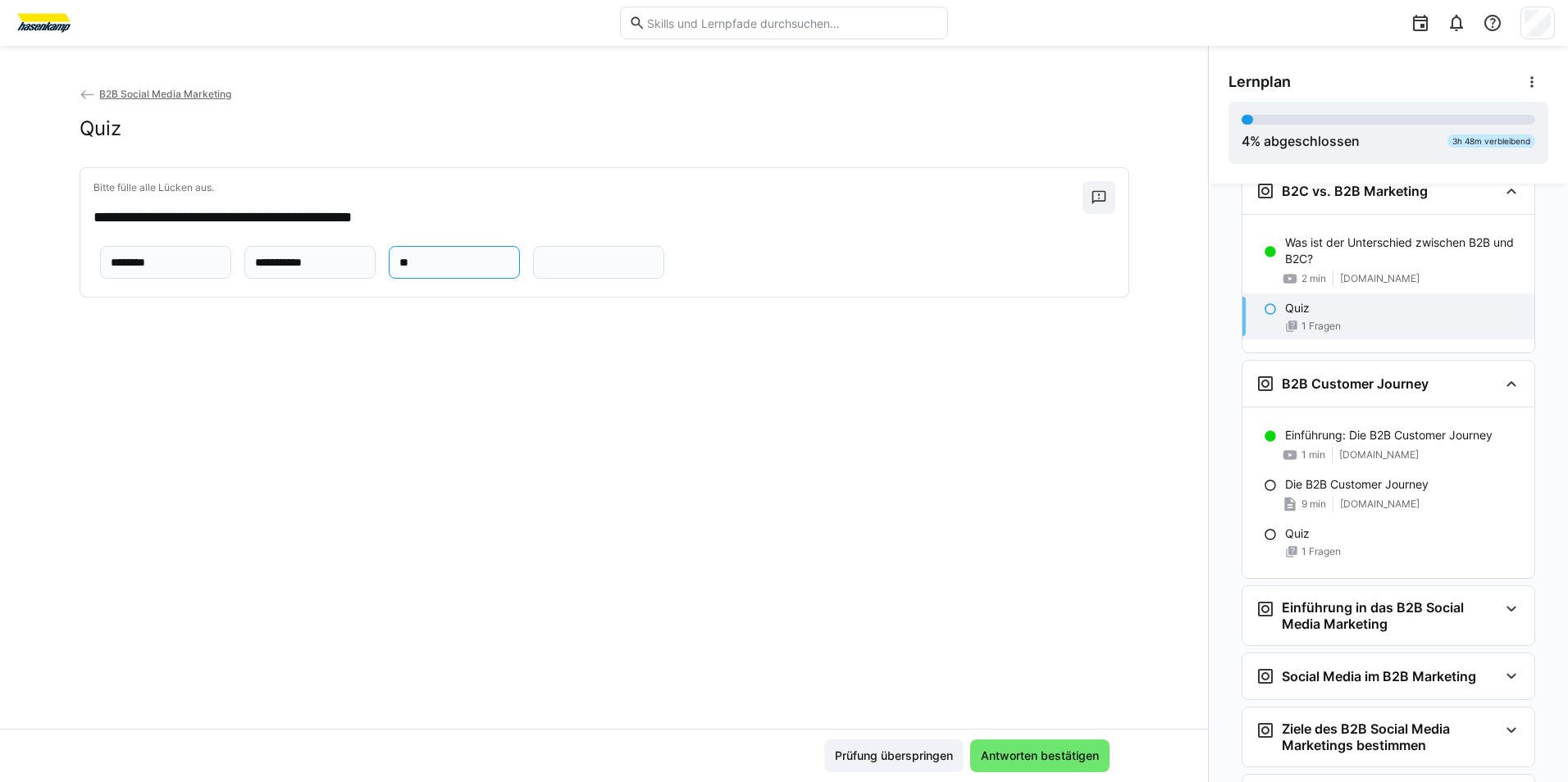
type input "*"
type input "**********"
click at [571, 270] on input "text" at bounding box center [599, 262] width 113 height 15
type input "******"
click at [1074, 749] on span "Antworten bestätigen" at bounding box center [1040, 756] width 123 height 17
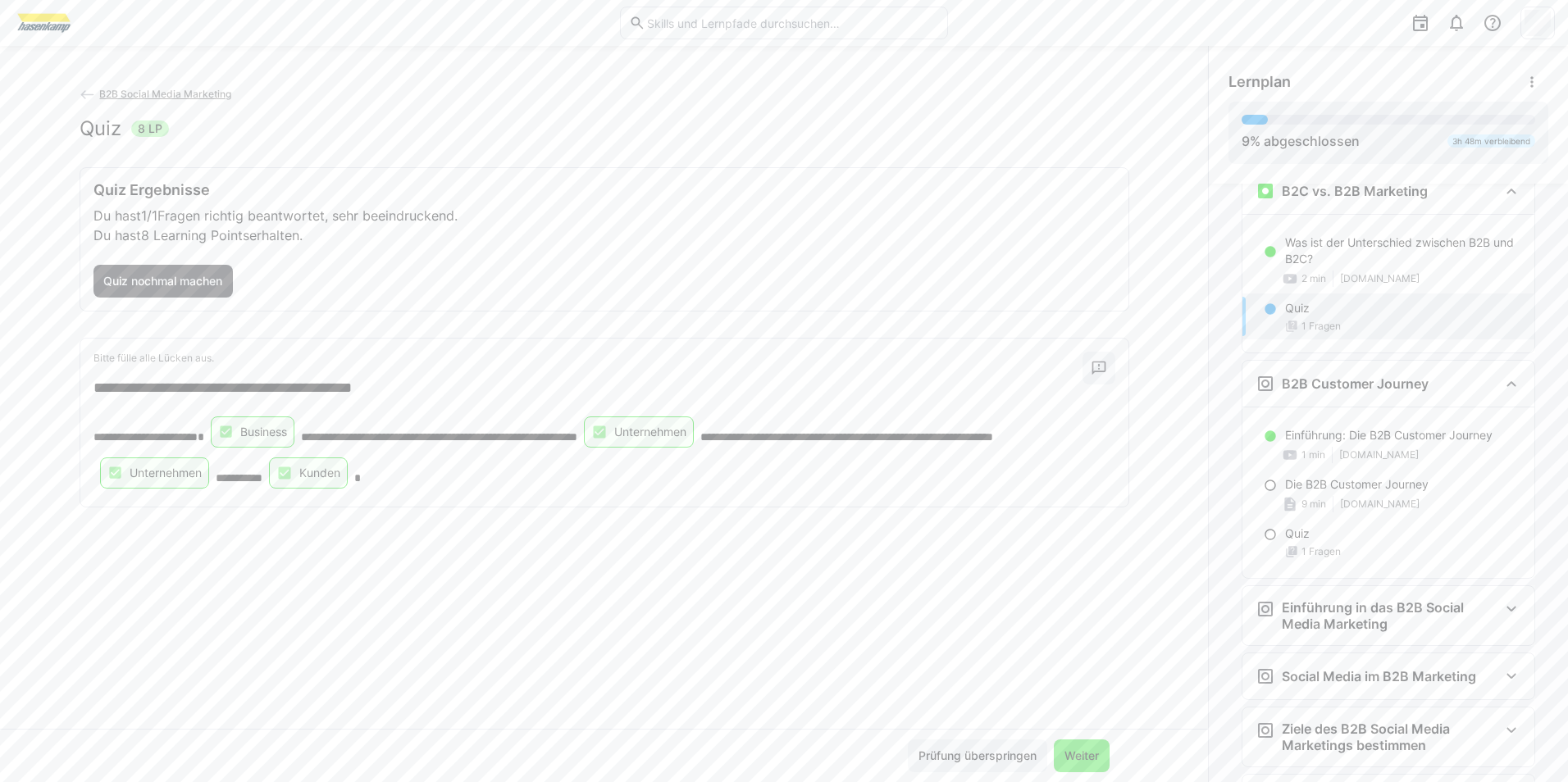
click at [1064, 751] on span "Weiter" at bounding box center [1081, 756] width 39 height 17
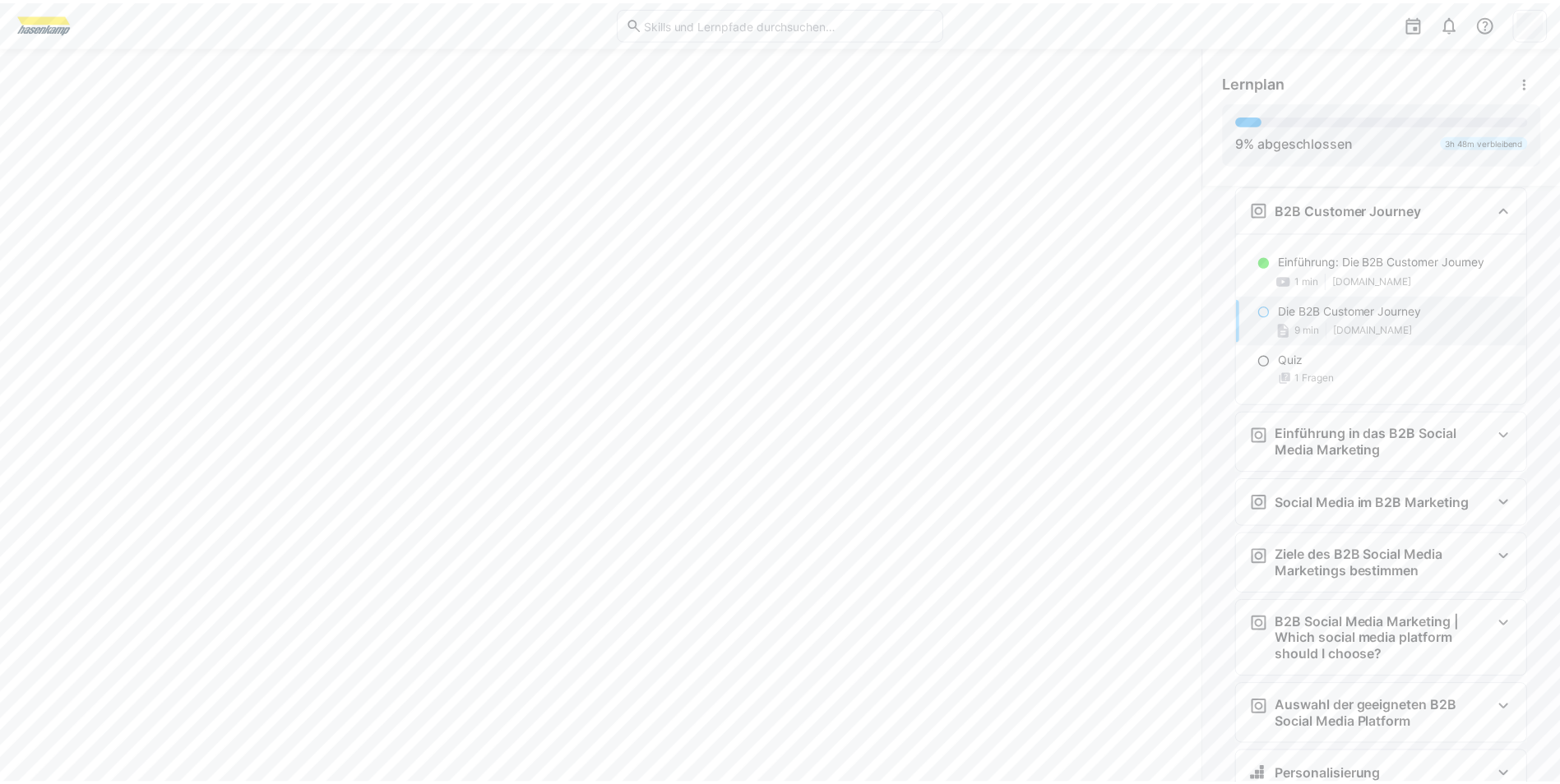
scroll to position [451, 0]
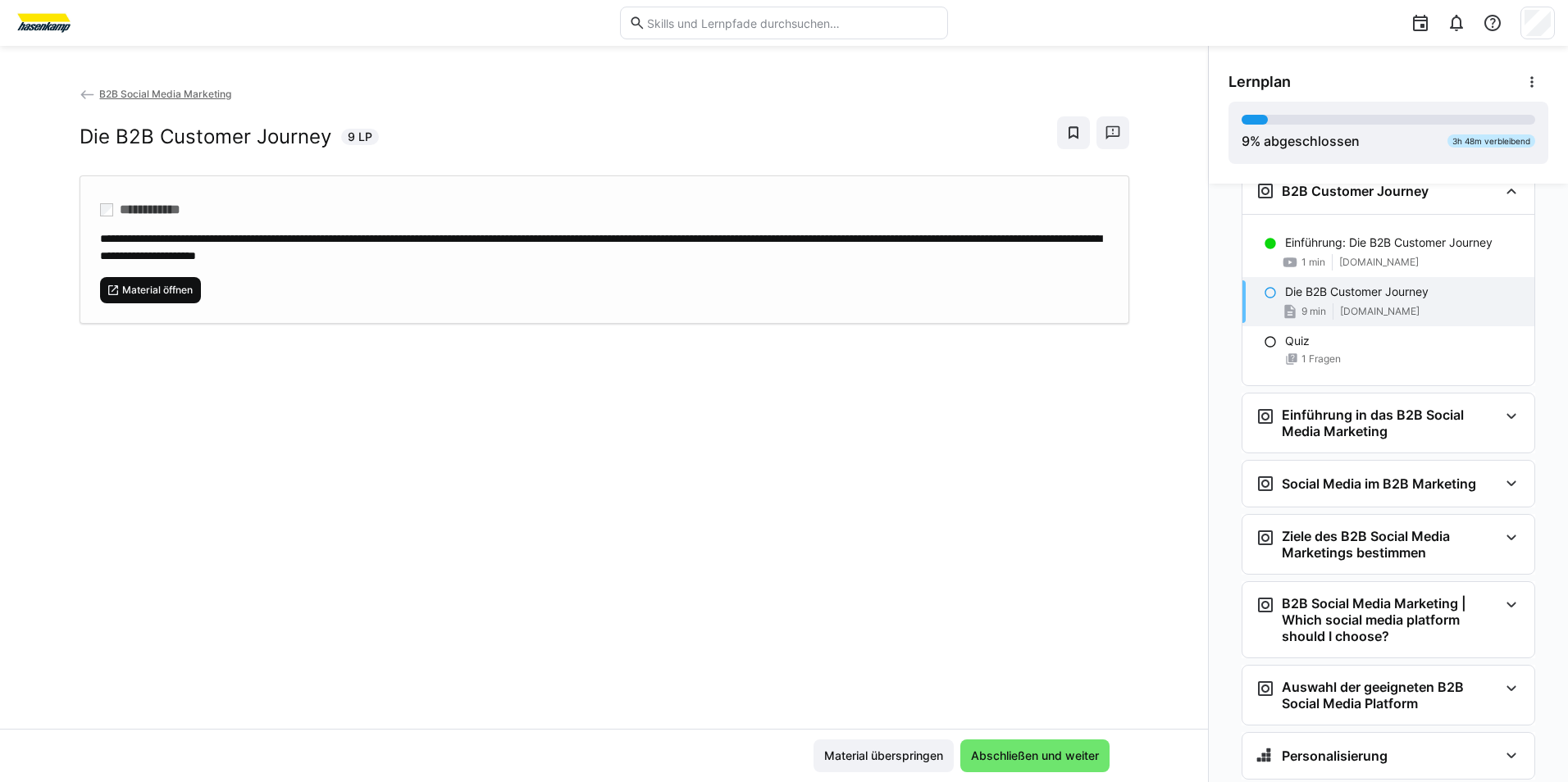
click at [120, 289] on span "Material öffnen" at bounding box center [157, 290] width 74 height 13
click at [991, 751] on span "Abschließen und weiter" at bounding box center [1035, 756] width 133 height 17
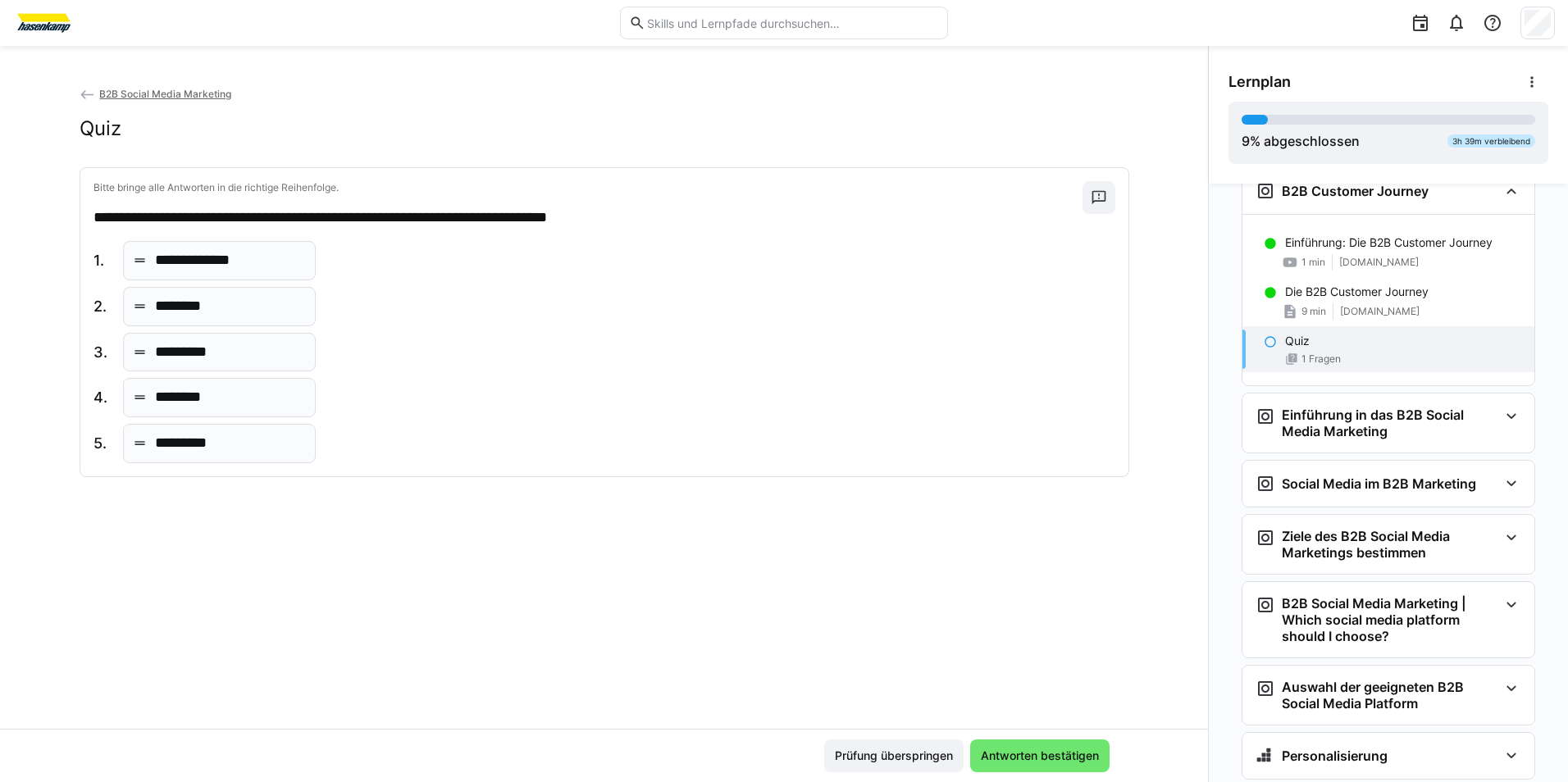
click at [85, 91] on eds-icon at bounding box center [88, 95] width 17 height 17
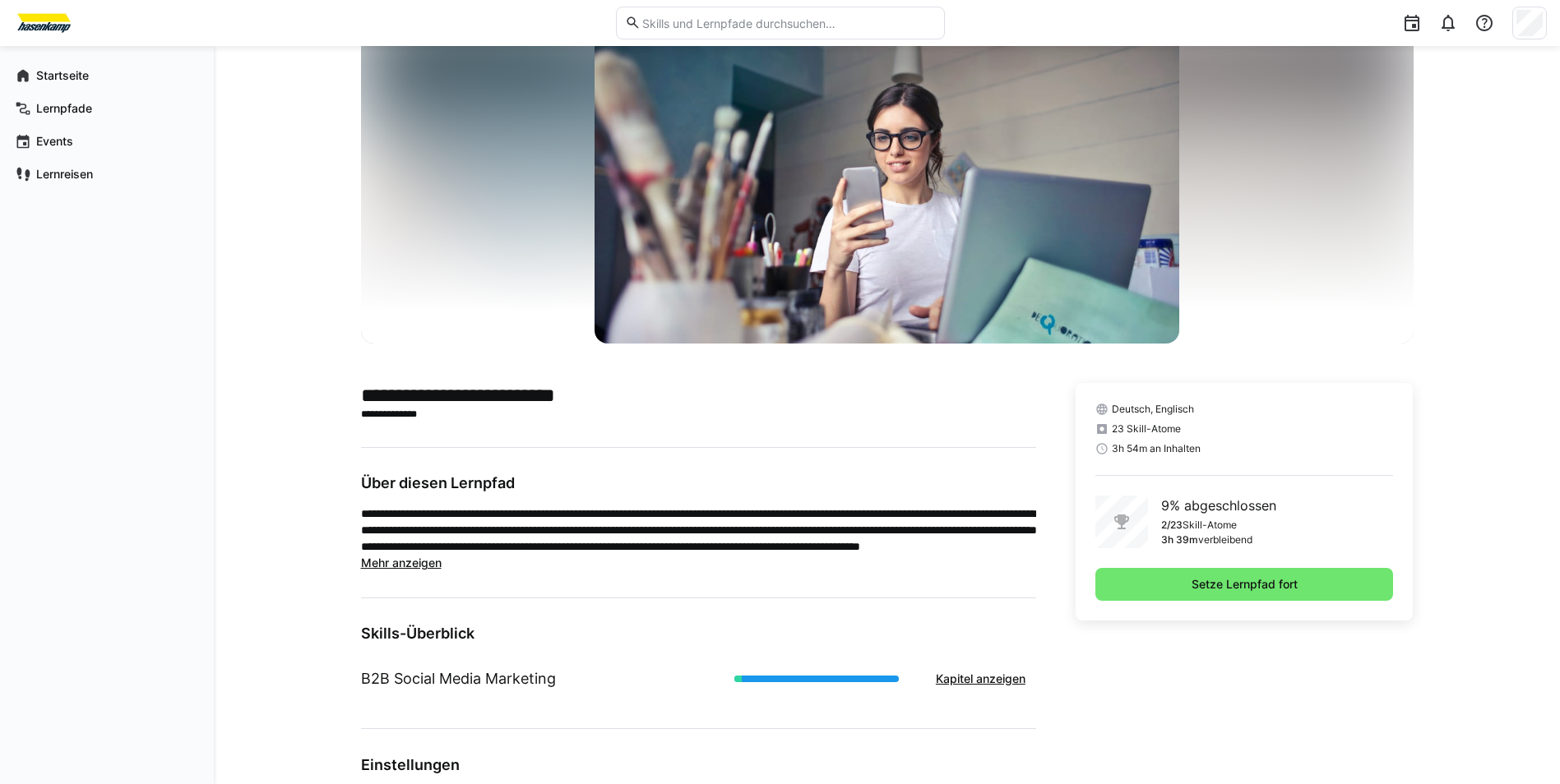
scroll to position [247, 0]
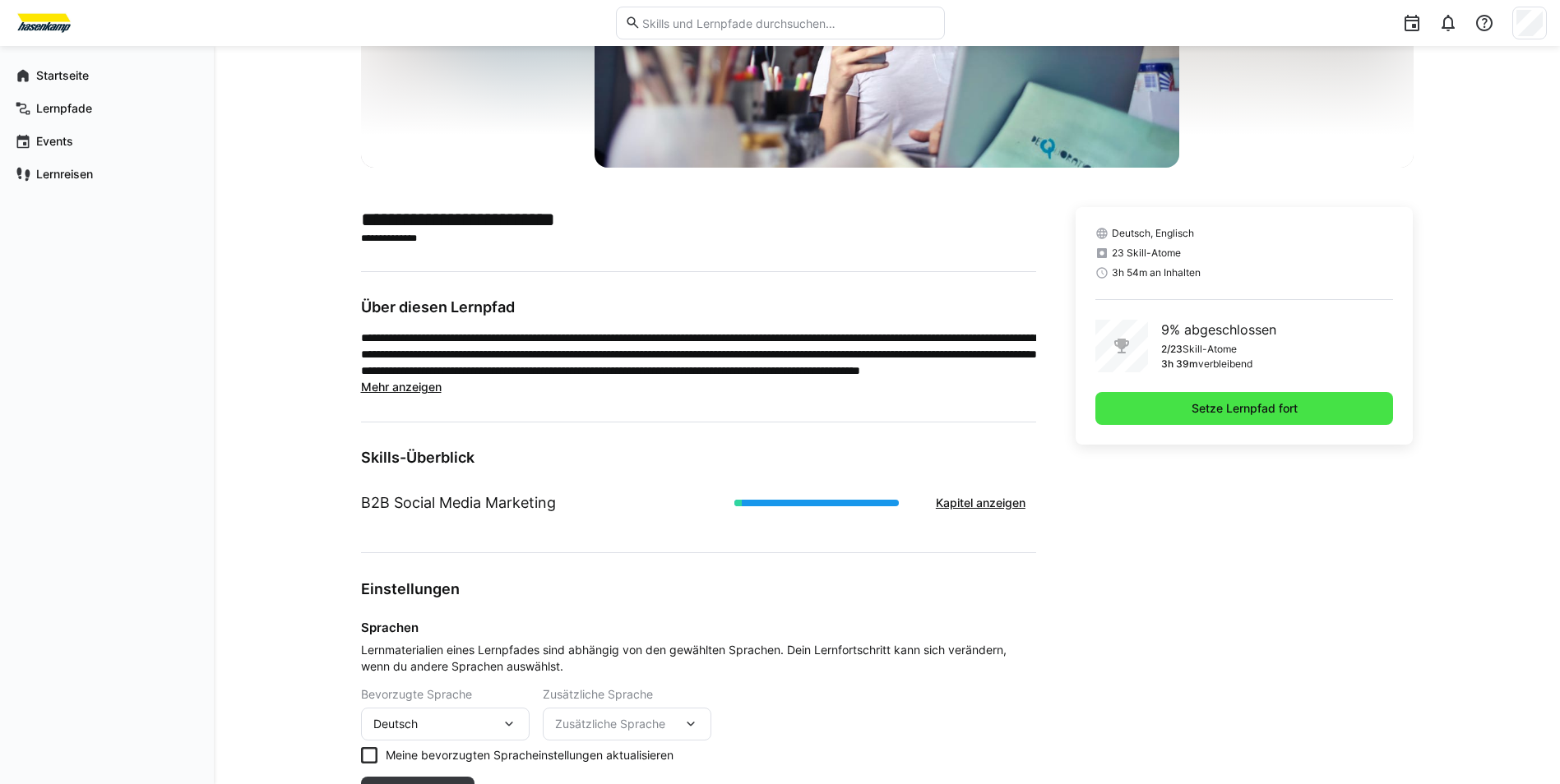
click at [1124, 407] on span "Setze Lernpfad fort" at bounding box center [1244, 409] width 299 height 33
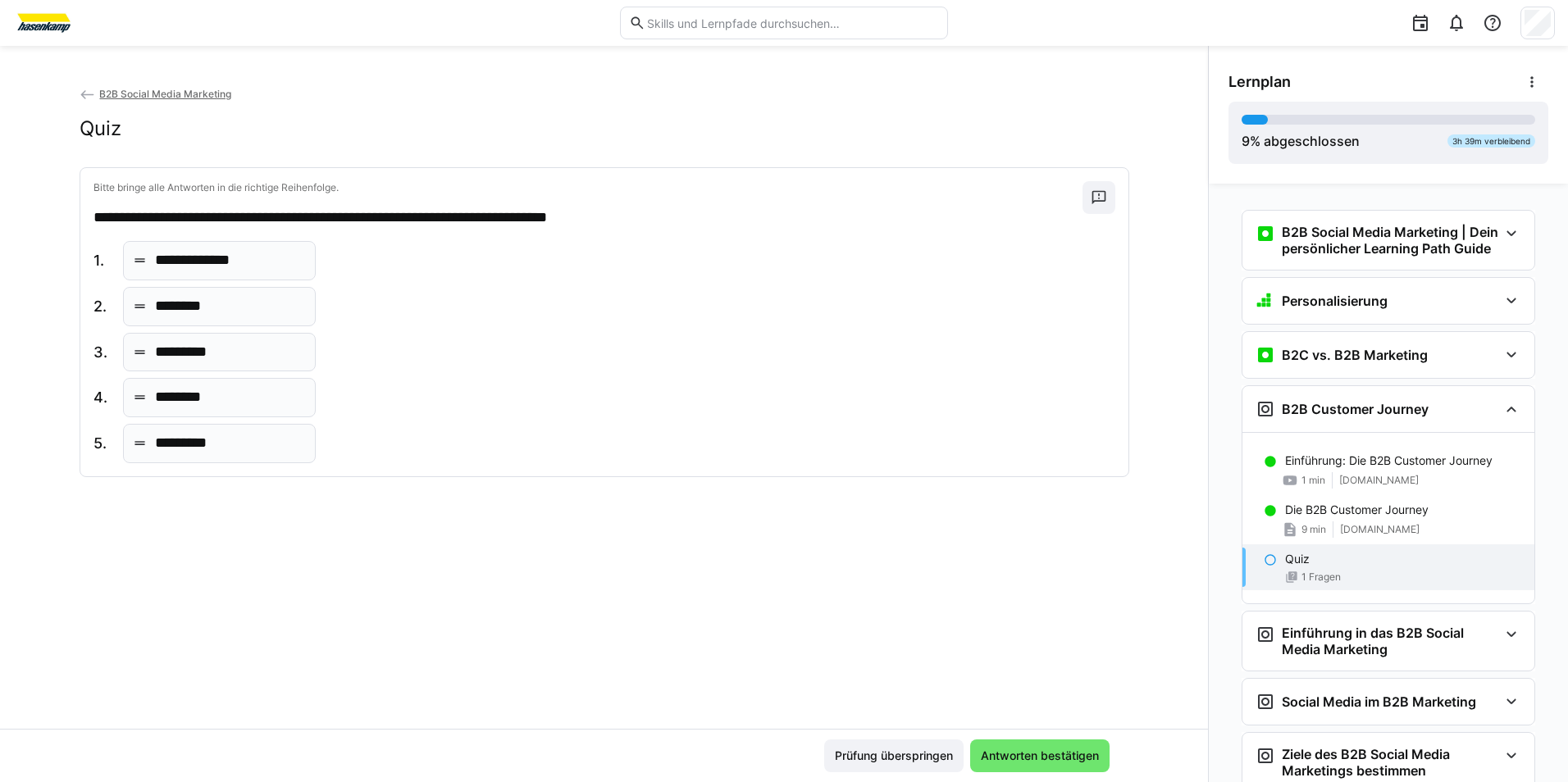
scroll to position [119, 0]
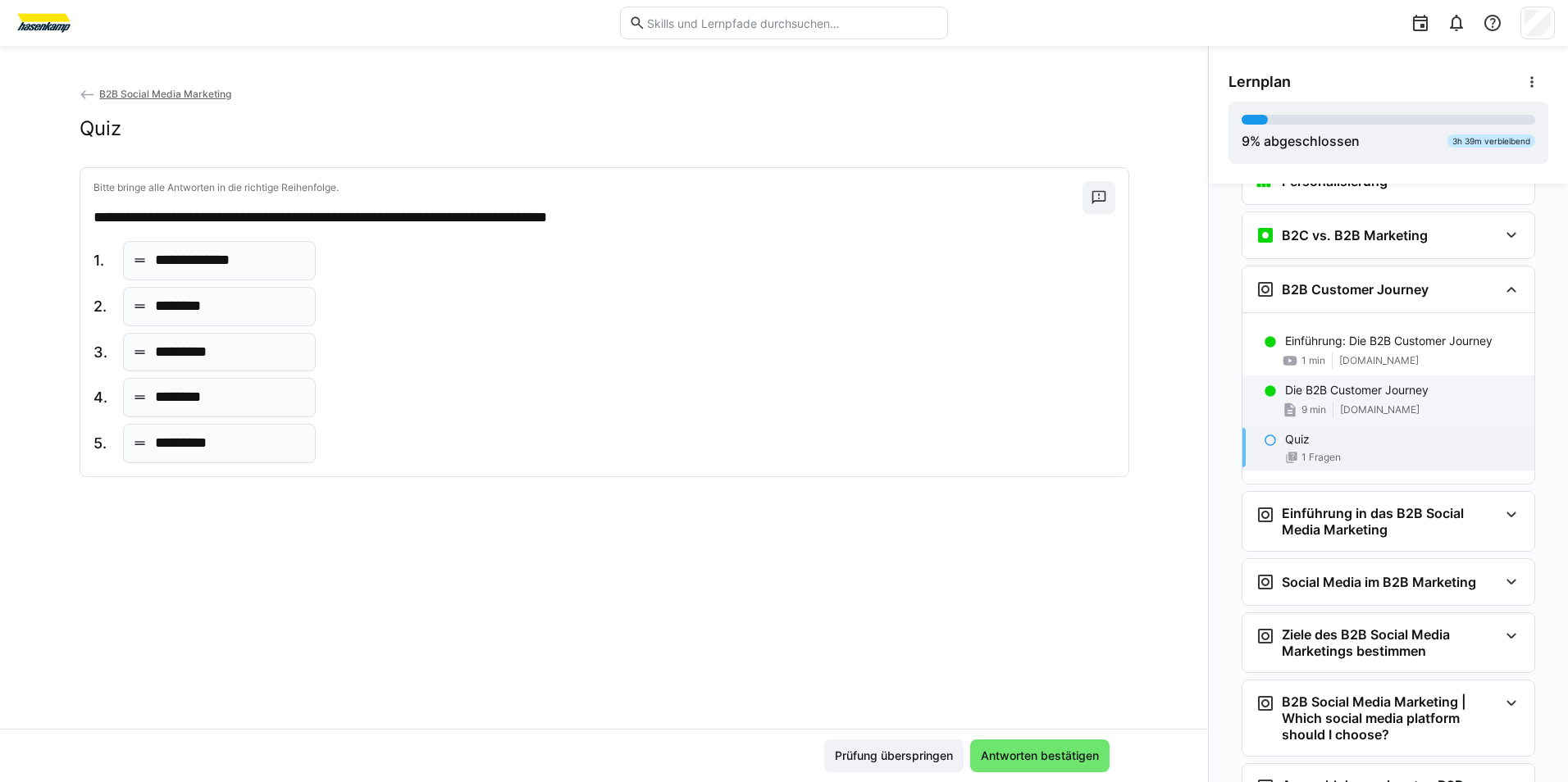
click at [1439, 417] on div "Die B2B Customer Journey 9 min [DOMAIN_NAME]" at bounding box center [1389, 400] width 292 height 49
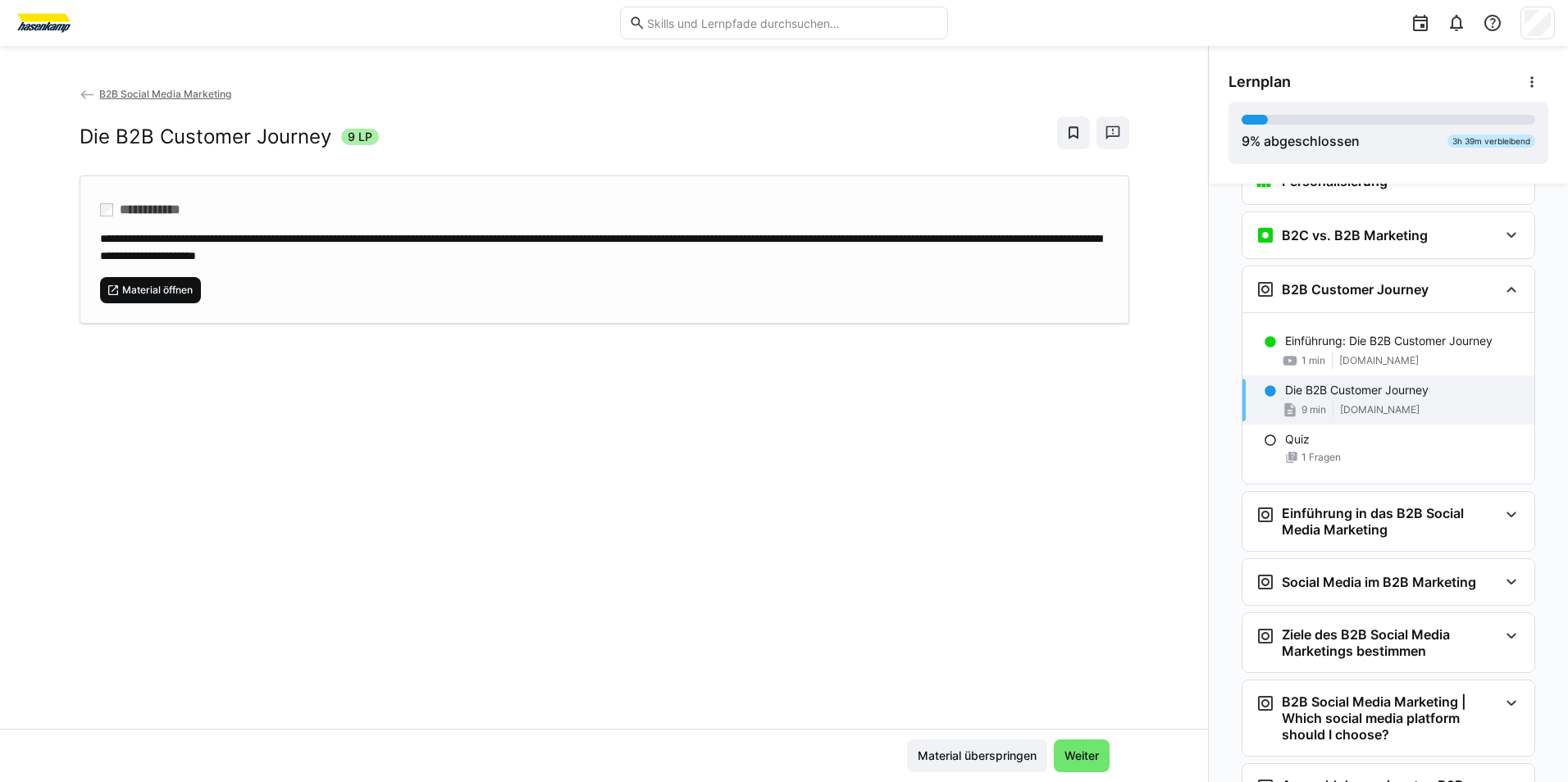
click at [178, 289] on span "Material öffnen" at bounding box center [157, 290] width 74 height 13
click at [1095, 754] on span "Weiter" at bounding box center [1081, 756] width 39 height 17
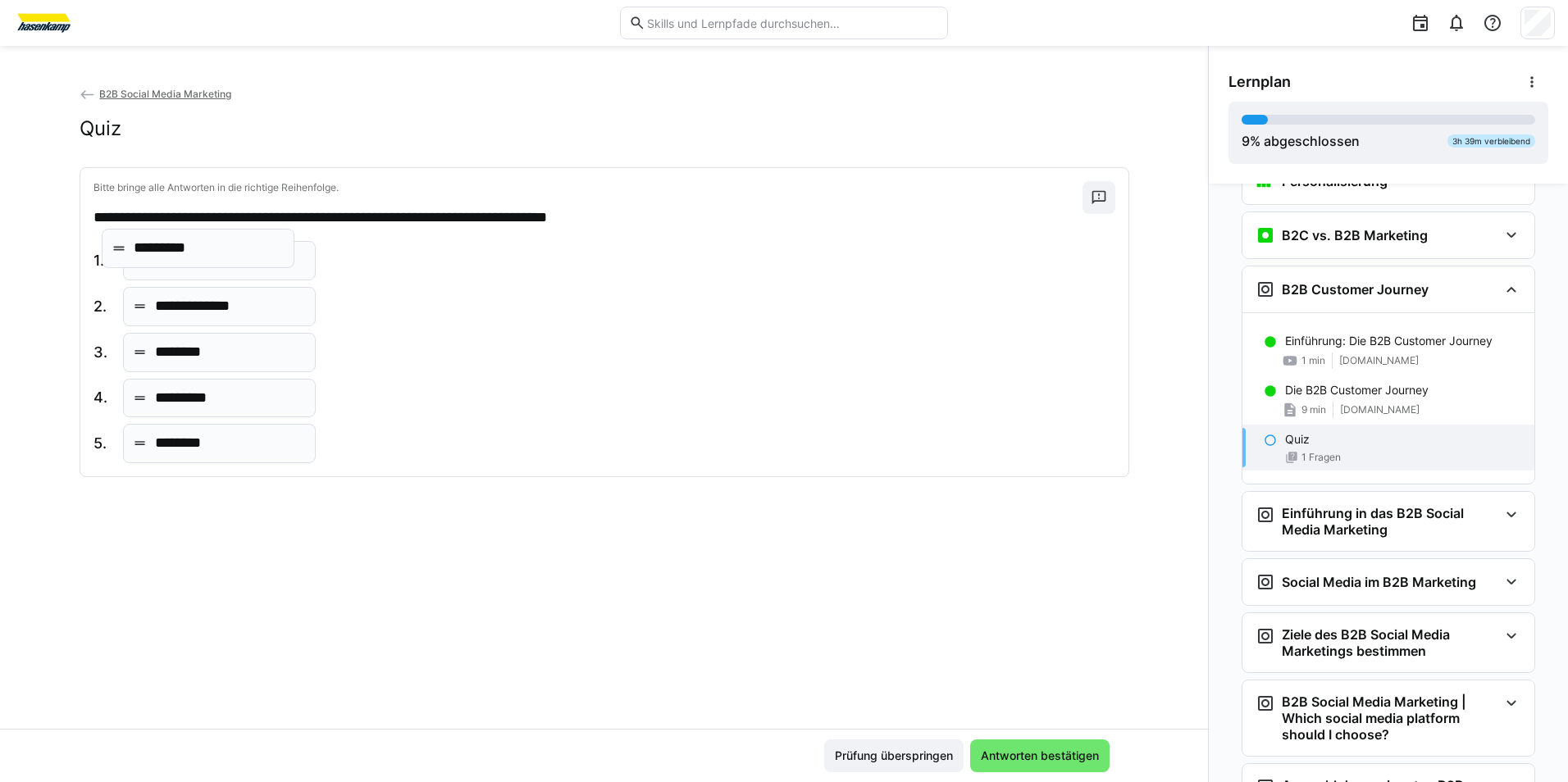
drag, startPoint x: 244, startPoint y: 448, endPoint x: 226, endPoint y: 253, distance: 195.8
drag, startPoint x: 251, startPoint y: 458, endPoint x: 244, endPoint y: 385, distance: 73.3
drag, startPoint x: 238, startPoint y: 440, endPoint x: 237, endPoint y: 398, distance: 42.0
click at [1084, 760] on span "Antworten bestätigen" at bounding box center [1040, 756] width 123 height 17
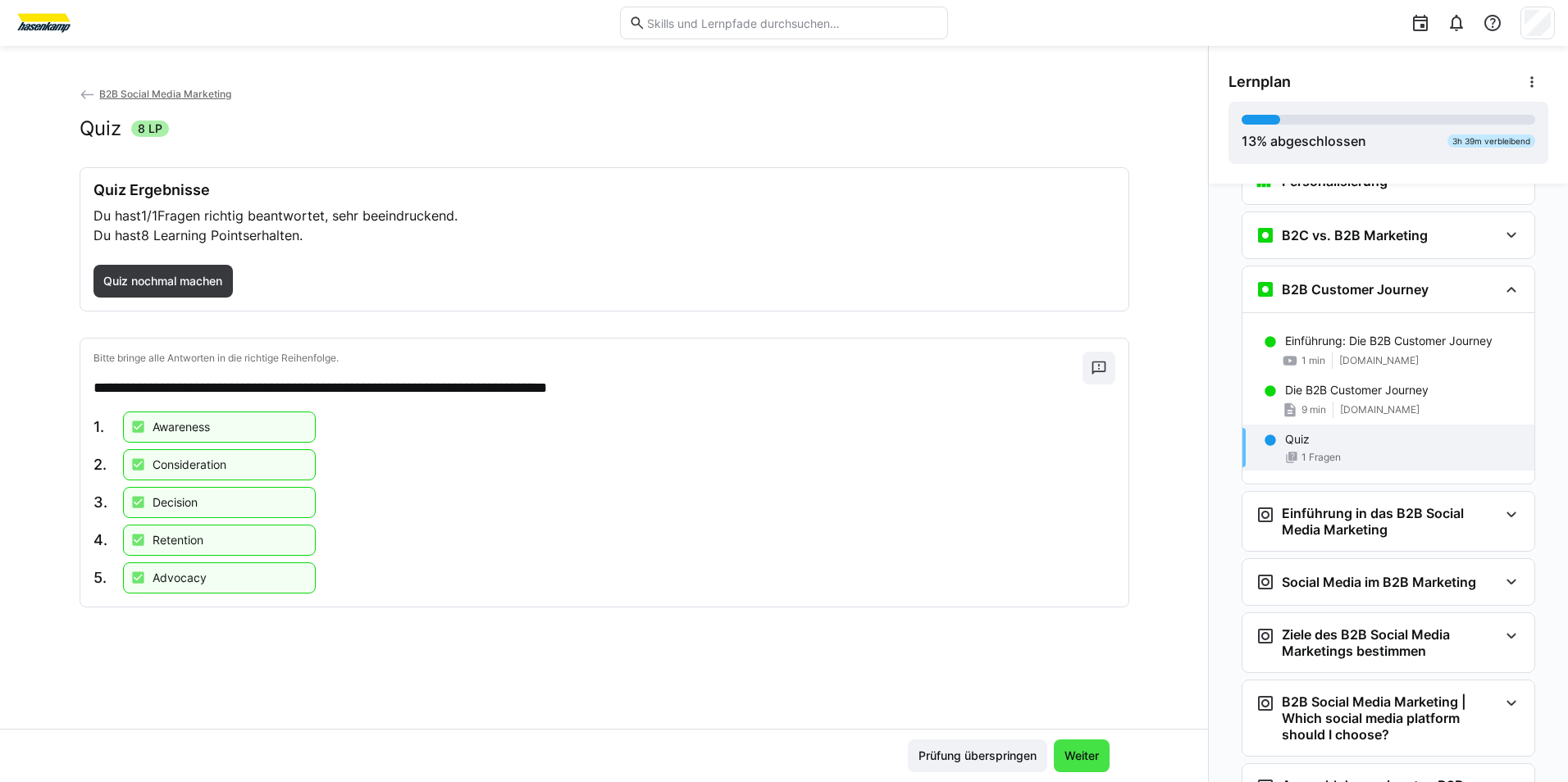
click at [1085, 763] on span "Weiter" at bounding box center [1081, 756] width 39 height 17
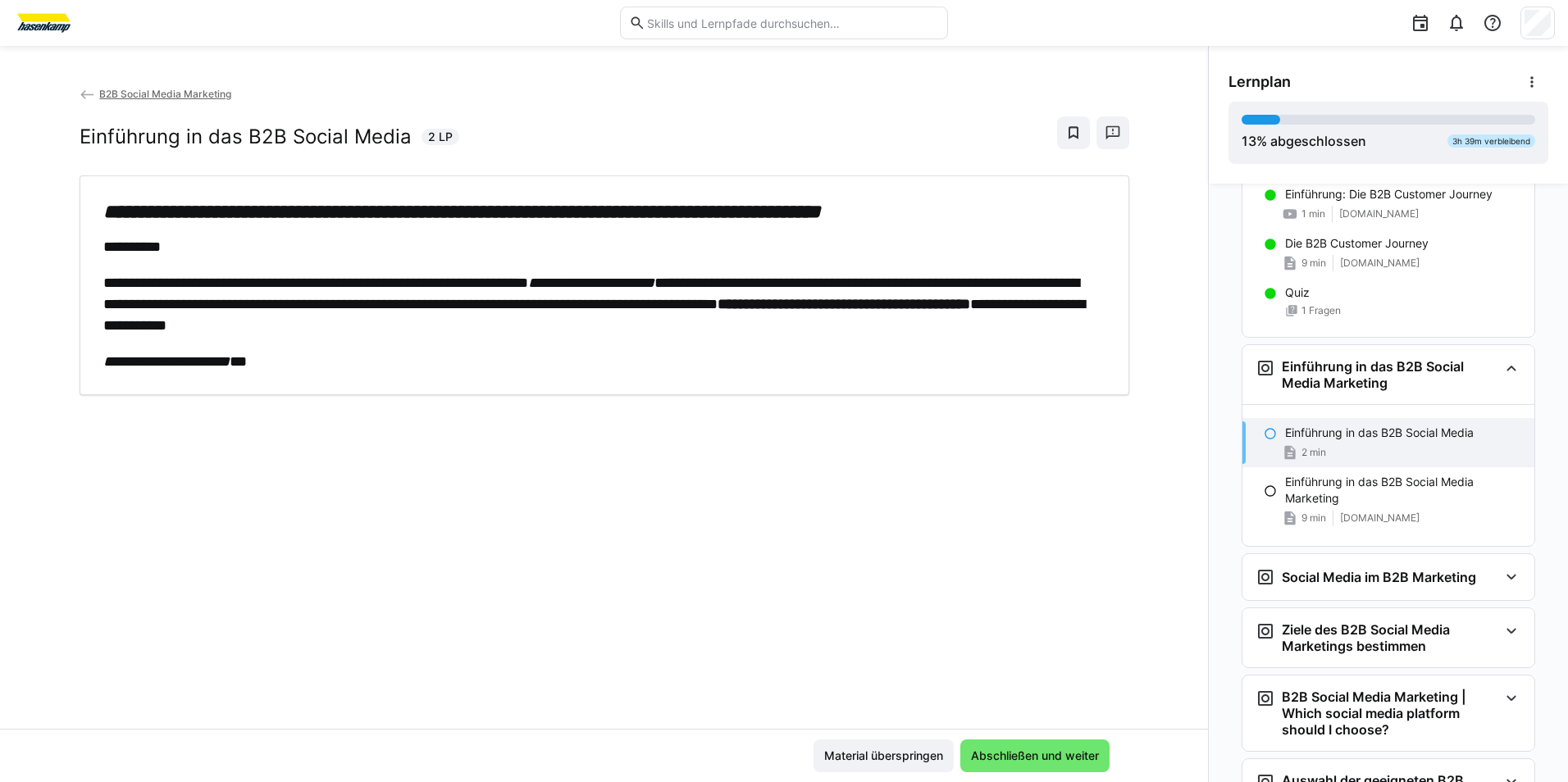
scroll to position [283, 0]
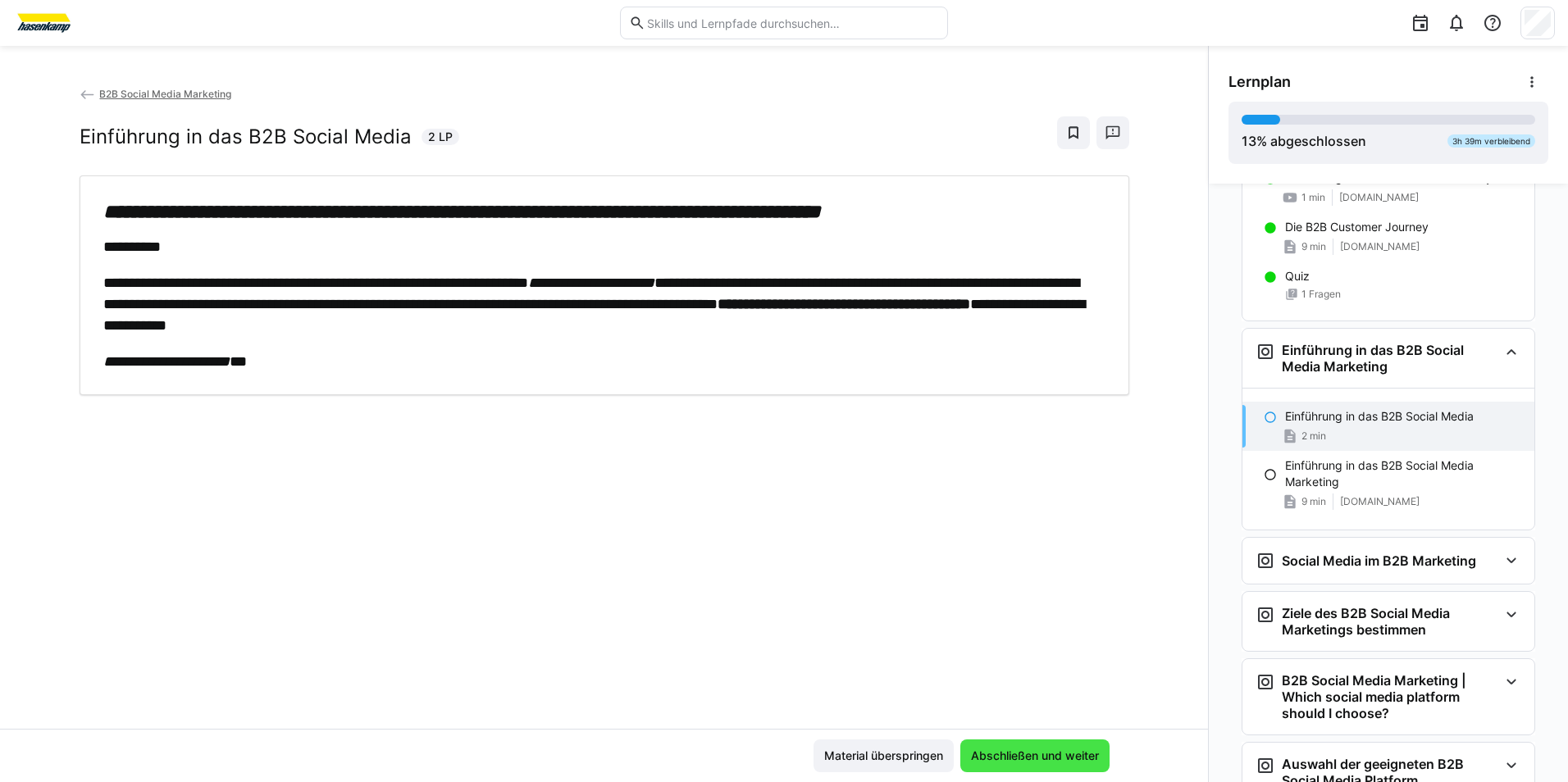
click at [1066, 756] on span "Abschließen und weiter" at bounding box center [1035, 756] width 133 height 17
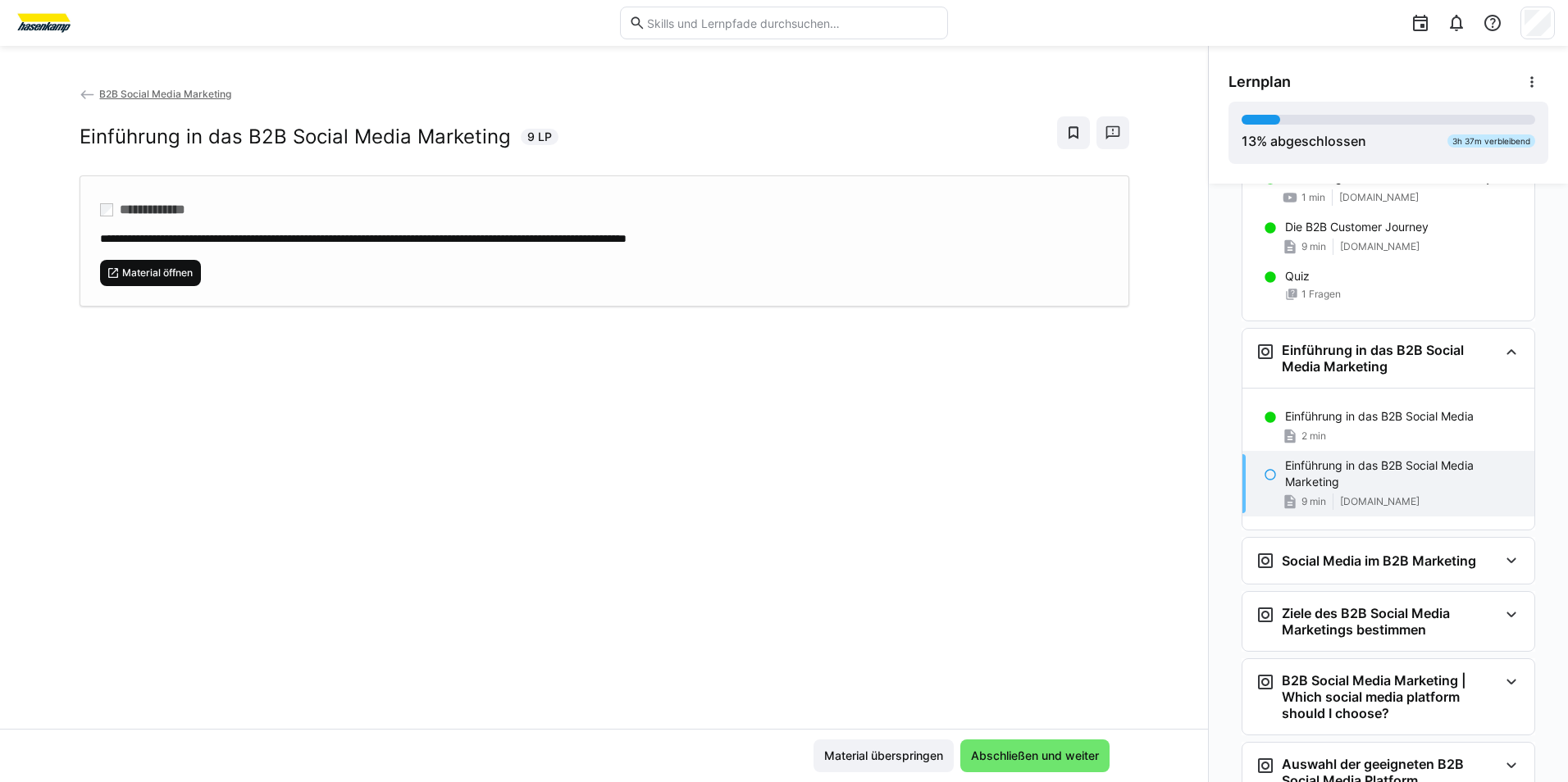
click at [169, 264] on span "Material öffnen" at bounding box center [151, 273] width 102 height 27
click at [982, 746] on span "Abschließen und weiter" at bounding box center [1035, 756] width 149 height 33
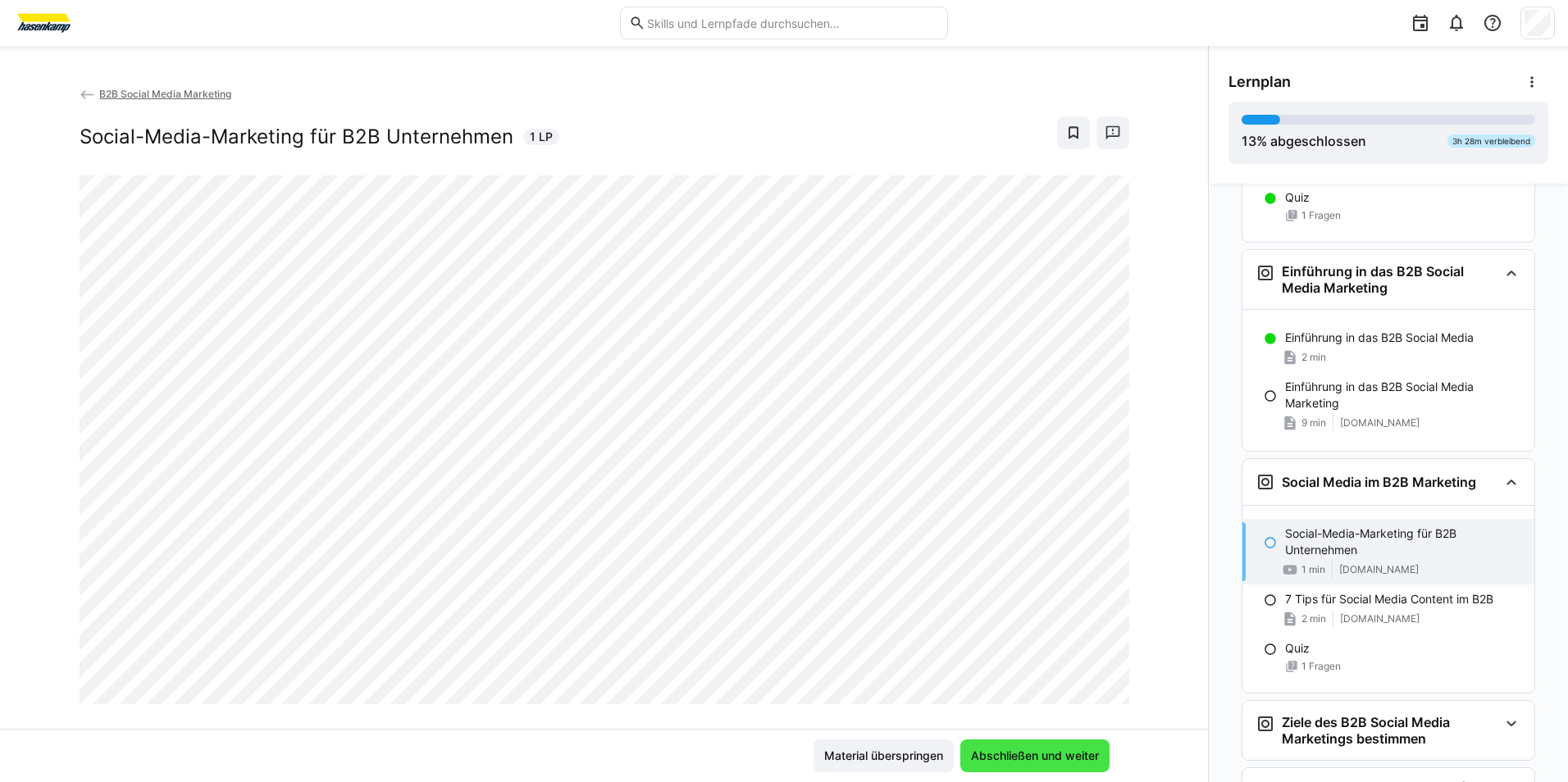
scroll to position [425, 0]
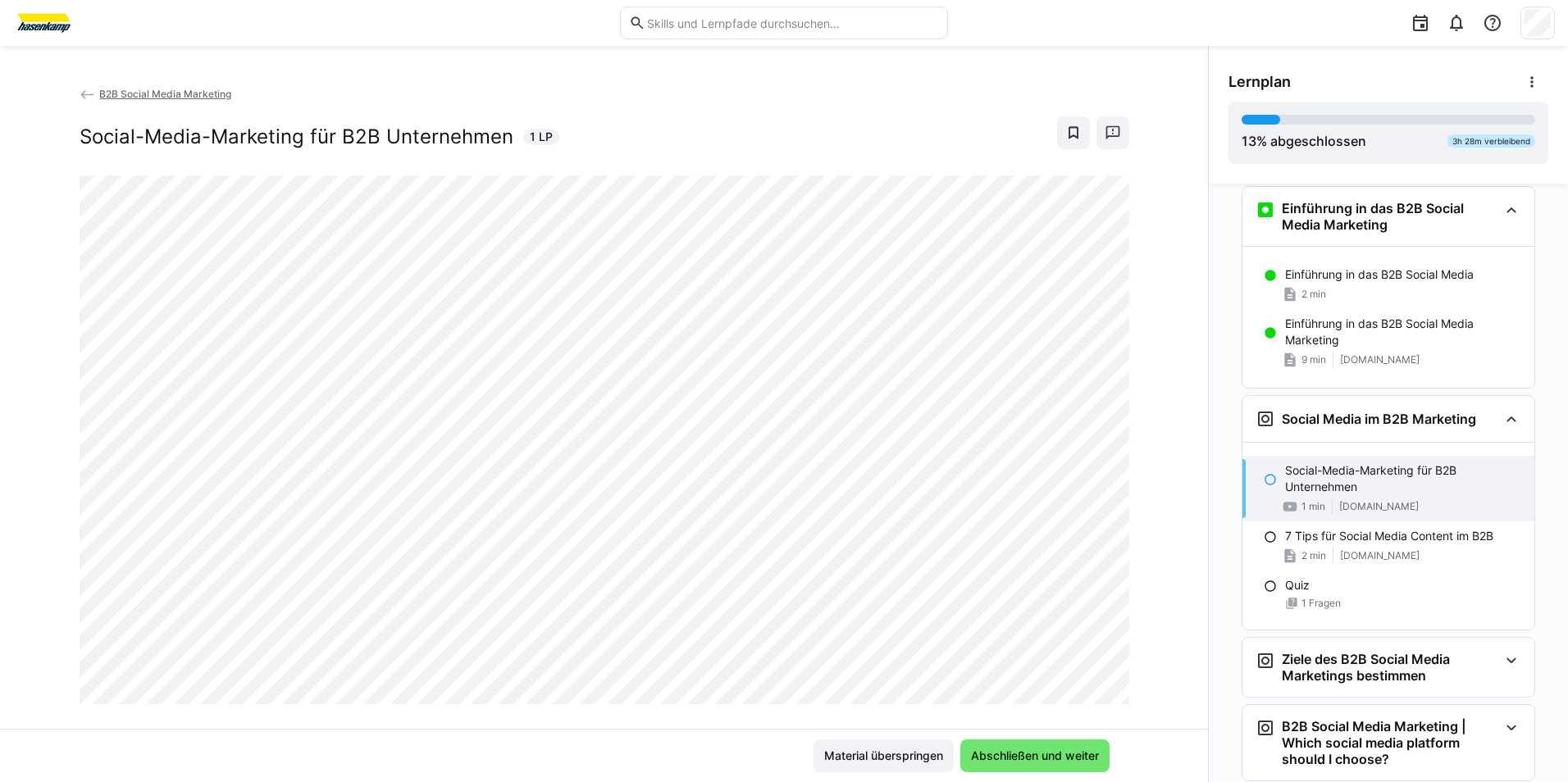
drag, startPoint x: 1201, startPoint y: 720, endPoint x: 1186, endPoint y: 714, distance: 16.2
click at [1209, 720] on div "B2B Social Media Marketing | Dein persönlicher Learning Path Guide B2B Social M…" at bounding box center [1388, 483] width 359 height 599
click at [1000, 750] on span "Abschließen und weiter" at bounding box center [1035, 756] width 133 height 17
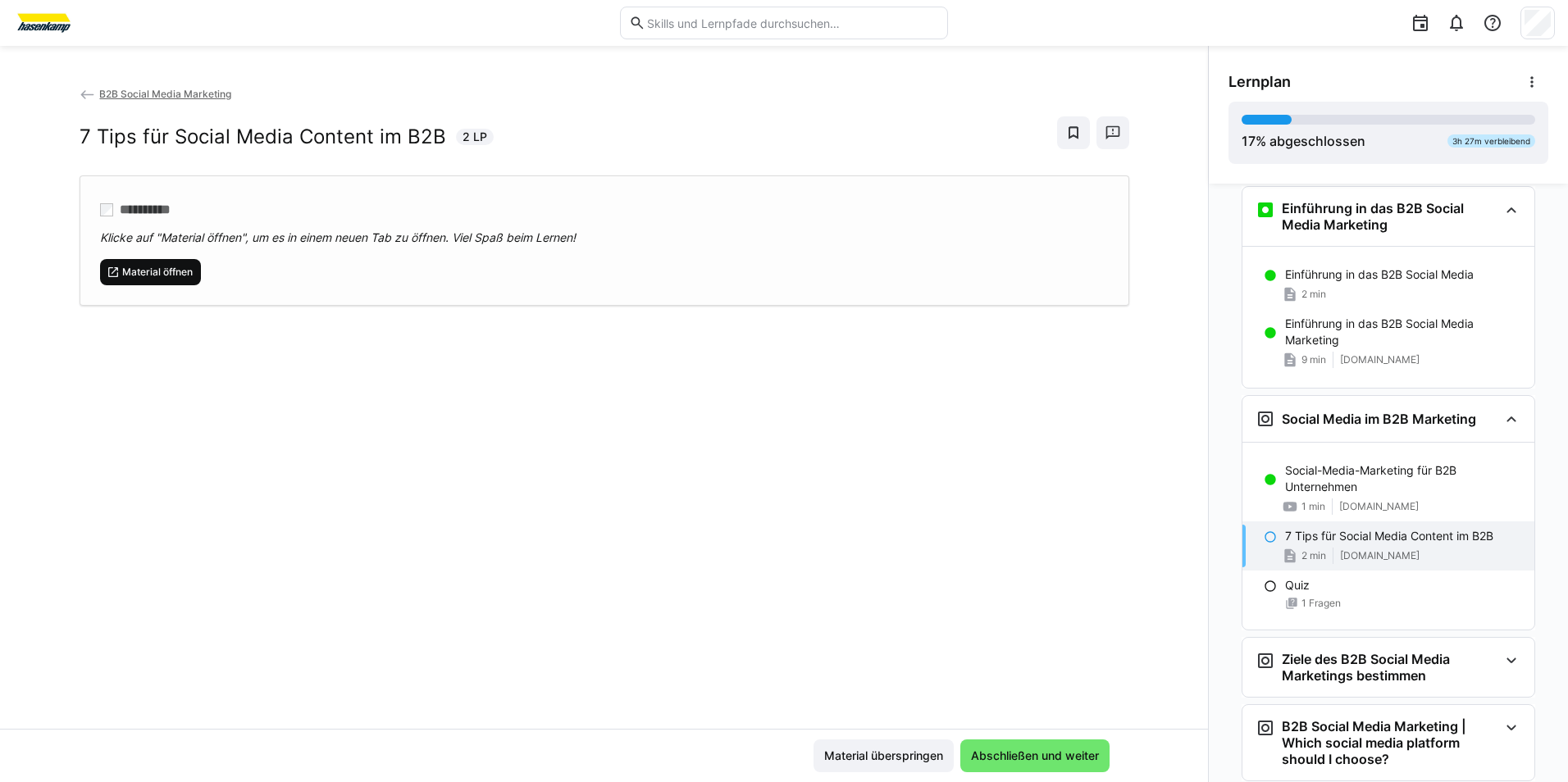
click at [129, 269] on span "Material öffnen" at bounding box center [157, 272] width 74 height 13
click at [1034, 760] on span "Abschließen und weiter" at bounding box center [1035, 756] width 133 height 17
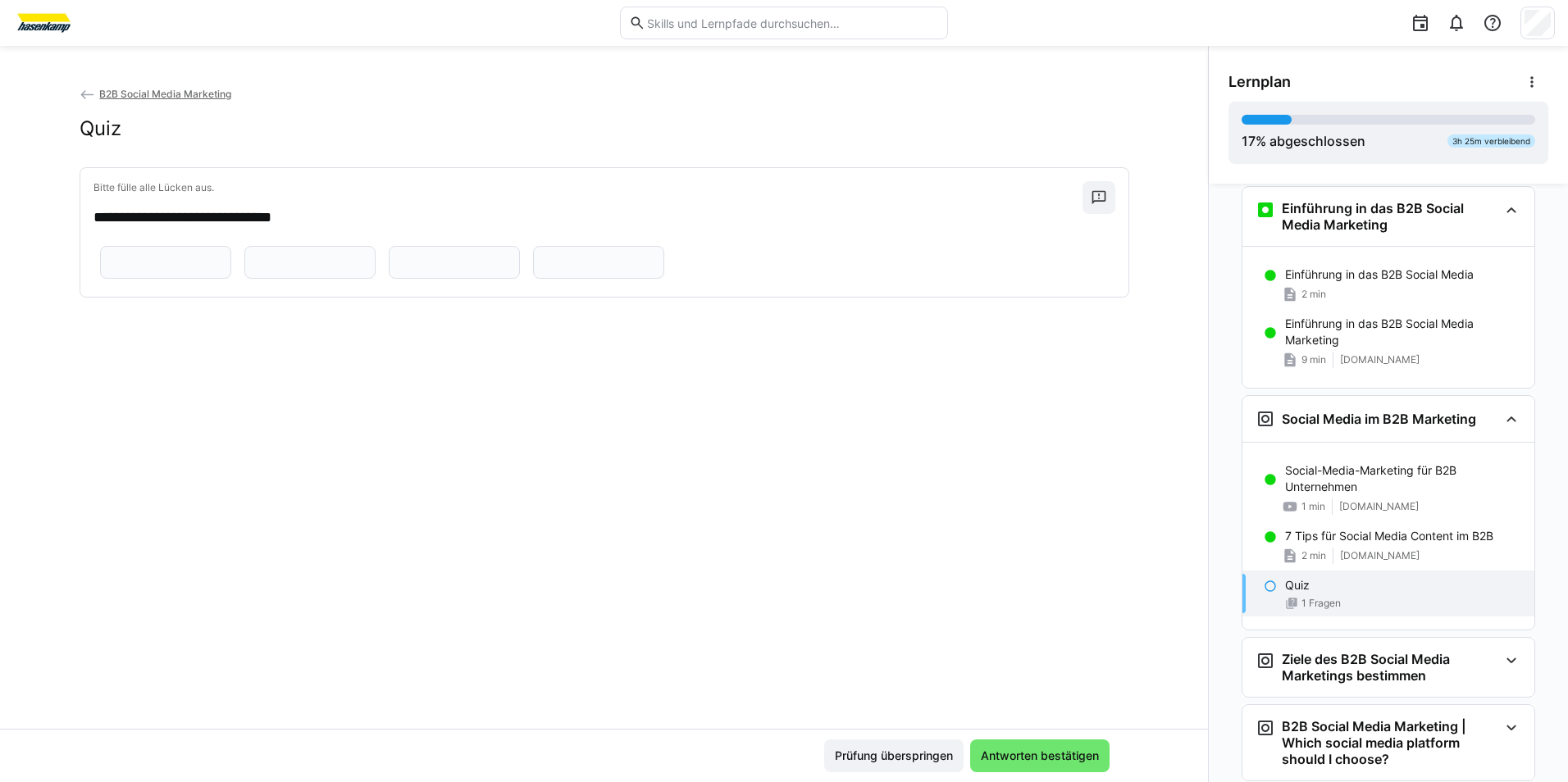
click at [231, 246] on eds-input at bounding box center [166, 263] width 131 height 33
click at [543, 270] on input "text" at bounding box center [599, 262] width 113 height 15
click at [222, 265] on input "text" at bounding box center [165, 262] width 113 height 15
type input "********"
click at [376, 251] on eds-input at bounding box center [310, 263] width 131 height 33
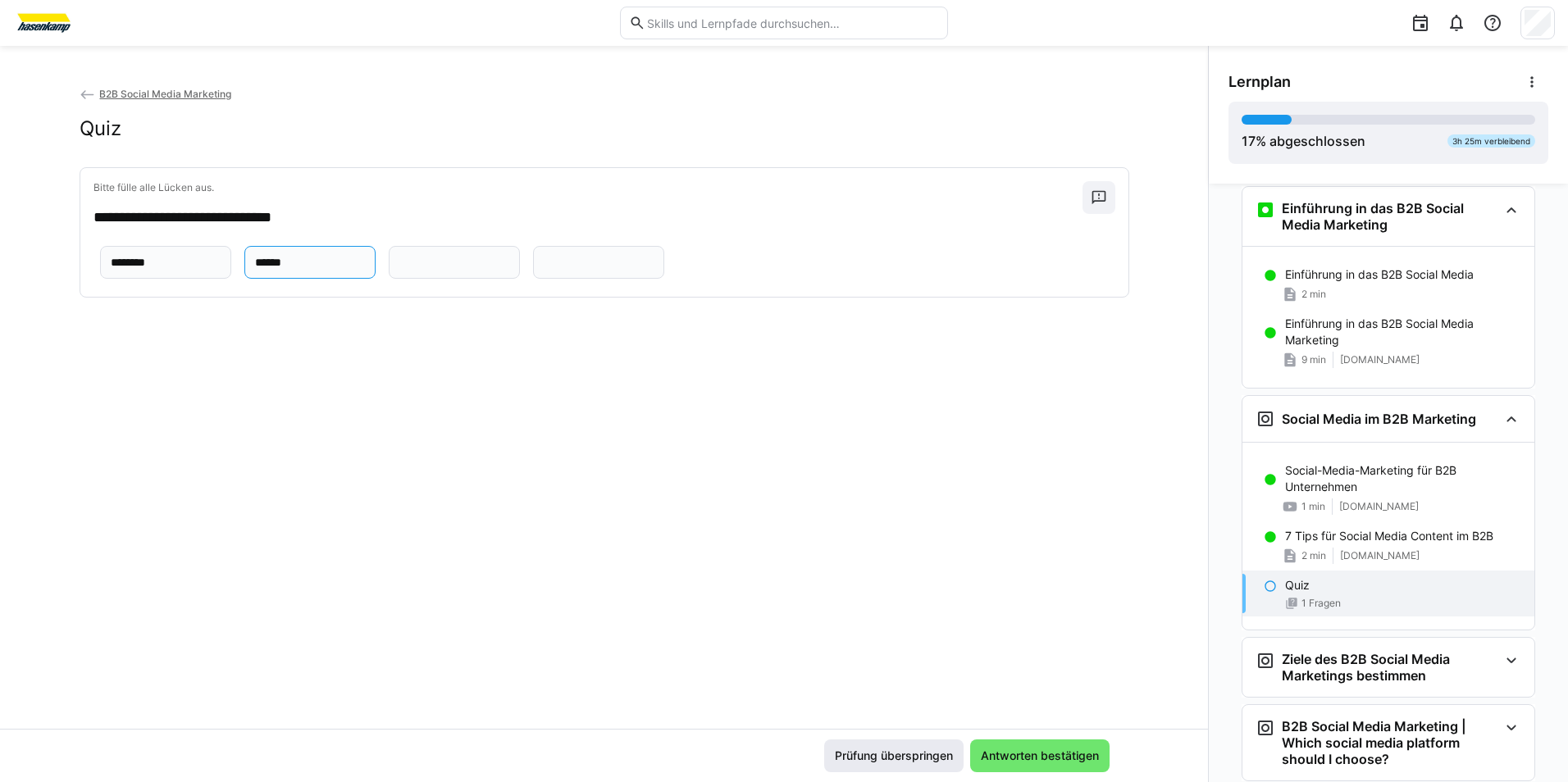
type input "******"
click at [860, 746] on span "Prüfung überspringen" at bounding box center [894, 756] width 139 height 33
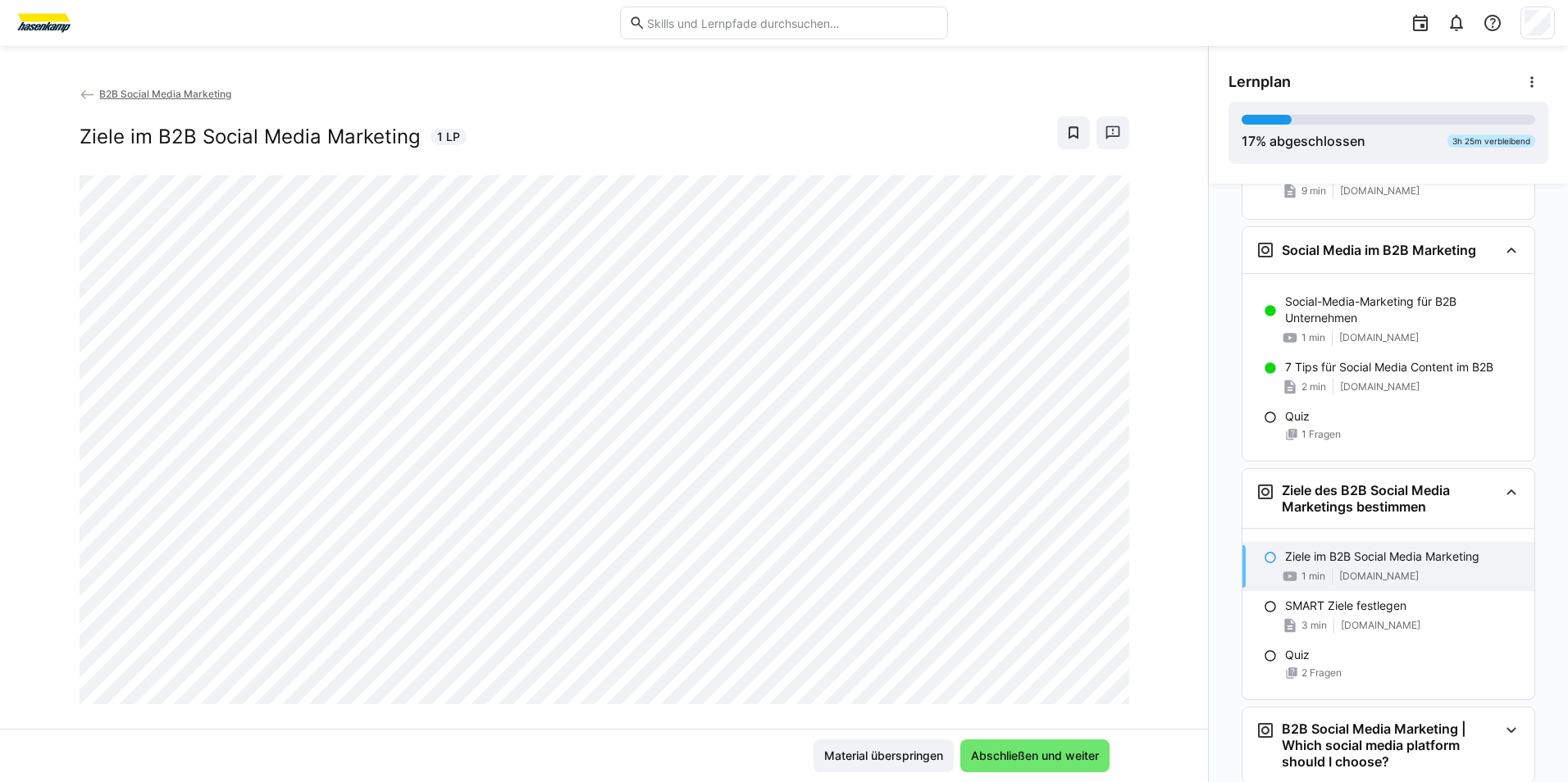
scroll to position [613, 0]
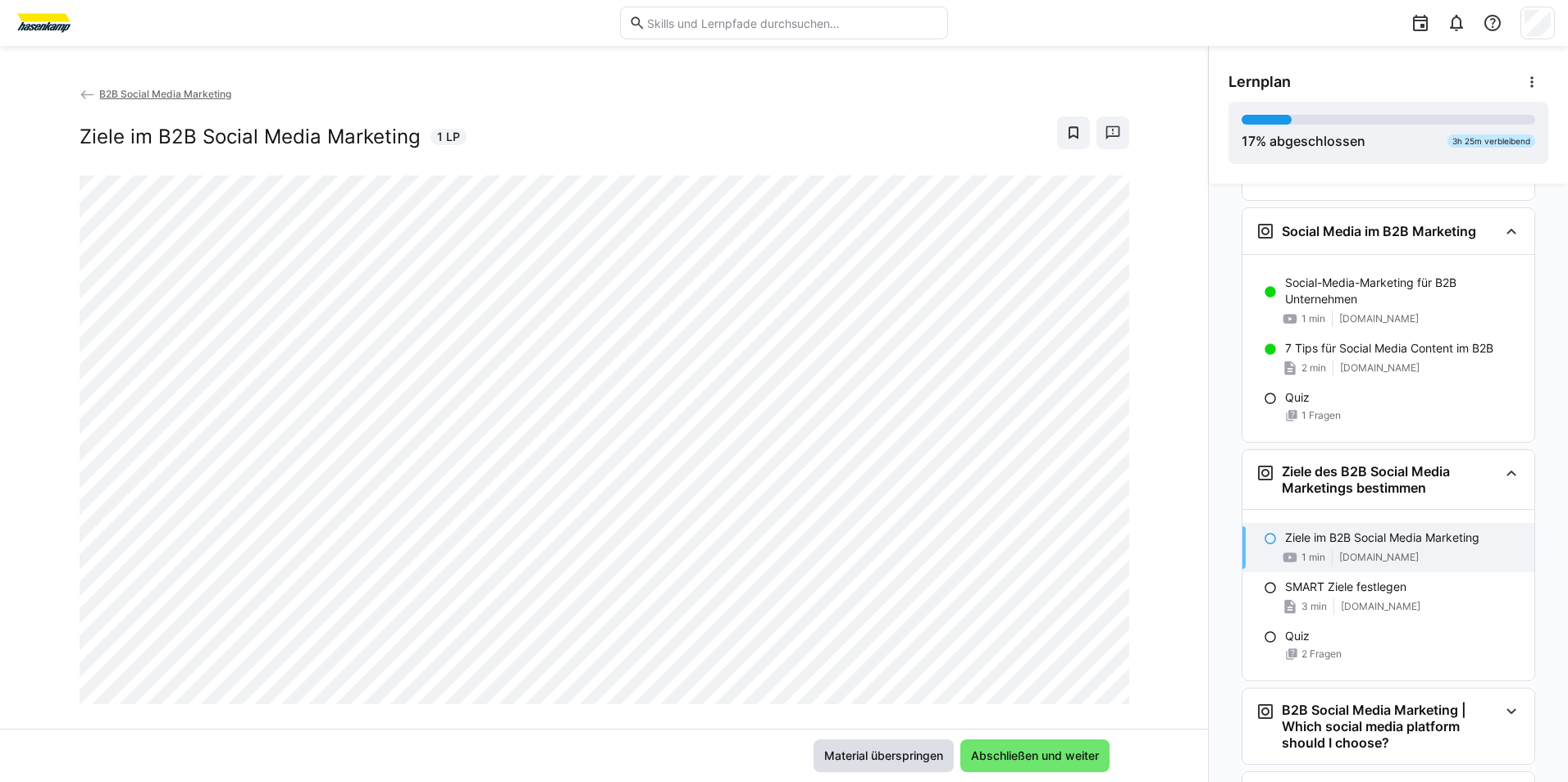
click at [864, 748] on span "Material überspringen" at bounding box center [884, 756] width 124 height 17
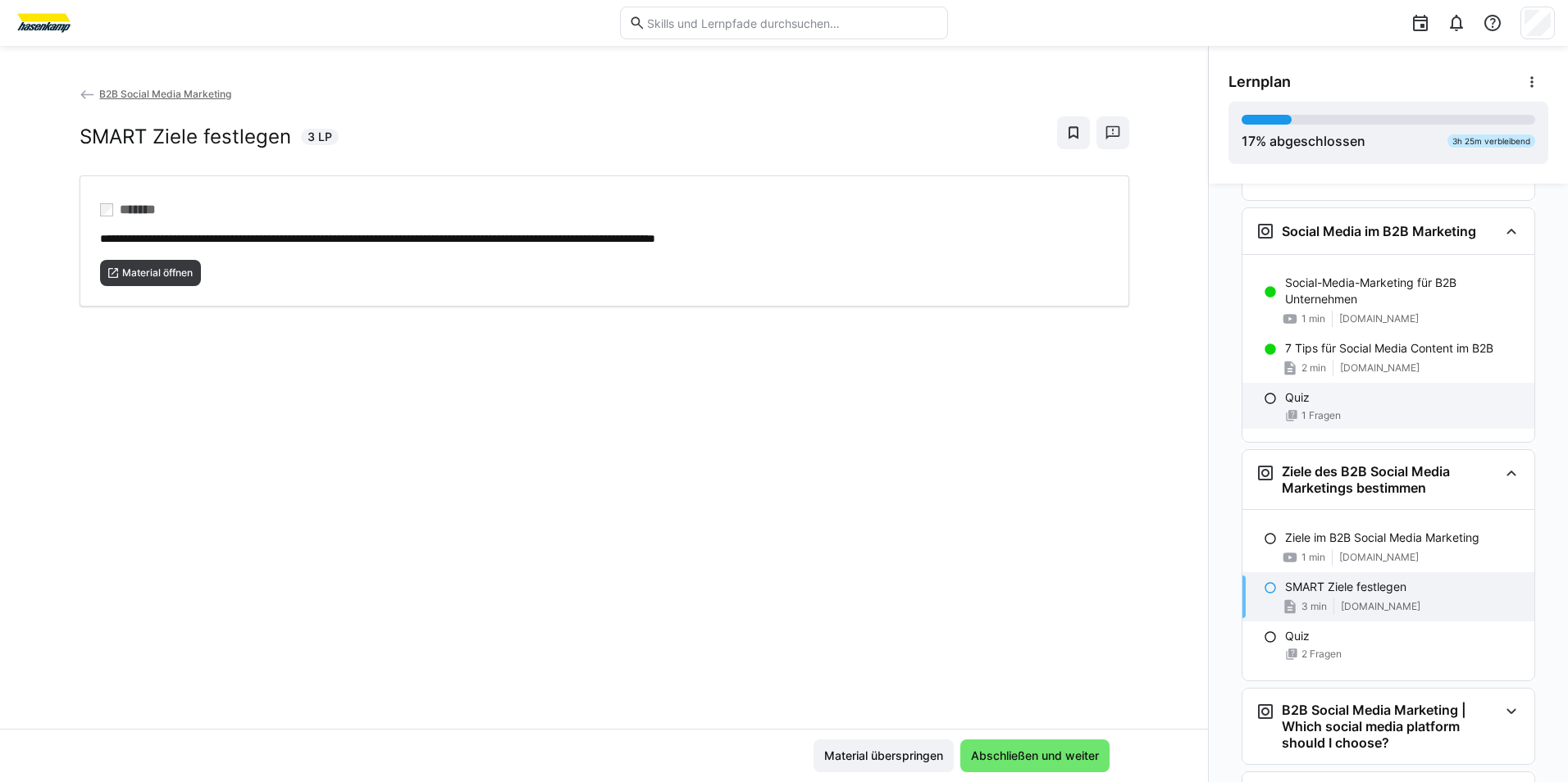
click at [1254, 406] on div "Quiz 1 Fragen" at bounding box center [1389, 406] width 292 height 46
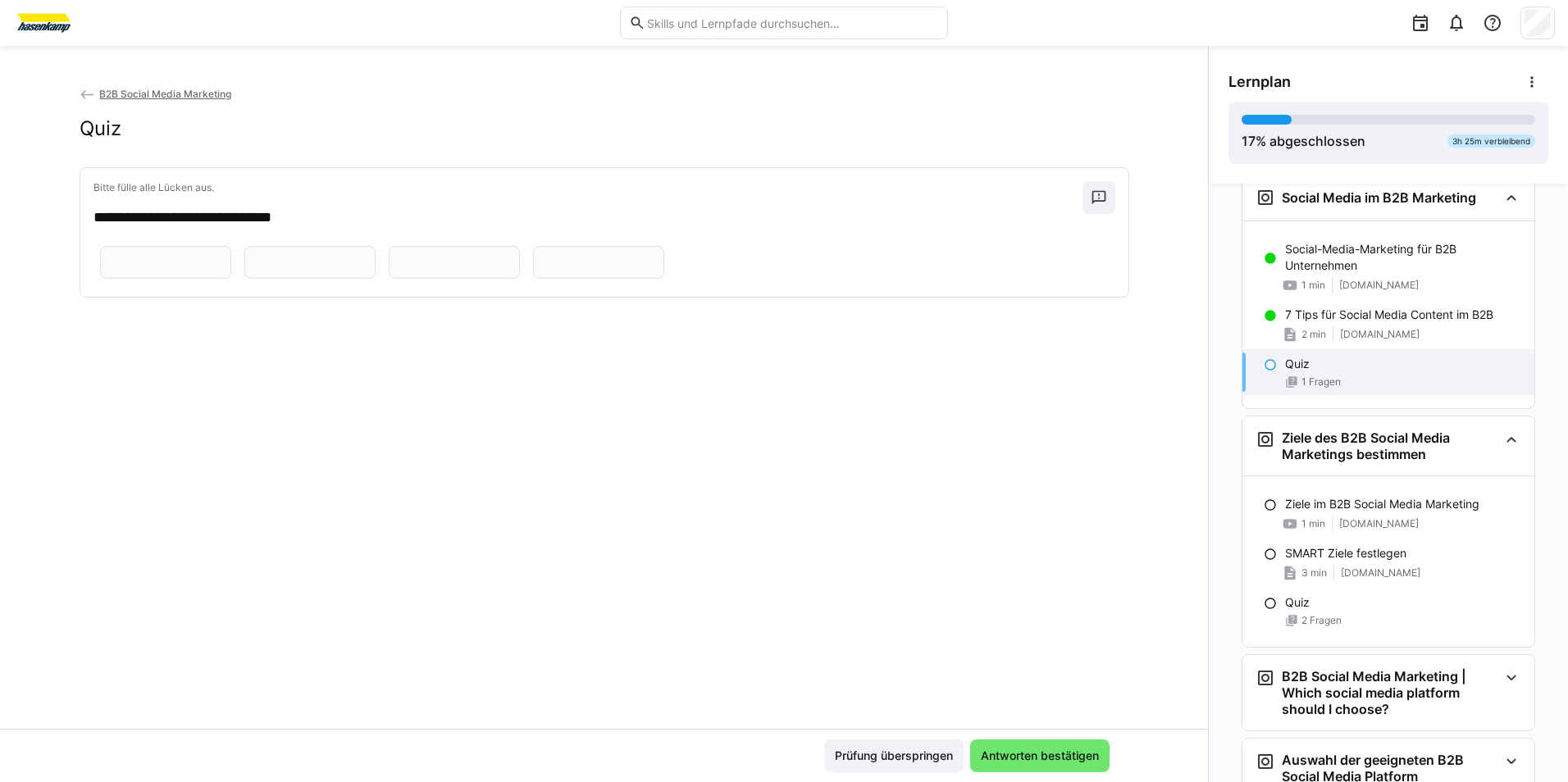
scroll to position [653, 0]
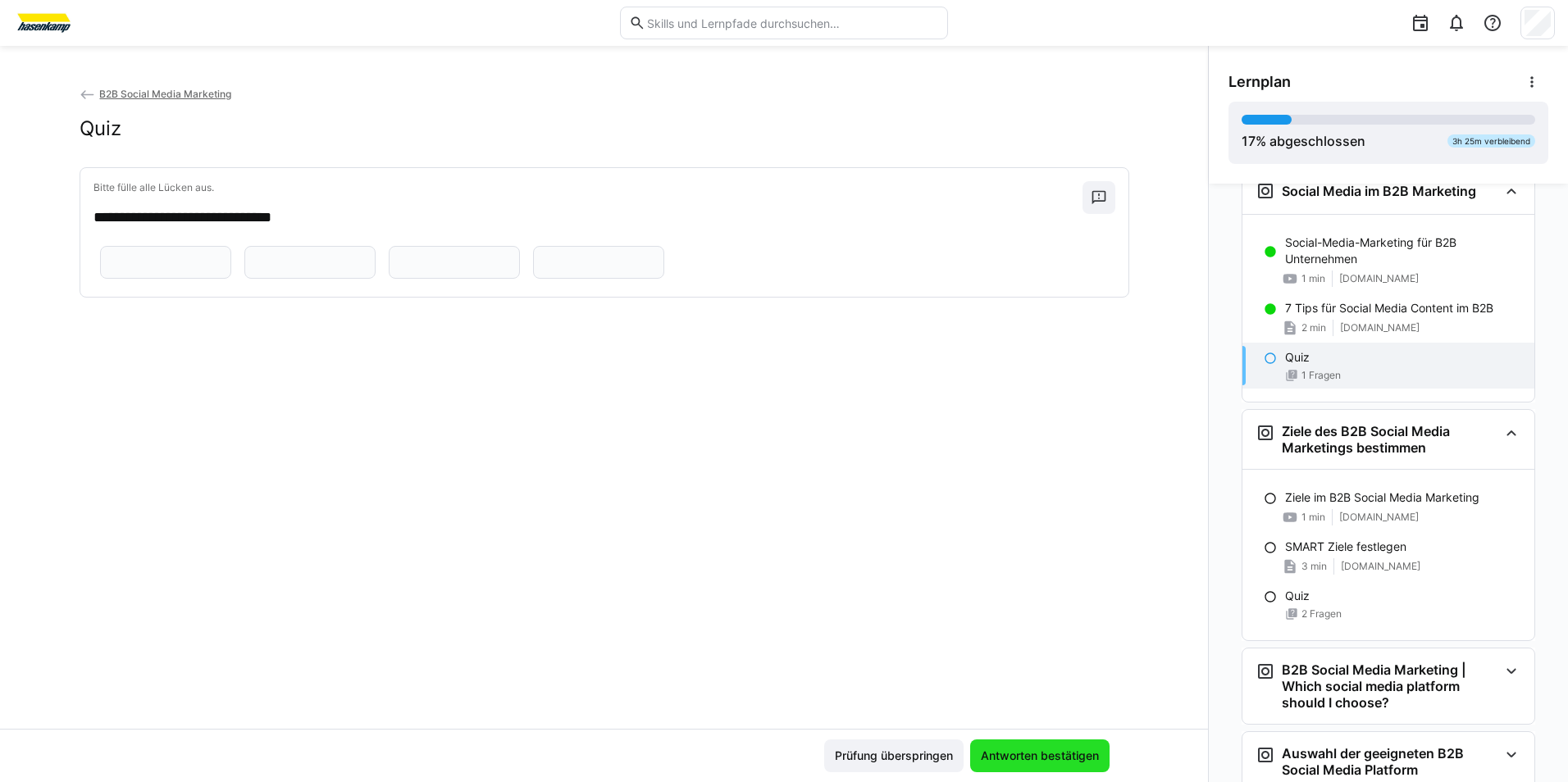
click at [1082, 759] on span "Antworten bestätigen" at bounding box center [1040, 756] width 123 height 17
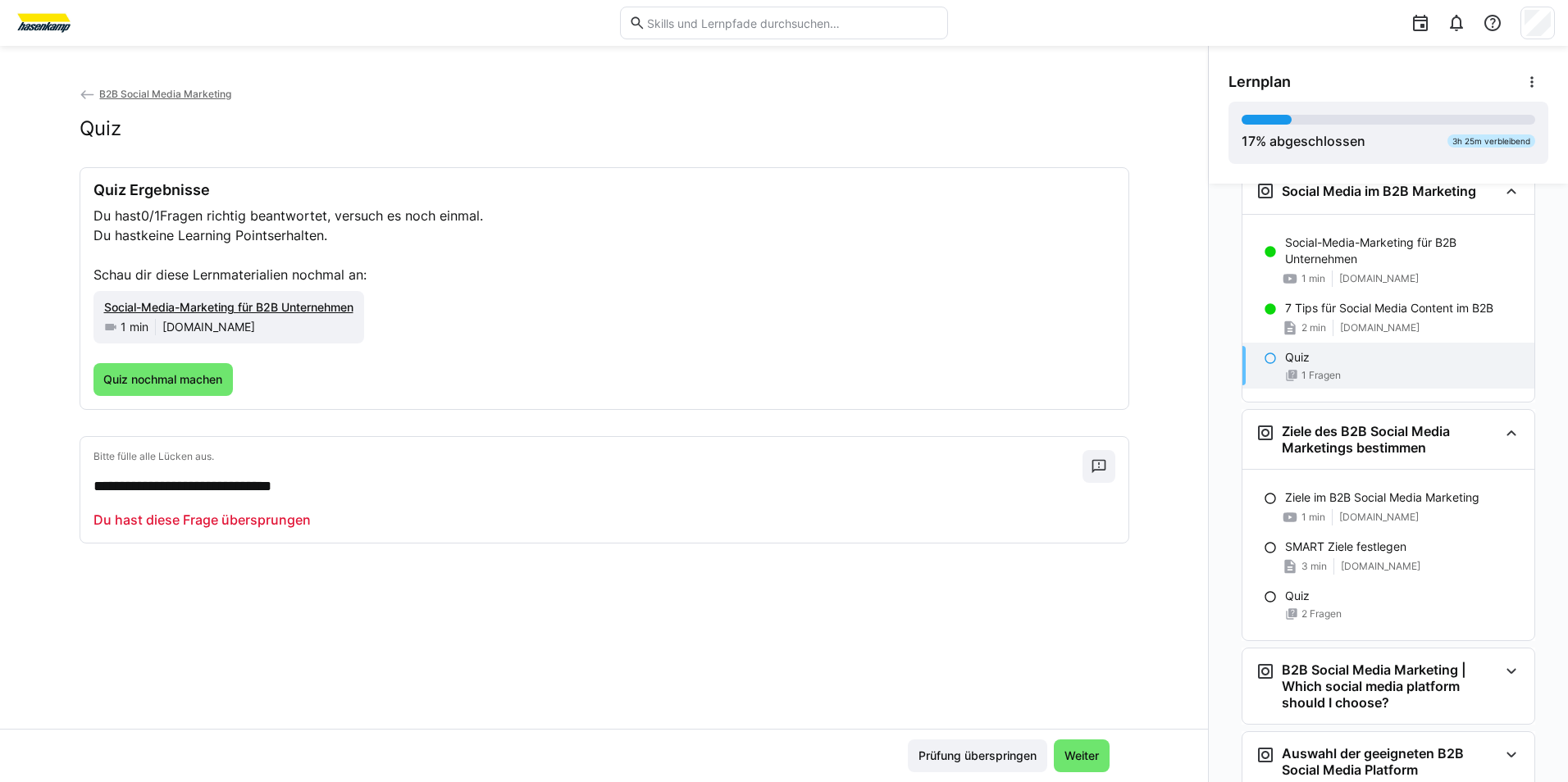
click at [1082, 759] on span "Weiter" at bounding box center [1081, 756] width 39 height 17
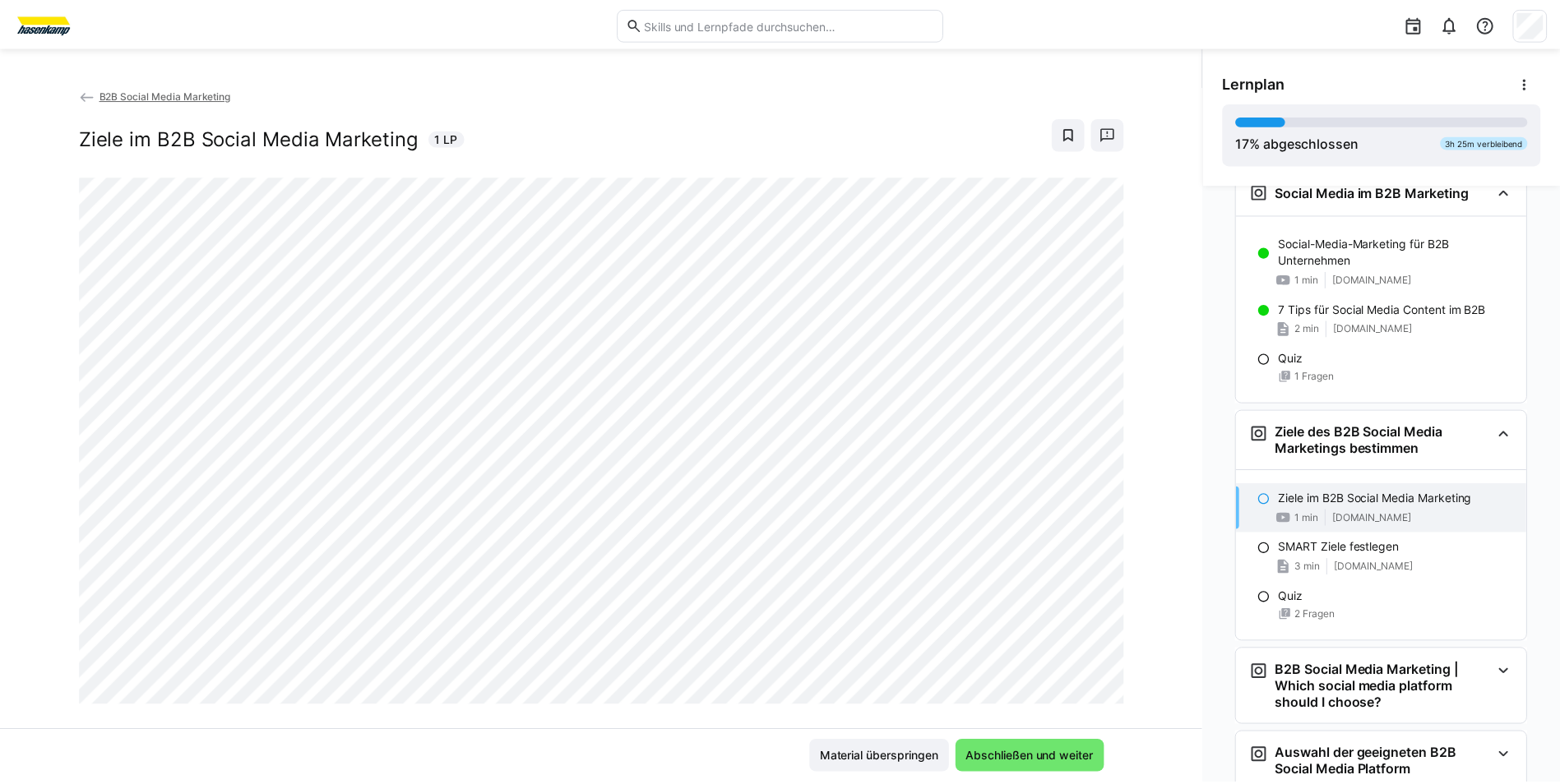
scroll to position [786, 0]
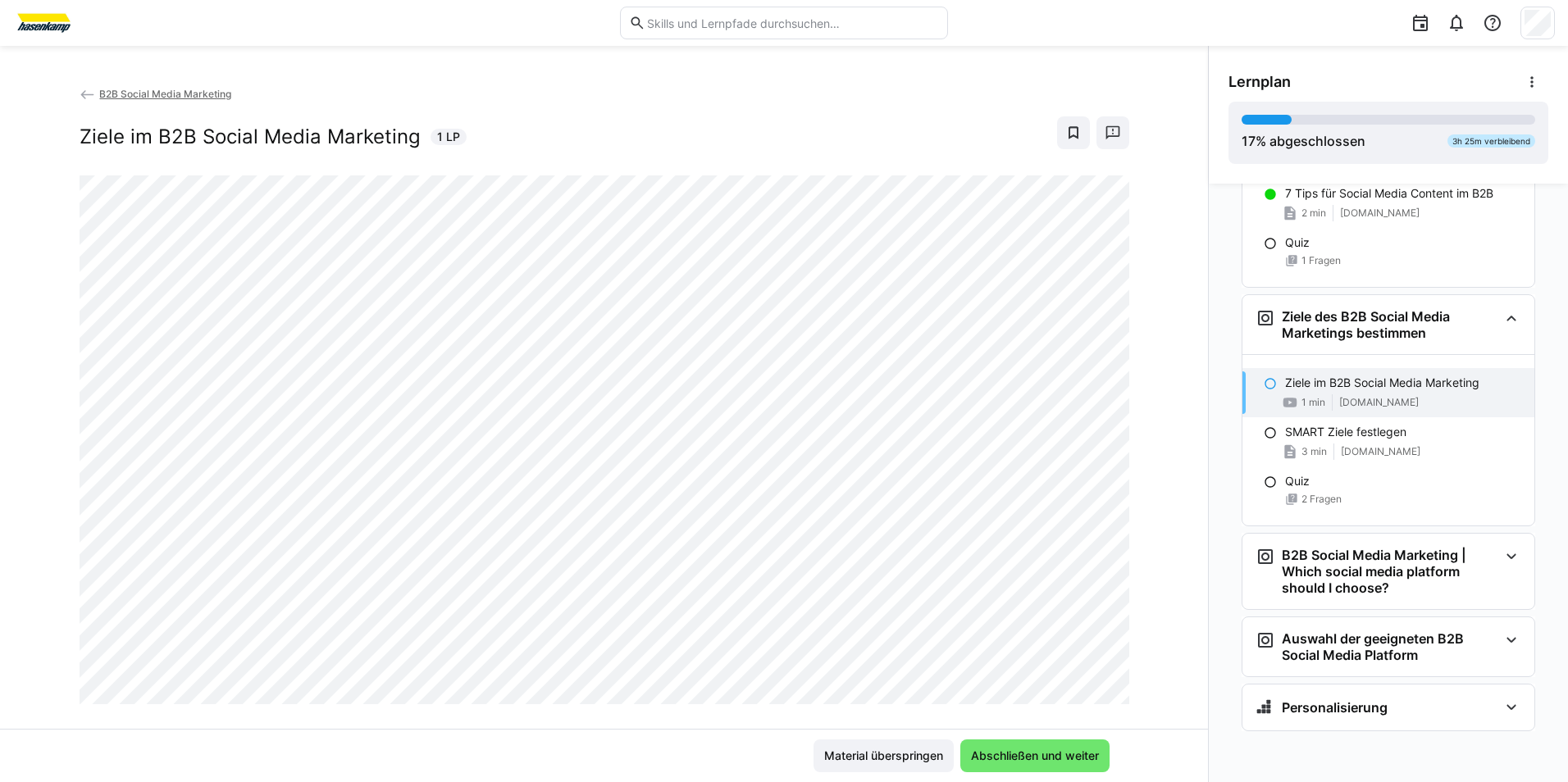
click at [1082, 759] on span "Abschließen und weiter" at bounding box center [1035, 756] width 133 height 17
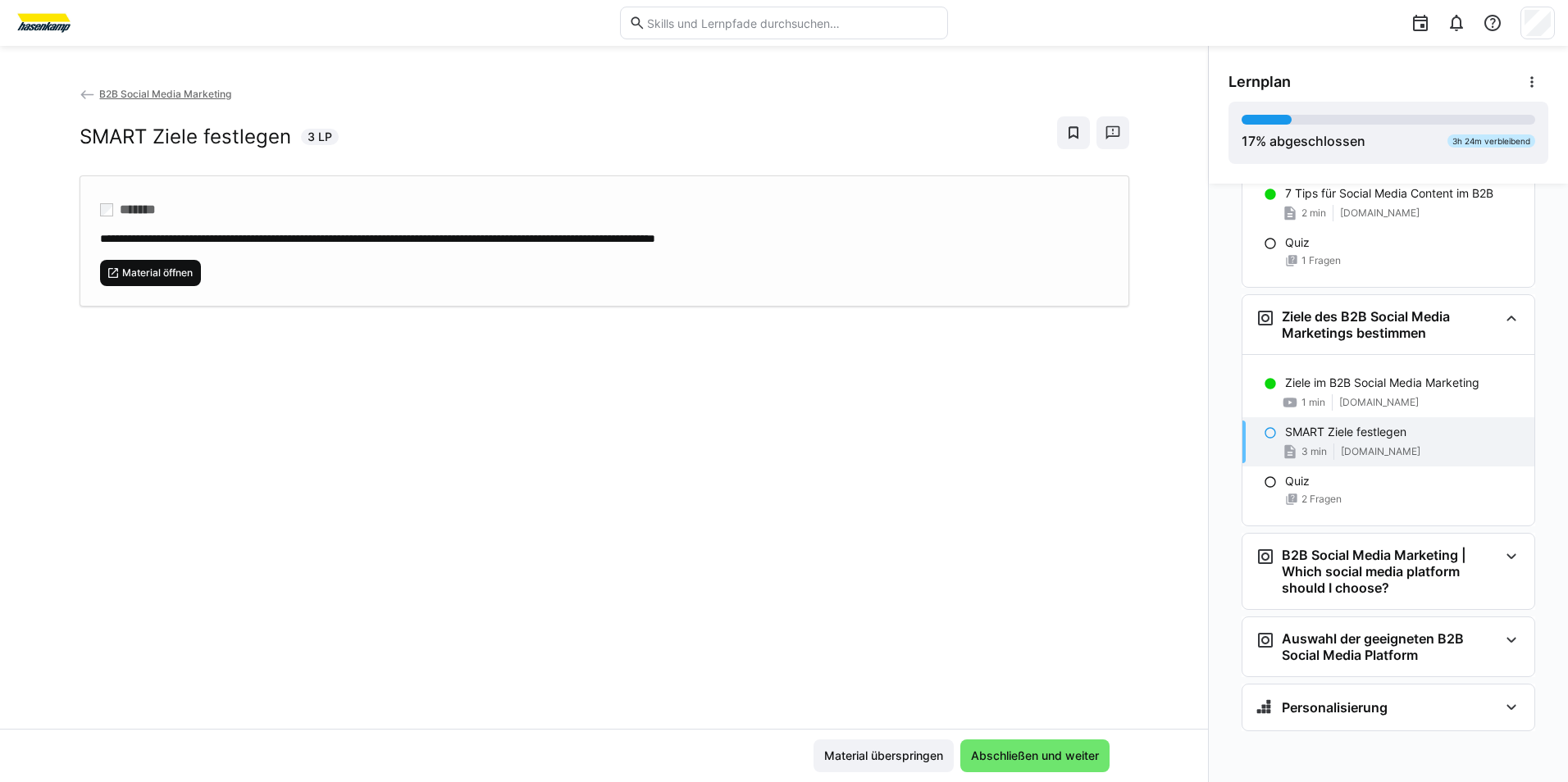
click at [123, 260] on span "Material öffnen" at bounding box center [151, 273] width 102 height 27
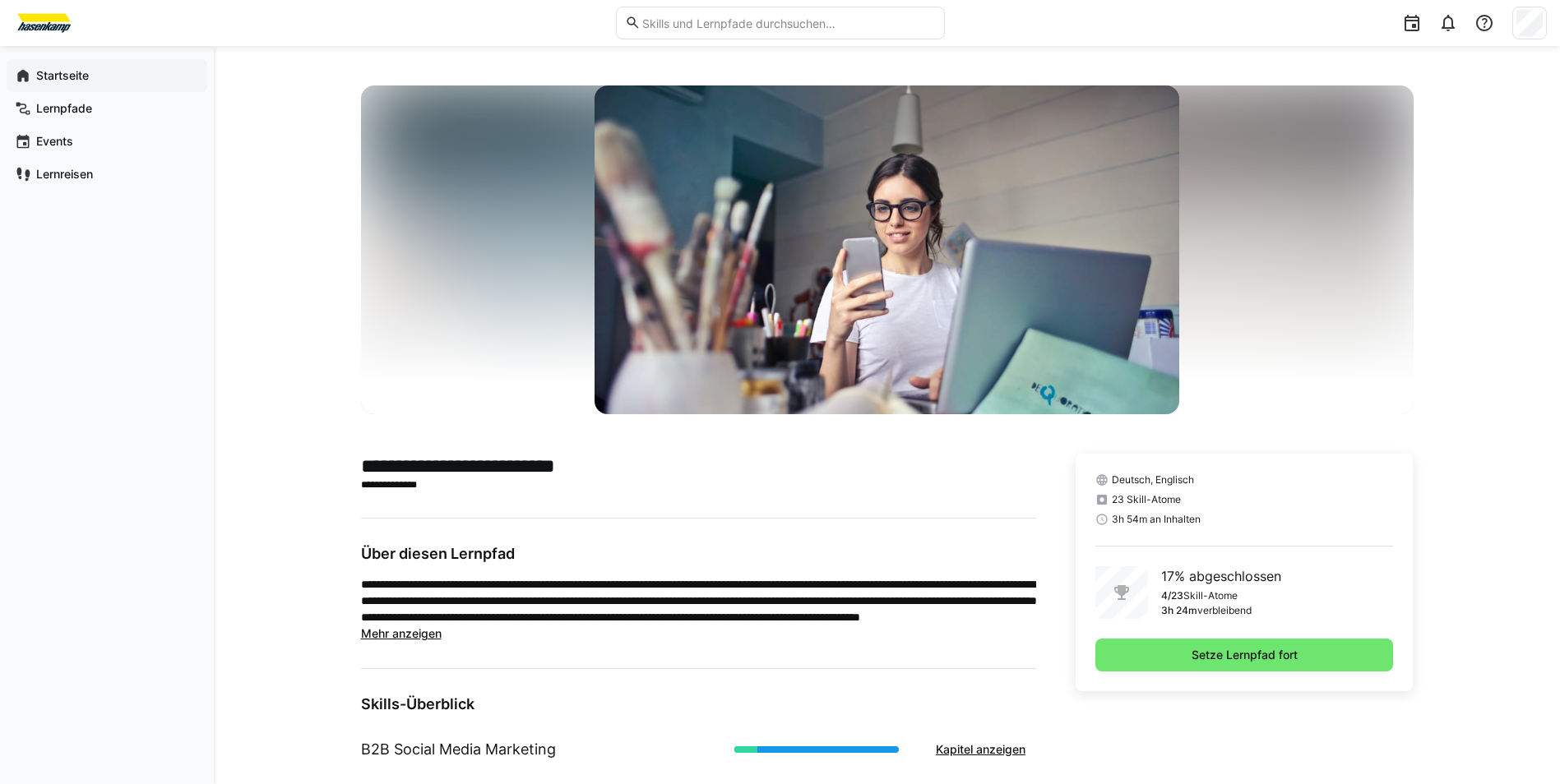
click at [96, 86] on div "Startseite" at bounding box center [106, 76] width 200 height 33
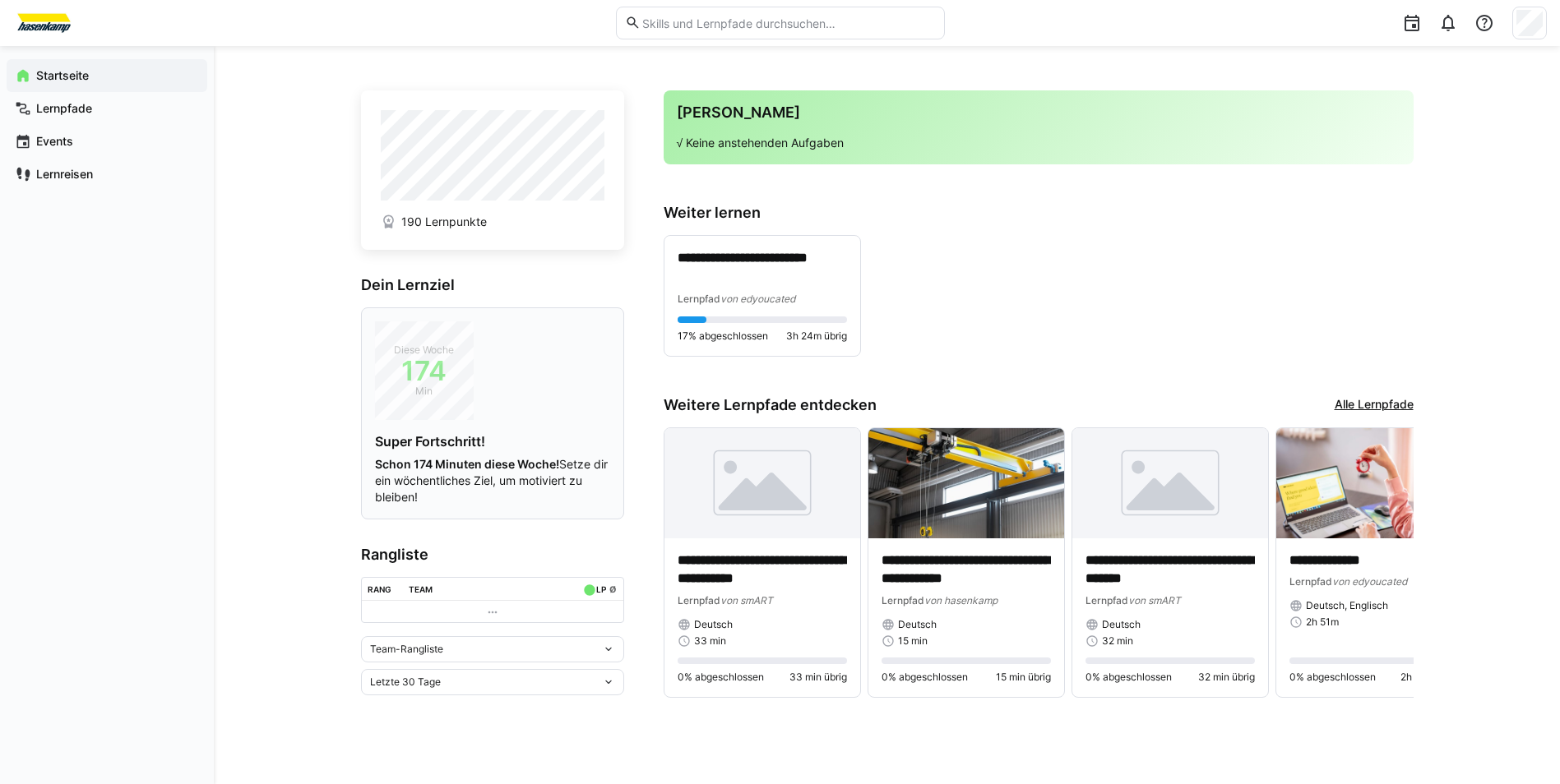
click at [427, 442] on h4 "Super Fortschritt!" at bounding box center [492, 441] width 235 height 17
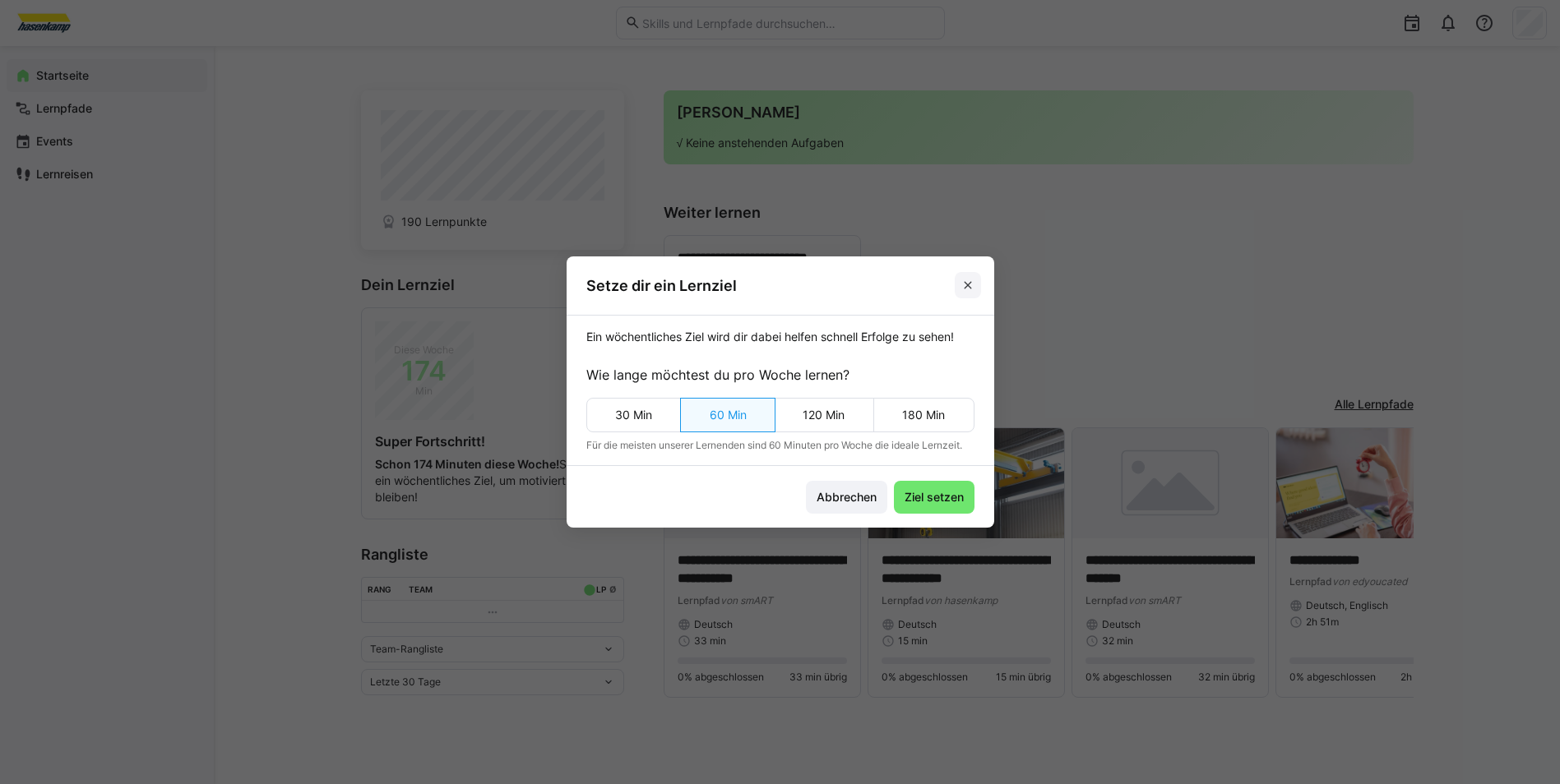
click at [975, 288] on eds-icon at bounding box center [968, 285] width 13 height 13
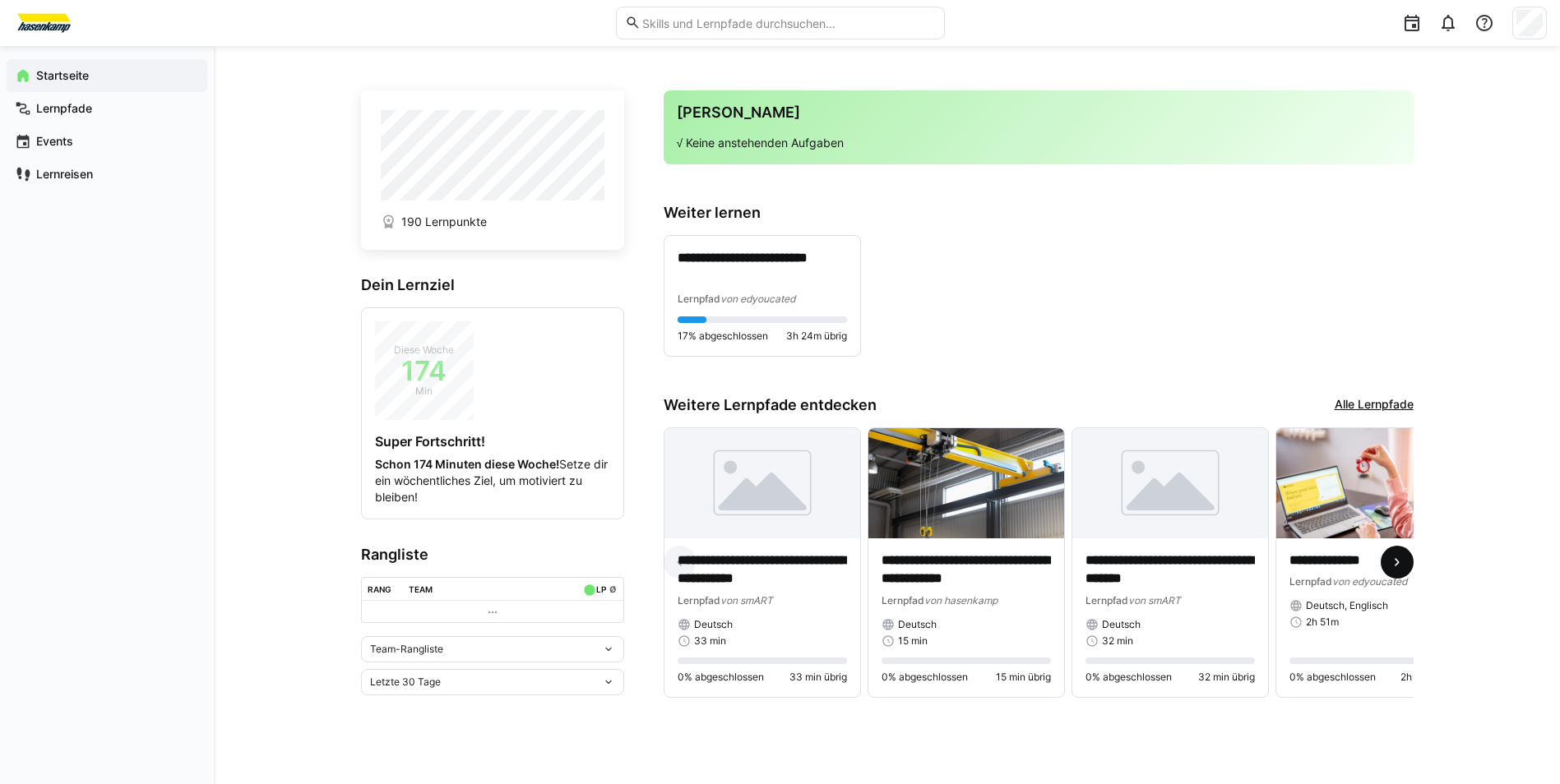
click at [1394, 562] on eds-icon at bounding box center [1397, 562] width 17 height 17
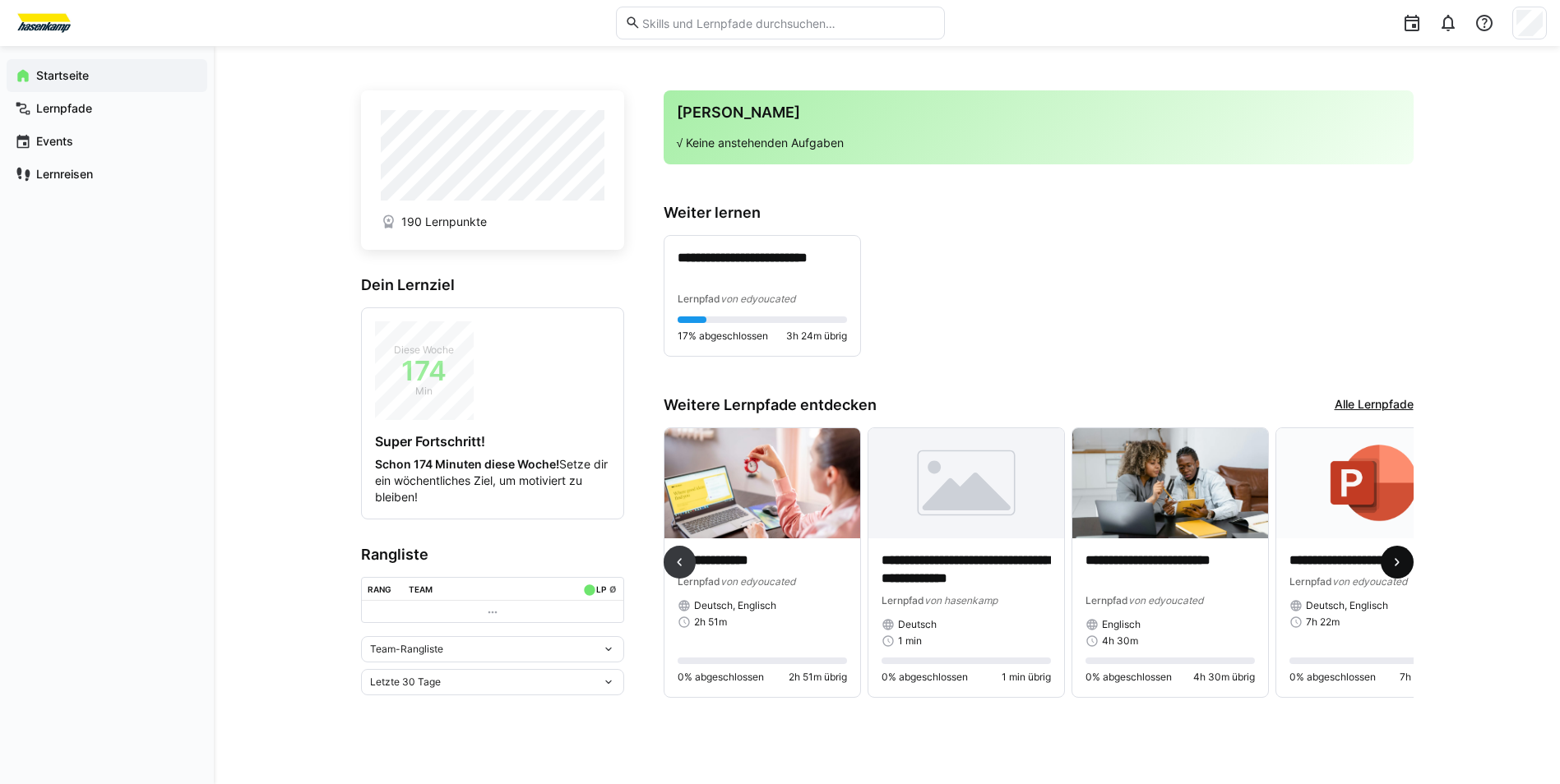
click at [1394, 562] on eds-icon at bounding box center [1397, 562] width 17 height 17
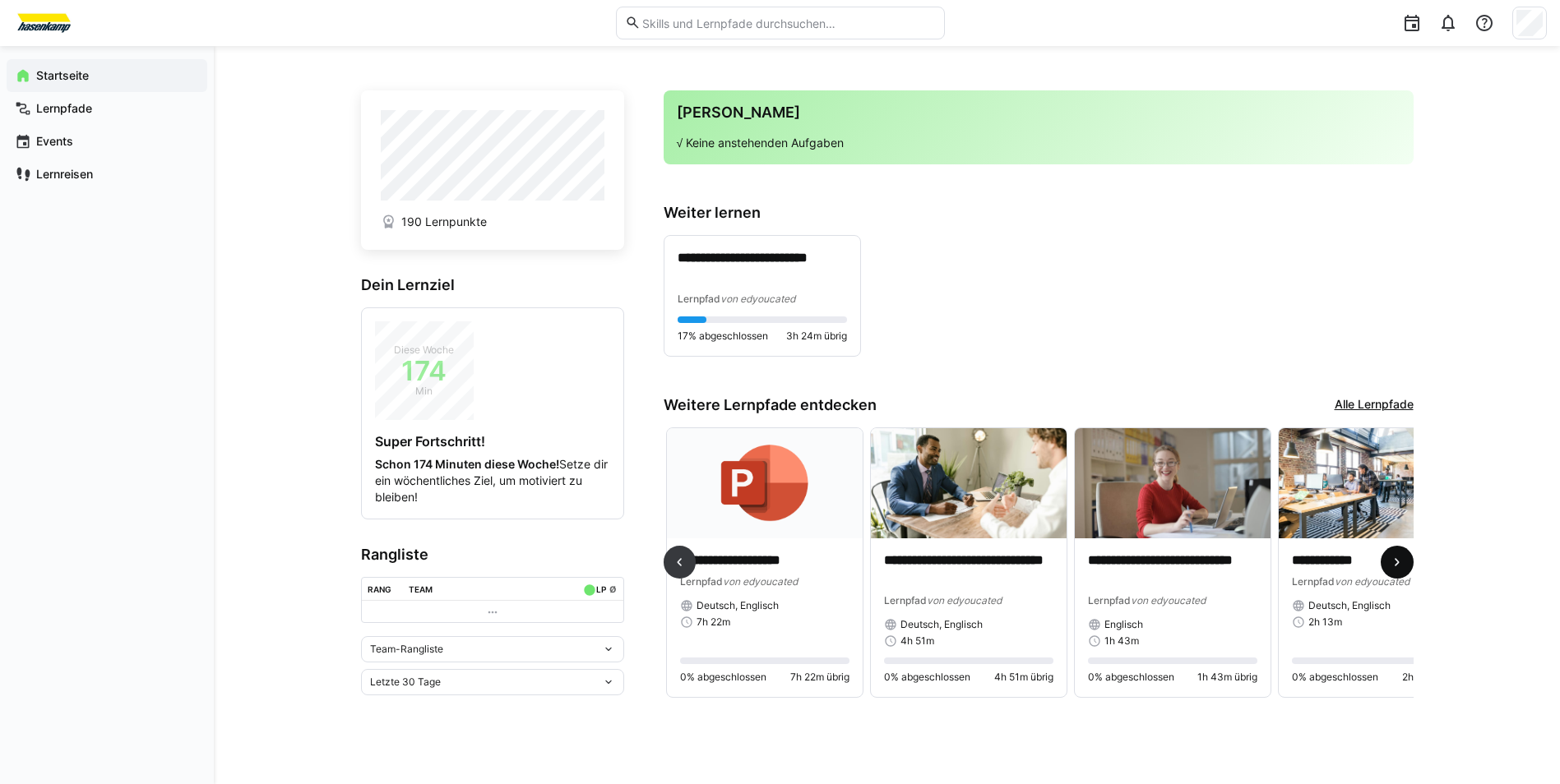
scroll to position [0, 1223]
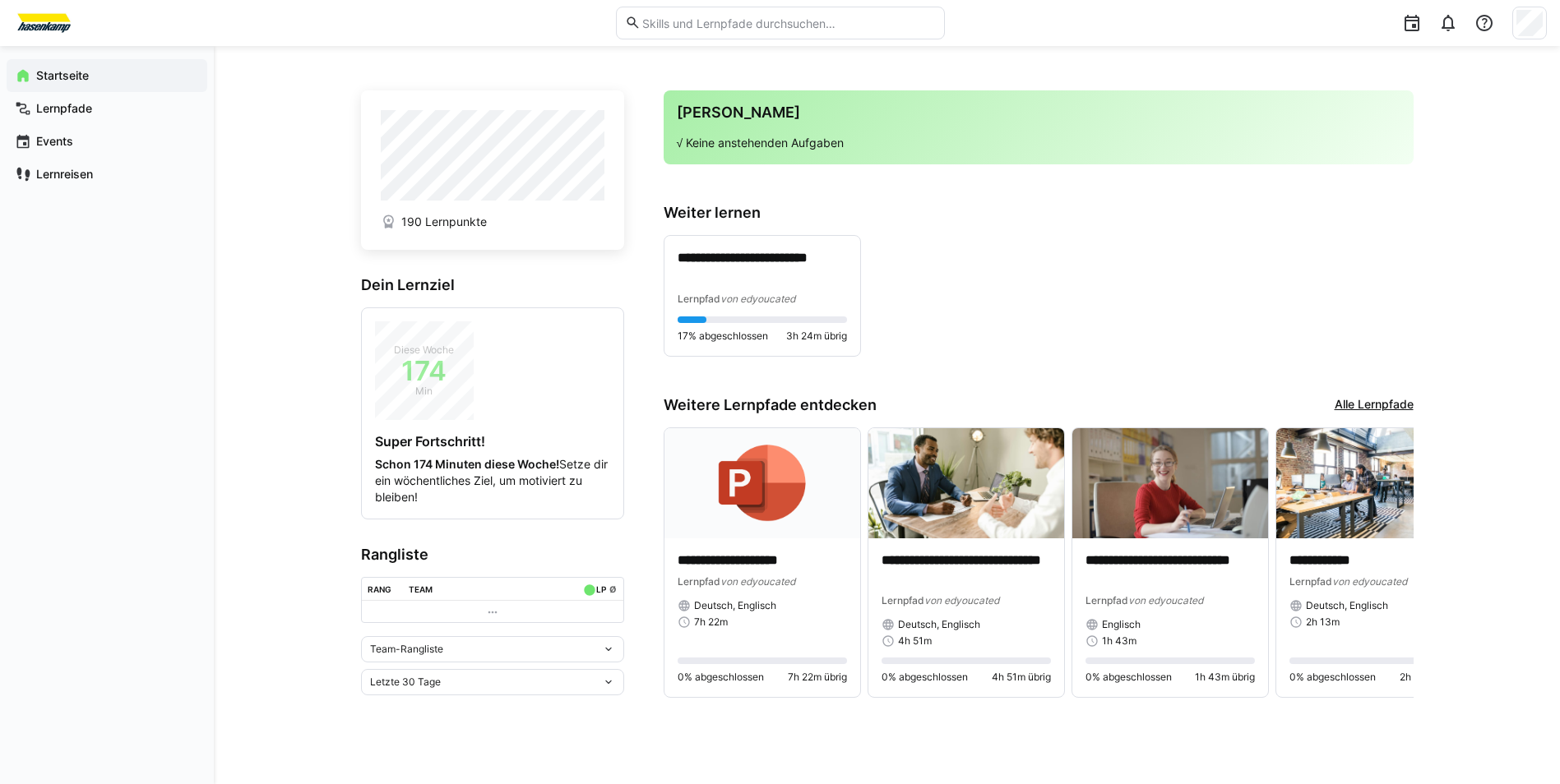
click at [1401, 404] on link "Alle Lernpfade" at bounding box center [1374, 406] width 79 height 18
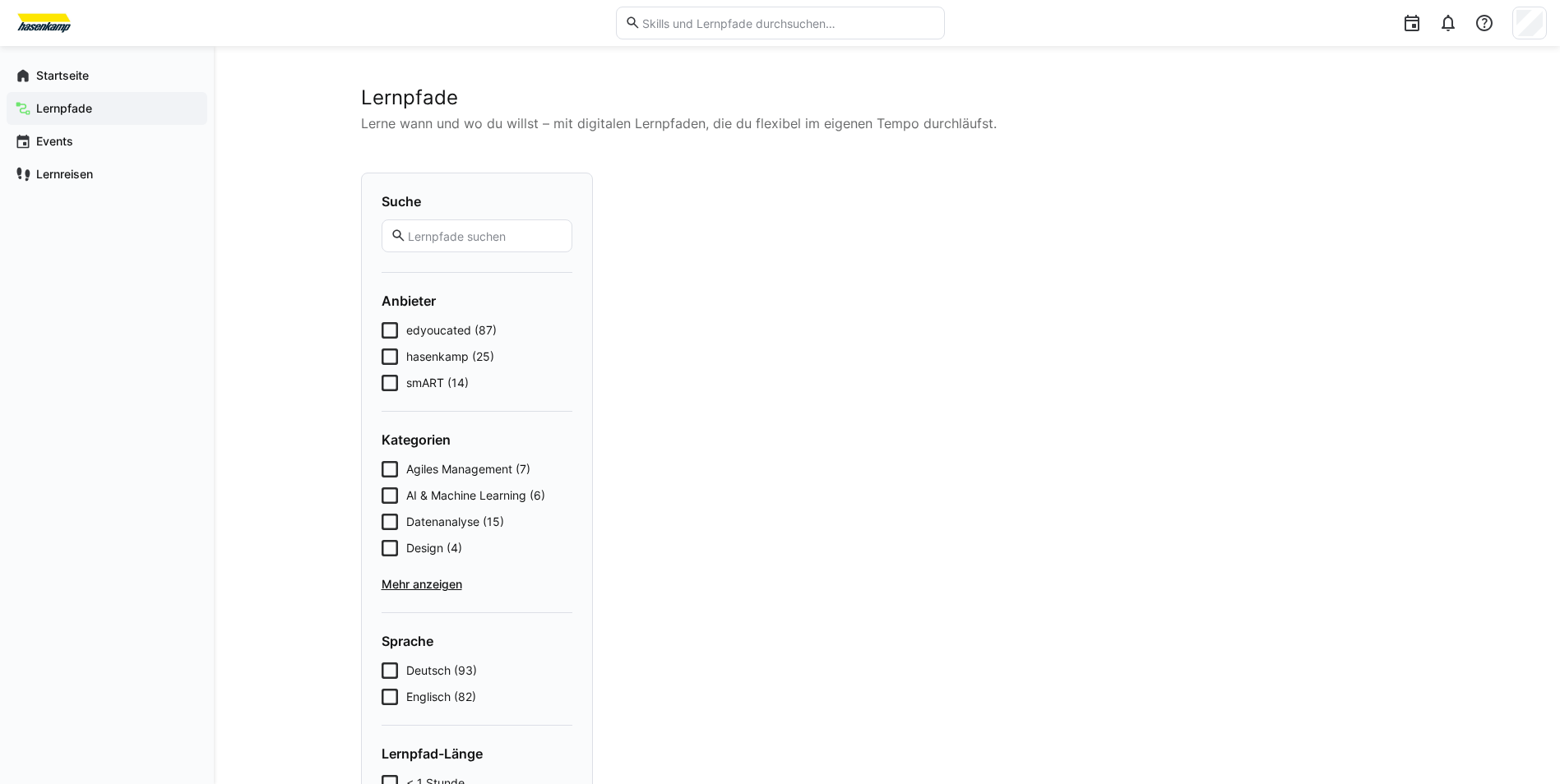
click at [467, 327] on span "edyoucated (87)" at bounding box center [451, 331] width 91 height 17
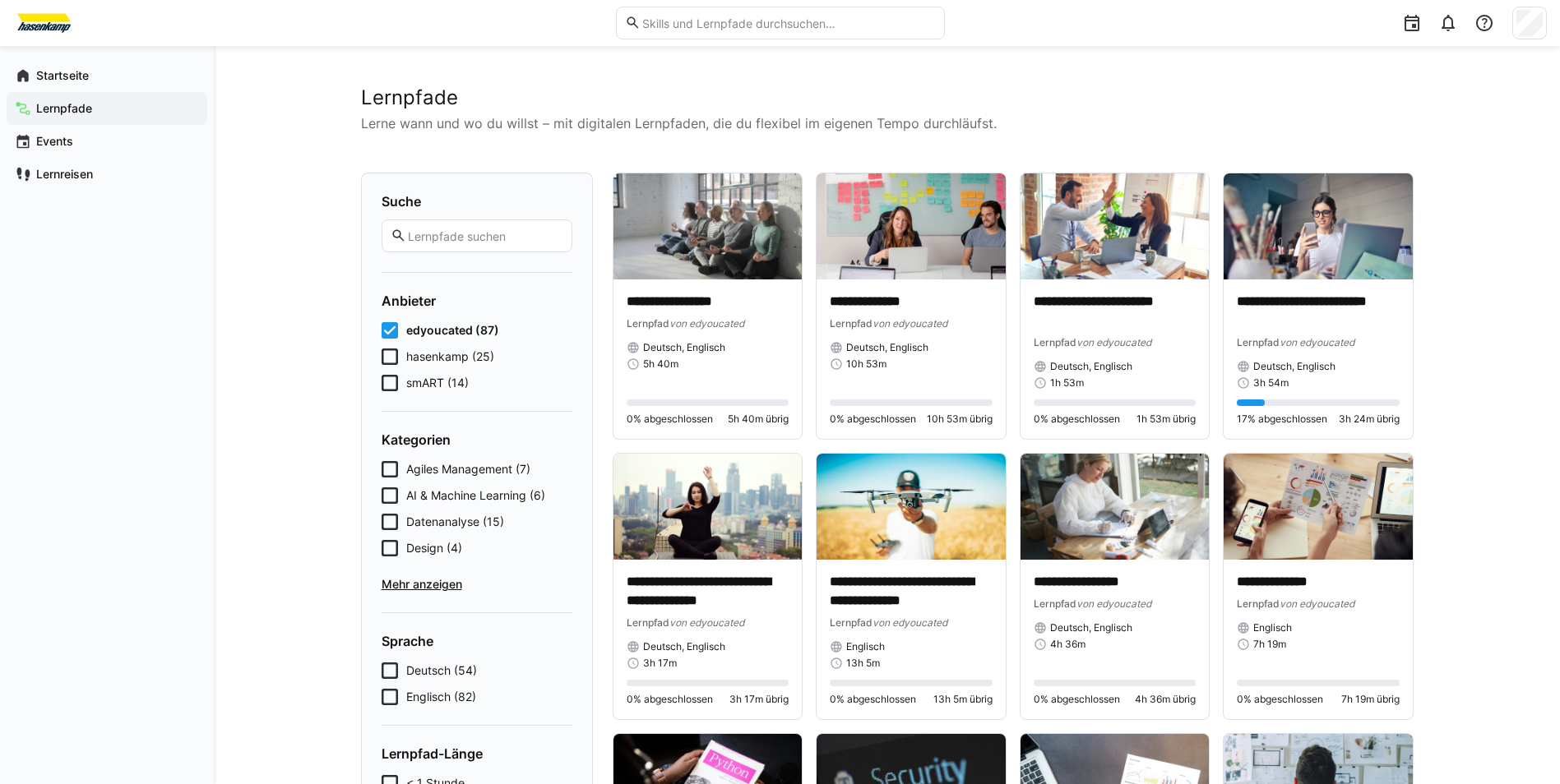
click at [383, 361] on icon at bounding box center [390, 357] width 17 height 17
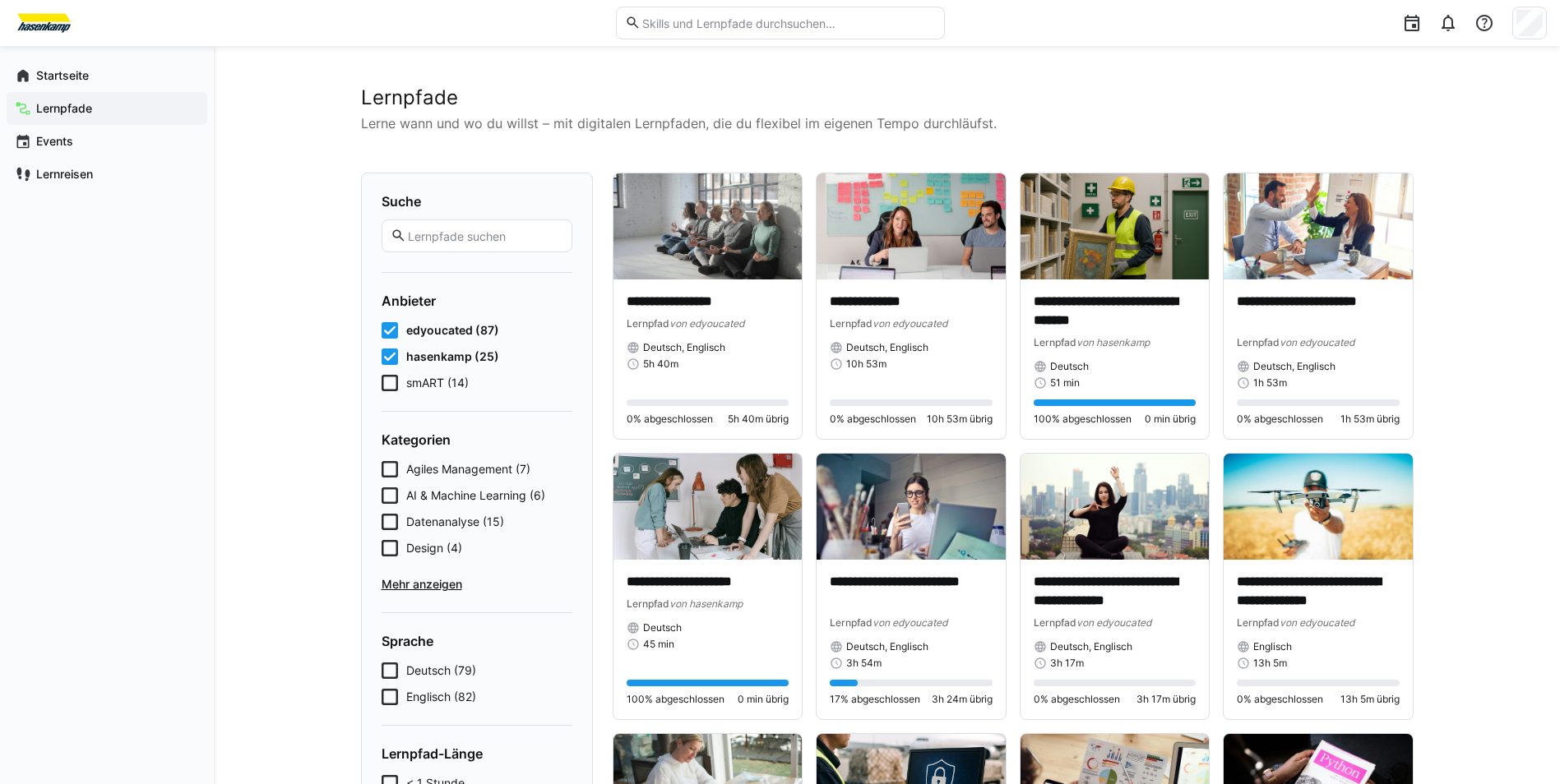
click at [389, 323] on icon at bounding box center [390, 331] width 17 height 17
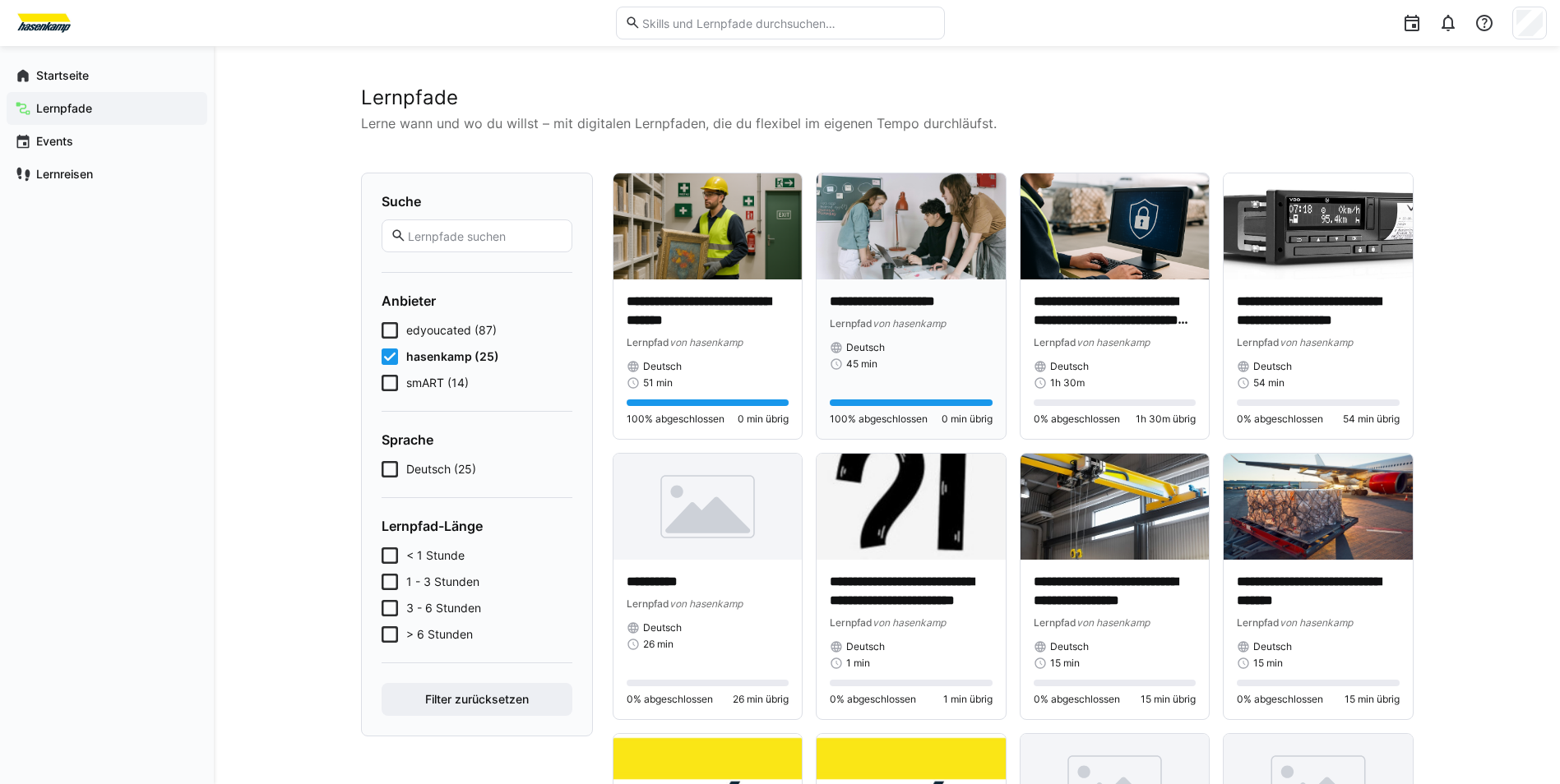
click at [896, 285] on div "**********" at bounding box center [911, 359] width 189 height 160
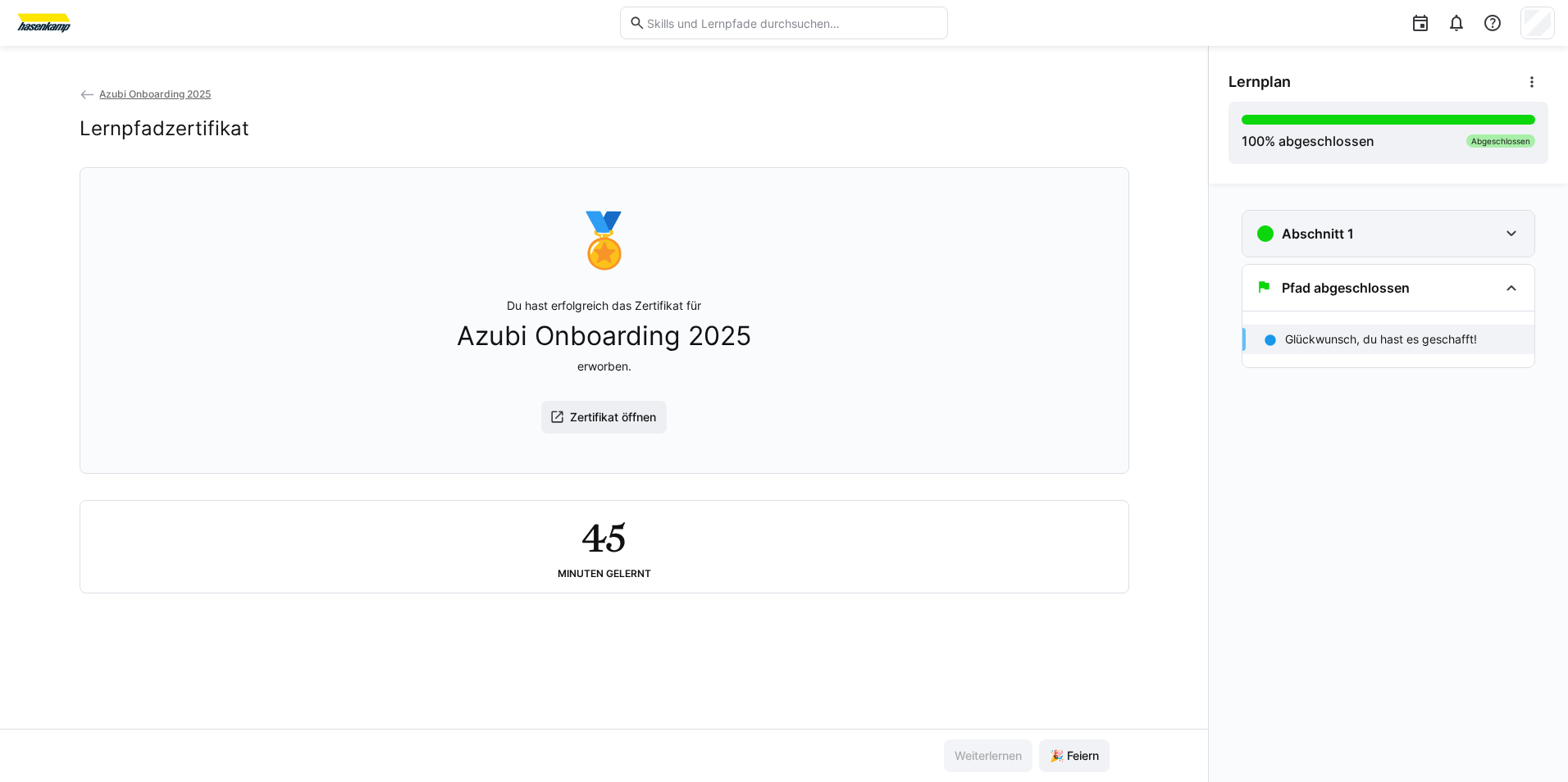
click at [1385, 221] on div "Abschnitt 1" at bounding box center [1389, 233] width 292 height 46
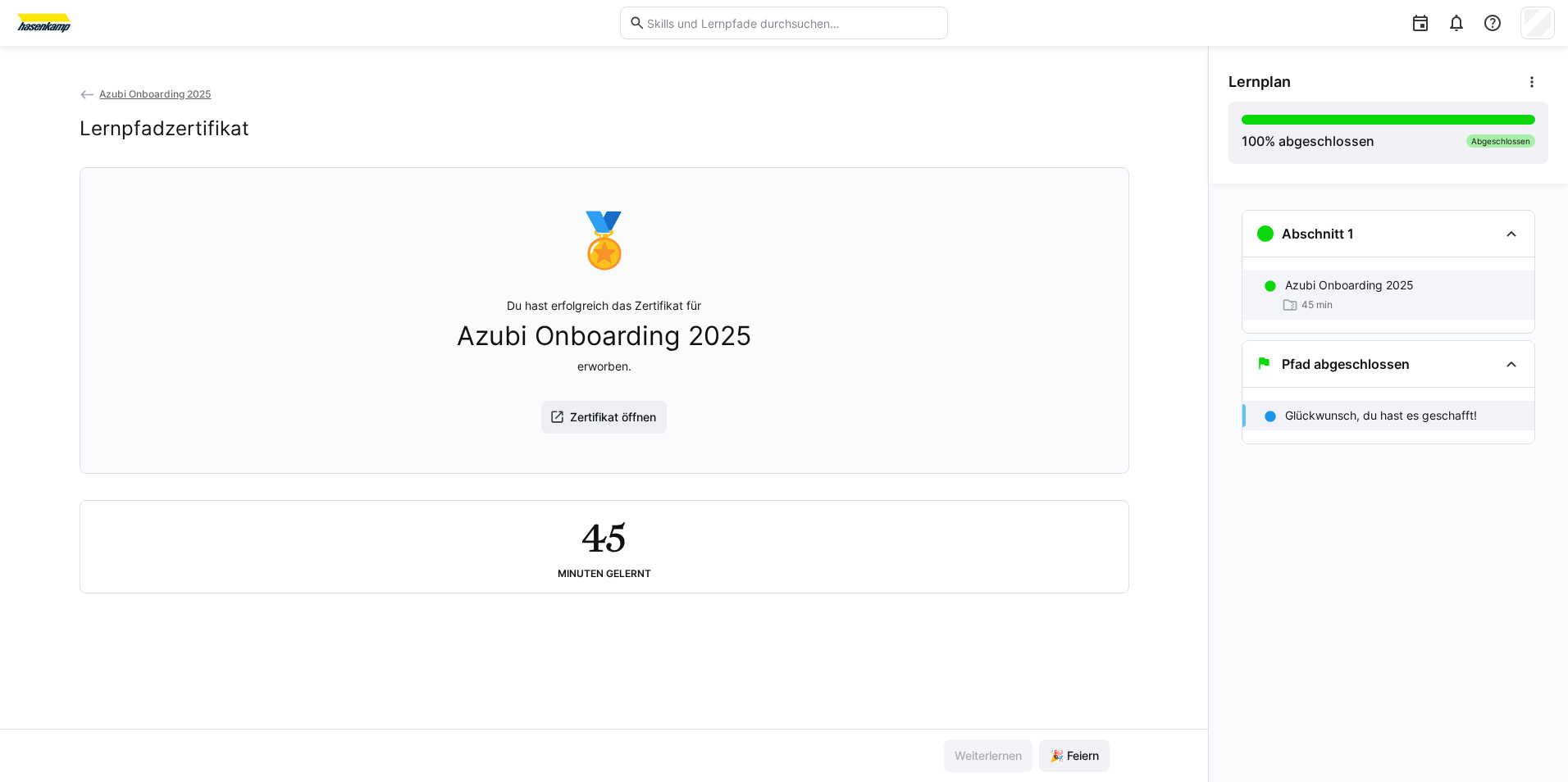
click at [1374, 289] on p "Azubi Onboarding 2025" at bounding box center [1349, 285] width 129 height 17
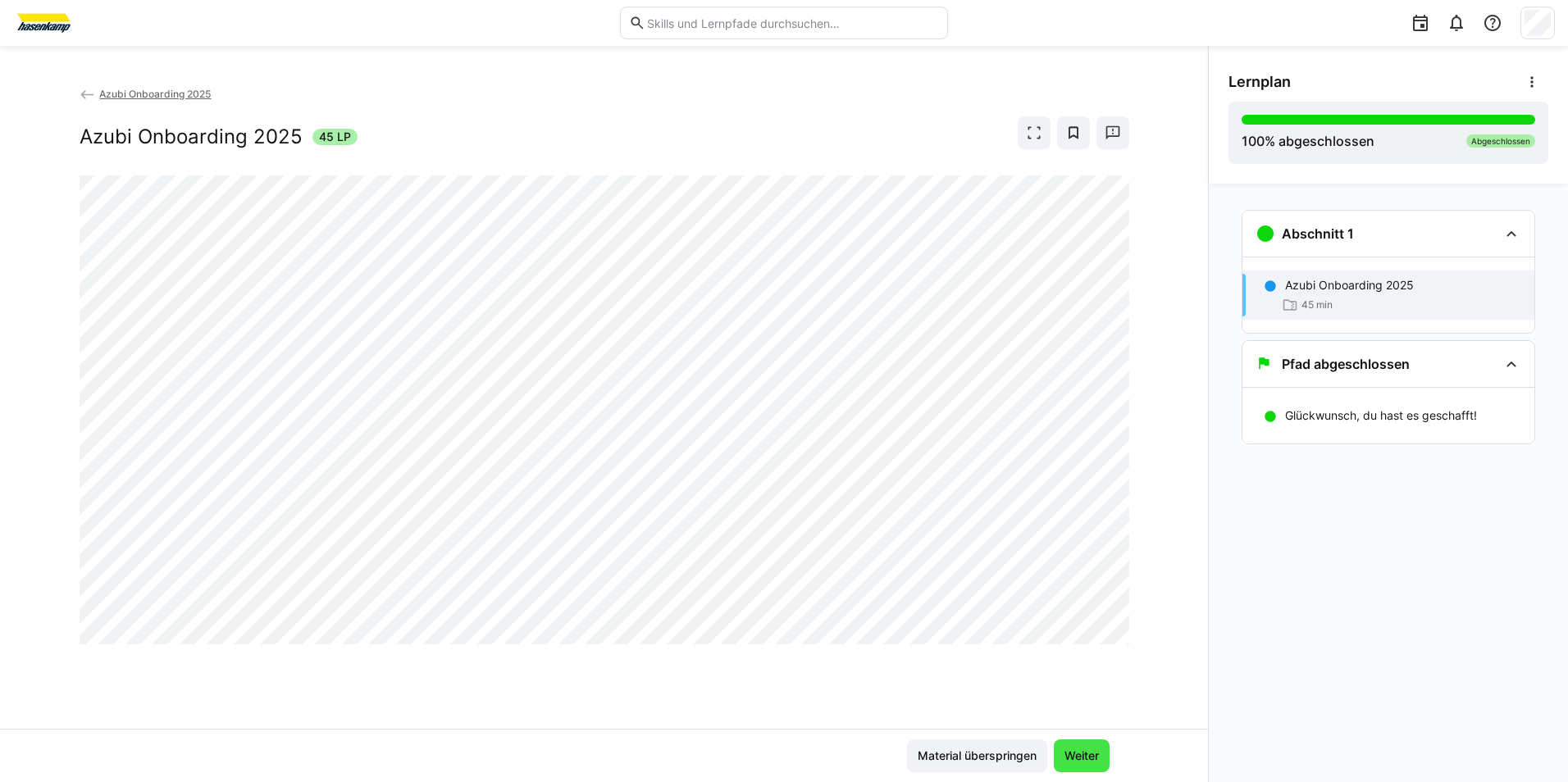
click at [1098, 752] on span "Weiter" at bounding box center [1081, 756] width 39 height 17
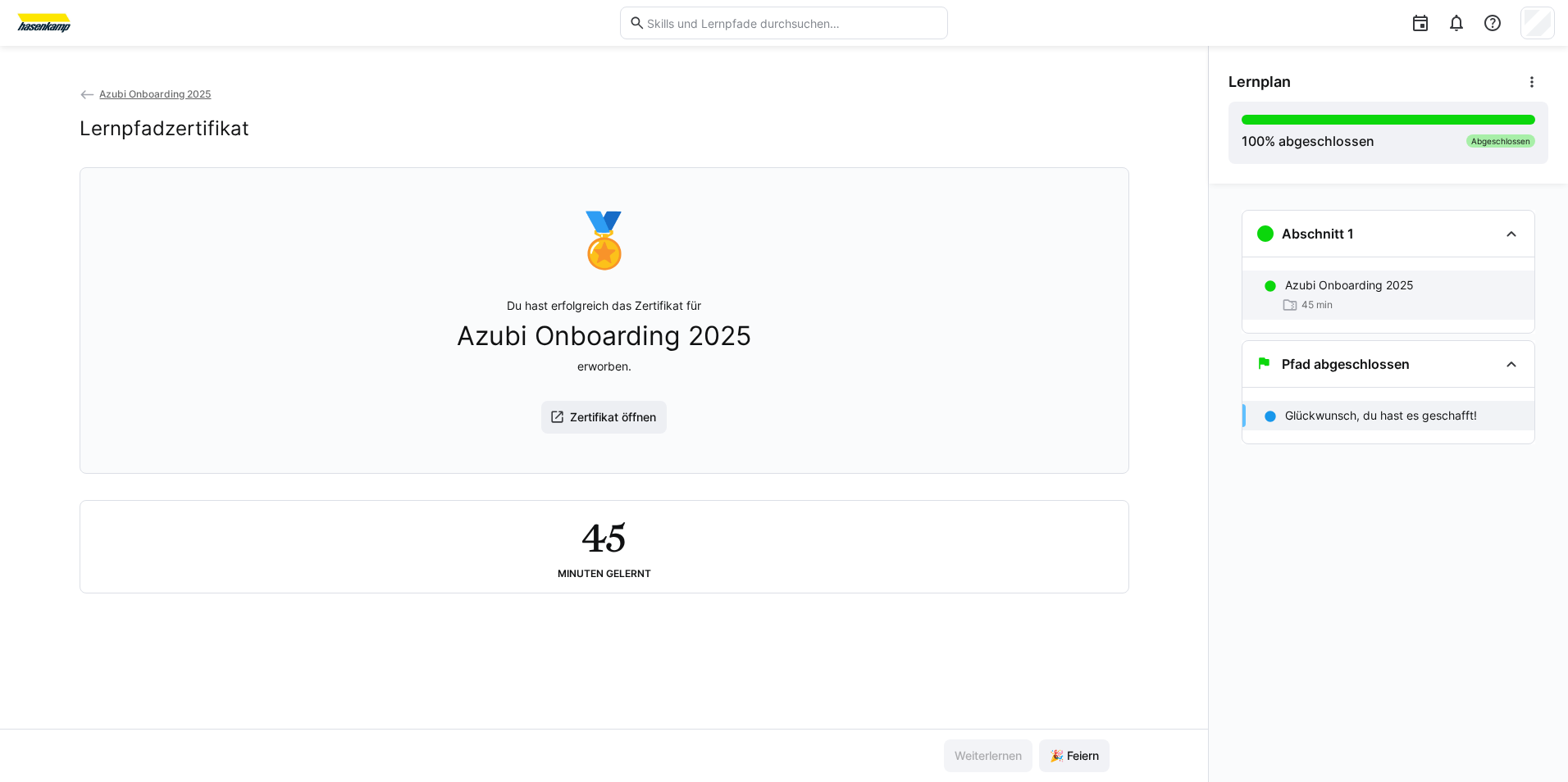
click at [1430, 303] on div "45 min" at bounding box center [1403, 305] width 236 height 17
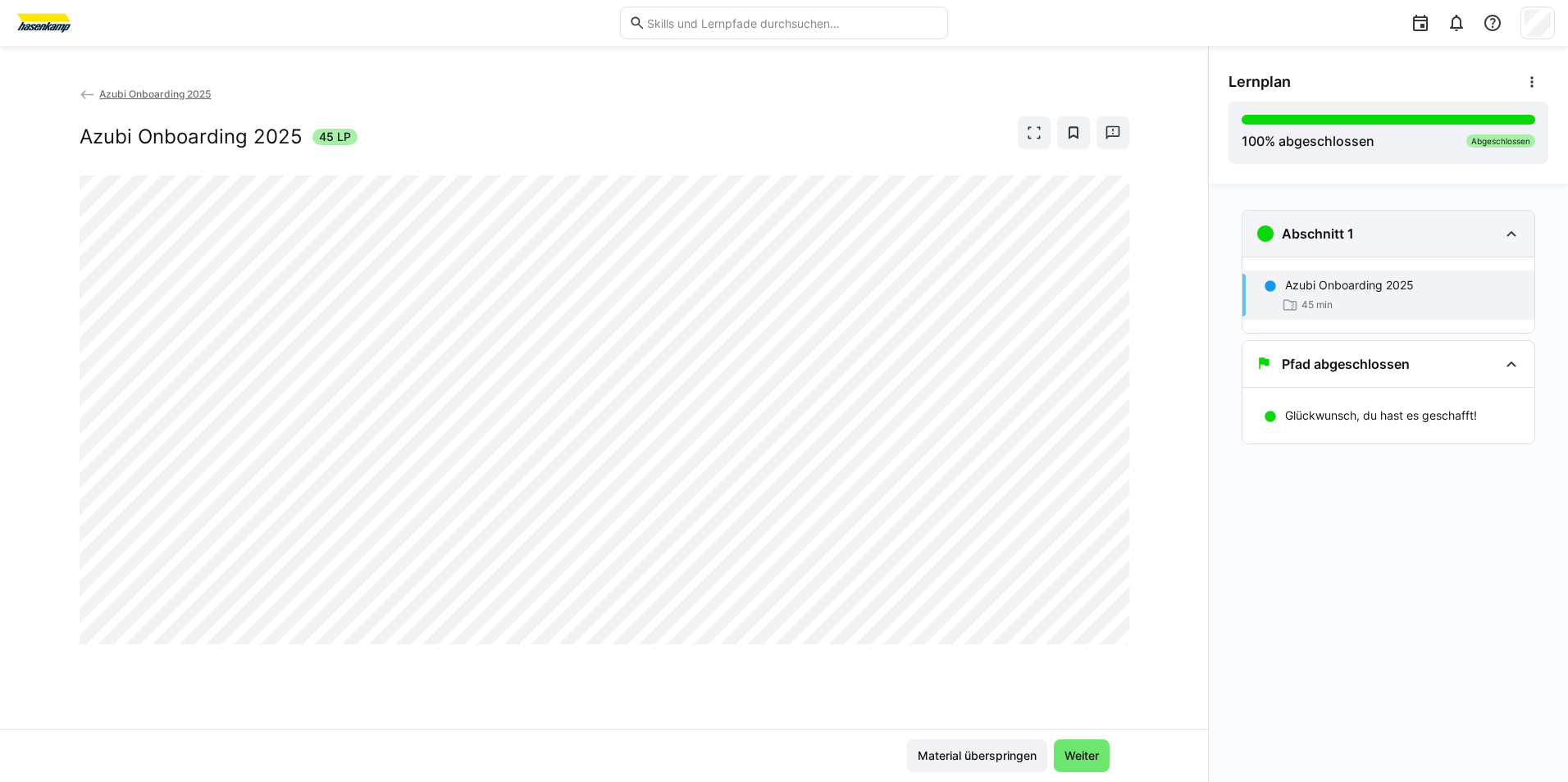
click at [1506, 221] on div "Abschnitt 1" at bounding box center [1389, 233] width 292 height 46
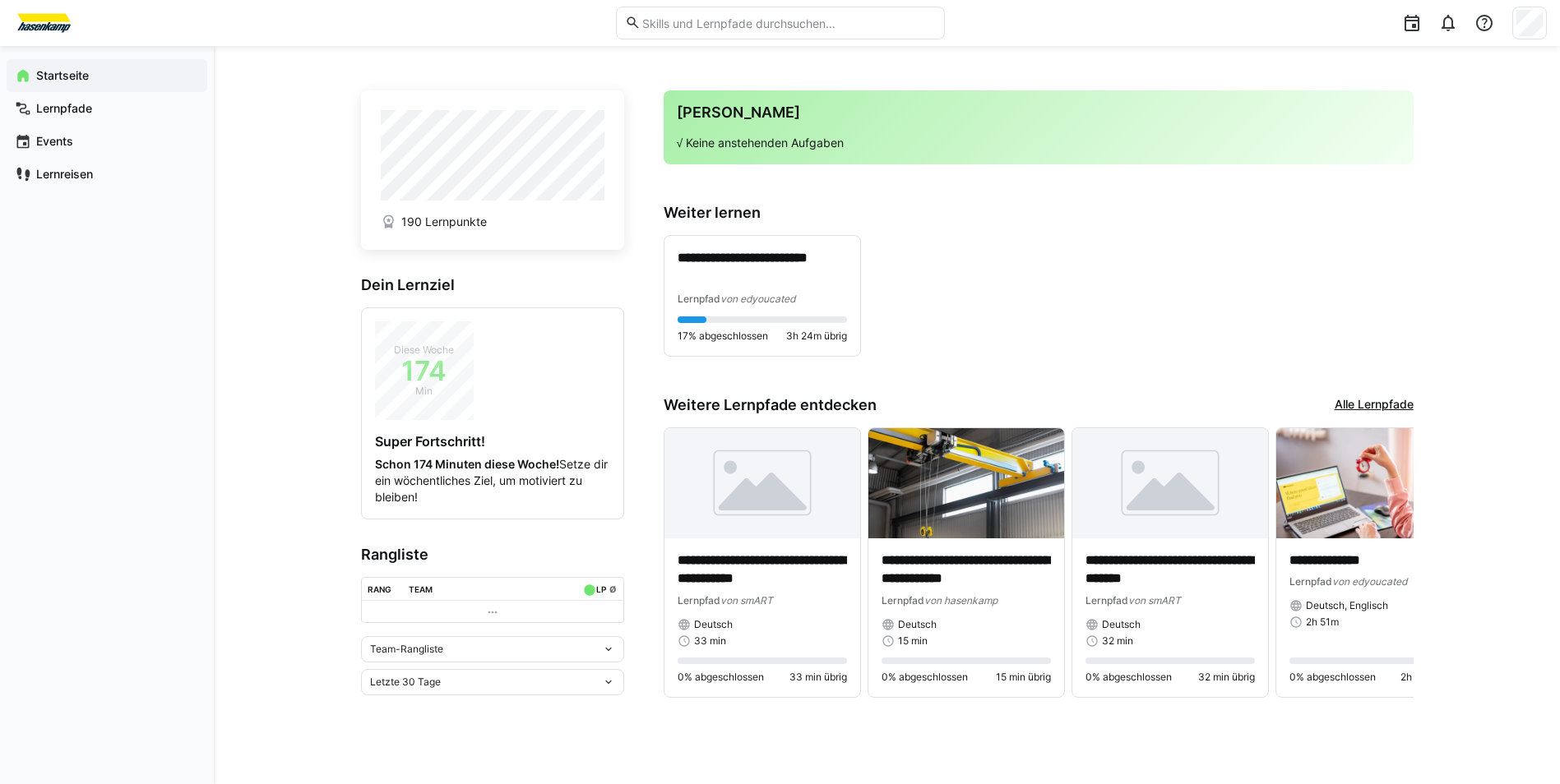
click at [1355, 399] on link "Alle Lernpfade" at bounding box center [1374, 406] width 79 height 18
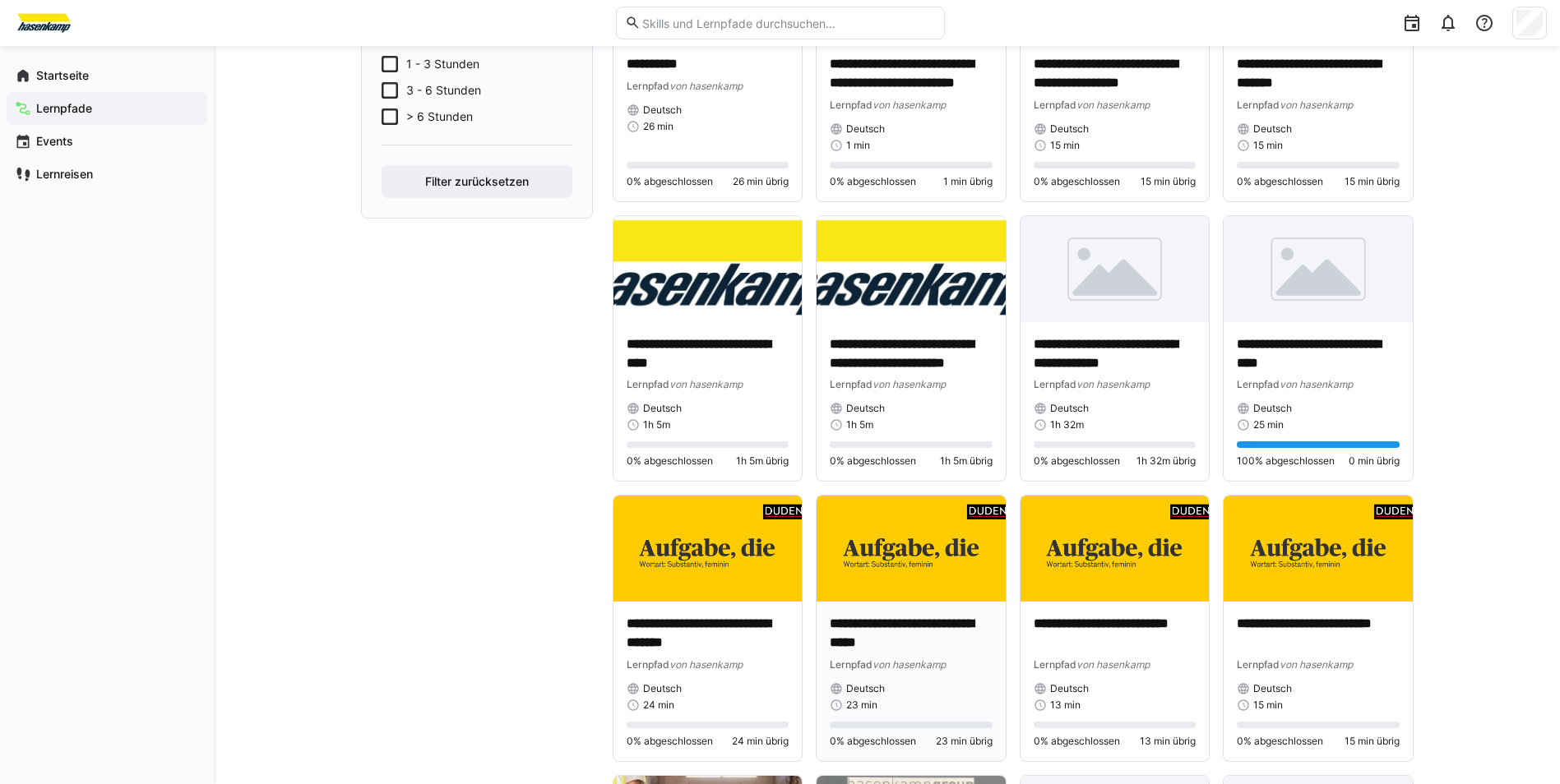
scroll to position [555, 0]
